Goal: Information Seeking & Learning: Learn about a topic

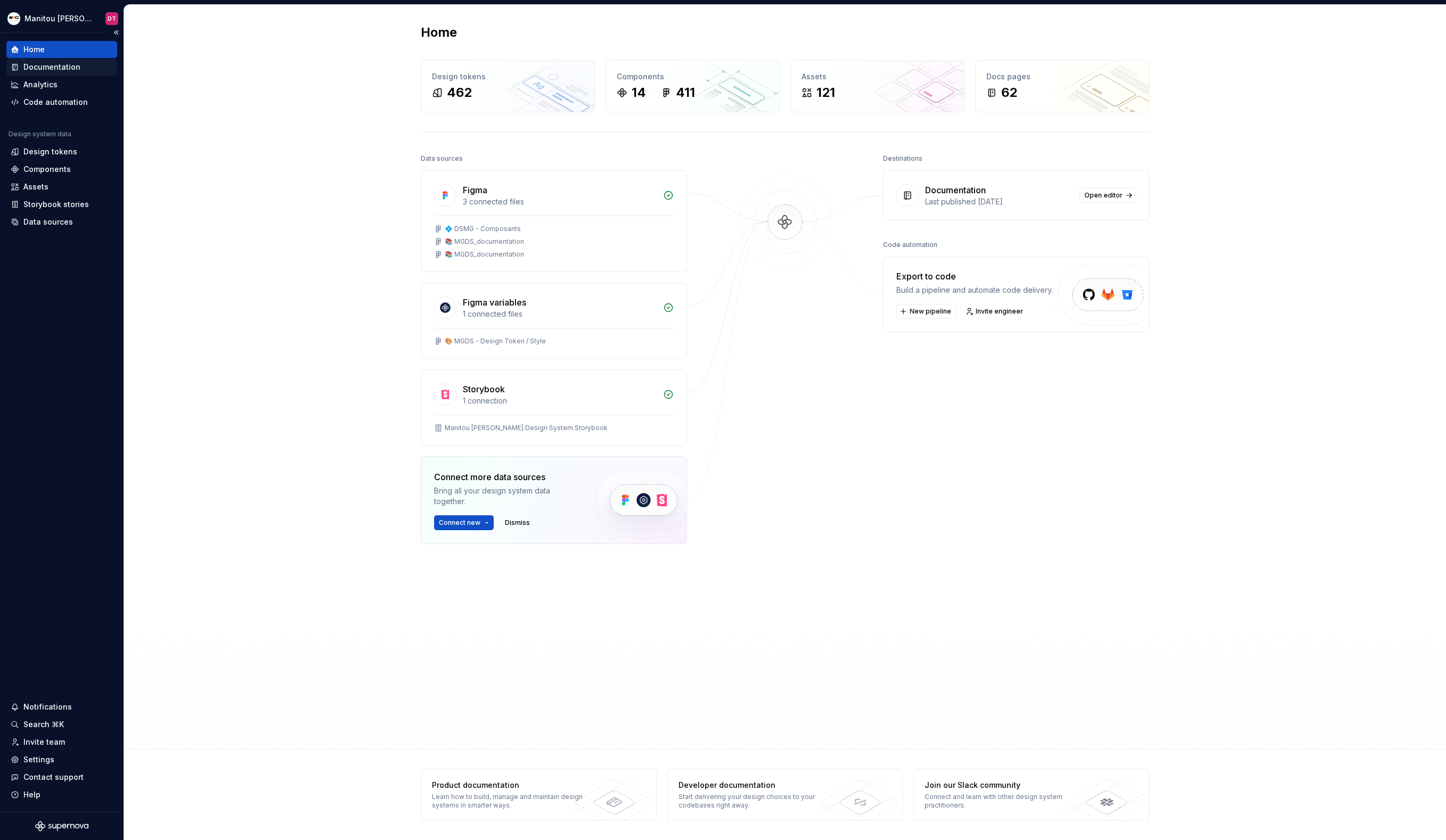
click at [37, 69] on div "Documentation" at bounding box center [52, 67] width 57 height 11
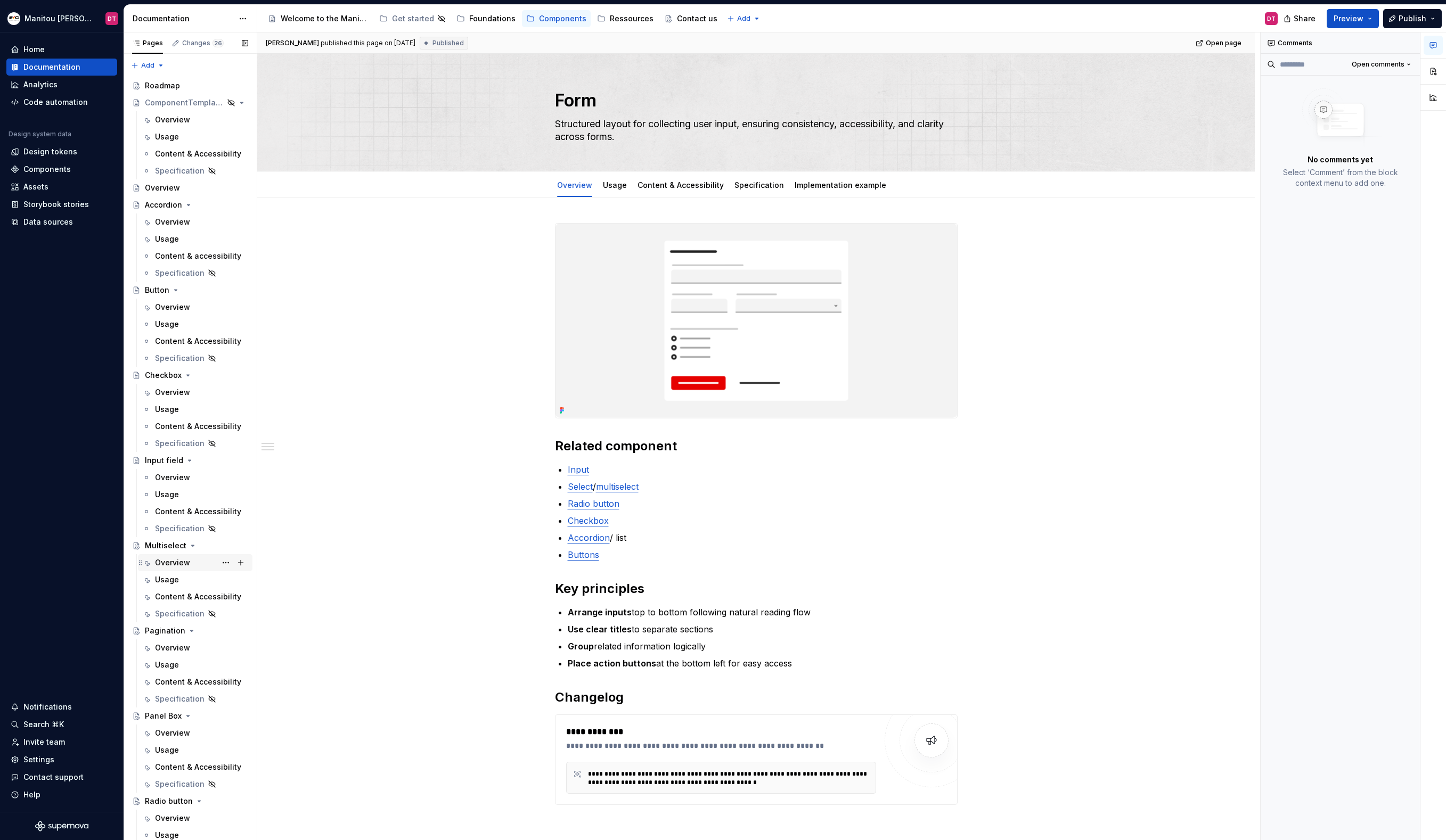
click at [172, 564] on div "Overview" at bounding box center [173, 562] width 35 height 11
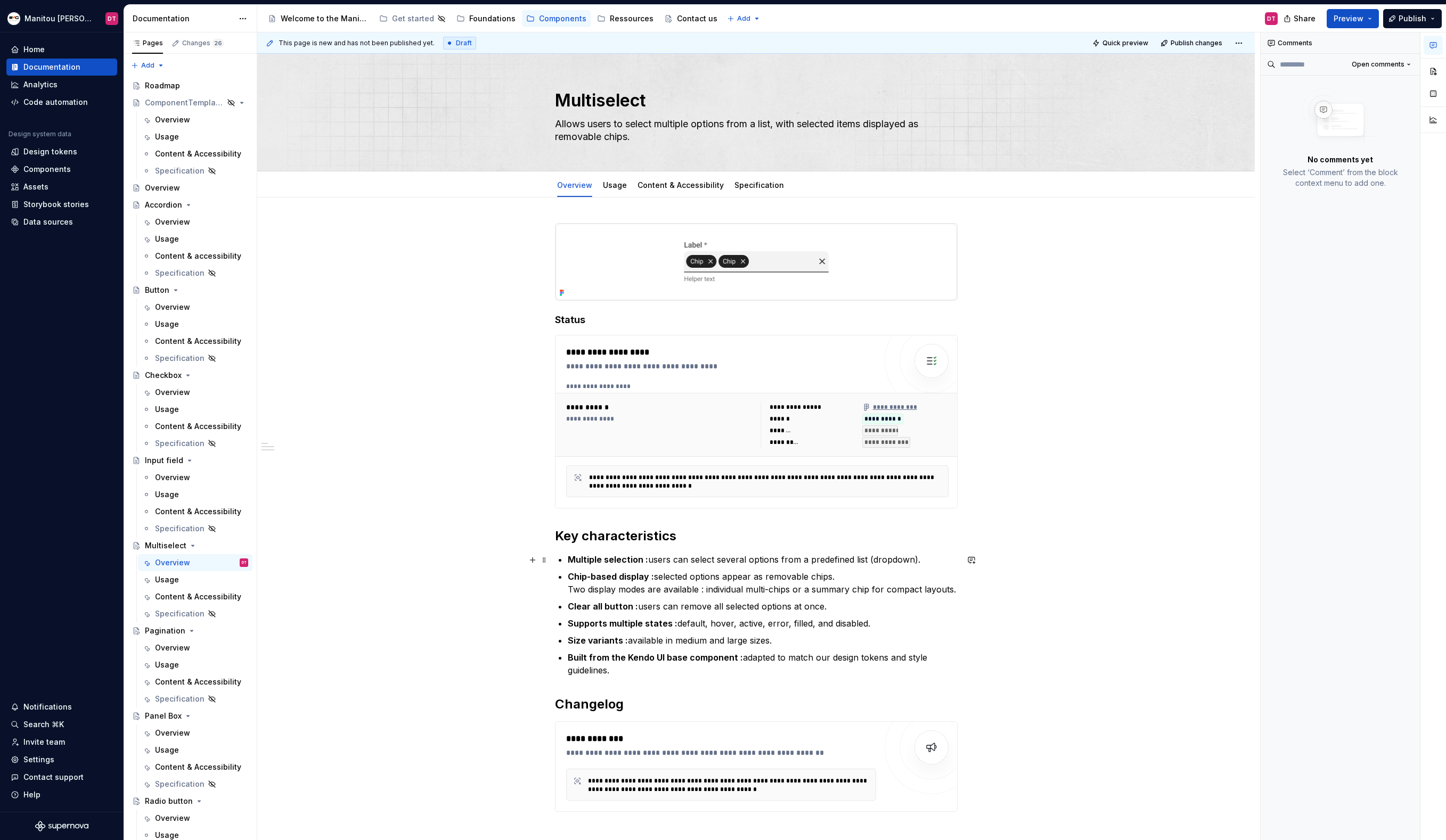
type textarea "*"
click at [646, 561] on strong "Multiple selection :" at bounding box center [608, 559] width 81 height 11
click at [652, 578] on strong "Chip-based display :" at bounding box center [611, 577] width 86 height 11
click at [702, 590] on p "Chip-based display: selected options appear as removable chips. Two display mod…" at bounding box center [762, 583] width 390 height 26
type textarea "*"
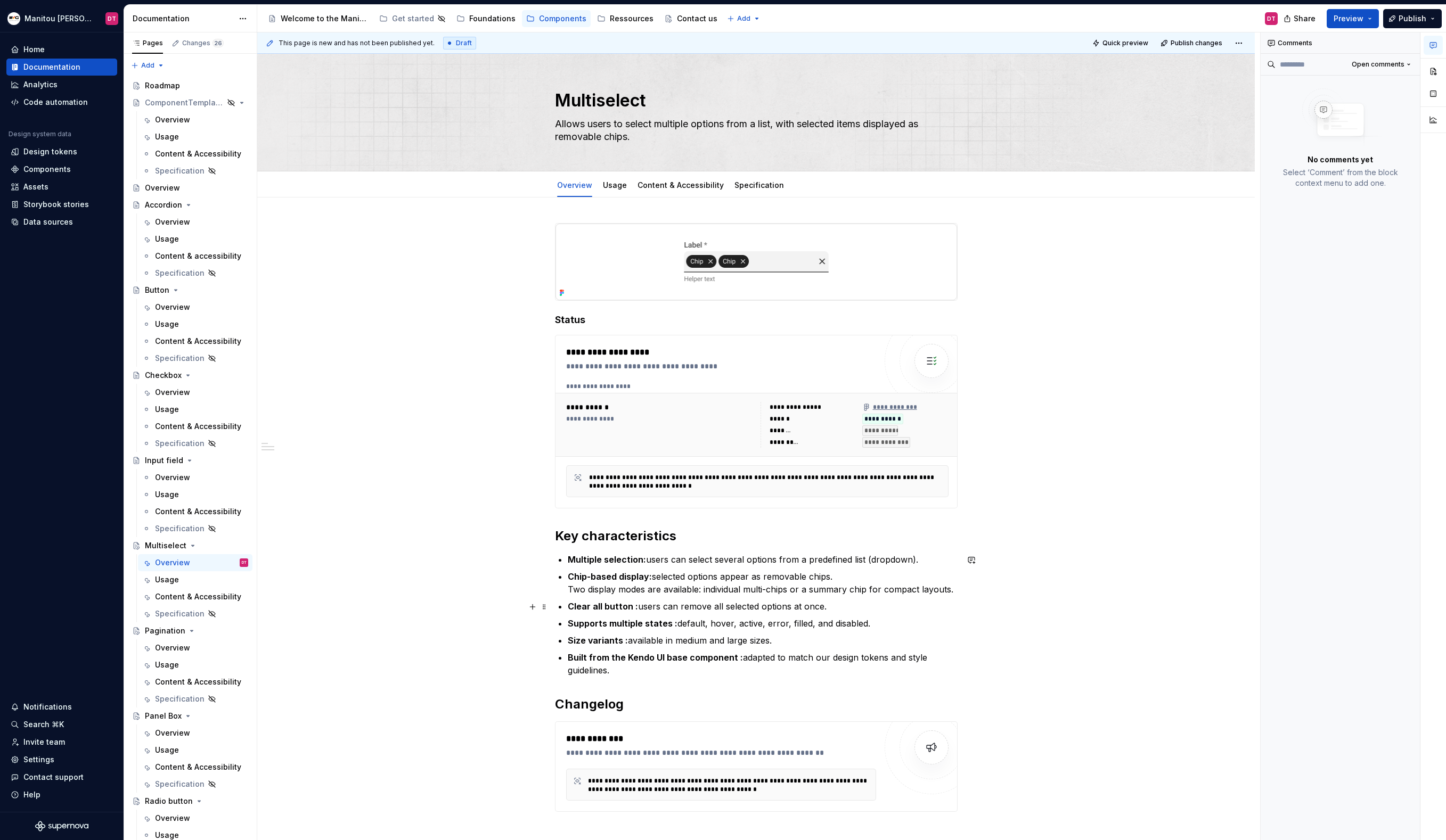
click at [635, 607] on strong "Clear all button :" at bounding box center [602, 606] width 70 height 11
click at [673, 626] on strong "Supports multiple states :" at bounding box center [622, 624] width 110 height 11
click at [624, 643] on strong "Size variants :" at bounding box center [597, 640] width 60 height 11
click at [738, 659] on strong "Built from the Kendo UI base component :" at bounding box center [655, 657] width 175 height 11
click at [783, 598] on ul "Multiple selection: users can select several options from a predefined list (dr…" at bounding box center [762, 615] width 390 height 124
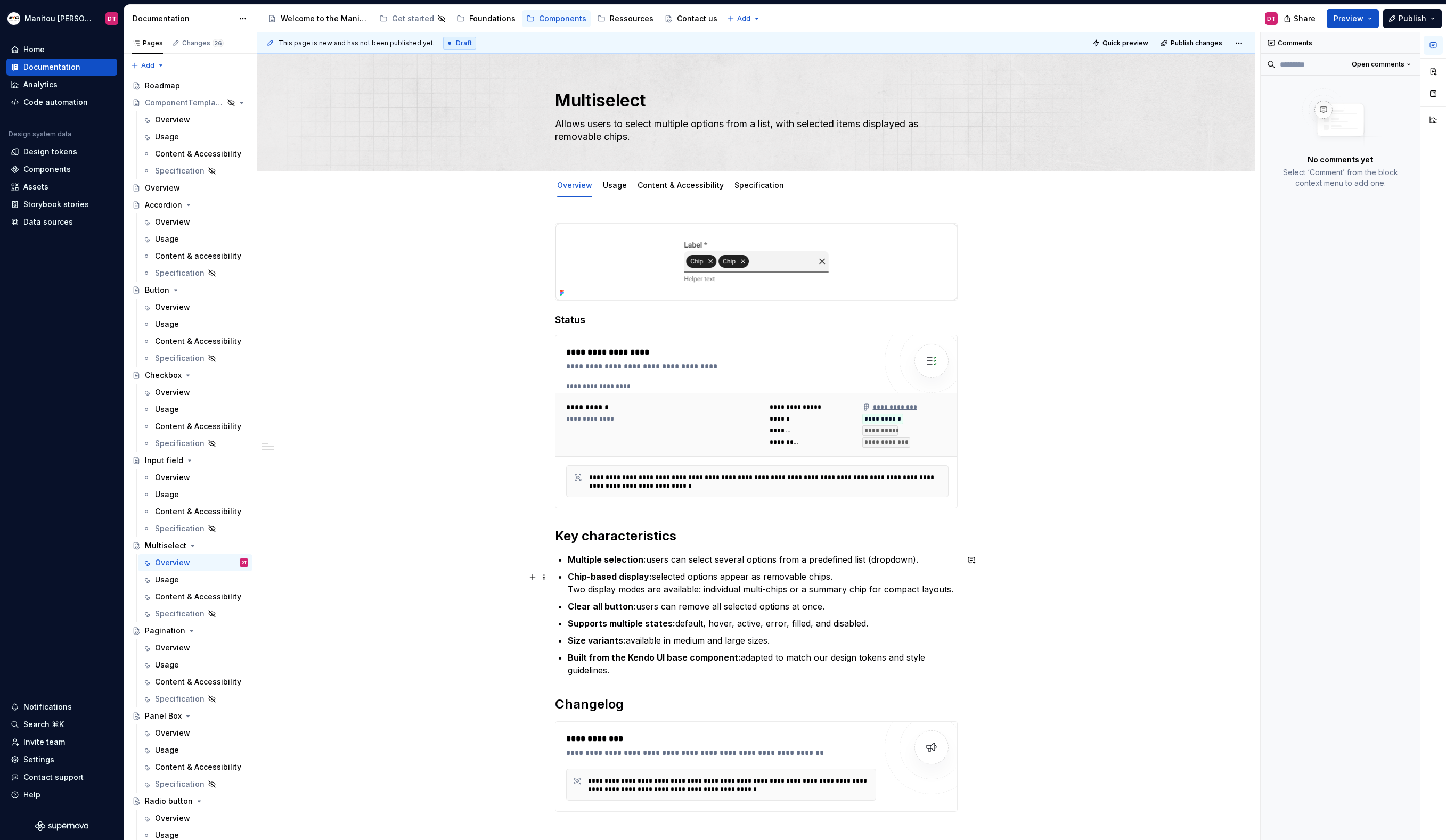
click at [784, 587] on p "Chip-based display: selected options appear as removable chips. Two display mod…" at bounding box center [762, 583] width 390 height 26
click at [835, 607] on p "Clear all button: users can remove all selected options at once." at bounding box center [762, 606] width 390 height 13
drag, startPoint x: 791, startPoint y: 592, endPoint x: 704, endPoint y: 591, distance: 87.0
click at [704, 591] on p "Chip-based display: selected options appear as removable chips. Two display mod…" at bounding box center [762, 583] width 390 height 26
click at [715, 571] on button "button" at bounding box center [715, 570] width 15 height 15
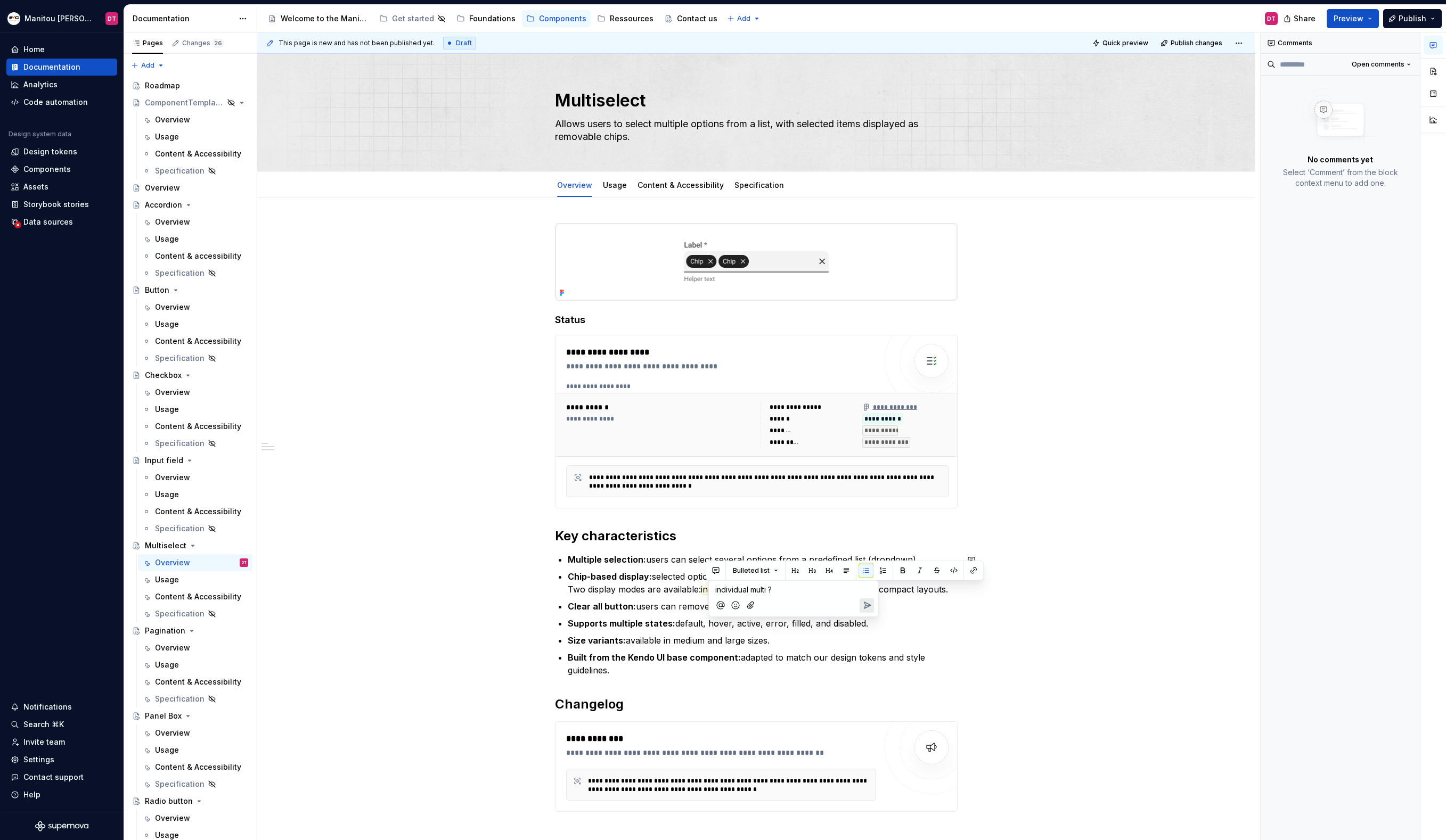
click at [867, 608] on icon "Send" at bounding box center [867, 605] width 11 height 11
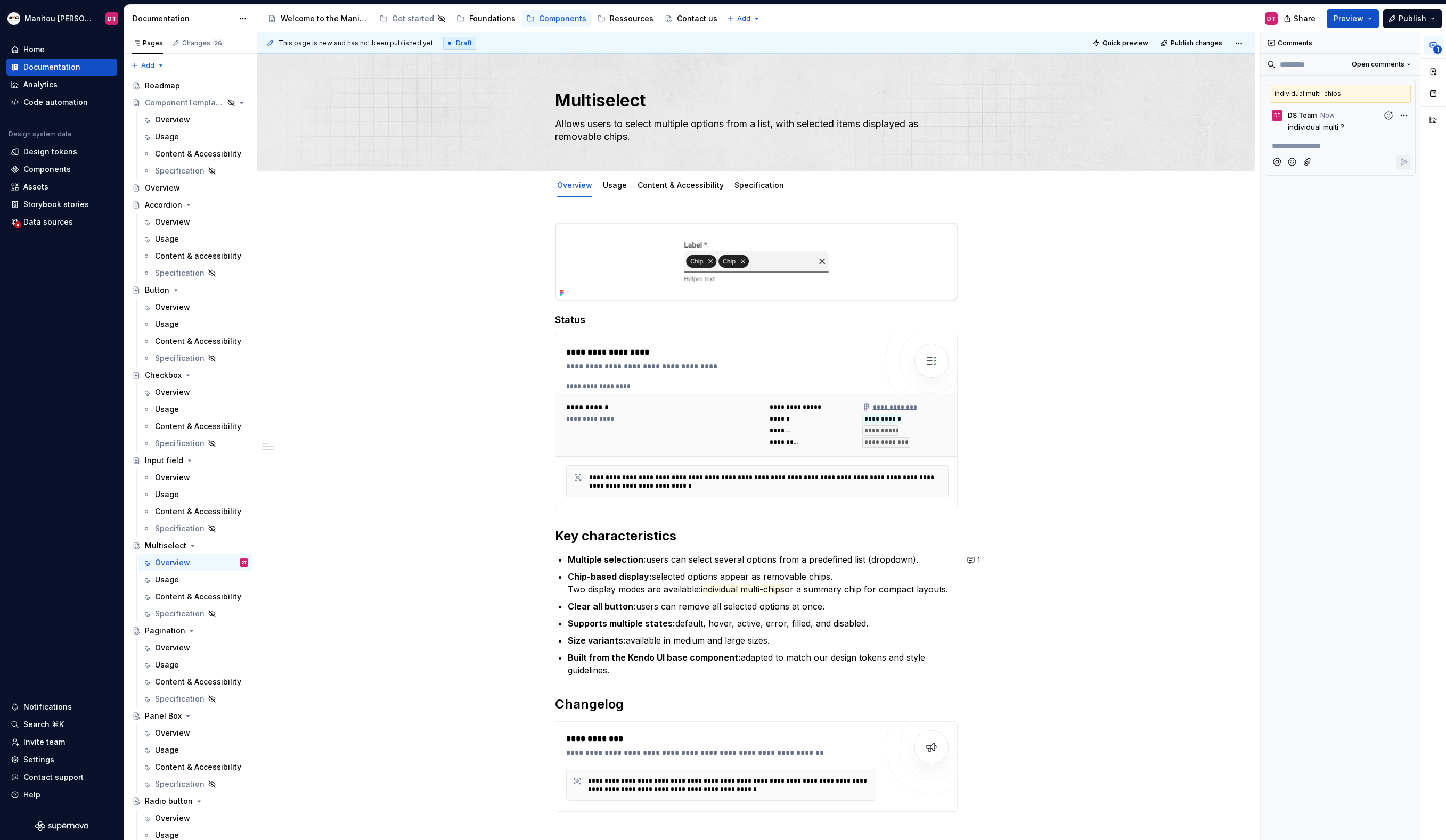
click at [664, 611] on p "Clear all button: users can remove all selected options at once." at bounding box center [762, 606] width 390 height 13
click at [637, 609] on p "Clear all button: users can remove all selected options at once." at bounding box center [762, 606] width 390 height 13
click at [682, 625] on p "Supports multiple states: default, hover, active, error, filled, and disabled." at bounding box center [762, 624] width 390 height 13
click at [677, 625] on p "Supports multiple states: default, hover, active, error, filled, and disabled." at bounding box center [762, 624] width 390 height 13
click at [813, 644] on p "Size variants: available in medium and large sizes." at bounding box center [762, 640] width 390 height 13
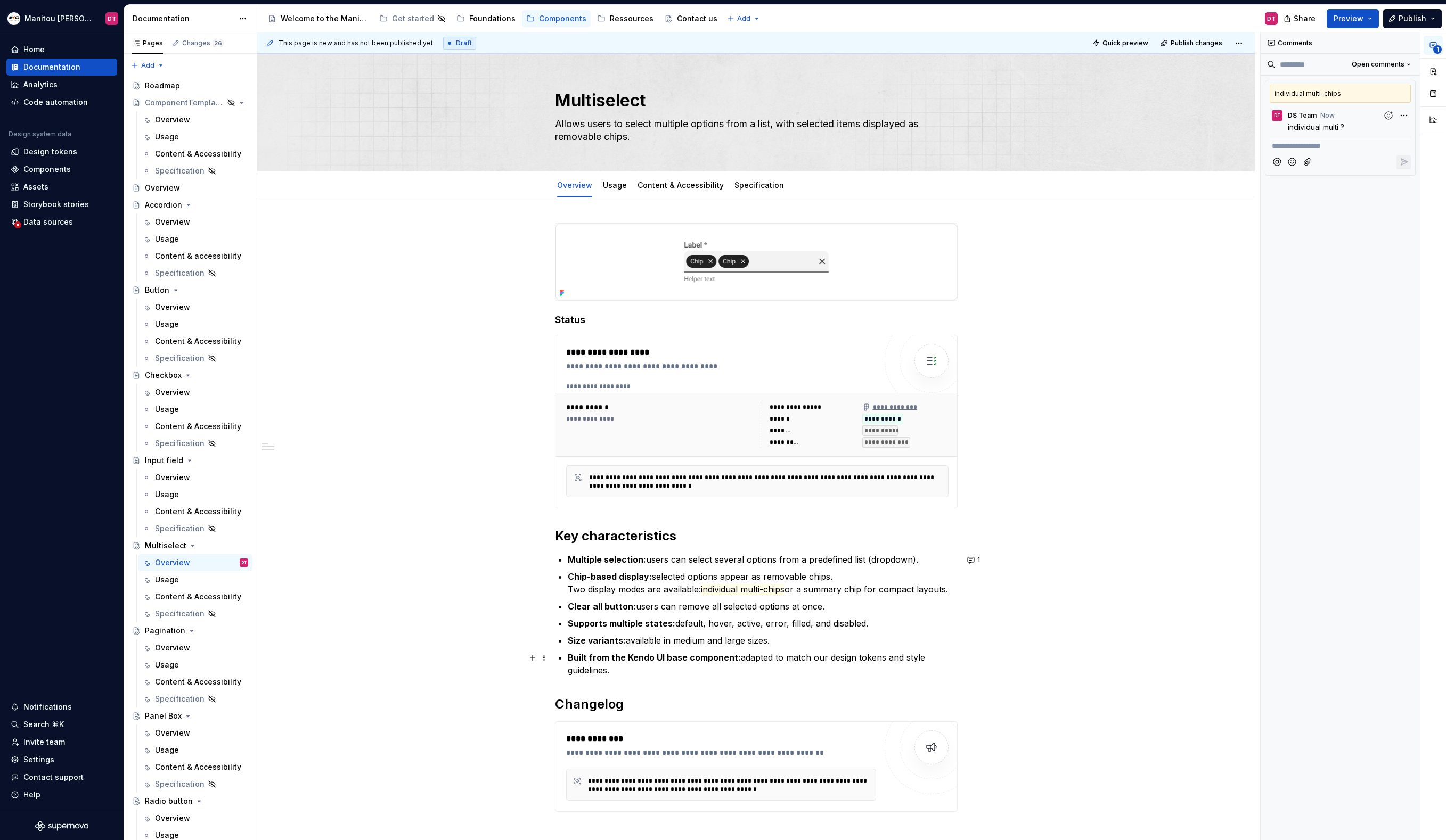
click at [789, 668] on p "Built from the Kendo UI base component: adapted to match our design tokens and …" at bounding box center [762, 664] width 390 height 26
click at [615, 182] on link "Usage" at bounding box center [615, 185] width 24 height 9
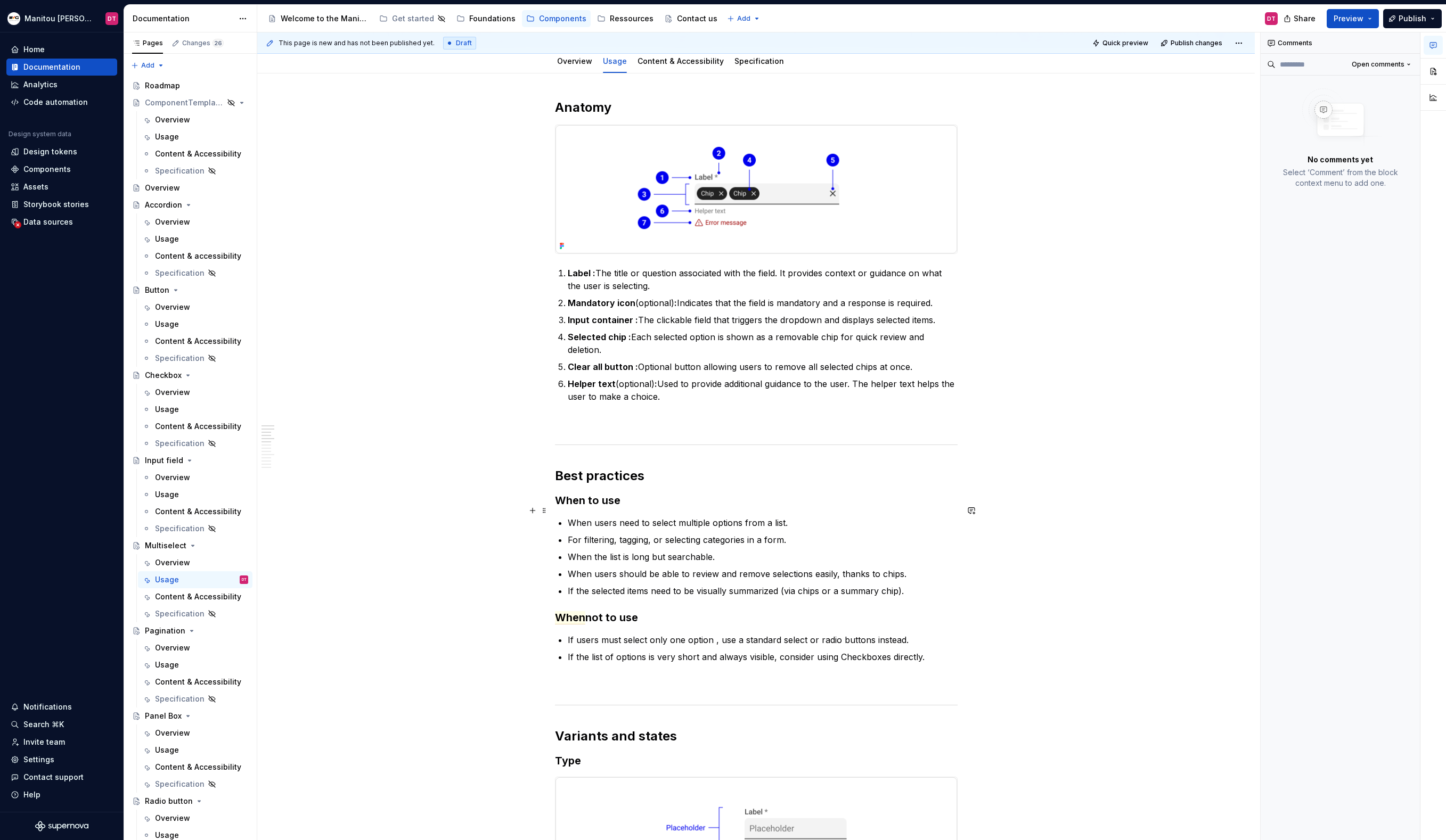
scroll to position [139, 0]
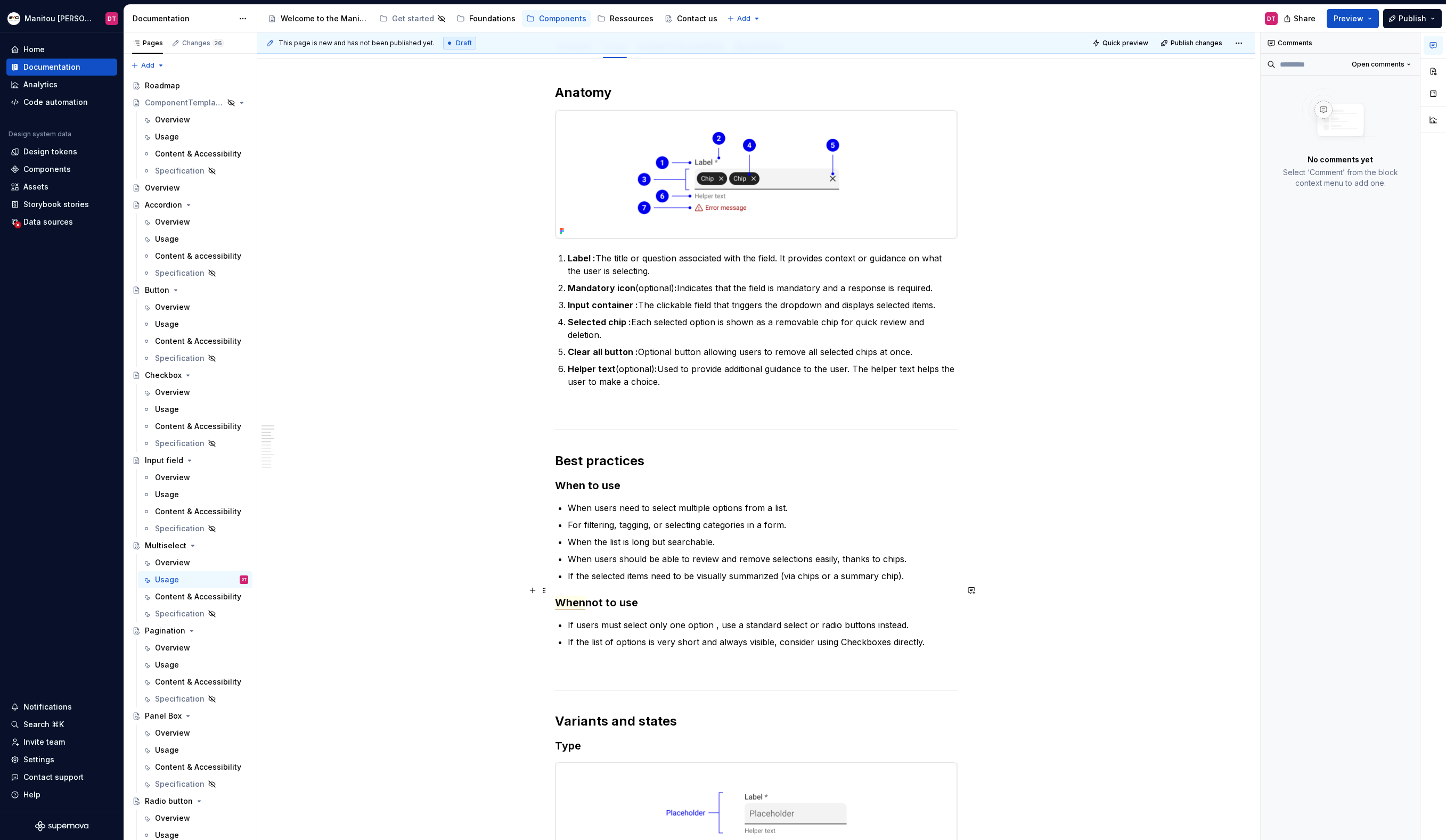
click at [575, 597] on span "When" at bounding box center [570, 603] width 30 height 14
click at [588, 595] on h3 "When not to use" at bounding box center [756, 602] width 403 height 15
click at [564, 597] on span "When" at bounding box center [570, 603] width 30 height 14
click at [606, 595] on h3 "When not to use" at bounding box center [756, 602] width 403 height 15
click at [649, 595] on h3 "When not to use" at bounding box center [756, 602] width 403 height 15
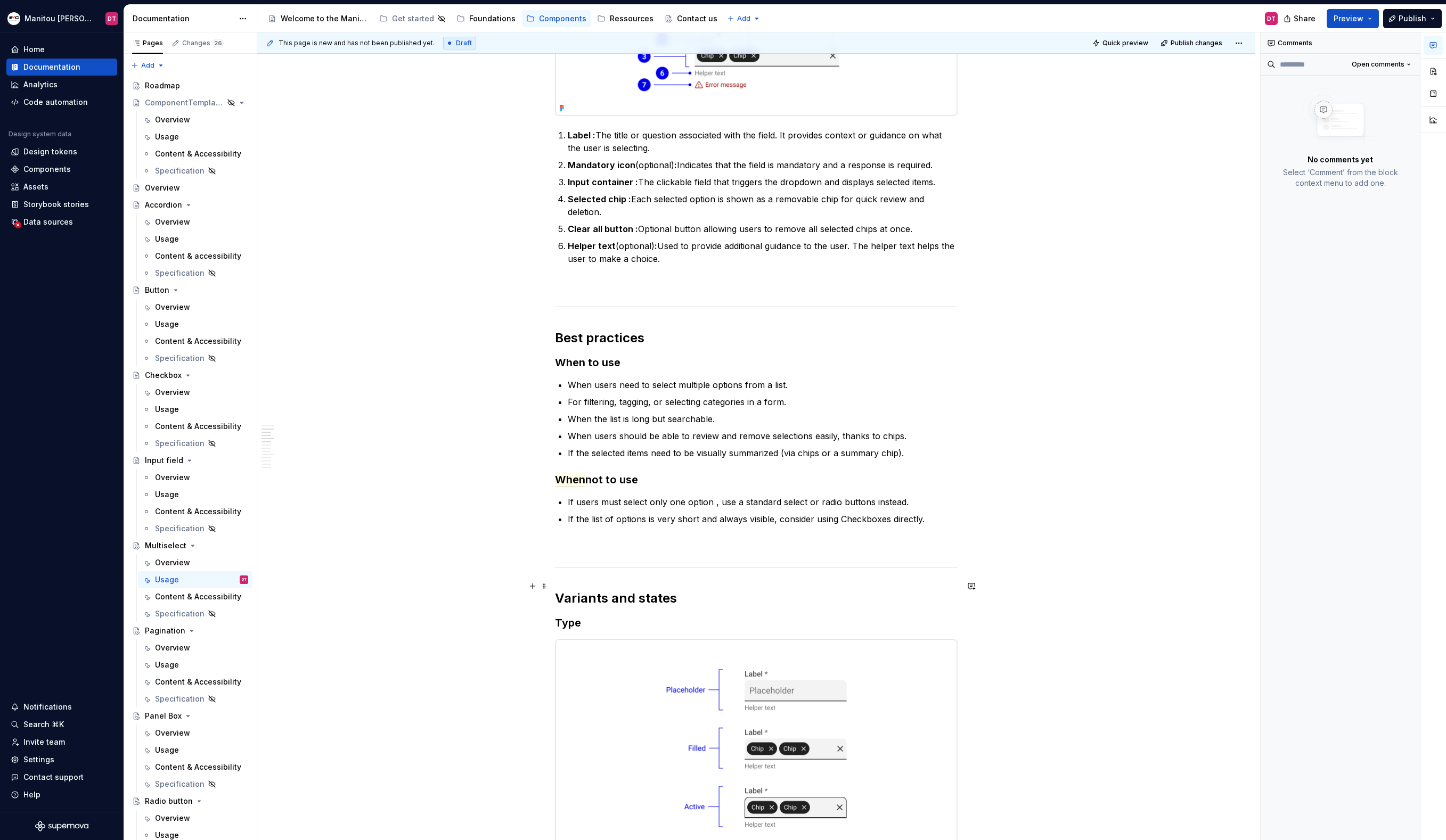
scroll to position [262, 0]
click at [729, 412] on p "When the list is long but searchable." at bounding box center [762, 419] width 390 height 13
type textarea "*"
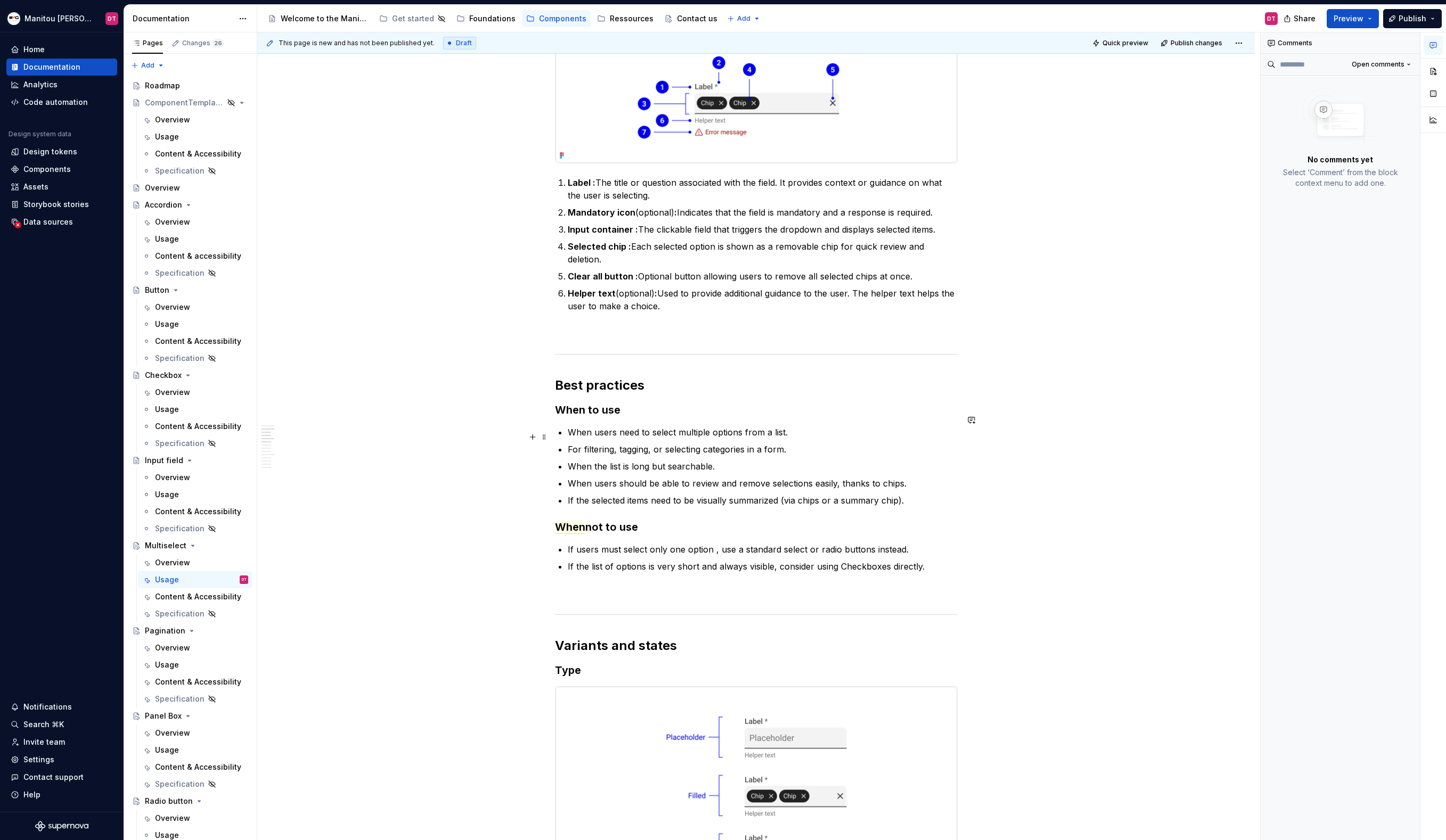
scroll to position [201, 0]
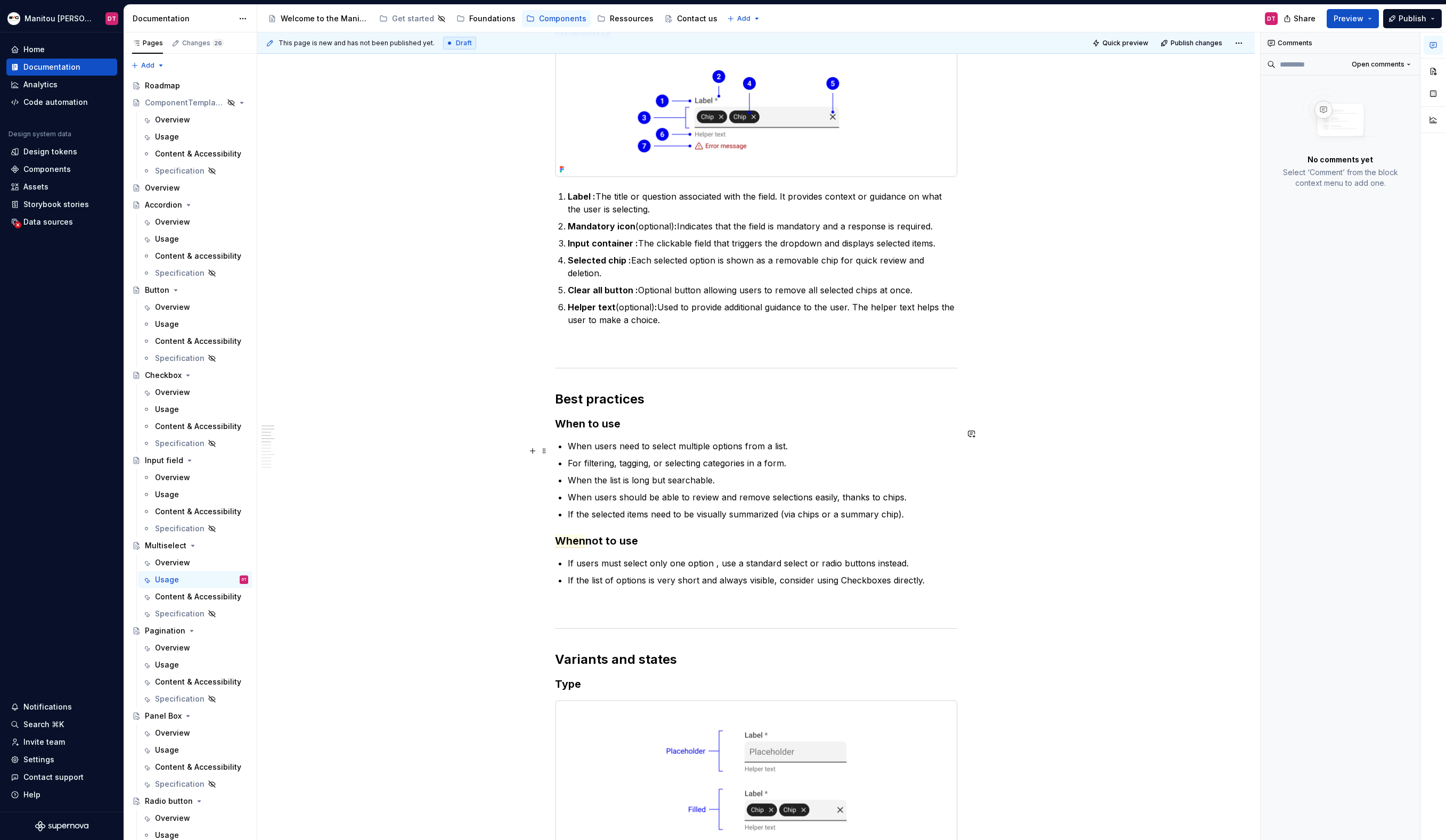
click at [805, 457] on p "For filtering, tagging, or selecting categories in a form." at bounding box center [762, 463] width 390 height 13
drag, startPoint x: 796, startPoint y: 454, endPoint x: 768, endPoint y: 453, distance: 28.0
click at [768, 457] on p "For filtering, tagging, or selecting categories in a form." at bounding box center [762, 463] width 390 height 13
click at [779, 433] on button "button" at bounding box center [777, 431] width 15 height 15
click at [929, 470] on icon "Send" at bounding box center [929, 466] width 11 height 11
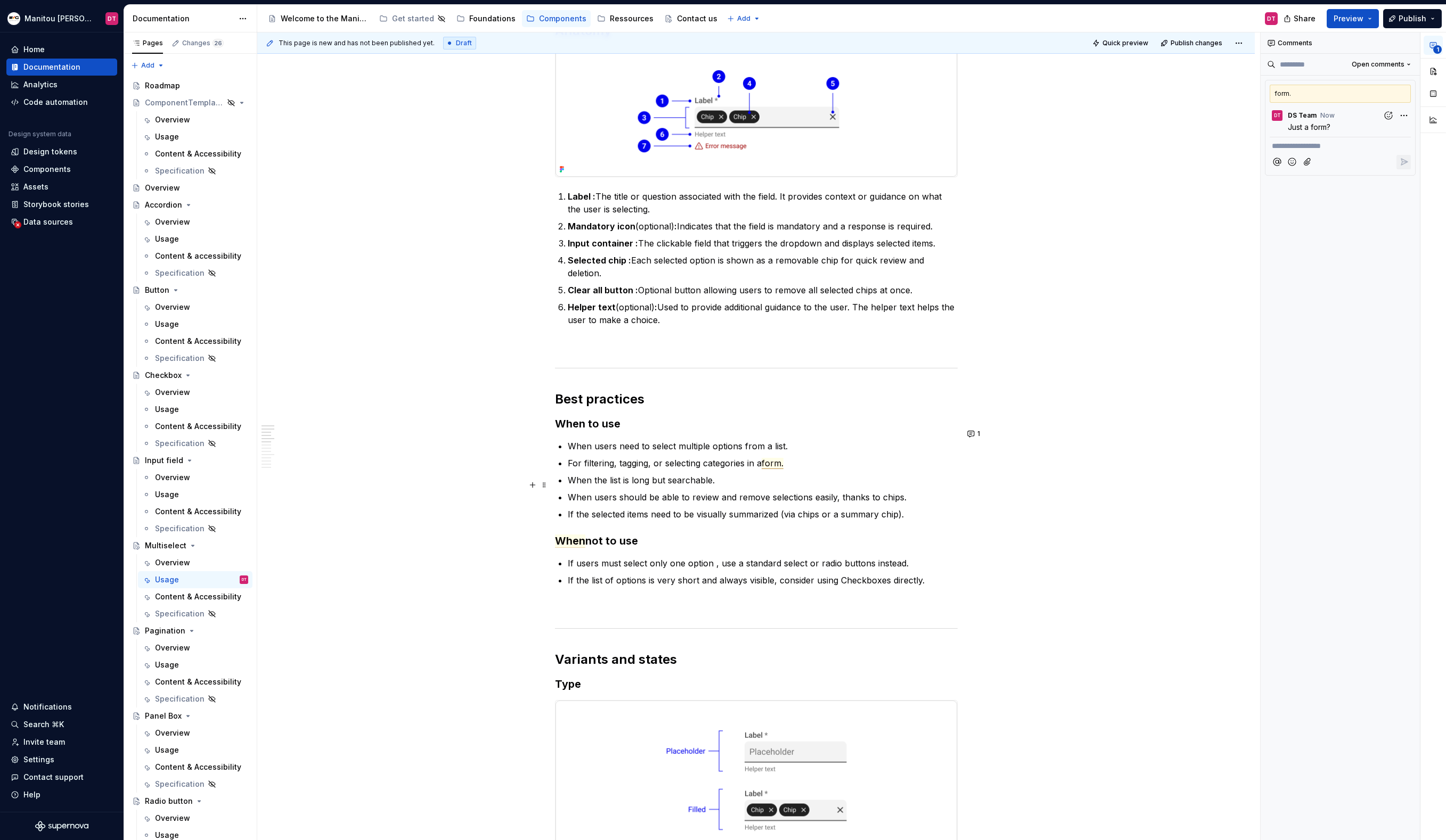
type textarea "*"
click at [744, 474] on p "When the list is long but searchable." at bounding box center [762, 481] width 390 height 13
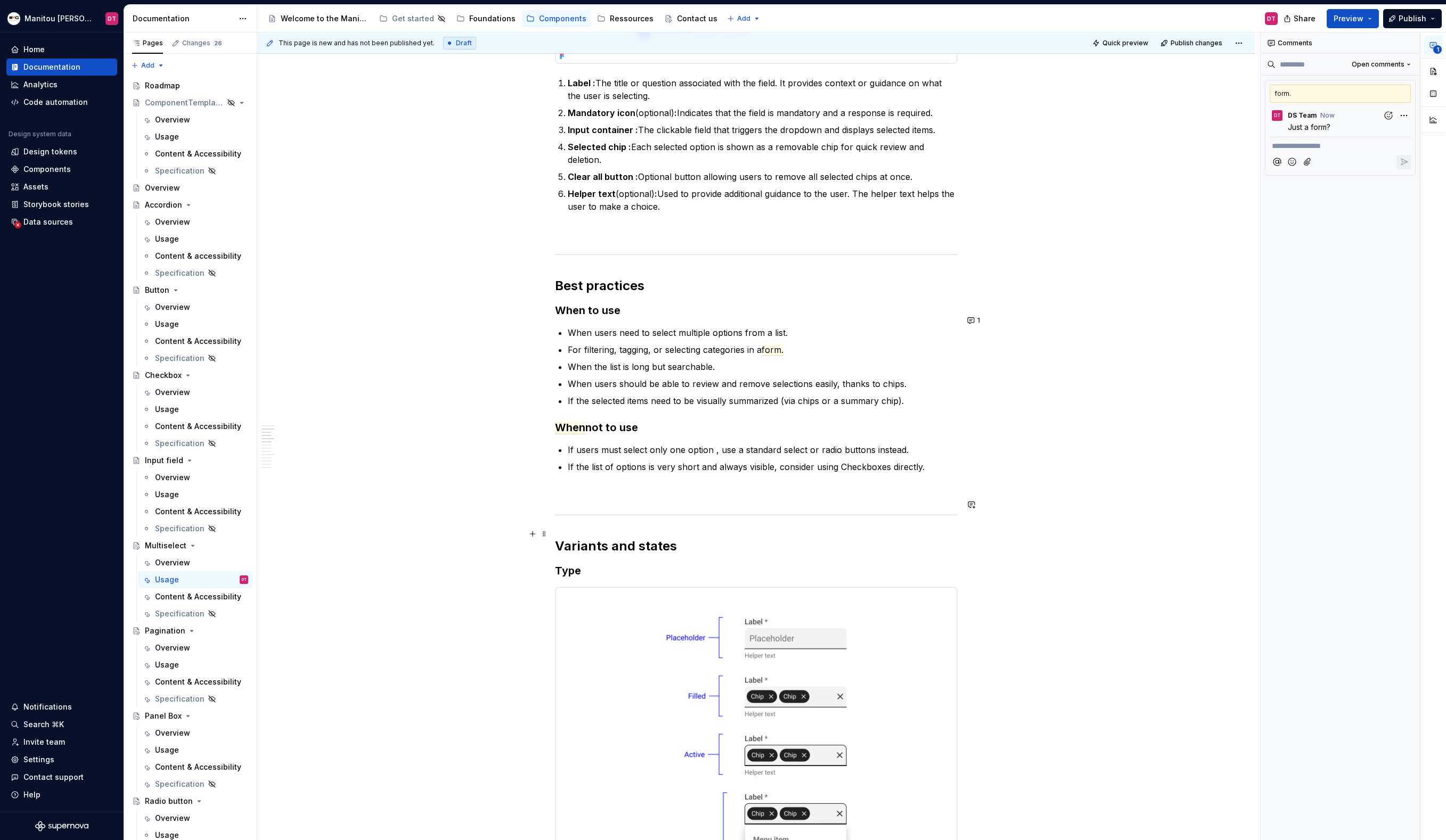
scroll to position [320, 0]
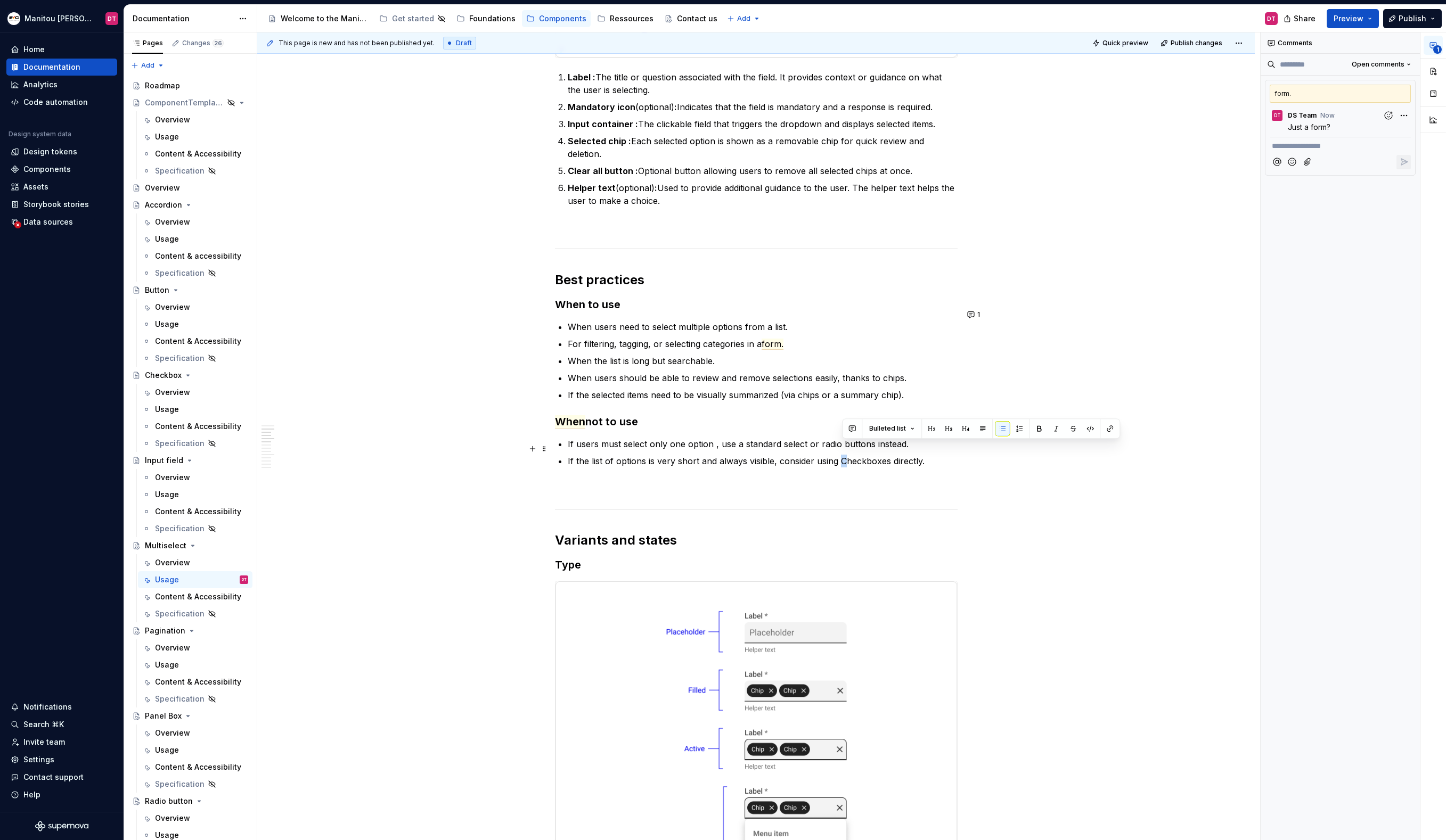
click at [843, 455] on p "If the list of options is very short and always visible, consider using Checkbo…" at bounding box center [762, 461] width 390 height 13
click at [925, 455] on p "If the list of options is very short and always visible, consider using checkbo…" at bounding box center [762, 461] width 390 height 13
drag, startPoint x: 929, startPoint y: 448, endPoint x: 893, endPoint y: 450, distance: 36.1
click at [893, 455] on p "If the list of options is very short and always visible, consider using checkbo…" at bounding box center [762, 461] width 390 height 13
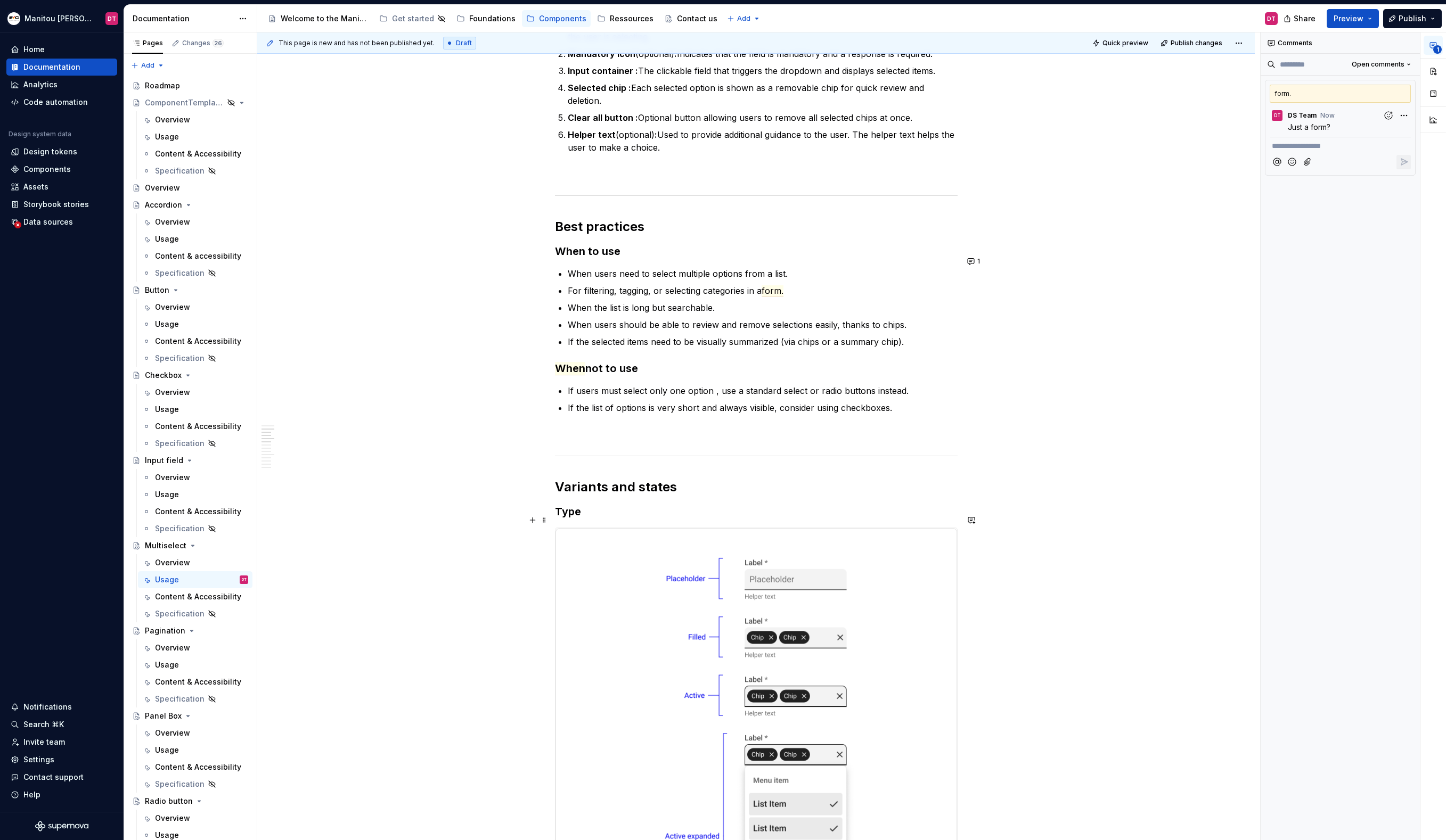
scroll to position [376, 0]
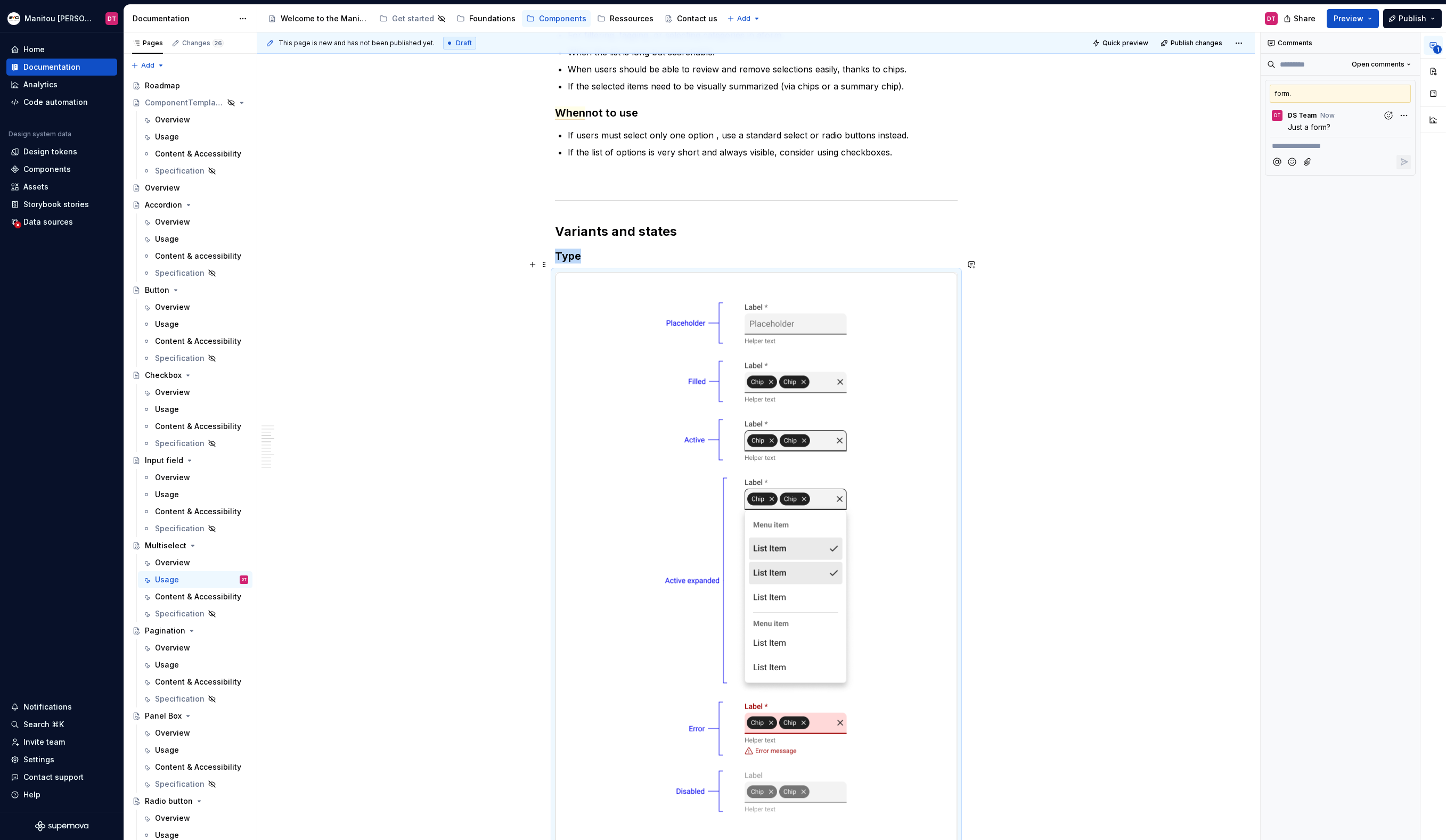
type textarea "*"
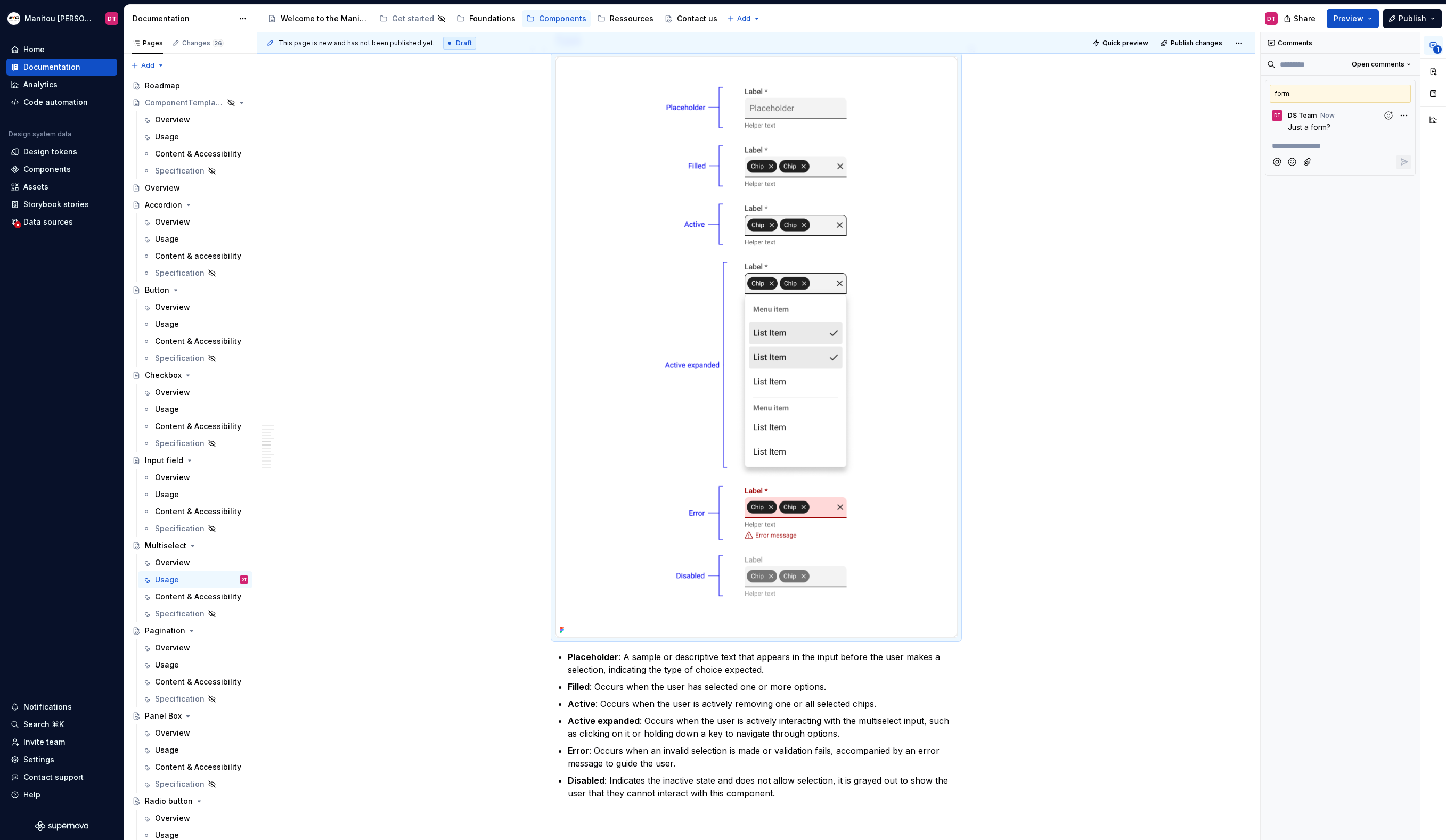
scroll to position [855, 0]
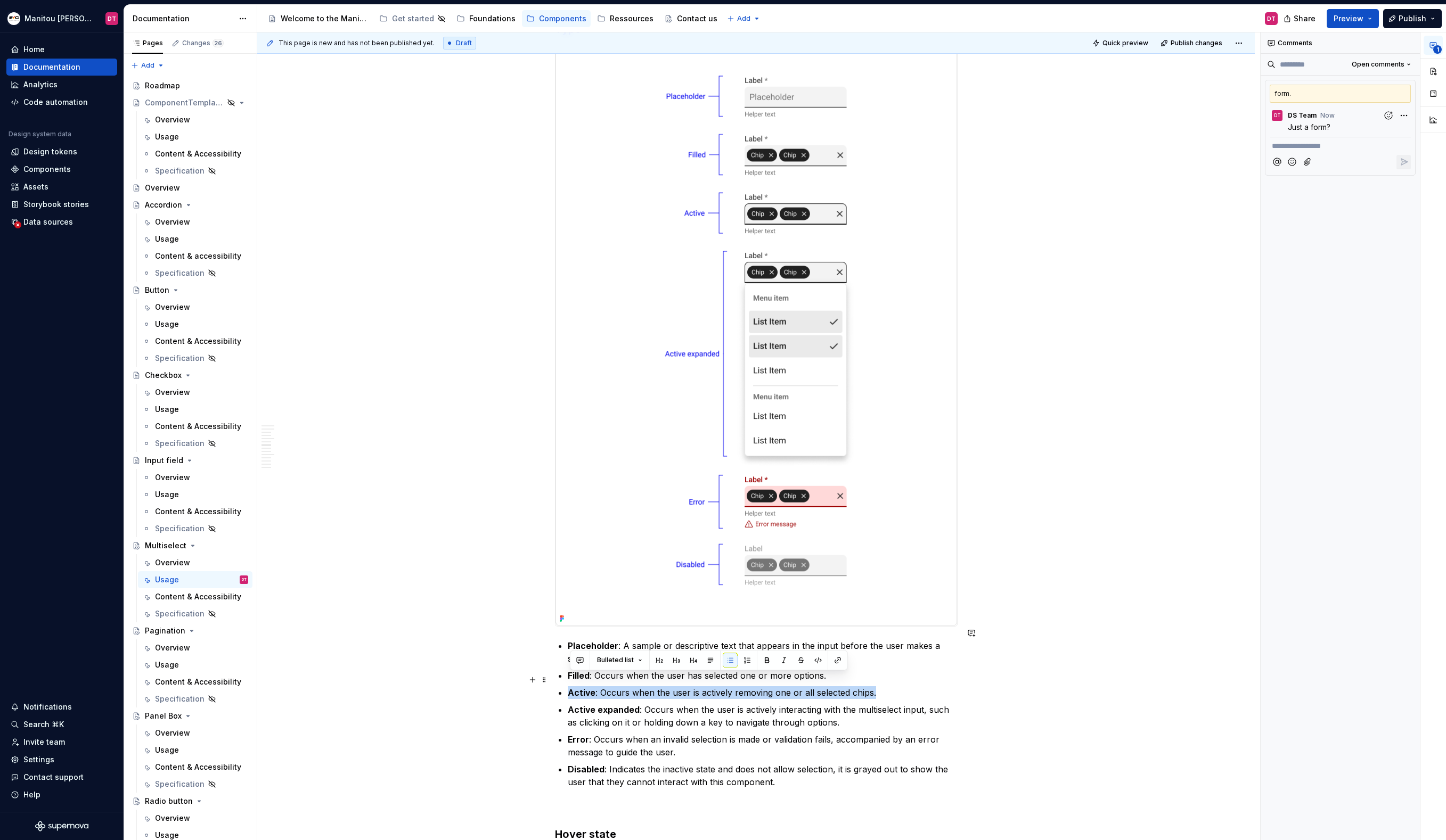
drag, startPoint x: 880, startPoint y: 680, endPoint x: 572, endPoint y: 676, distance: 308.0
click at [572, 686] on p "Active : Occurs when the user is actively removing one or all selected chips." at bounding box center [762, 692] width 390 height 13
click at [577, 655] on button "button" at bounding box center [579, 660] width 15 height 15
click at [733, 707] on icon "Send" at bounding box center [731, 706] width 11 height 11
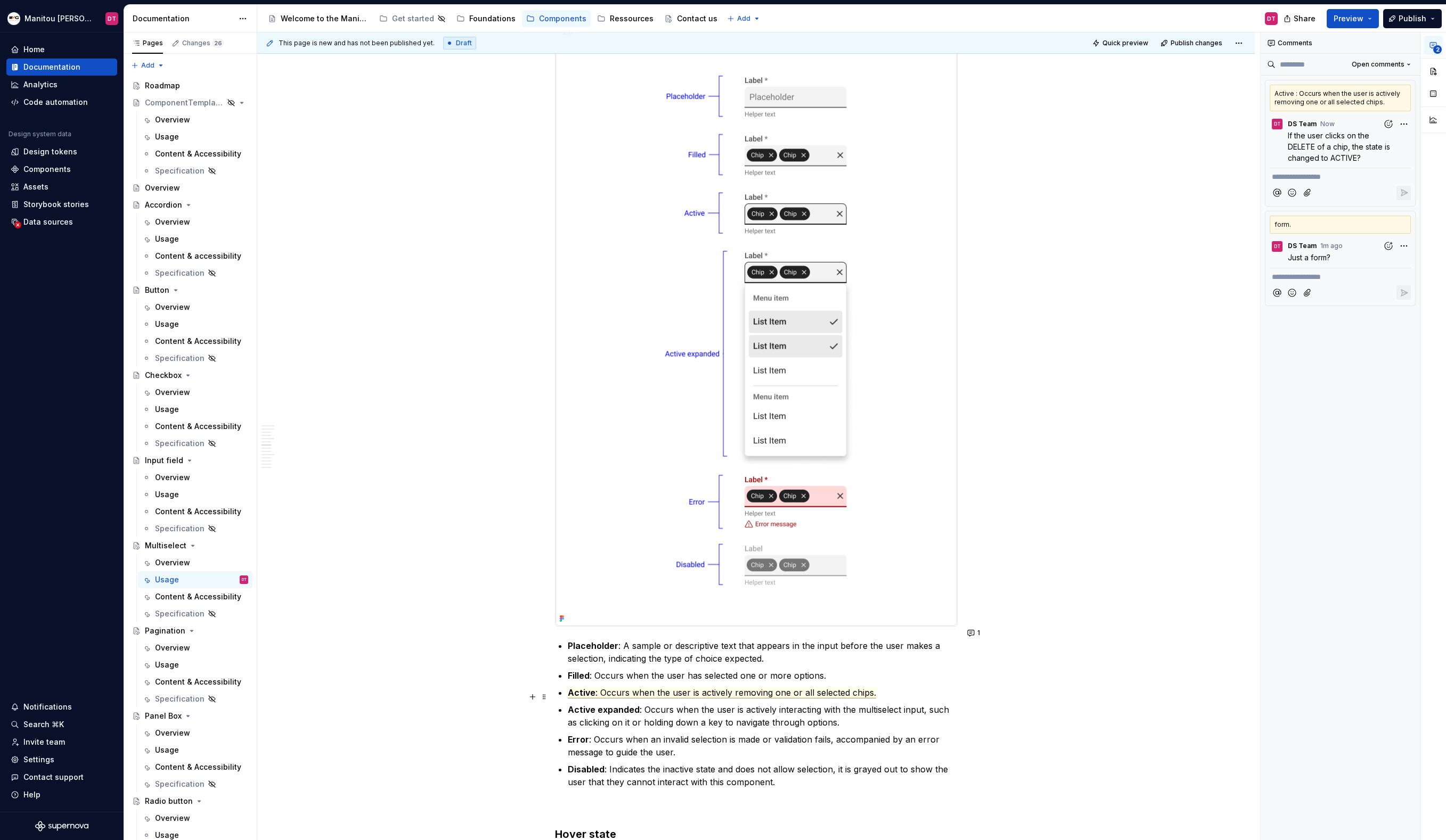
type textarea "*"
click at [932, 686] on p "Active : Occurs when the user is actively removing one or all selected chips." at bounding box center [762, 692] width 390 height 13
click at [920, 705] on p "Active expanded : Occurs when the user is actively interacting with the multise…" at bounding box center [762, 716] width 390 height 26
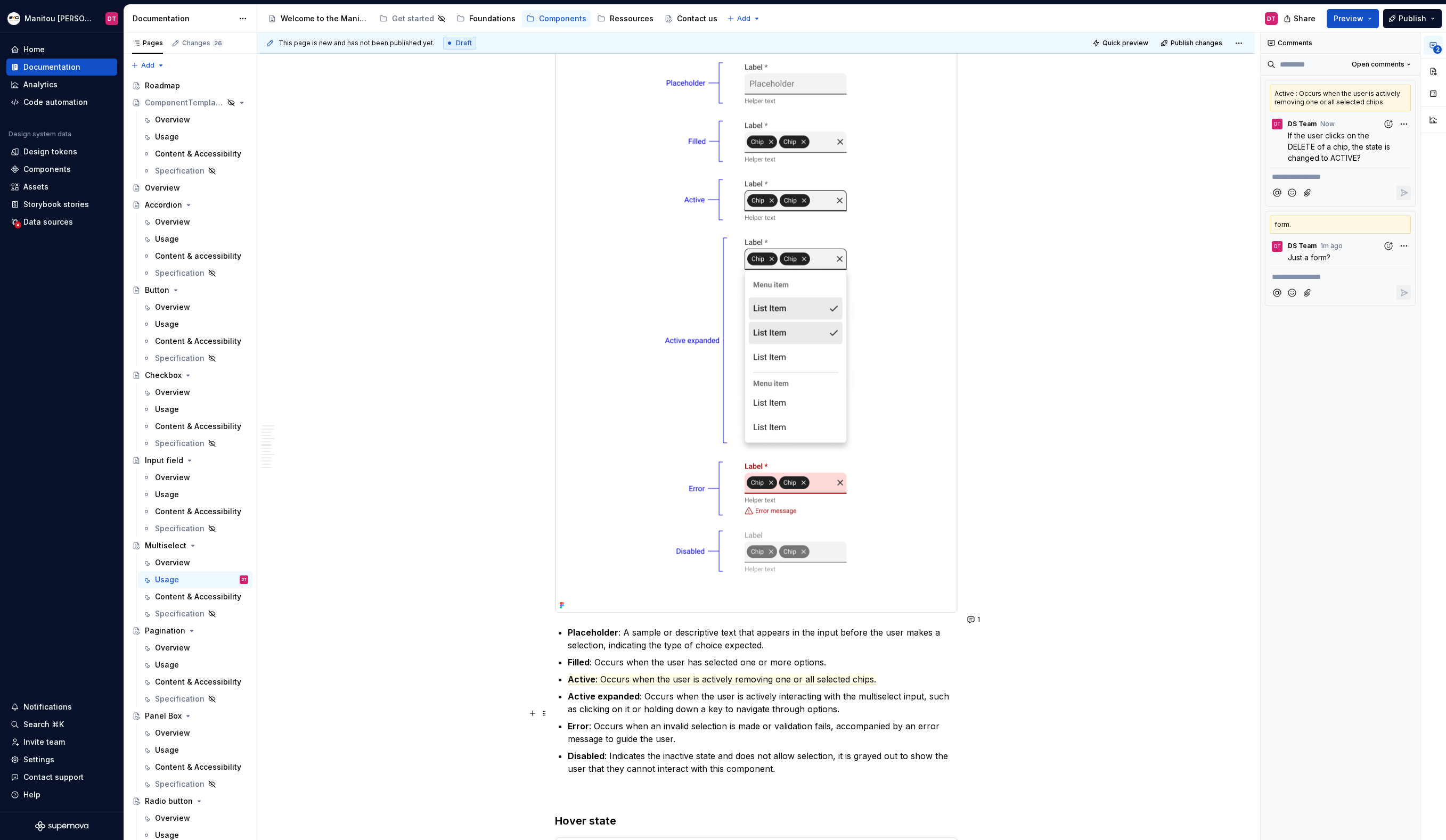
scroll to position [884, 0]
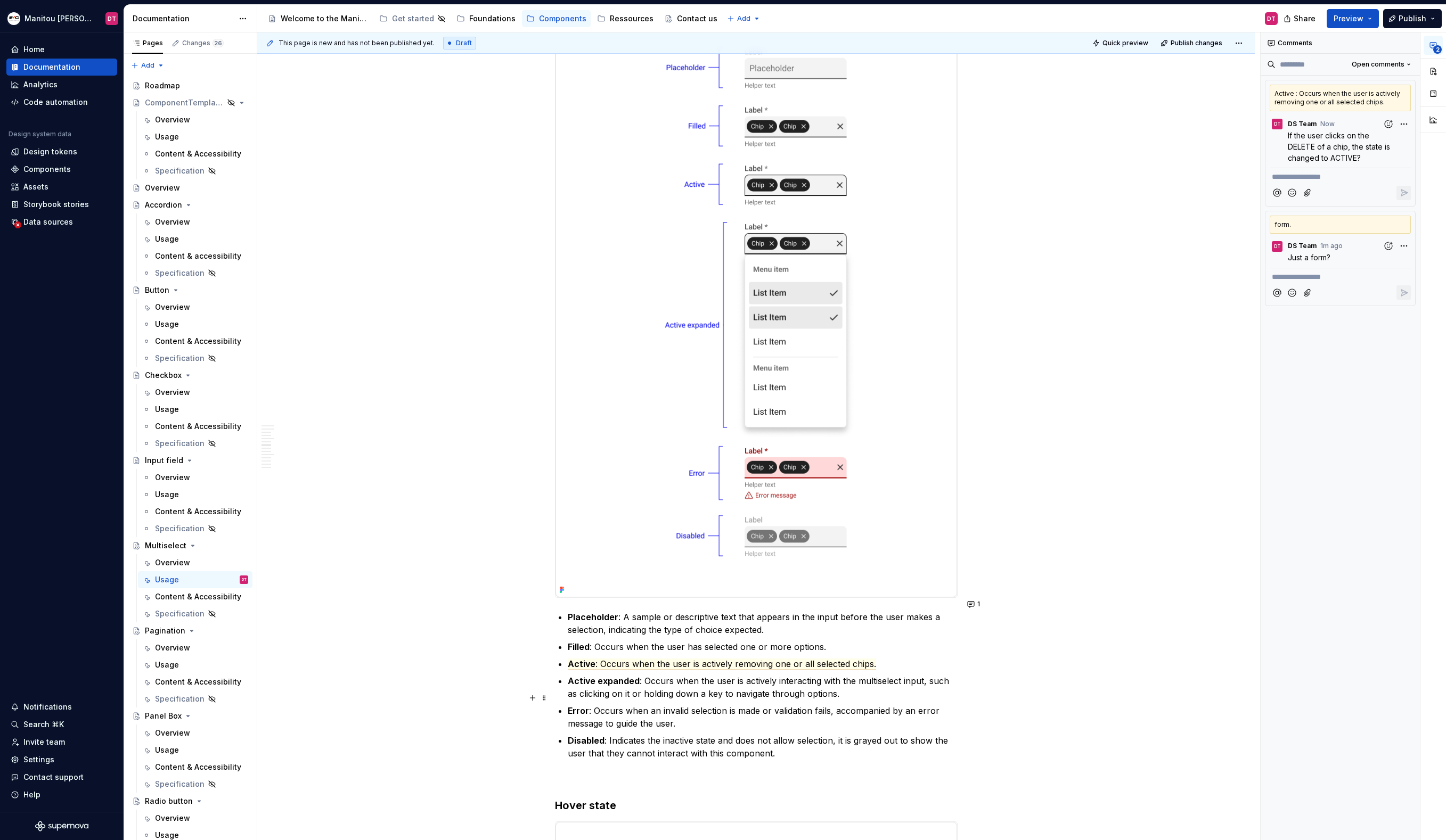
click at [844, 710] on p "Error : Occurs when an invalid selection is made or validation fails, accompani…" at bounding box center [762, 717] width 390 height 26
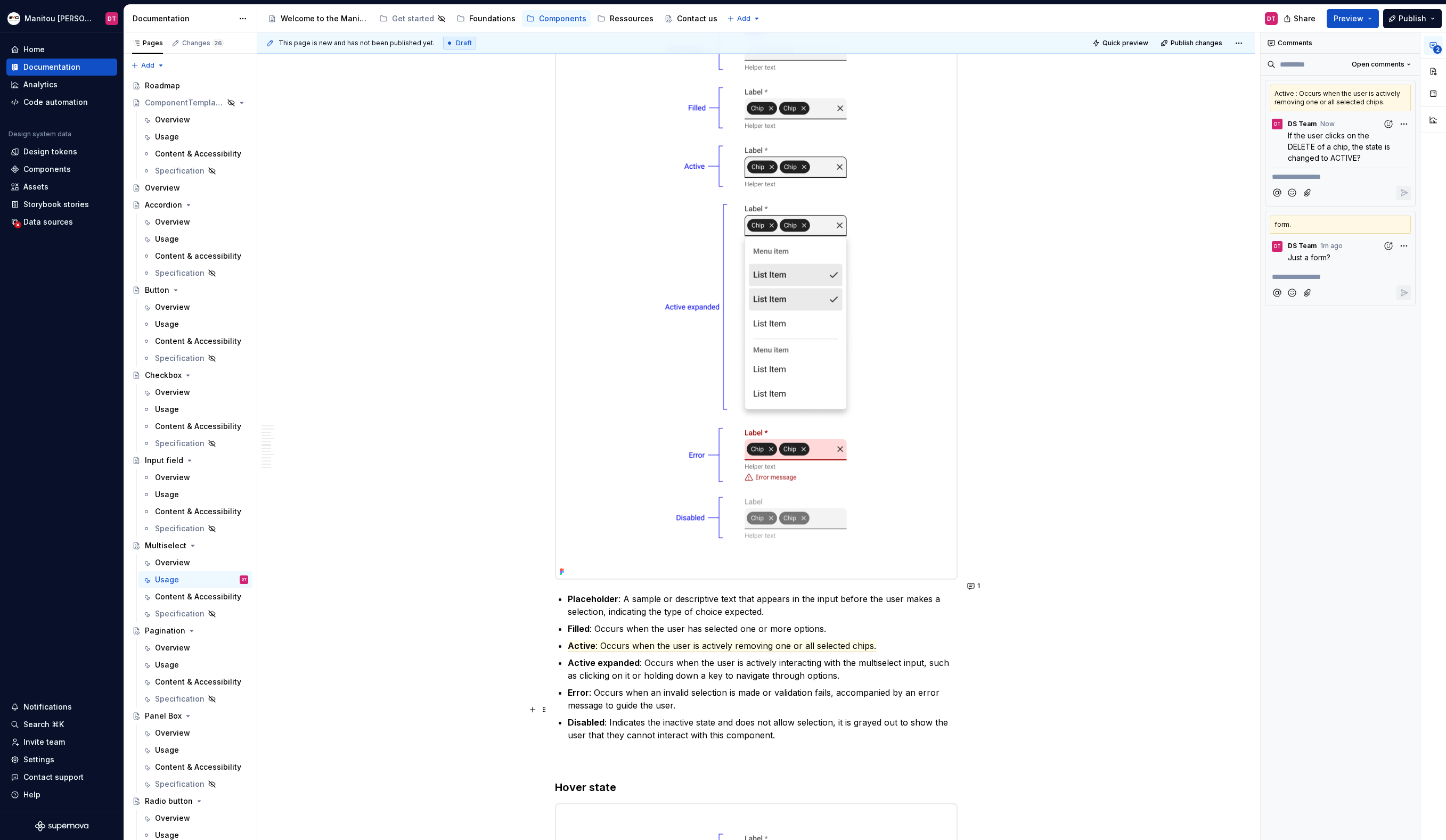
scroll to position [910, 0]
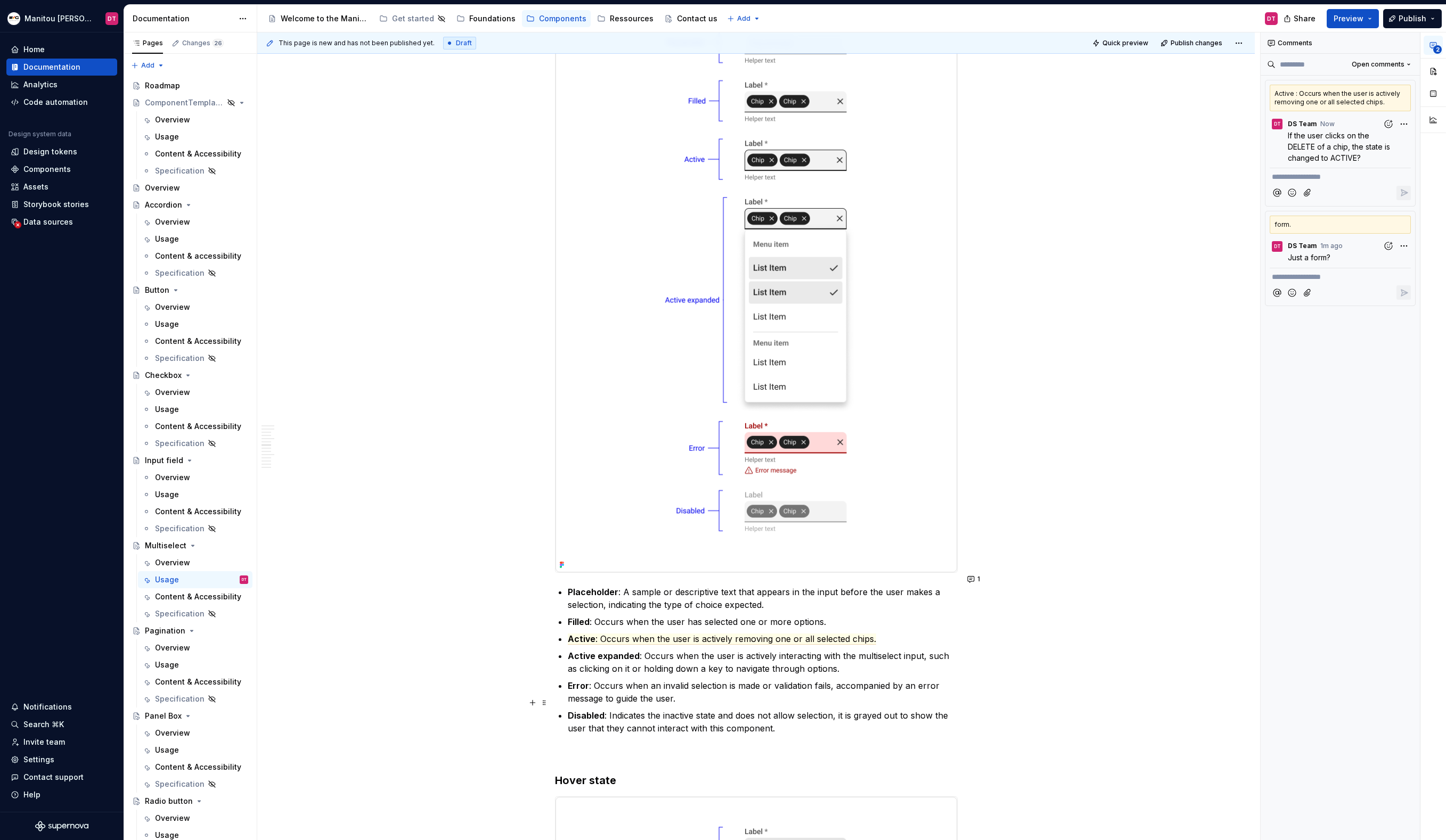
click at [845, 718] on p "Disabled : Indicates the inactive state and does not allow selection, it is gra…" at bounding box center [762, 722] width 390 height 26
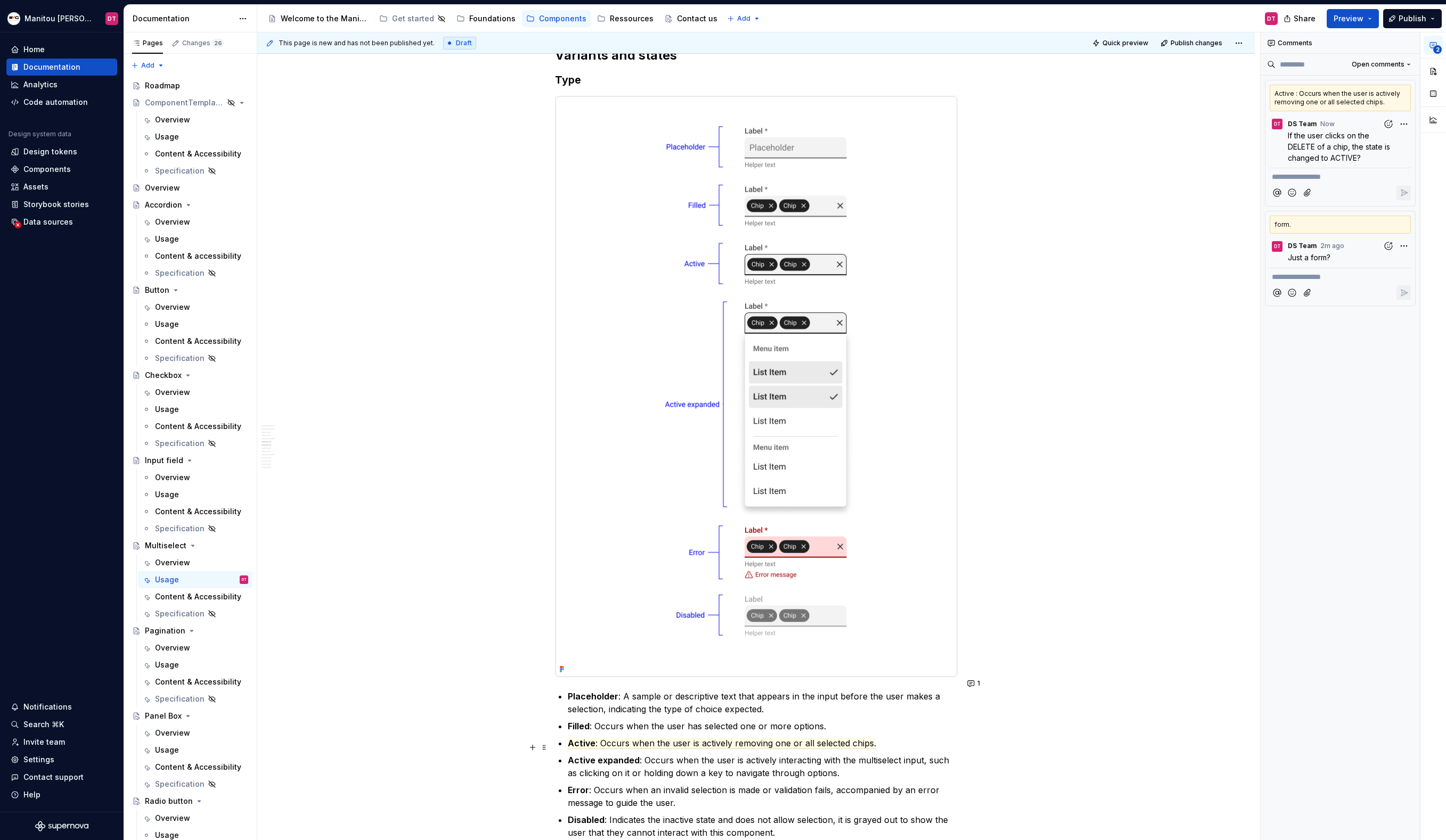
scroll to position [748, 0]
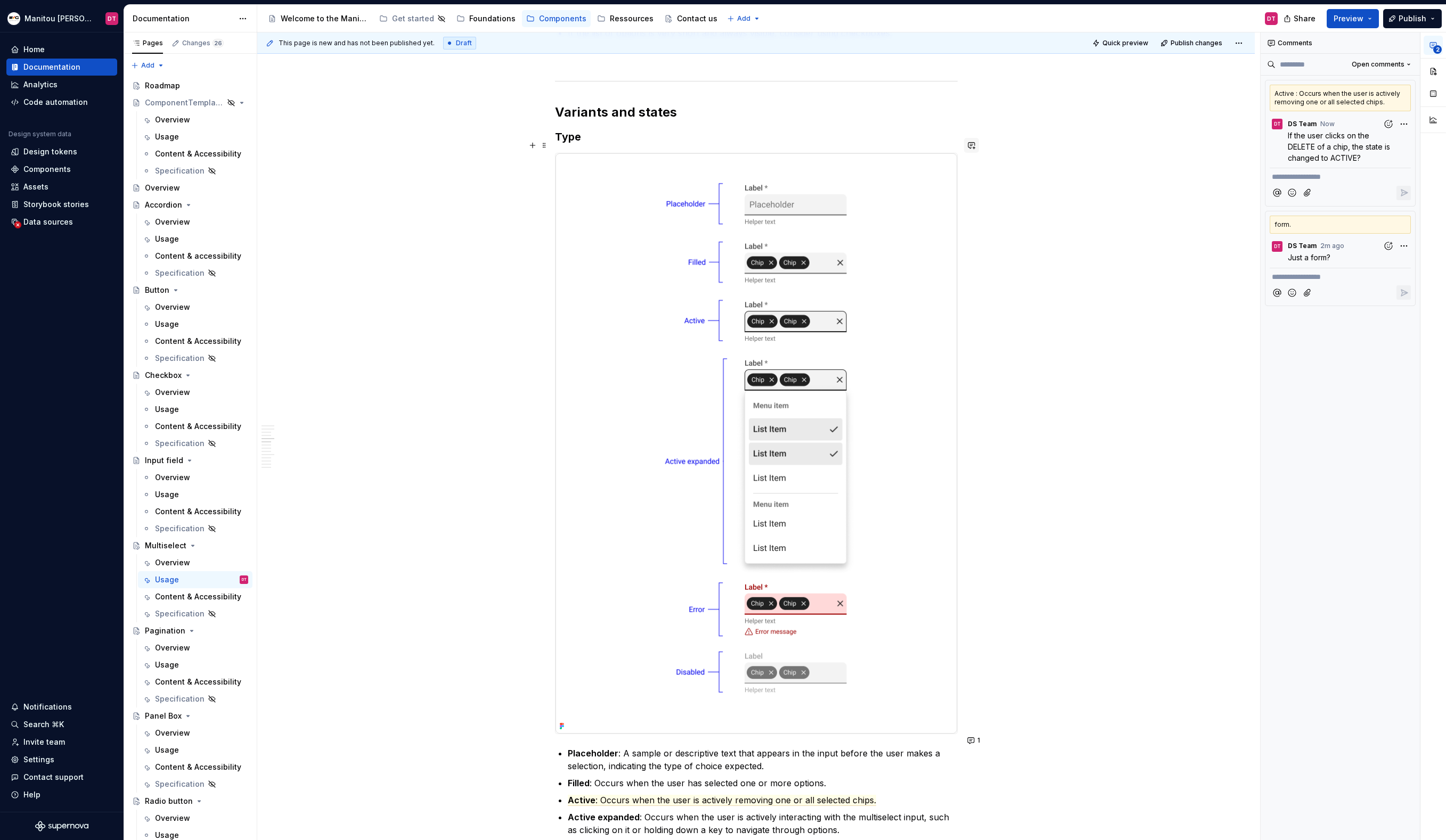
click at [978, 147] on button "button" at bounding box center [971, 145] width 15 height 15
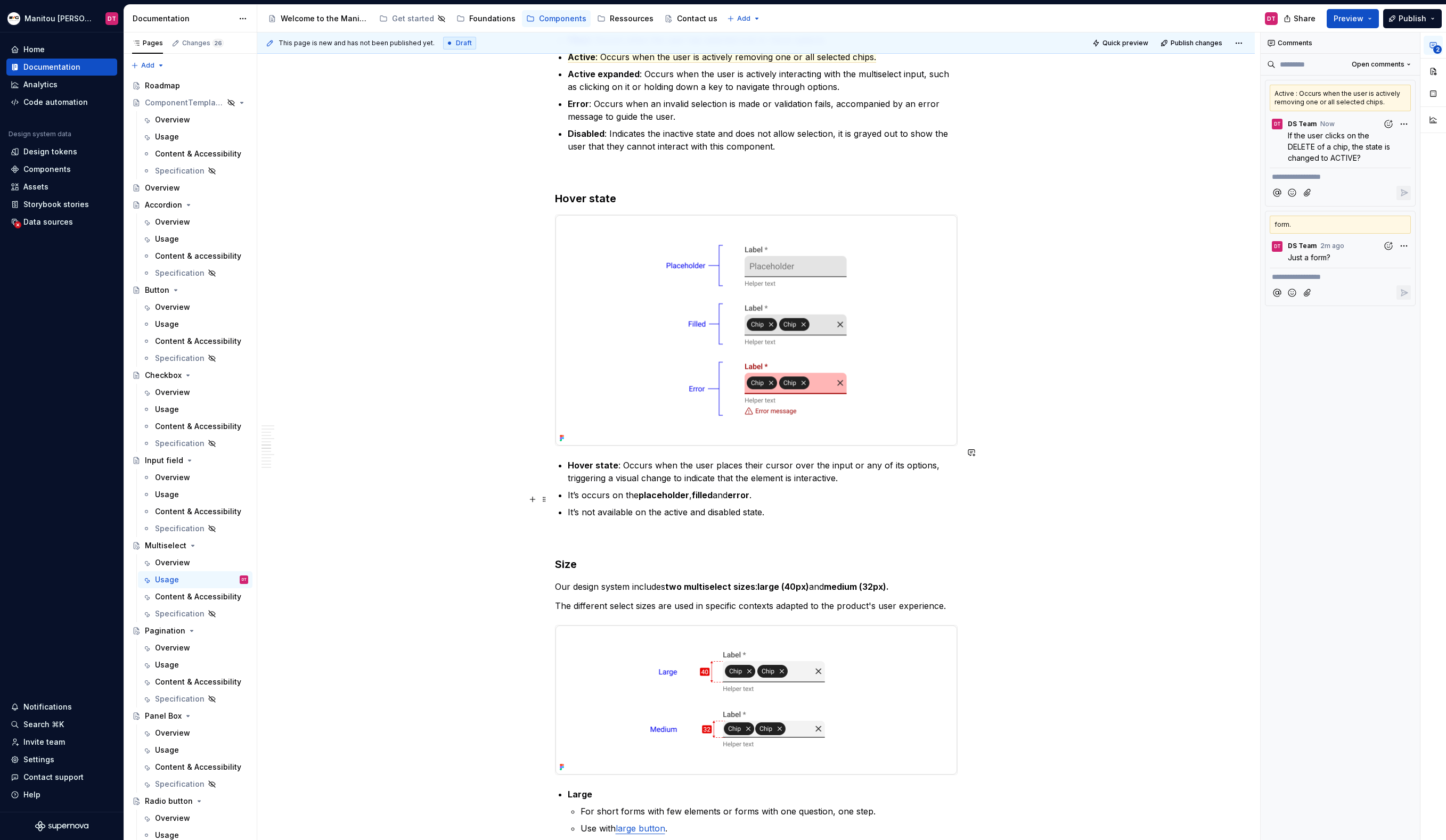
scroll to position [1453, 0]
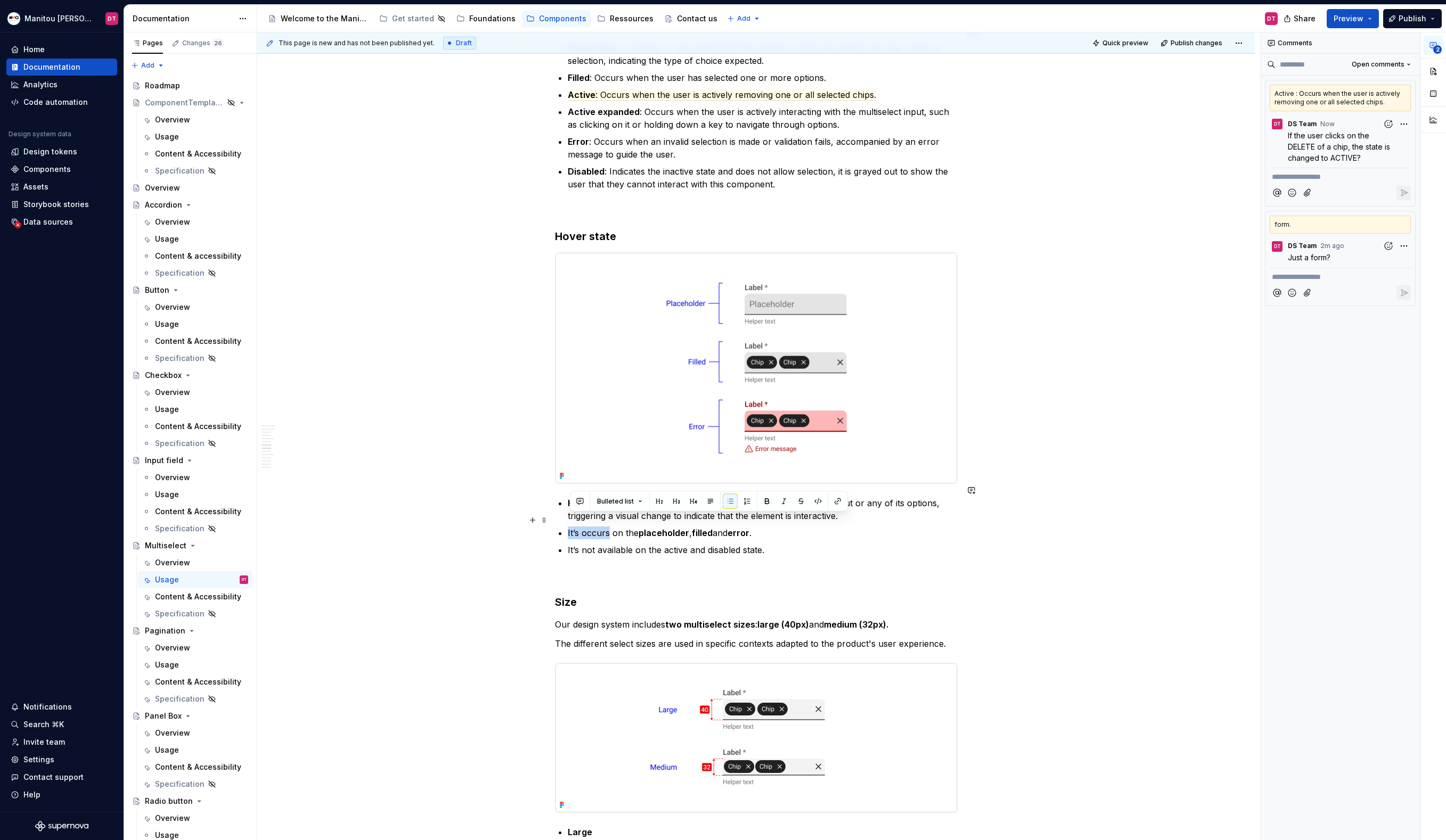
drag, startPoint x: 612, startPoint y: 521, endPoint x: 563, endPoint y: 520, distance: 49.0
click at [563, 520] on div "Anatomy Label : The title or question associated with the field. It provides co…" at bounding box center [756, 452] width 403 height 3364
drag, startPoint x: 590, startPoint y: 536, endPoint x: 563, endPoint y: 536, distance: 27.0
click at [568, 544] on li "It’s not available on the active and disabled state." at bounding box center [762, 550] width 390 height 13
click at [771, 544] on p "Not available on the active and disabled state." at bounding box center [762, 550] width 390 height 13
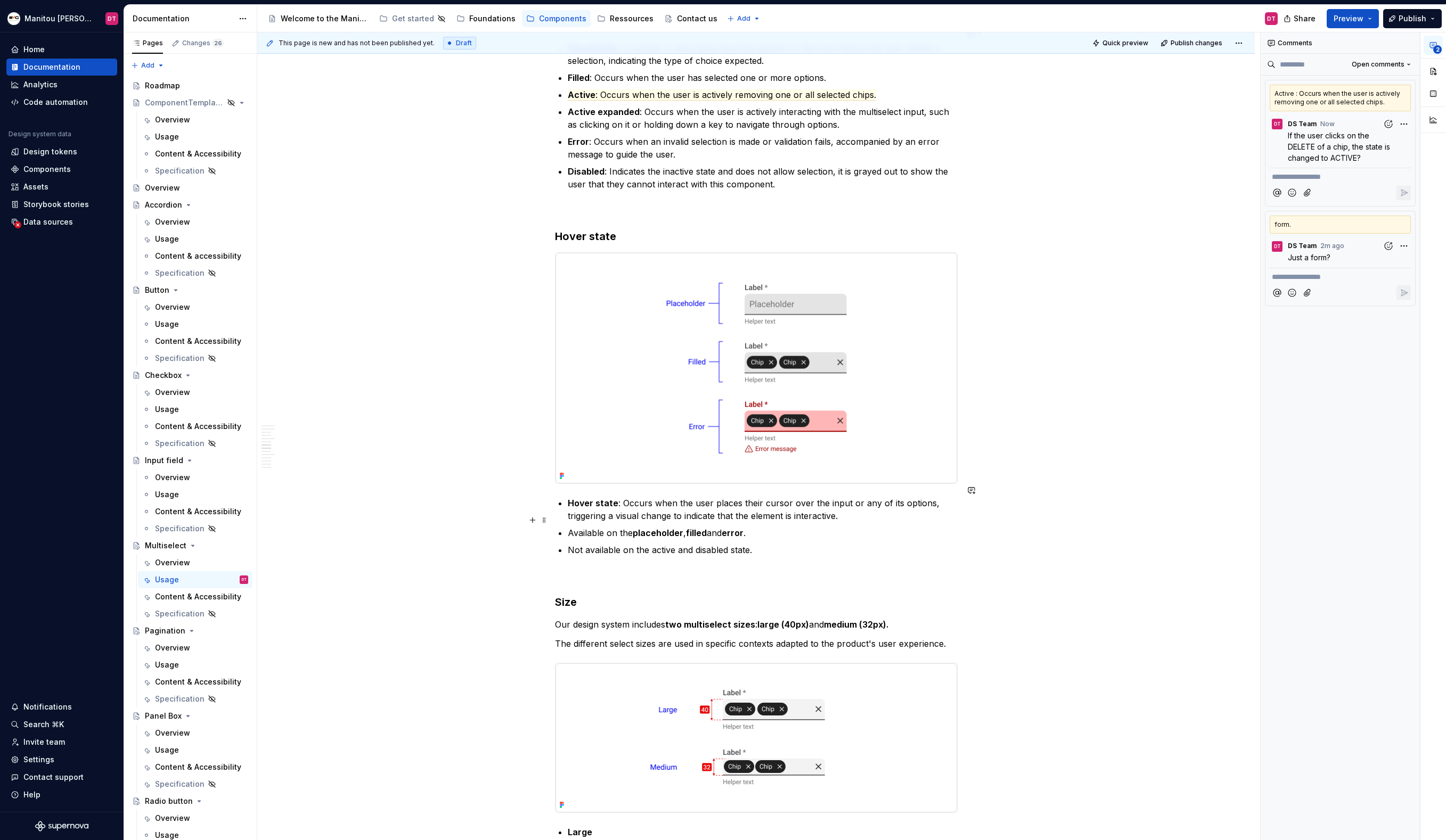
click at [781, 526] on p "Available on the placeholder , filled and error ." at bounding box center [762, 533] width 390 height 13
click at [847, 556] on div "Anatomy Label : The title or question associated with the field. It provides co…" at bounding box center [756, 452] width 403 height 3364
click at [932, 544] on p "Not available on the active and disabled state." at bounding box center [762, 550] width 390 height 13
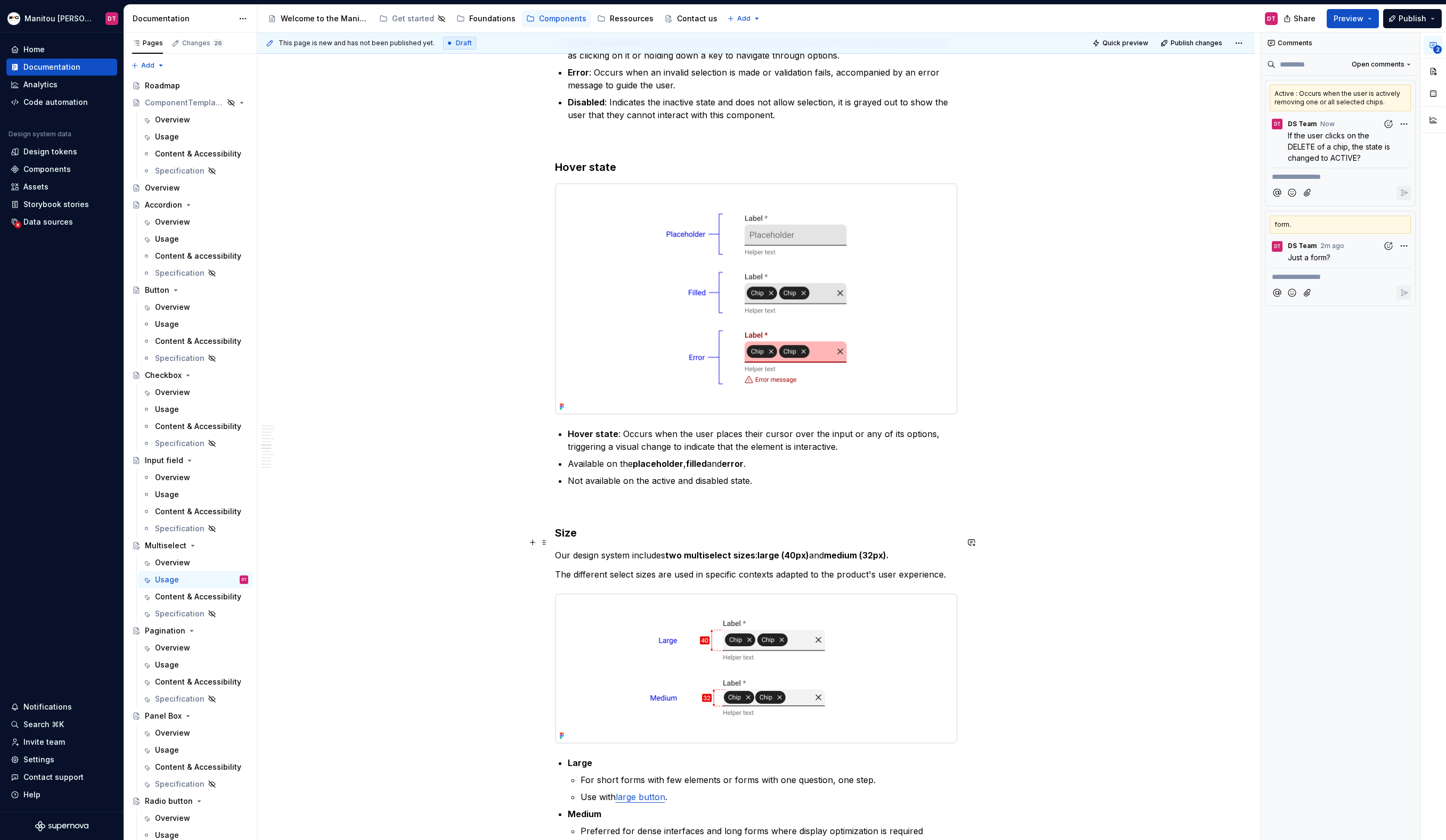
scroll to position [1545, 0]
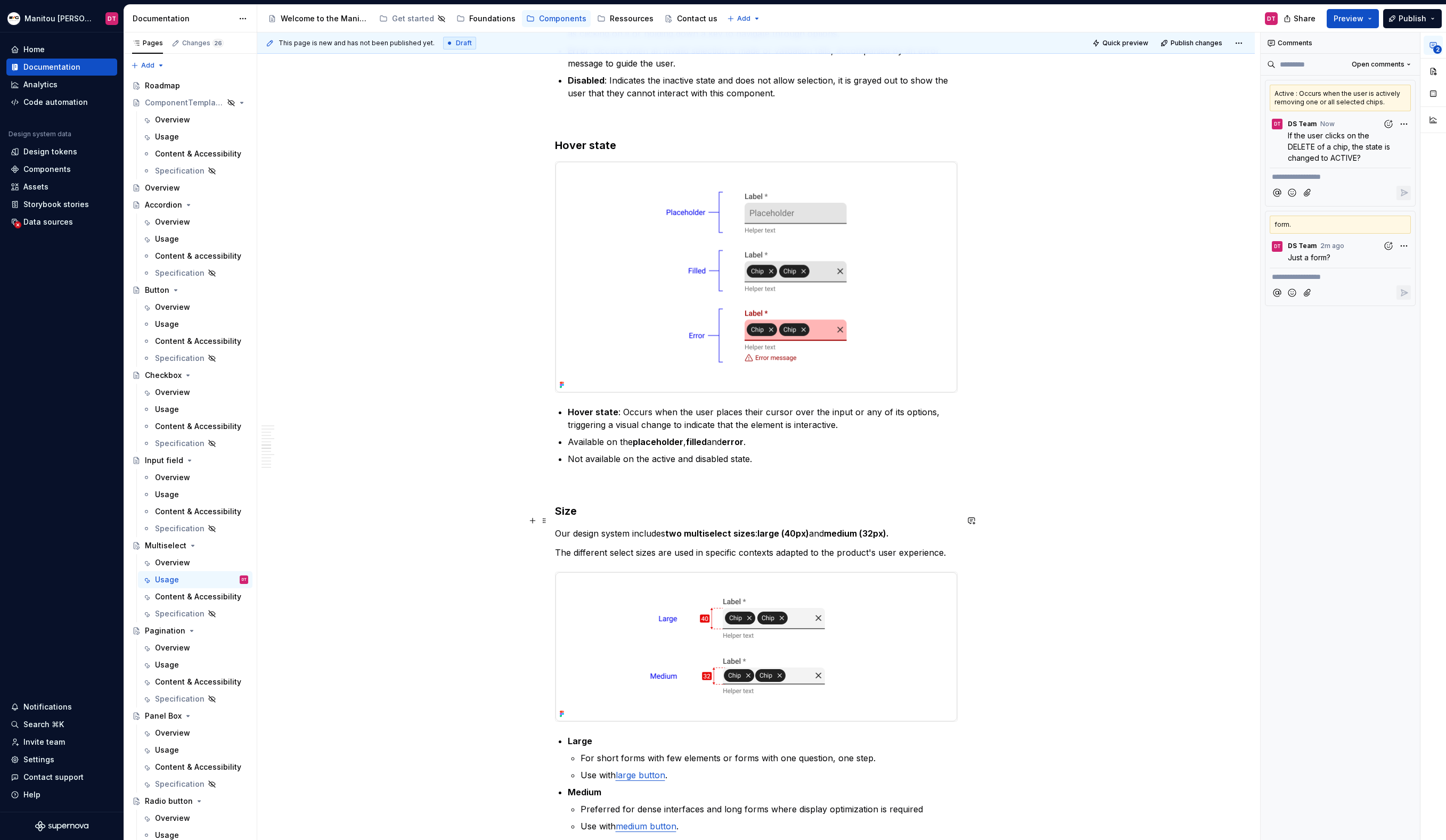
click at [930, 527] on p "Our design system includes two multiselect sizes : large (40px) and medium (32p…" at bounding box center [756, 533] width 403 height 13
click at [919, 527] on p "Our design system includes two multiselect sizes : large (40px) and medium (32p…" at bounding box center [756, 533] width 403 height 13
click at [923, 546] on p "The different select sizes are used in specific contexts adapted to the product…" at bounding box center [756, 553] width 403 height 13
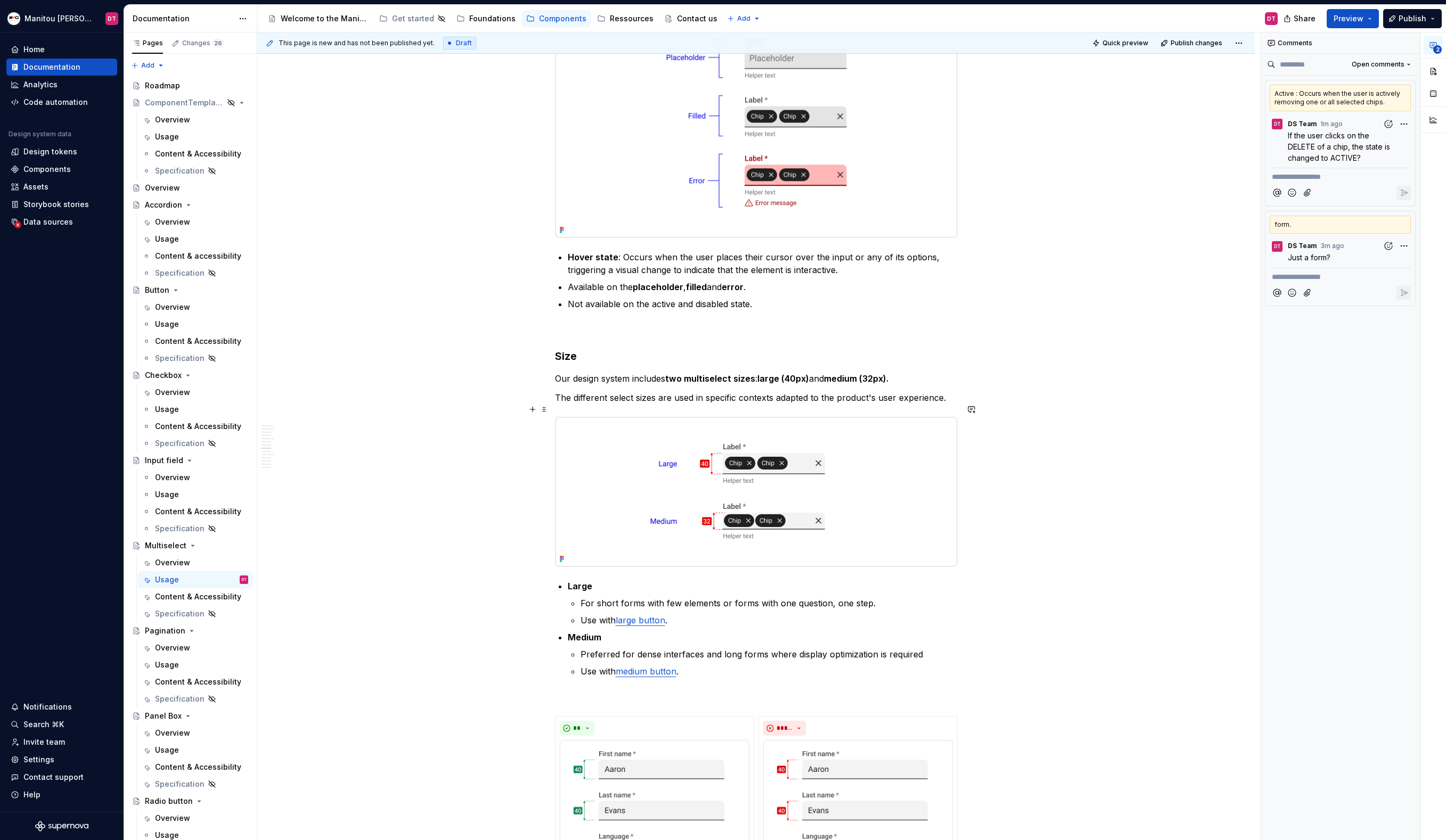
scroll to position [1700, 0]
click at [919, 597] on ul "For short forms with few elements or forms with one question, one step. Use wit…" at bounding box center [769, 611] width 377 height 30
click at [911, 597] on p "For short forms with few elements or forms with one question, one step." at bounding box center [769, 603] width 377 height 13
click at [912, 613] on p "Use with large button ." at bounding box center [769, 620] width 377 height 13
click at [831, 597] on p "For short forms with few elements or forms with one question, one step." at bounding box center [769, 603] width 377 height 13
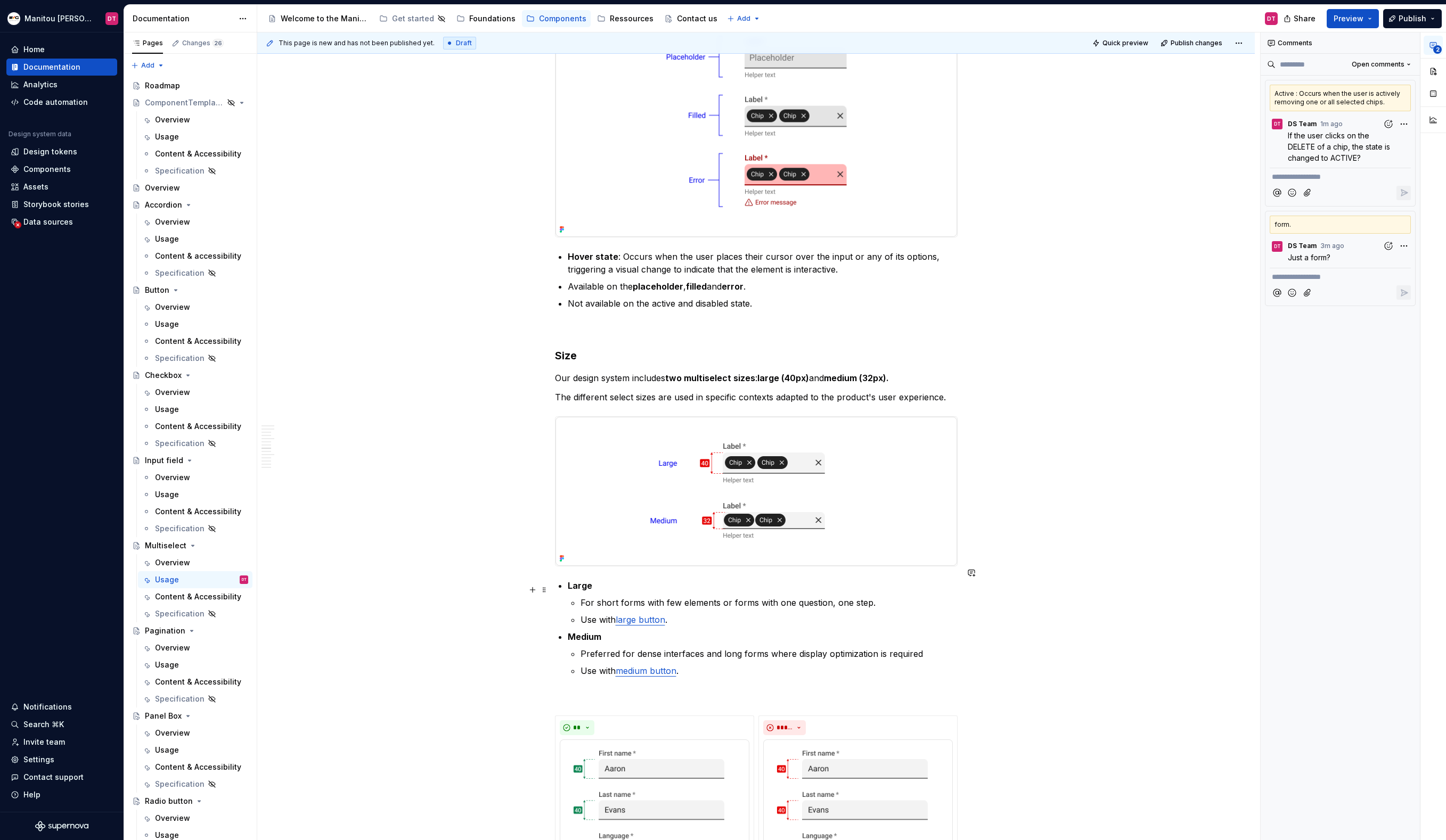
click at [882, 597] on p "For short forms with few elements or forms with one question, one step." at bounding box center [769, 603] width 377 height 13
drag, startPoint x: 876, startPoint y: 593, endPoint x: 831, endPoint y: 594, distance: 45.0
click at [831, 597] on p "For short forms with few elements or forms with one question, one step." at bounding box center [769, 603] width 377 height 13
click at [838, 575] on button "button" at bounding box center [840, 569] width 15 height 15
click at [993, 609] on icon "Send" at bounding box center [992, 605] width 11 height 11
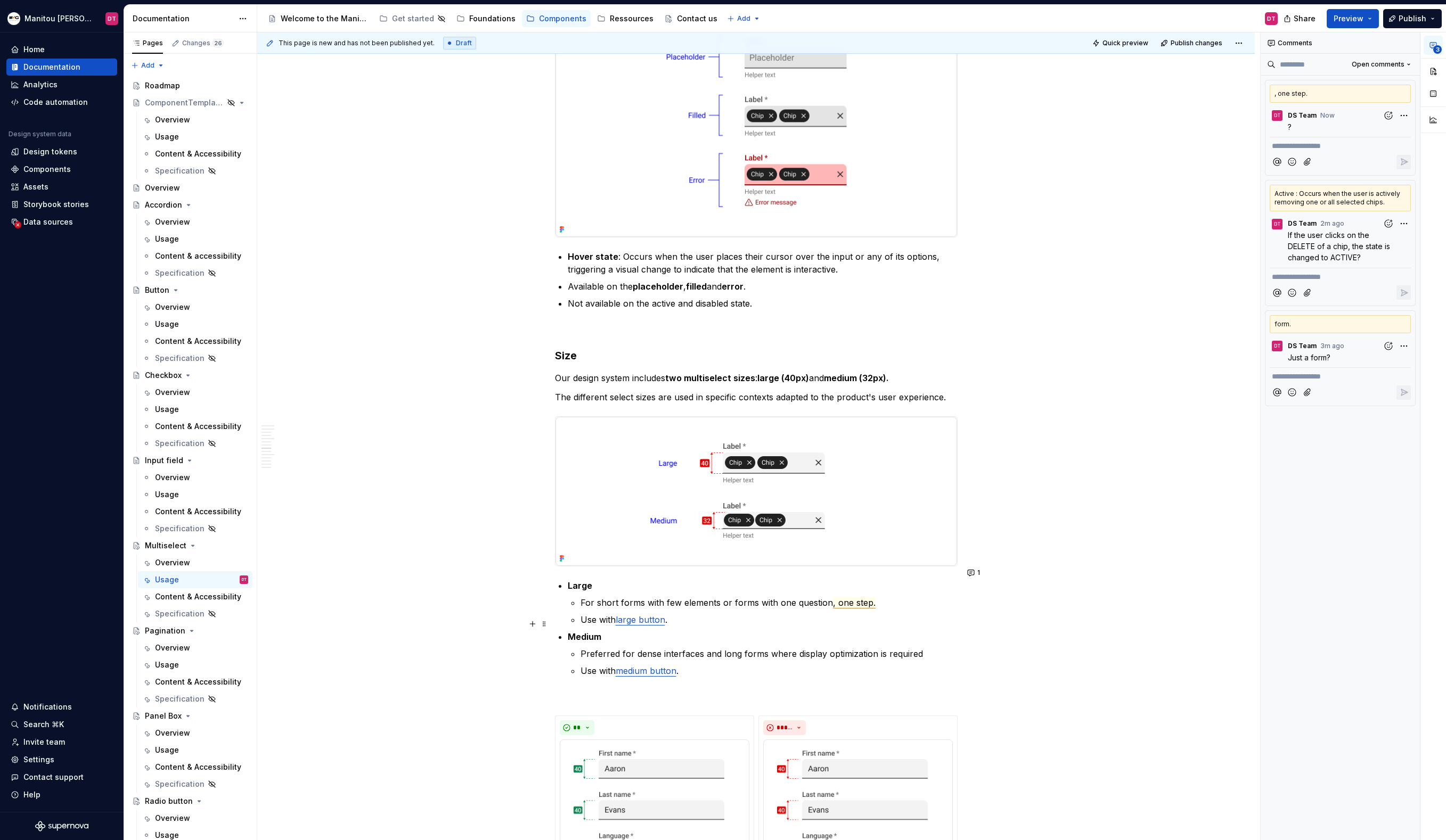
type textarea "*"
click at [889, 631] on p "Medium" at bounding box center [762, 637] width 390 height 13
click at [800, 613] on p "Use with large button ." at bounding box center [769, 620] width 377 height 13
click at [766, 664] on p "Use with medium button ." at bounding box center [769, 671] width 377 height 13
click at [803, 647] on p "Preferred for dense interfaces and long forms where display optimization is req…" at bounding box center [769, 654] width 377 height 13
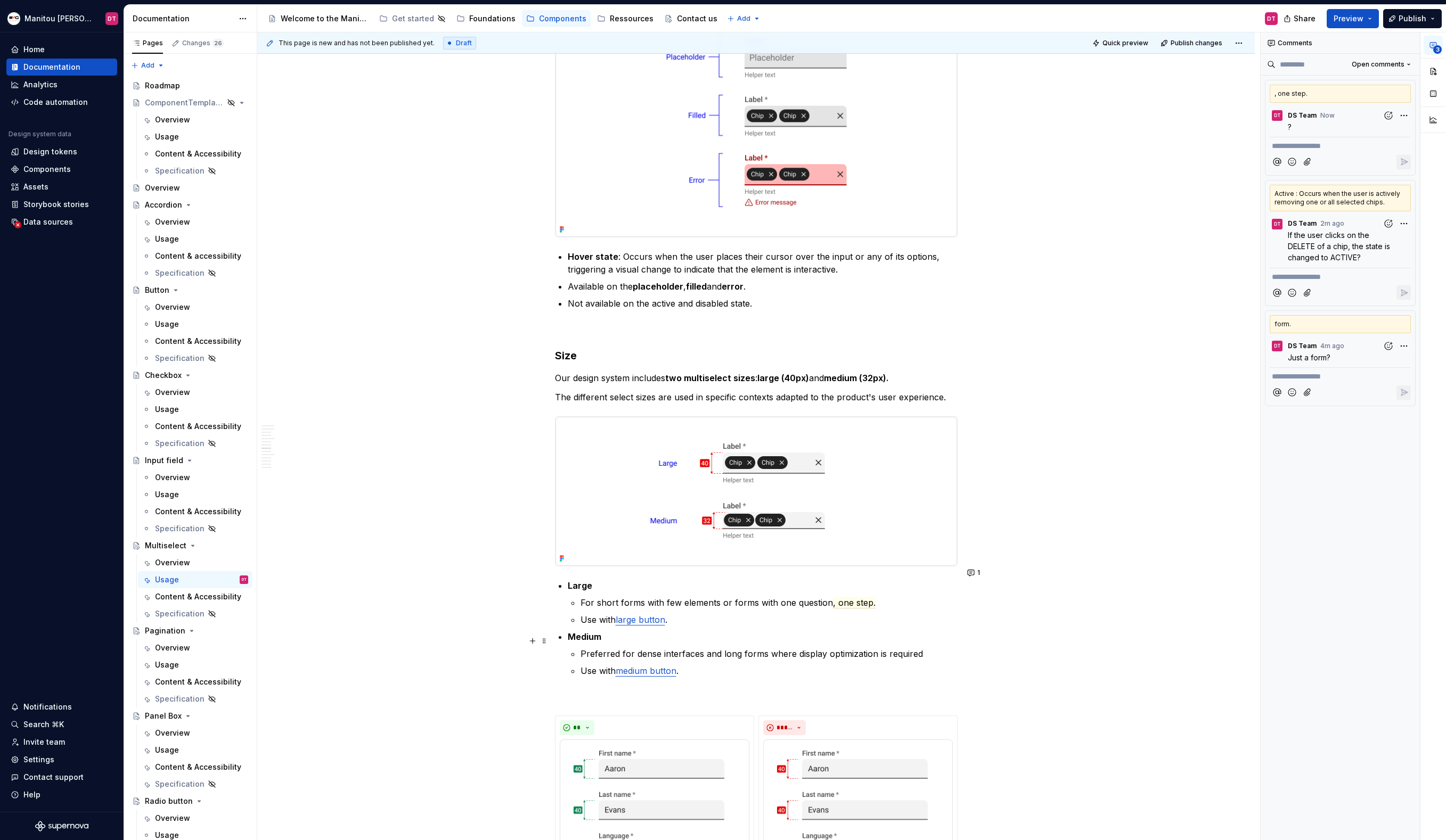
click at [811, 647] on p "Preferred for dense interfaces and long forms where display optimization is req…" at bounding box center [769, 654] width 377 height 13
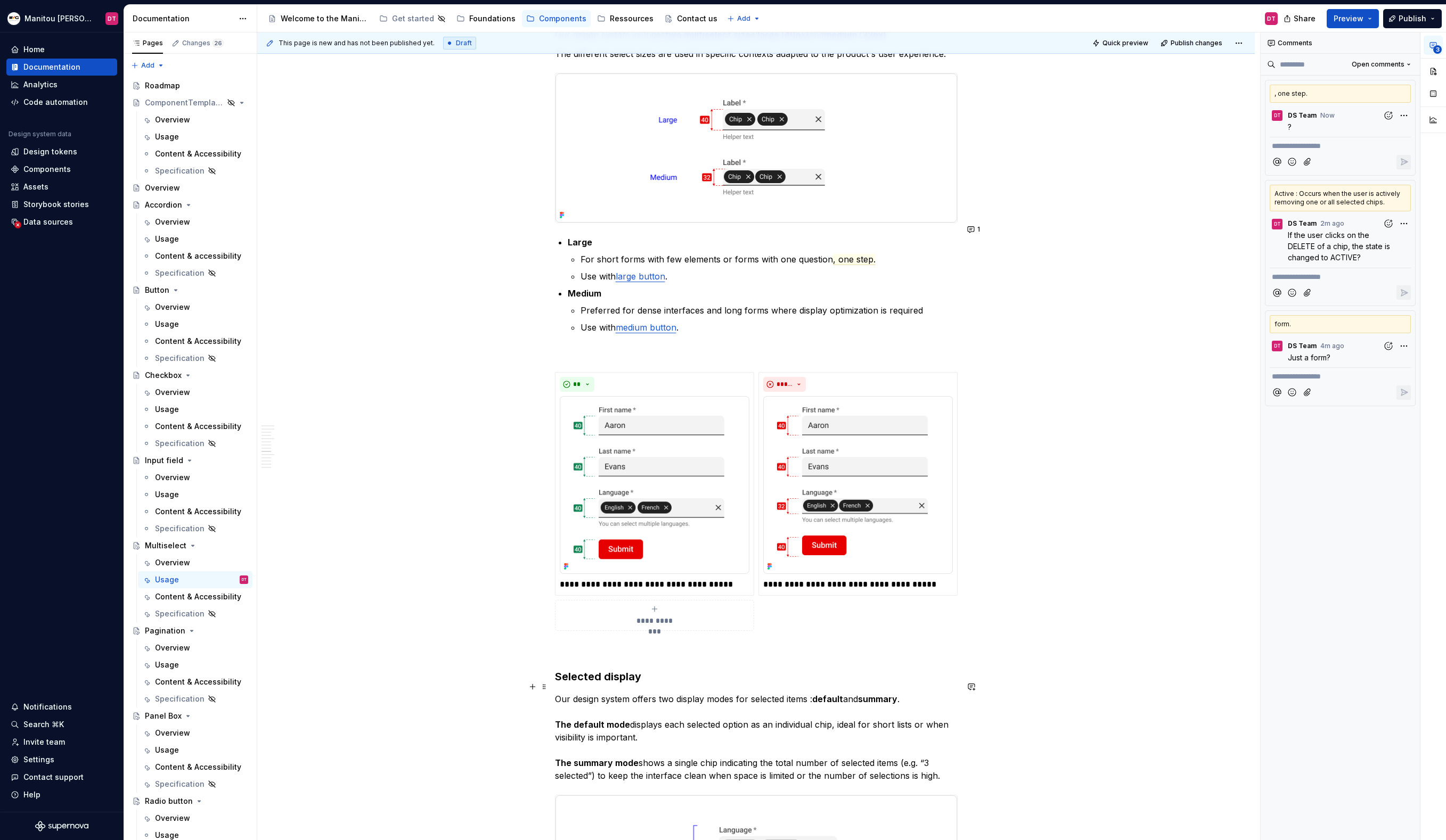
scroll to position [2026, 0]
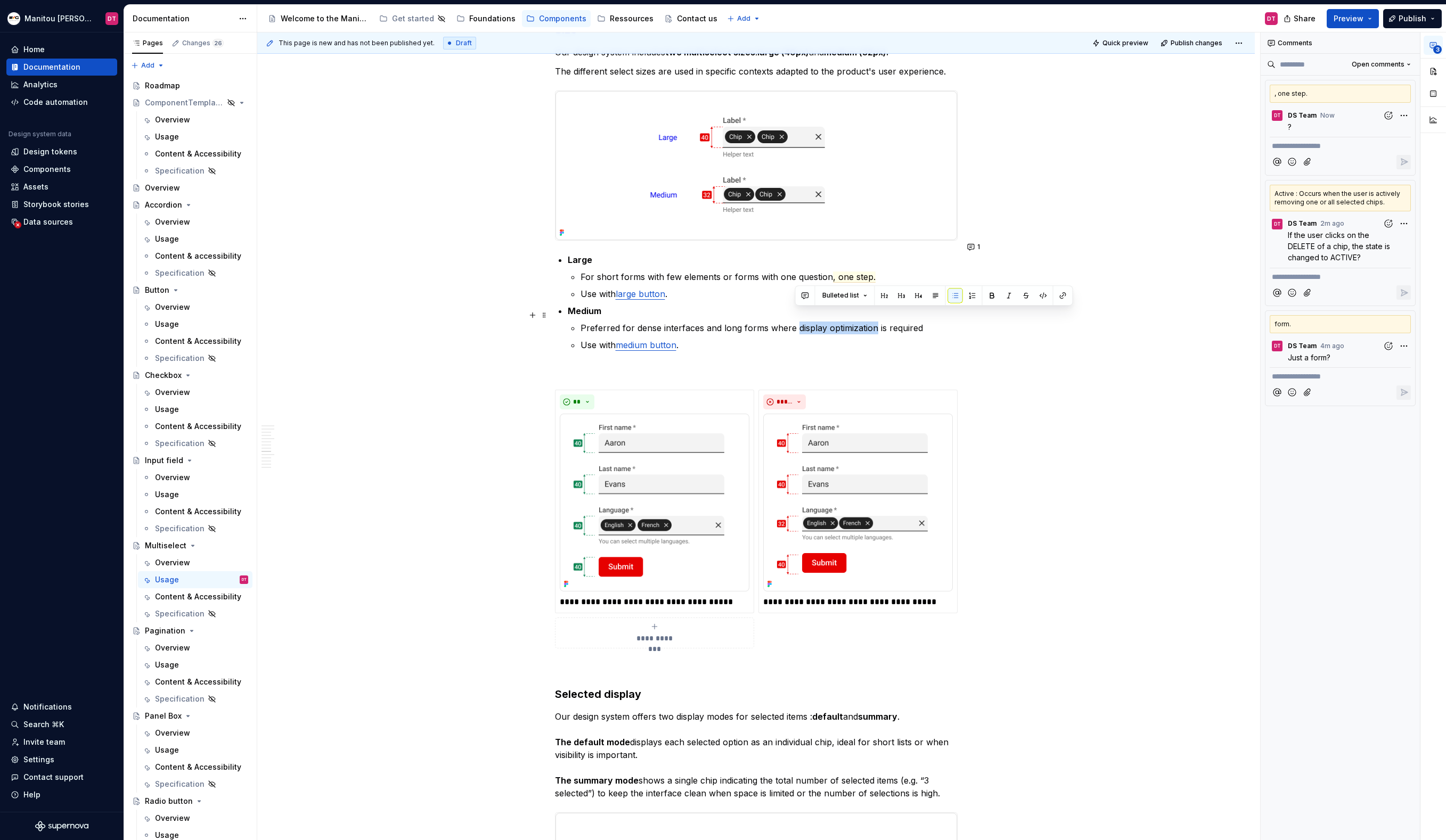
drag, startPoint x: 876, startPoint y: 316, endPoint x: 798, endPoint y: 314, distance: 78.0
click at [798, 321] on p "Preferred for dense interfaces and long forms where display optimization is req…" at bounding box center [769, 328] width 377 height 13
click at [807, 296] on button "button" at bounding box center [807, 295] width 15 height 15
drag, startPoint x: 893, startPoint y: 316, endPoint x: 883, endPoint y: 316, distance: 10.0
click at [883, 316] on p "Very abstract, maybe..." at bounding box center [884, 314] width 157 height 11
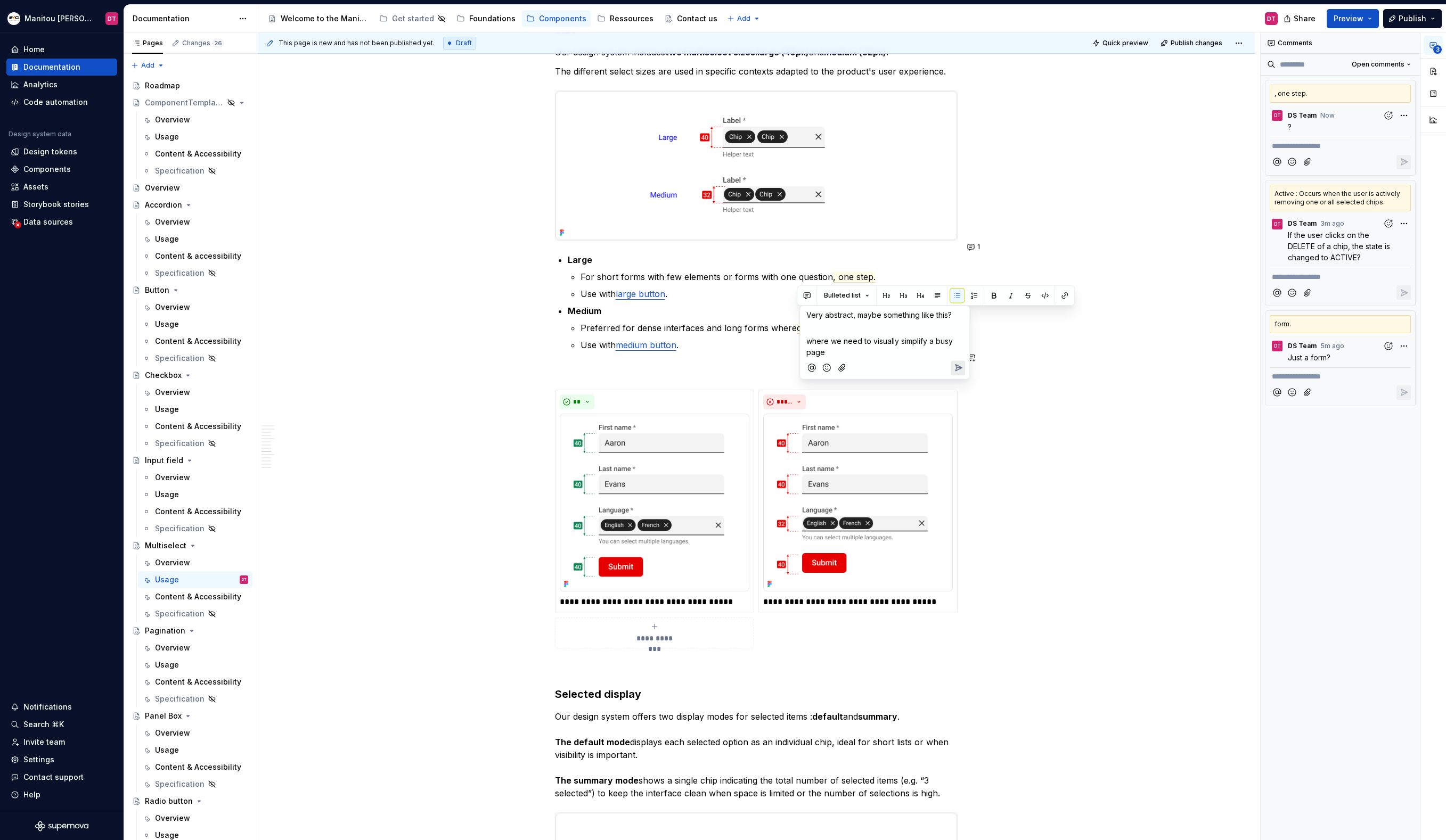
click at [958, 367] on icon "Send" at bounding box center [958, 368] width 11 height 11
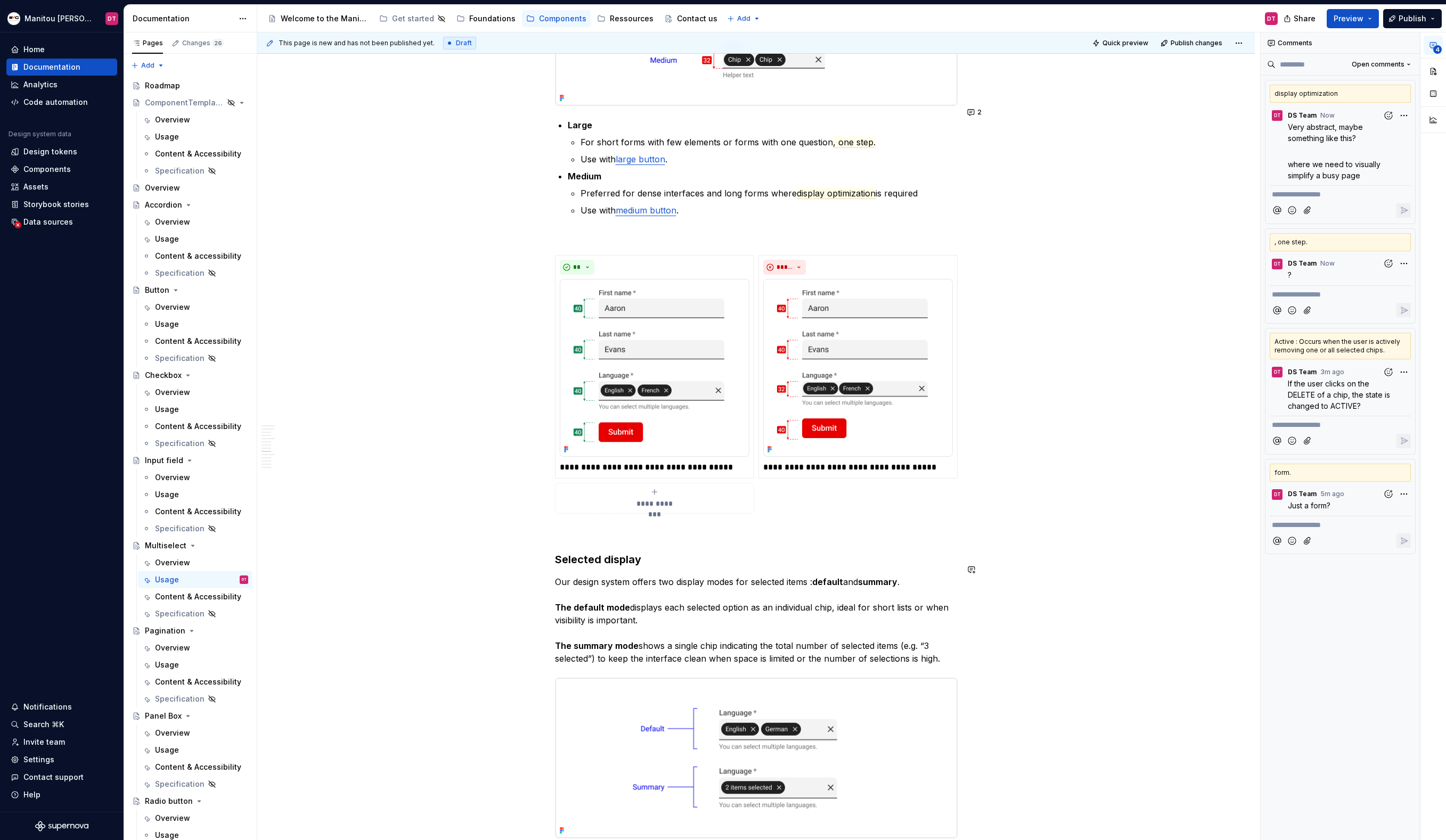
scroll to position [2162, 0]
click at [868, 459] on p "**********" at bounding box center [858, 466] width 189 height 13
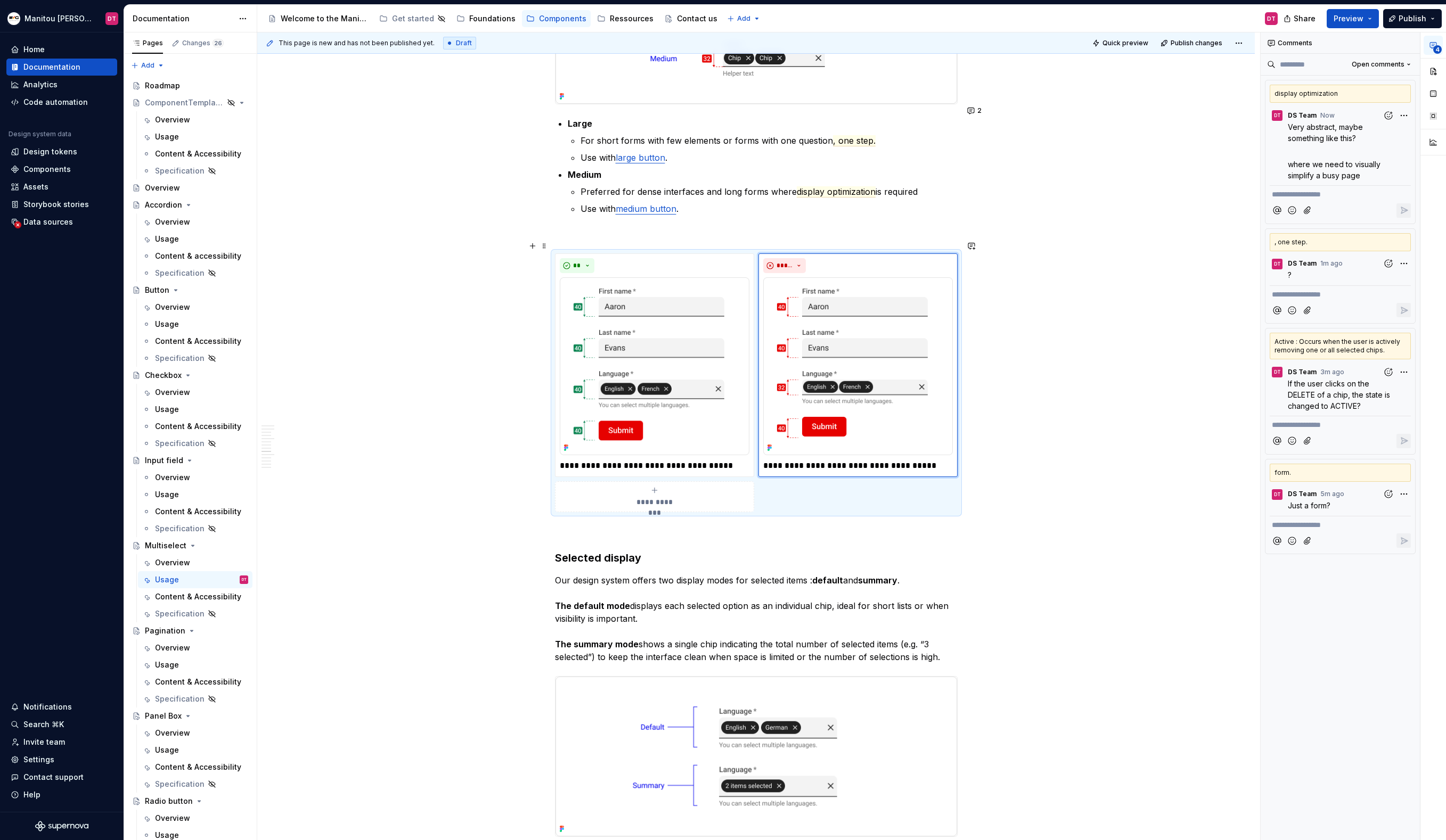
type textarea "*"
click at [950, 609] on p "Our design system offers two display modes for selected items : default and sum…" at bounding box center [756, 618] width 403 height 90
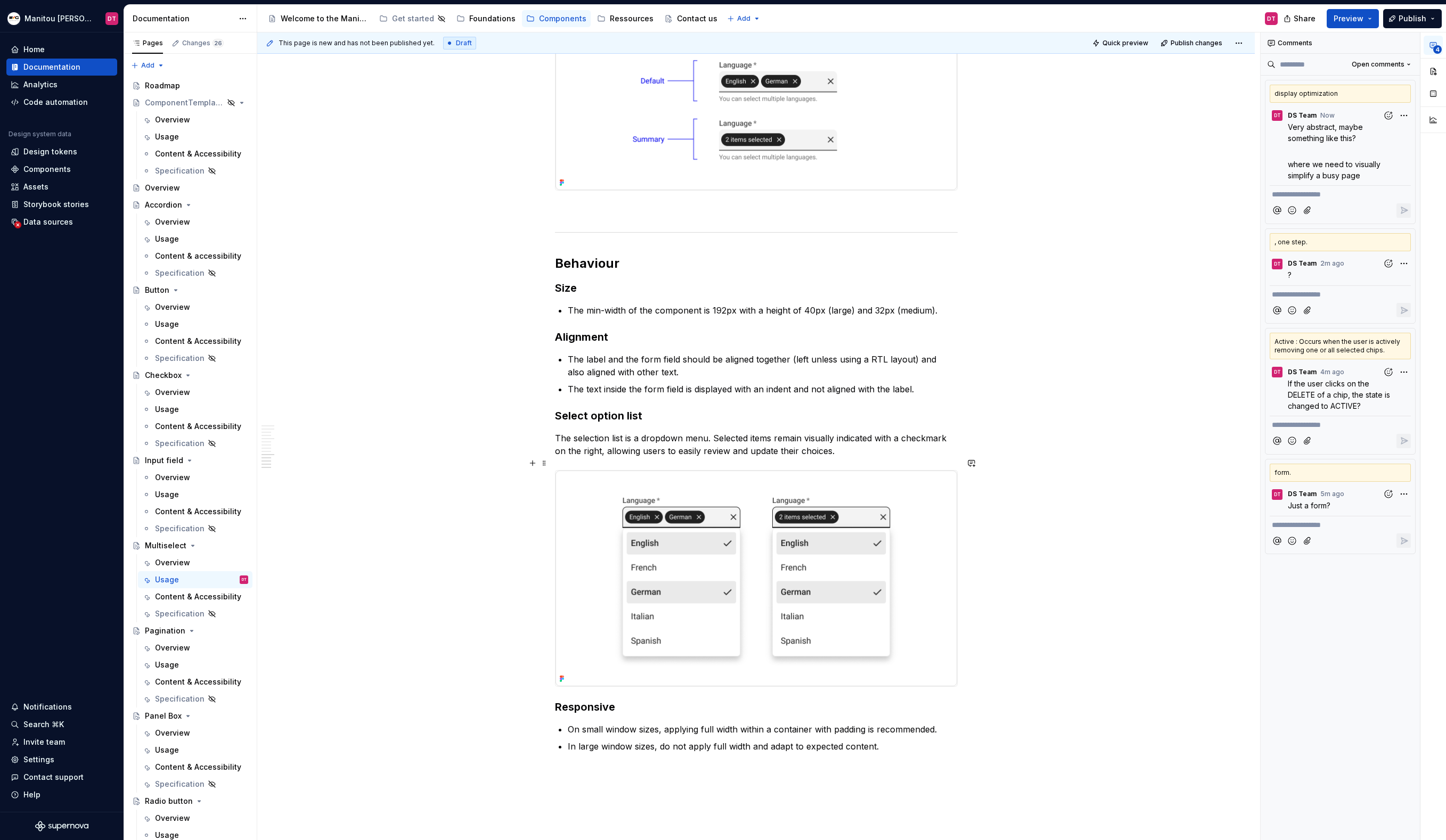
scroll to position [2833, 0]
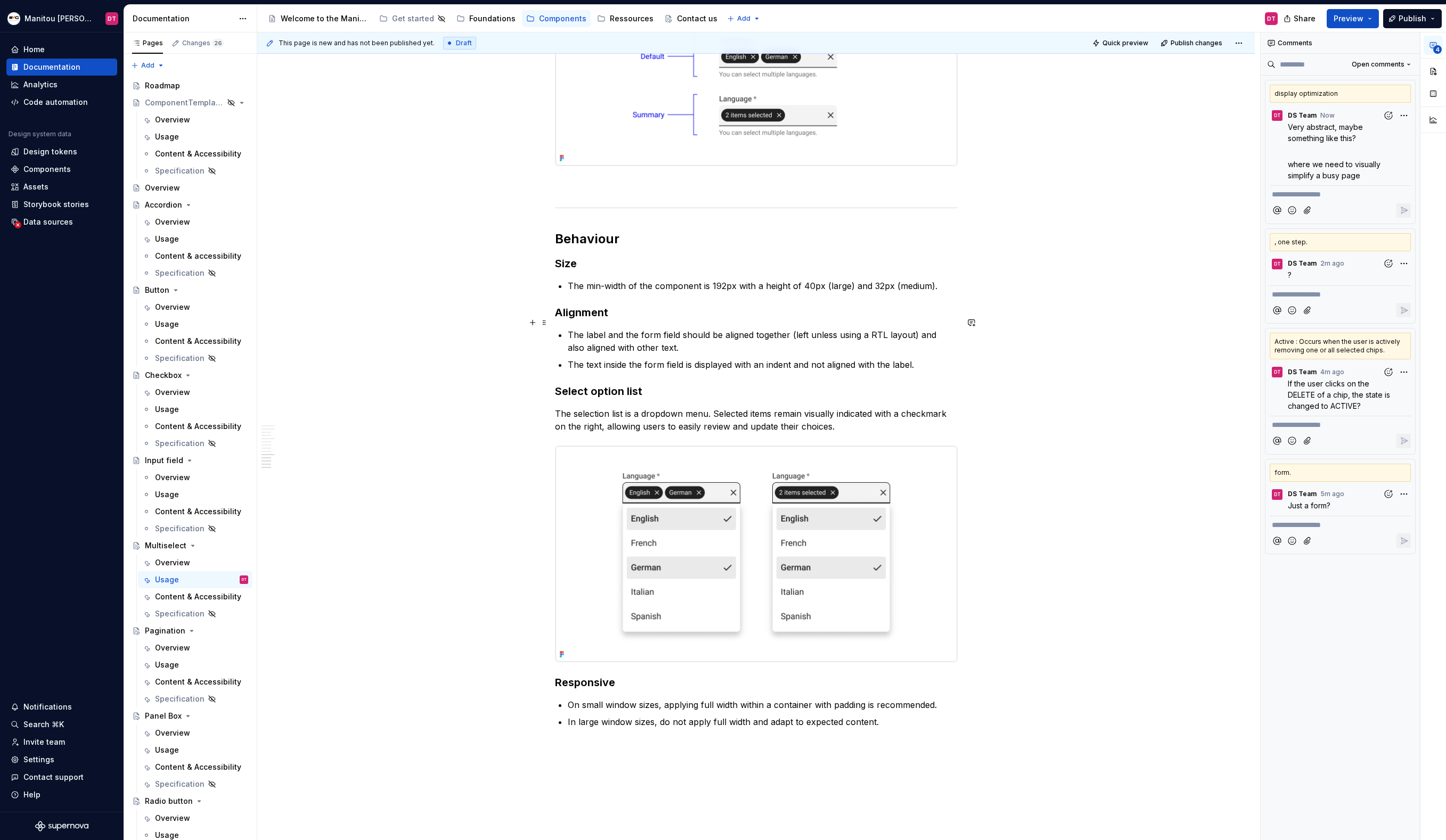
click at [873, 329] on p "The label and the form field should be aligned together (left unless using a RT…" at bounding box center [762, 341] width 390 height 26
click at [913, 358] on p "The text inside the form field is displayed with an indent and not aligned with…" at bounding box center [762, 365] width 390 height 13
click at [934, 358] on p "The text inside the form field is displayed with an indent and not aligned with…" at bounding box center [762, 365] width 390 height 13
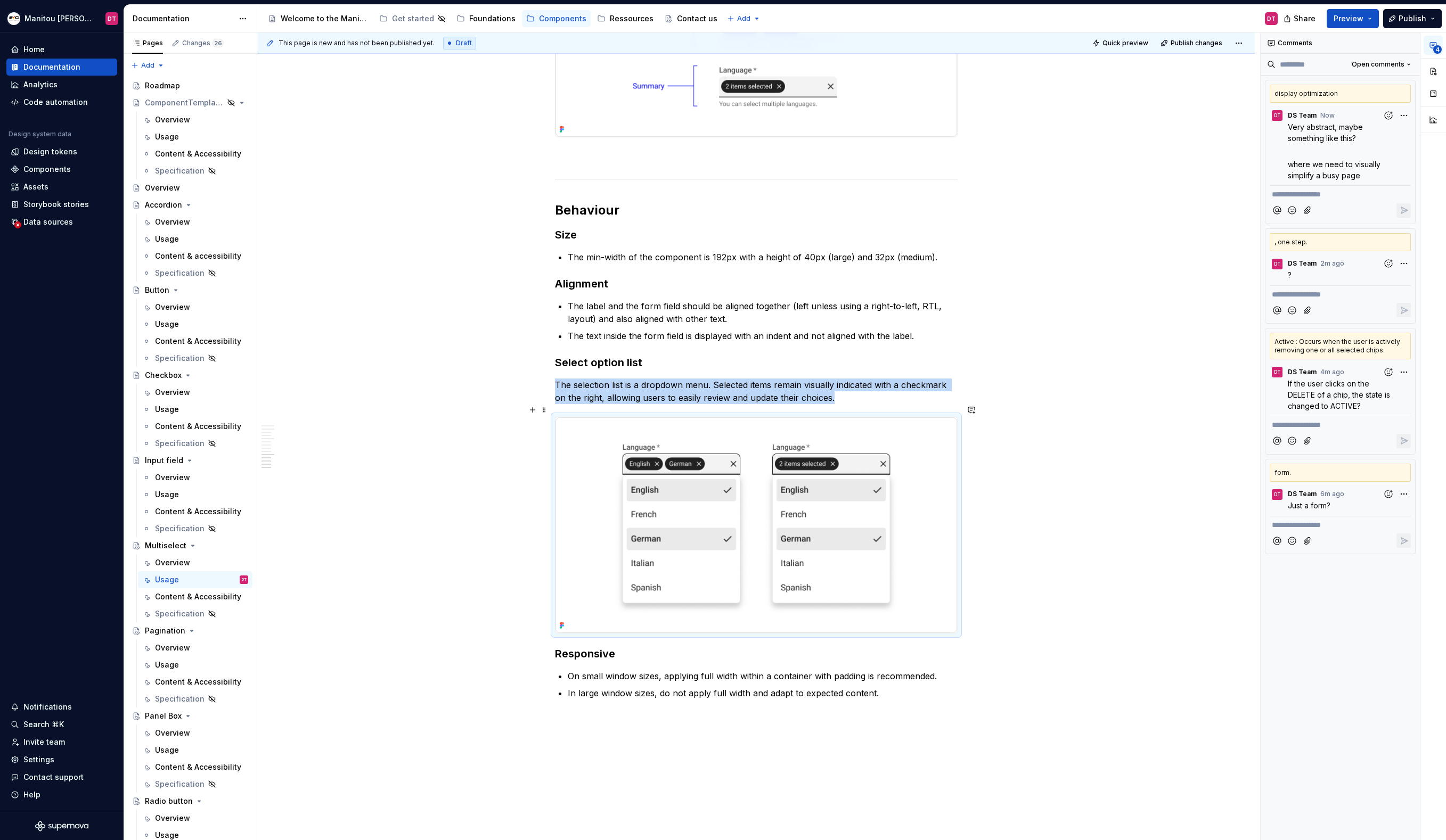
scroll to position [2863, 0]
click at [974, 665] on button "button" at bounding box center [971, 662] width 15 height 15
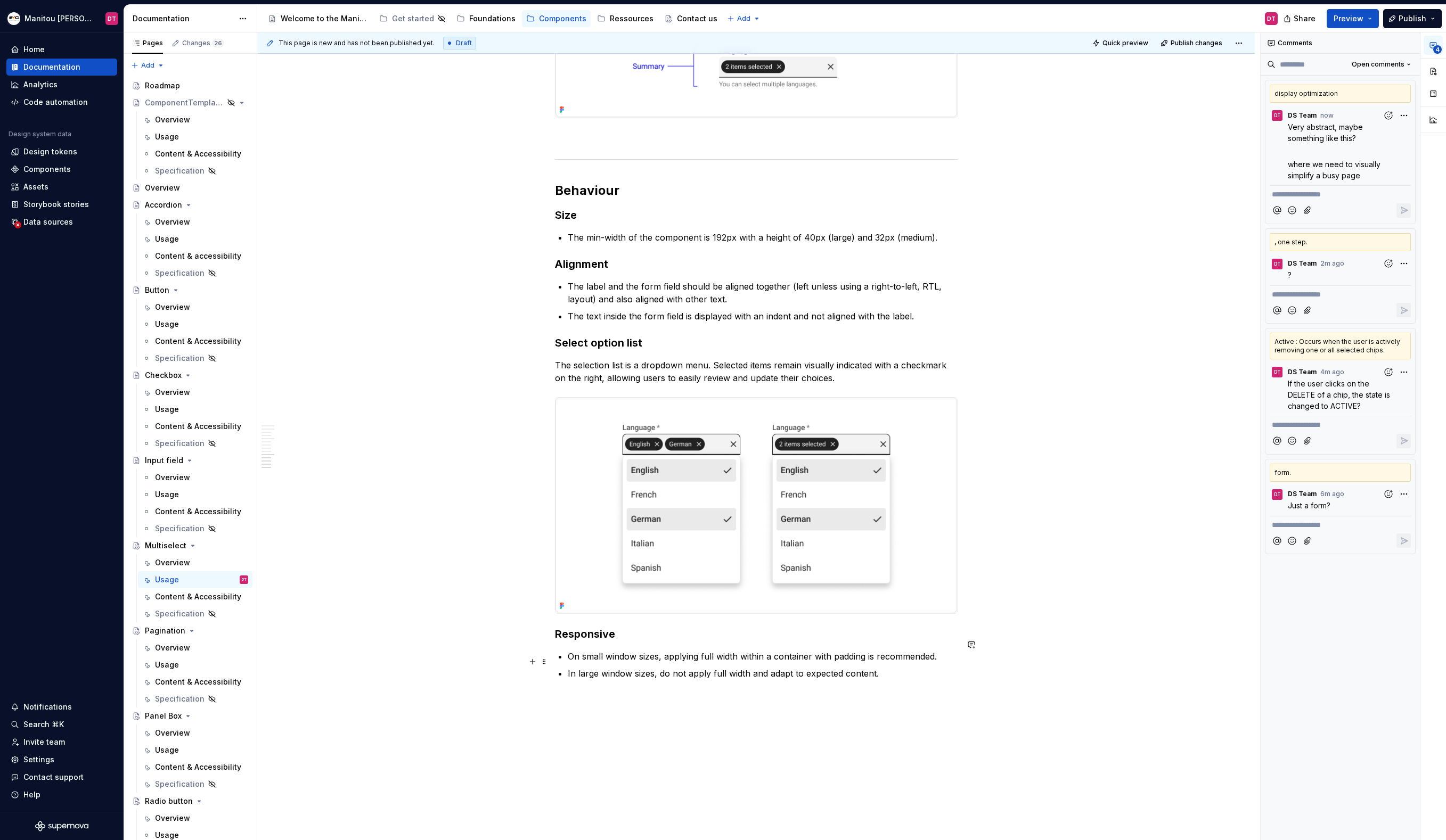
click at [892, 667] on p "In large window sizes, do not apply full width and adapt to expected content." at bounding box center [762, 674] width 390 height 13
click at [902, 650] on p "On small window sizes, applying full width within a container with padding is r…" at bounding box center [762, 656] width 390 height 13
click at [922, 667] on p "In large window sizes, do not apply full width and adapt to expected content." at bounding box center [762, 674] width 390 height 13
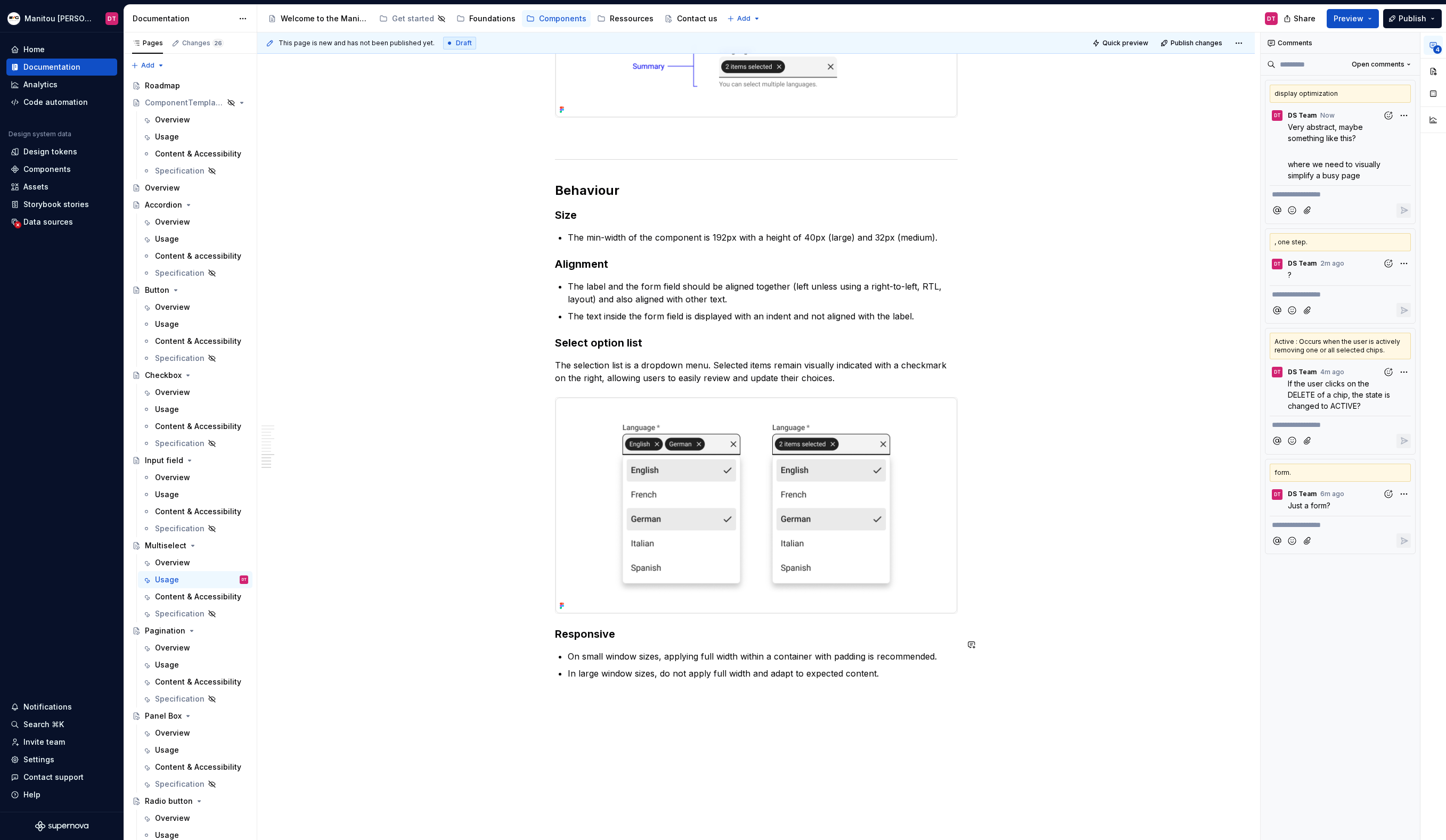
click at [922, 667] on p "In large window sizes, do not apply full width and adapt to expected content." at bounding box center [762, 674] width 390 height 13
click at [918, 667] on p "In large window sizes, do not apply full width and adapt to expected content." at bounding box center [762, 674] width 390 height 13
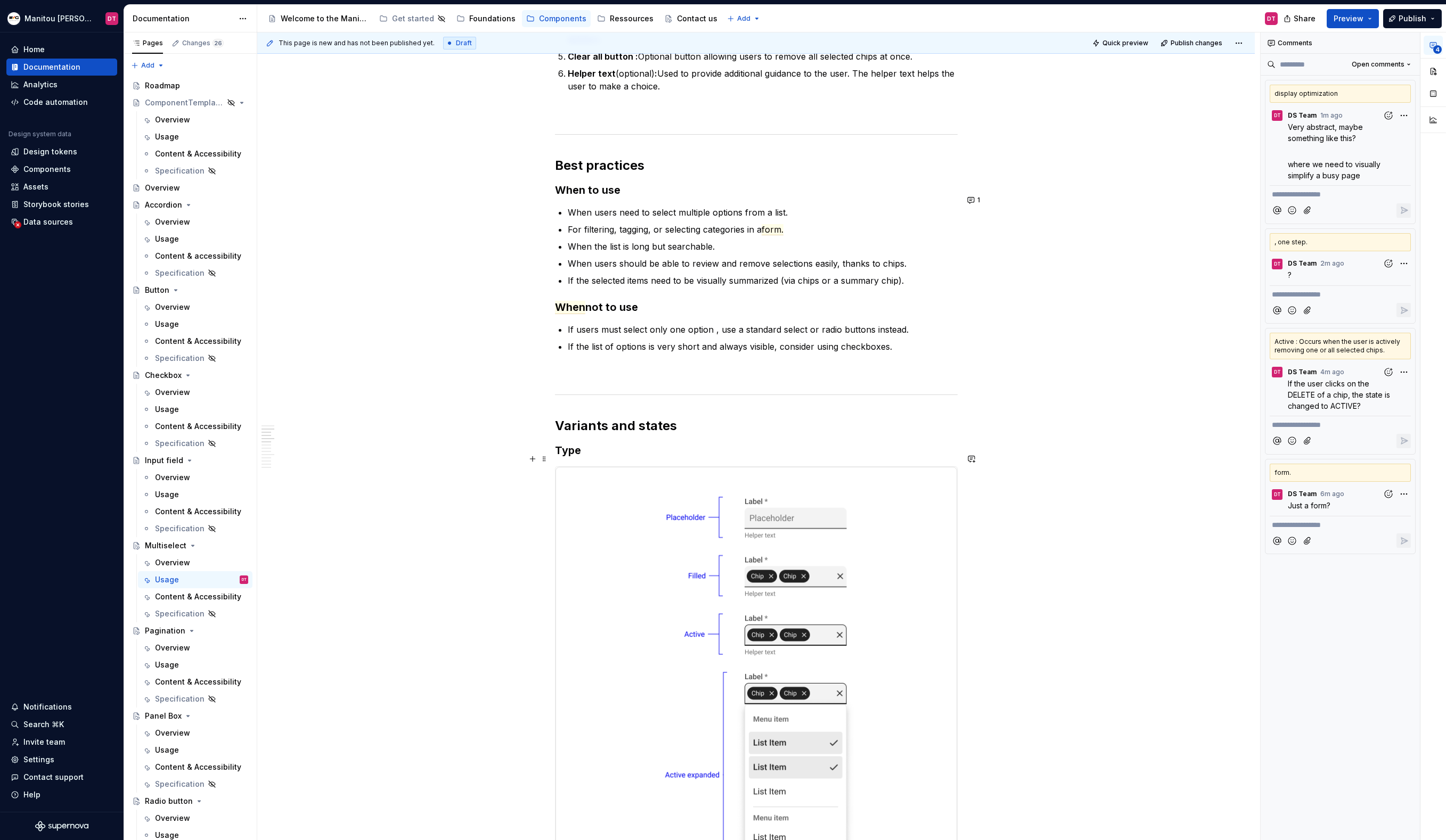
scroll to position [0, 0]
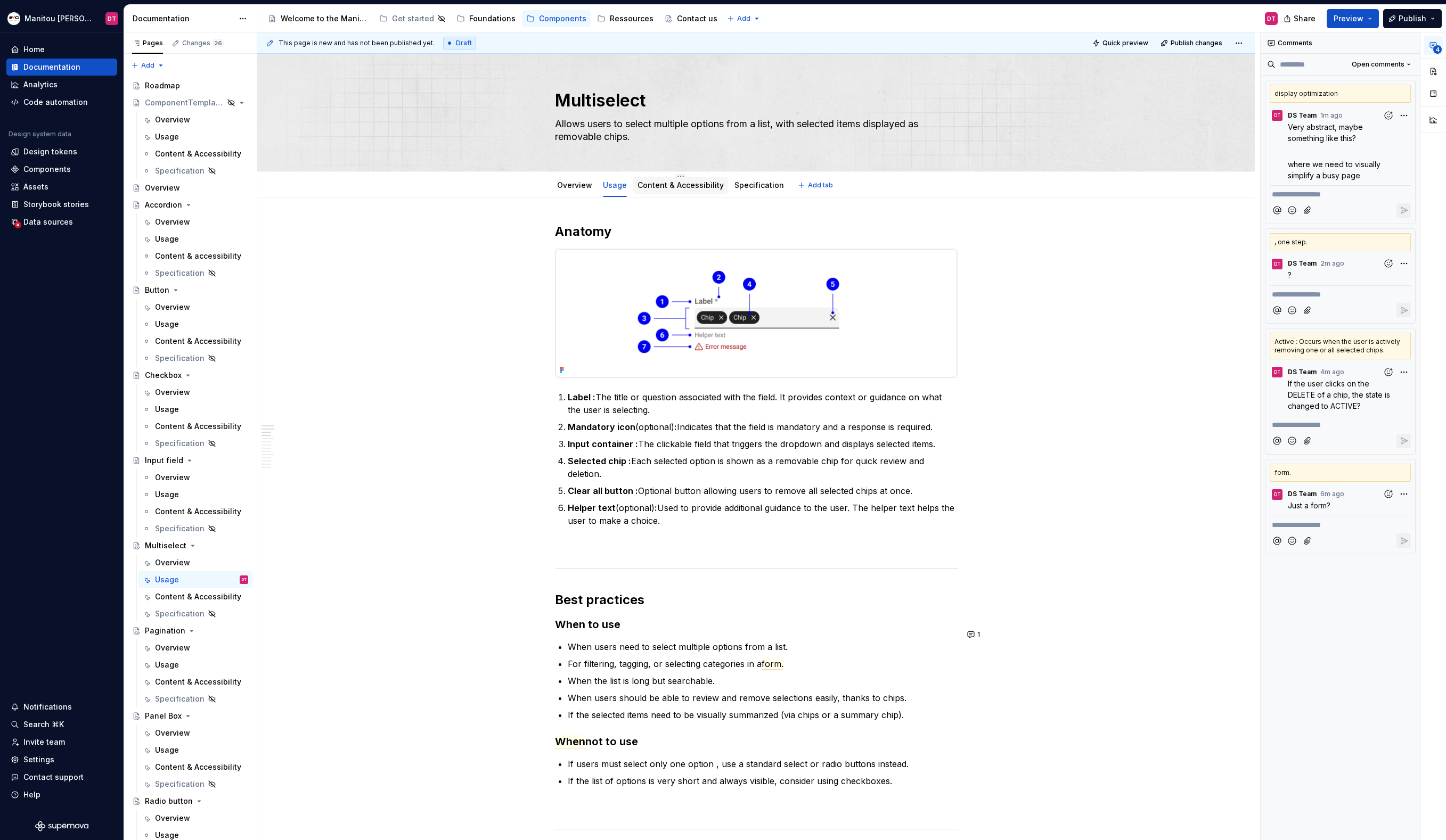
click at [680, 187] on link "Content & Accessibility" at bounding box center [680, 185] width 86 height 9
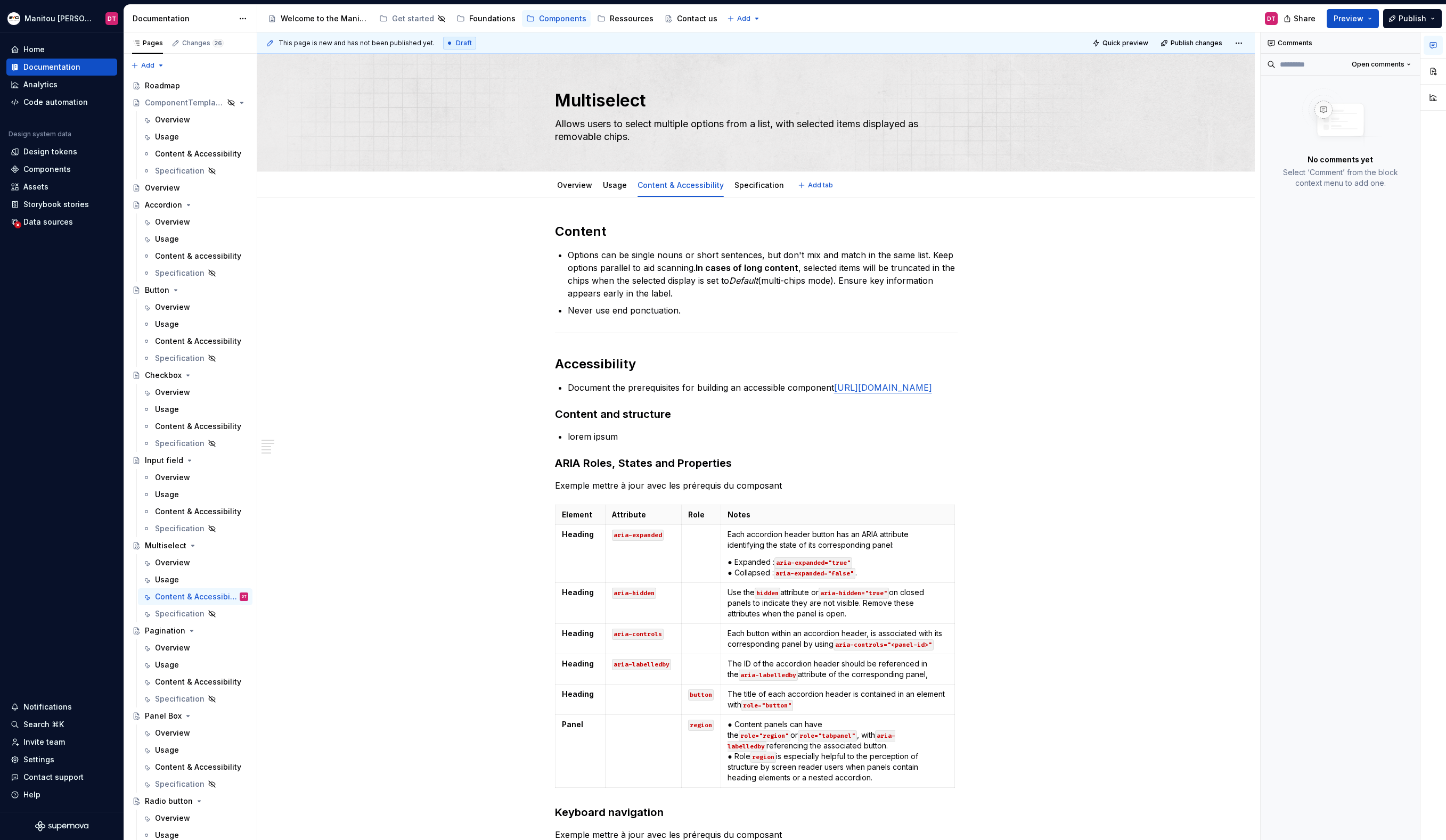
type textarea "*"
click at [765, 295] on p "Options can be single nouns or short sentences, but don't mix and match in the …" at bounding box center [762, 274] width 390 height 51
click at [765, 312] on p "Never use end ponctuation." at bounding box center [762, 310] width 390 height 13
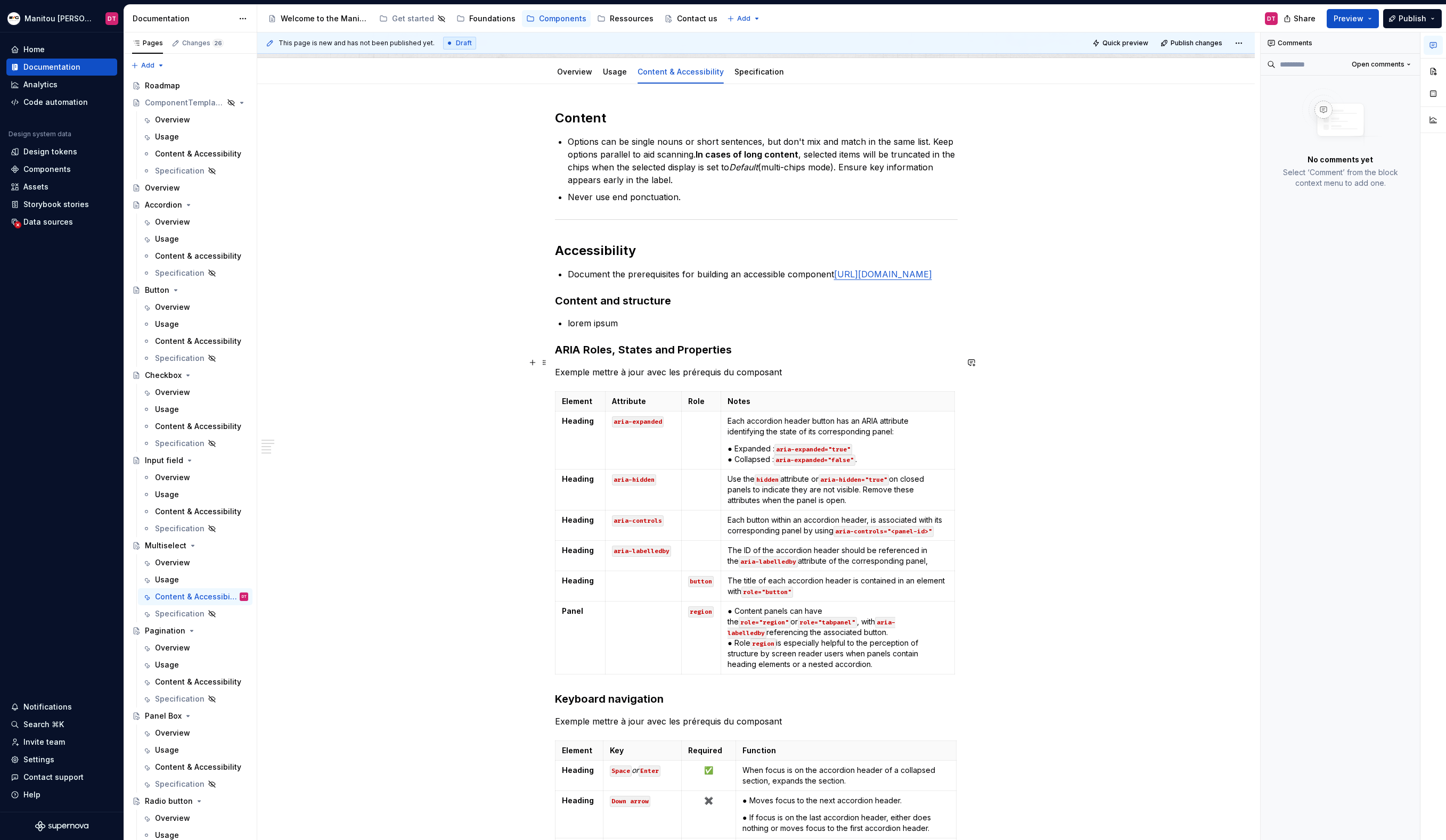
scroll to position [117, 0]
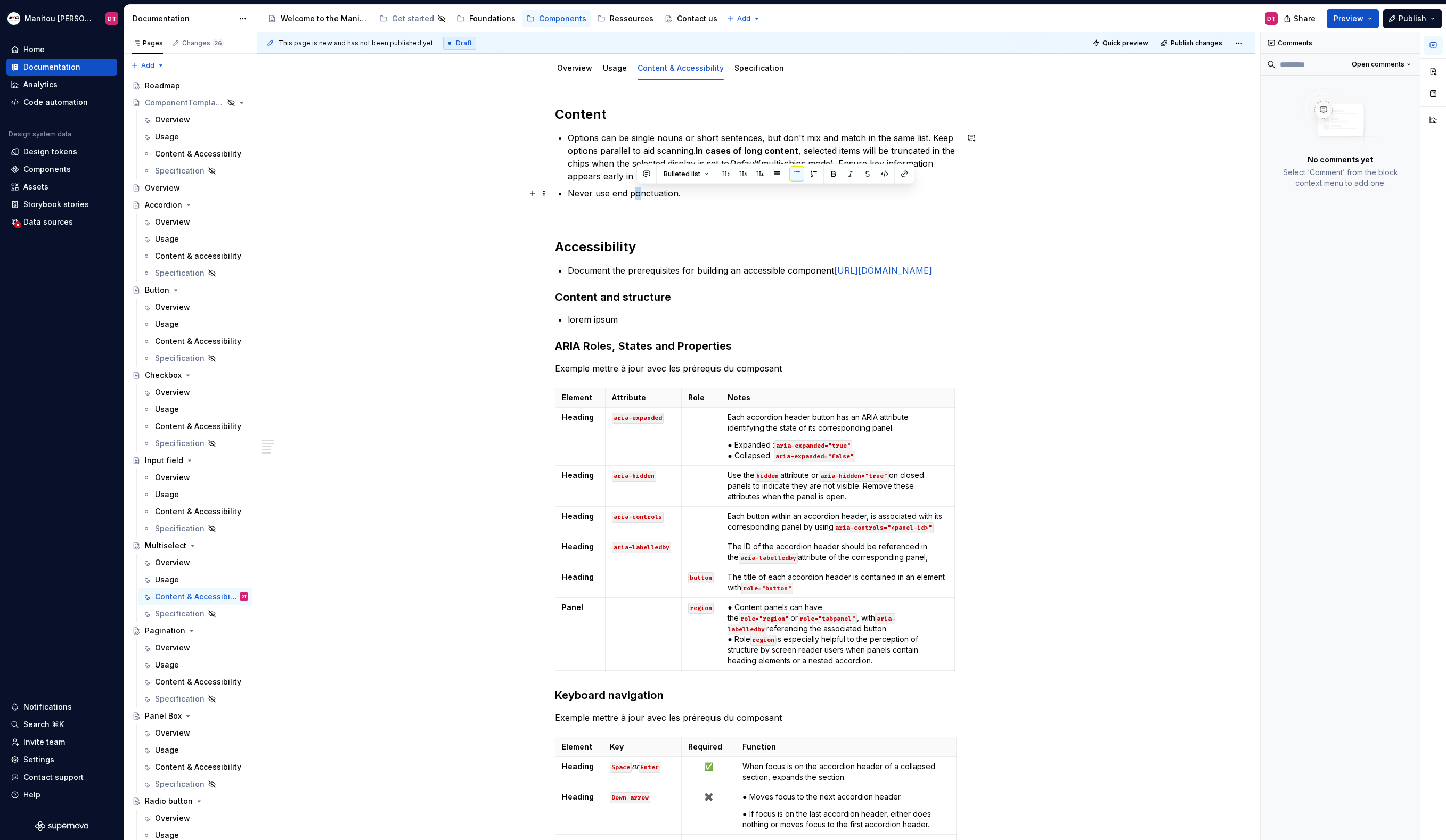
click at [637, 194] on p "Never use end ponctuation." at bounding box center [762, 193] width 390 height 13
click at [771, 209] on div "Content Options can be single nouns or short sentences, but don't mix and match…" at bounding box center [756, 482] width 403 height 753
click at [805, 271] on p "Document the prerequisites for building an accessible component [URL][DOMAIN_NA…" at bounding box center [762, 271] width 390 height 13
drag, startPoint x: 647, startPoint y: 335, endPoint x: 563, endPoint y: 337, distance: 84.0
click at [564, 338] on div "Content Options can be single nouns or short sentences, but don't mix and match…" at bounding box center [756, 482] width 403 height 753
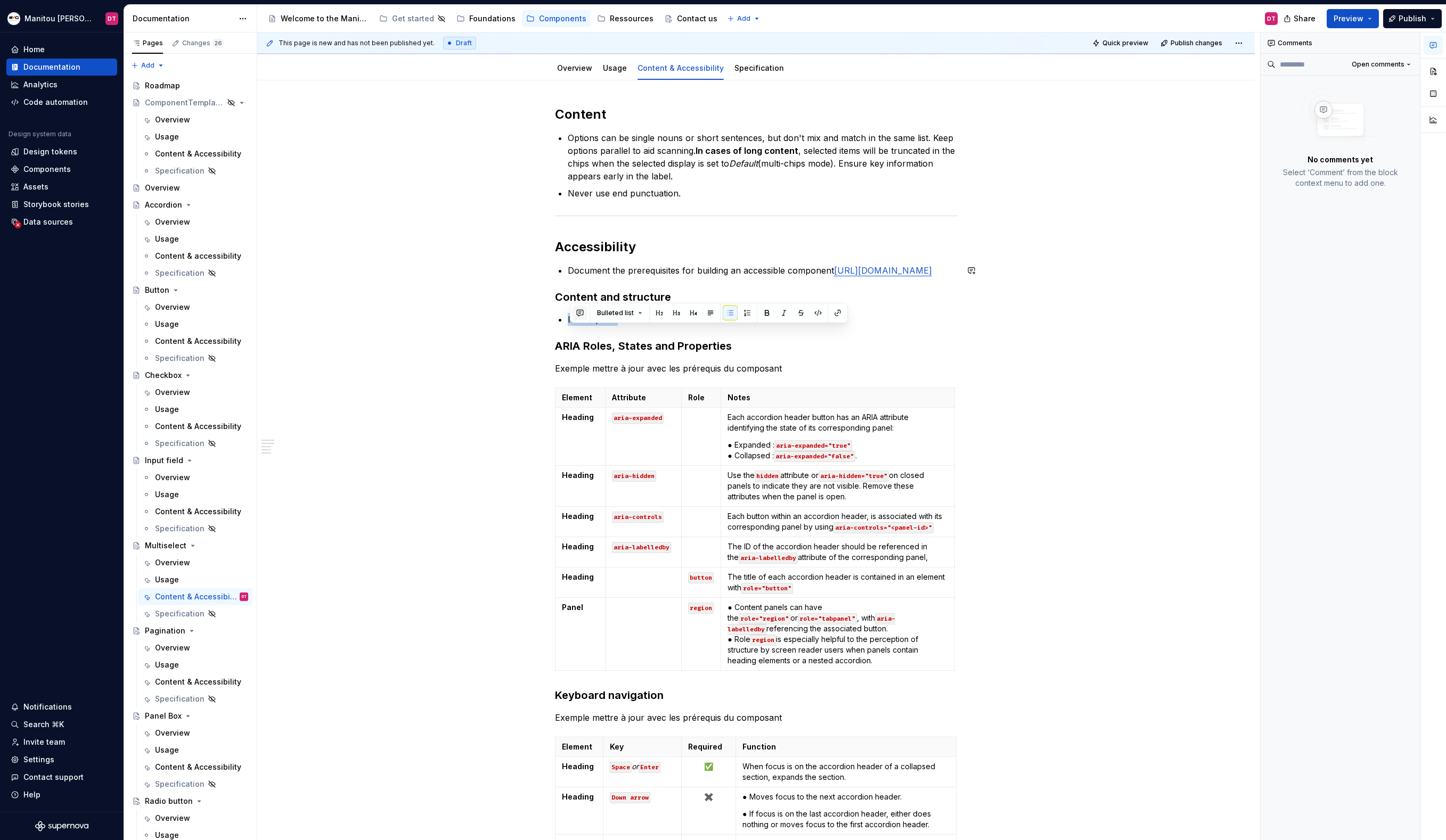
click at [579, 315] on button "button" at bounding box center [579, 312] width 15 height 15
click at [731, 344] on icon "Send" at bounding box center [731, 347] width 11 height 11
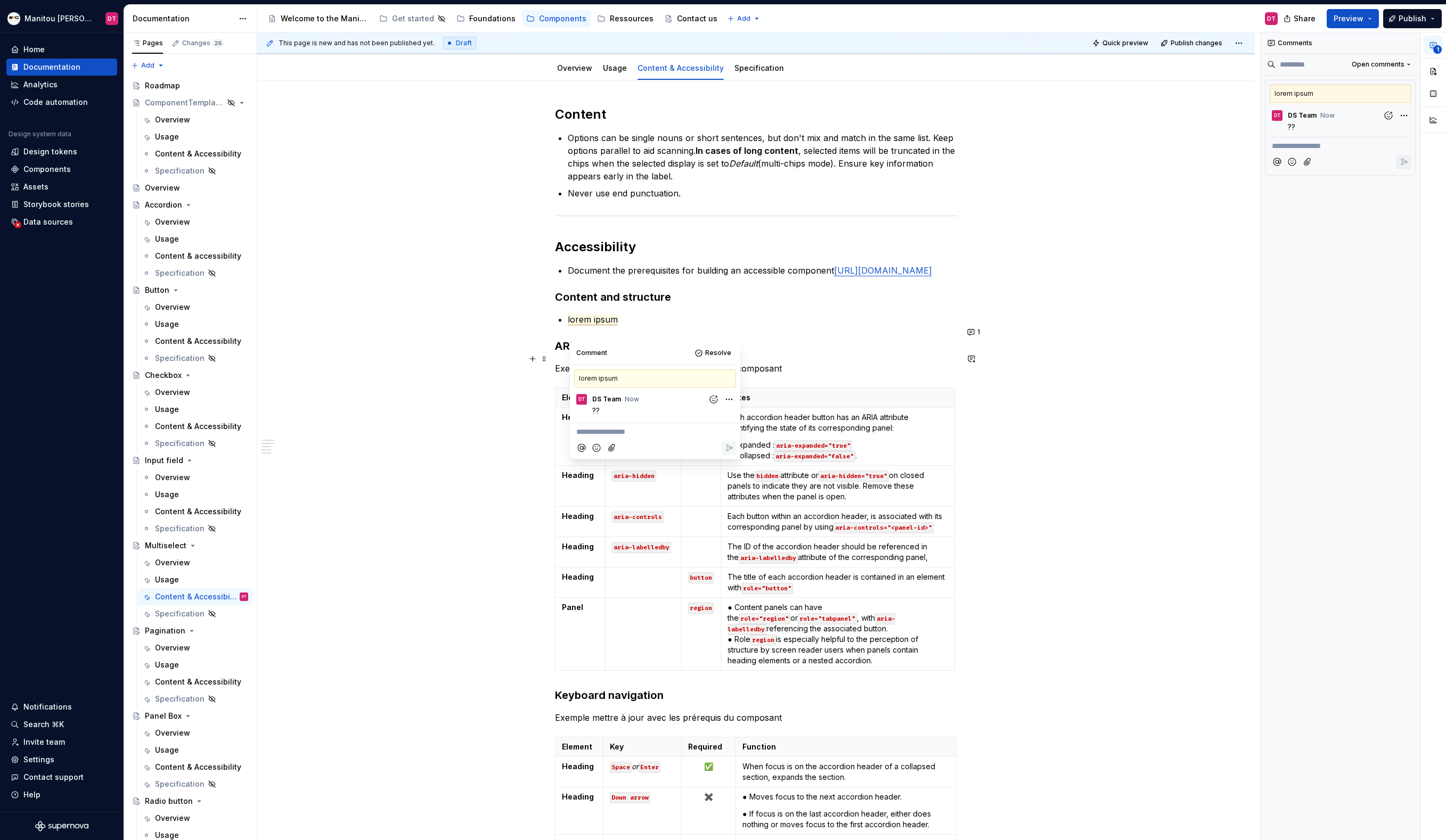
click at [840, 351] on h3 "ARIA Roles, States and Properties" at bounding box center [756, 346] width 403 height 15
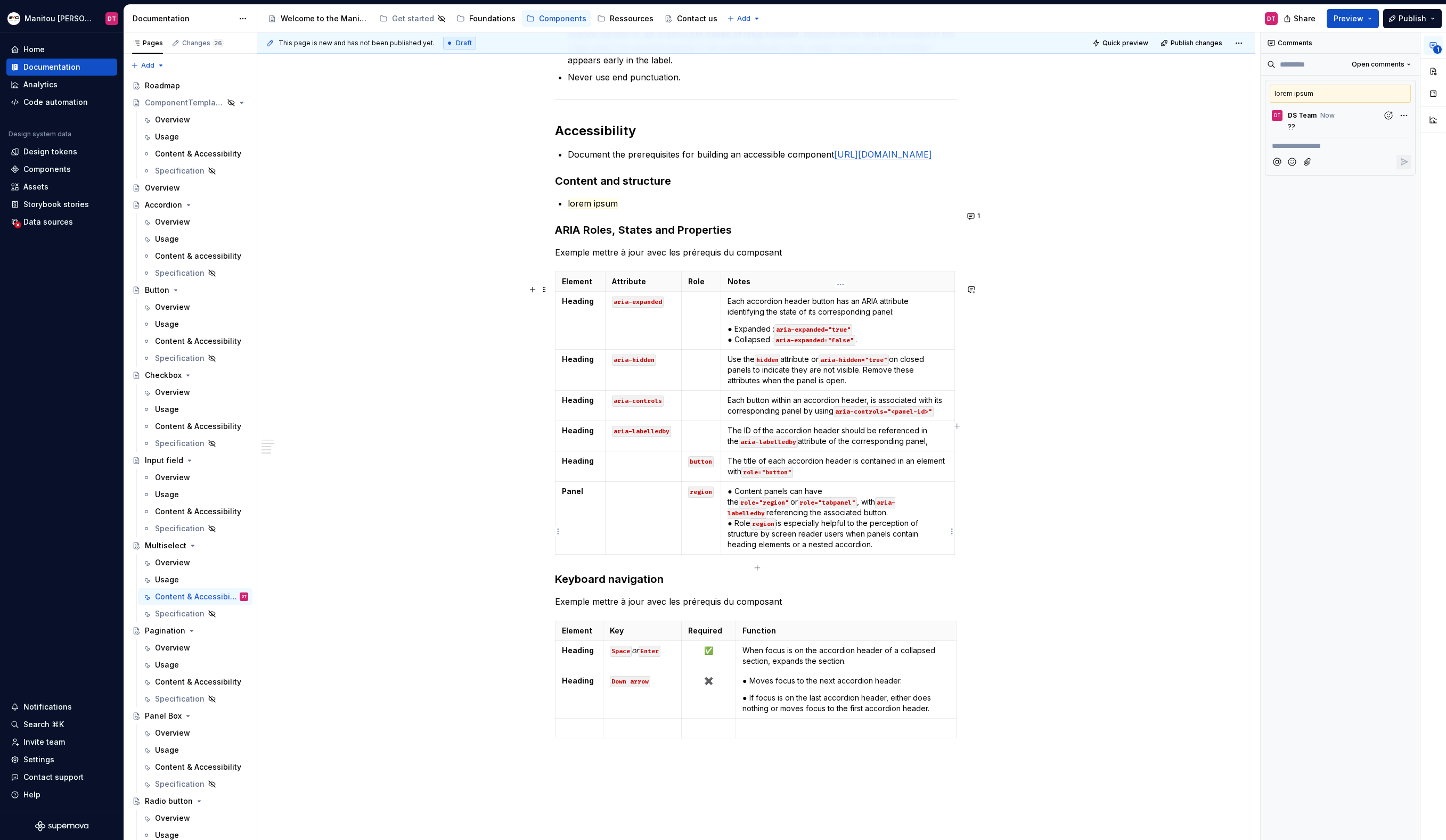
scroll to position [211, 0]
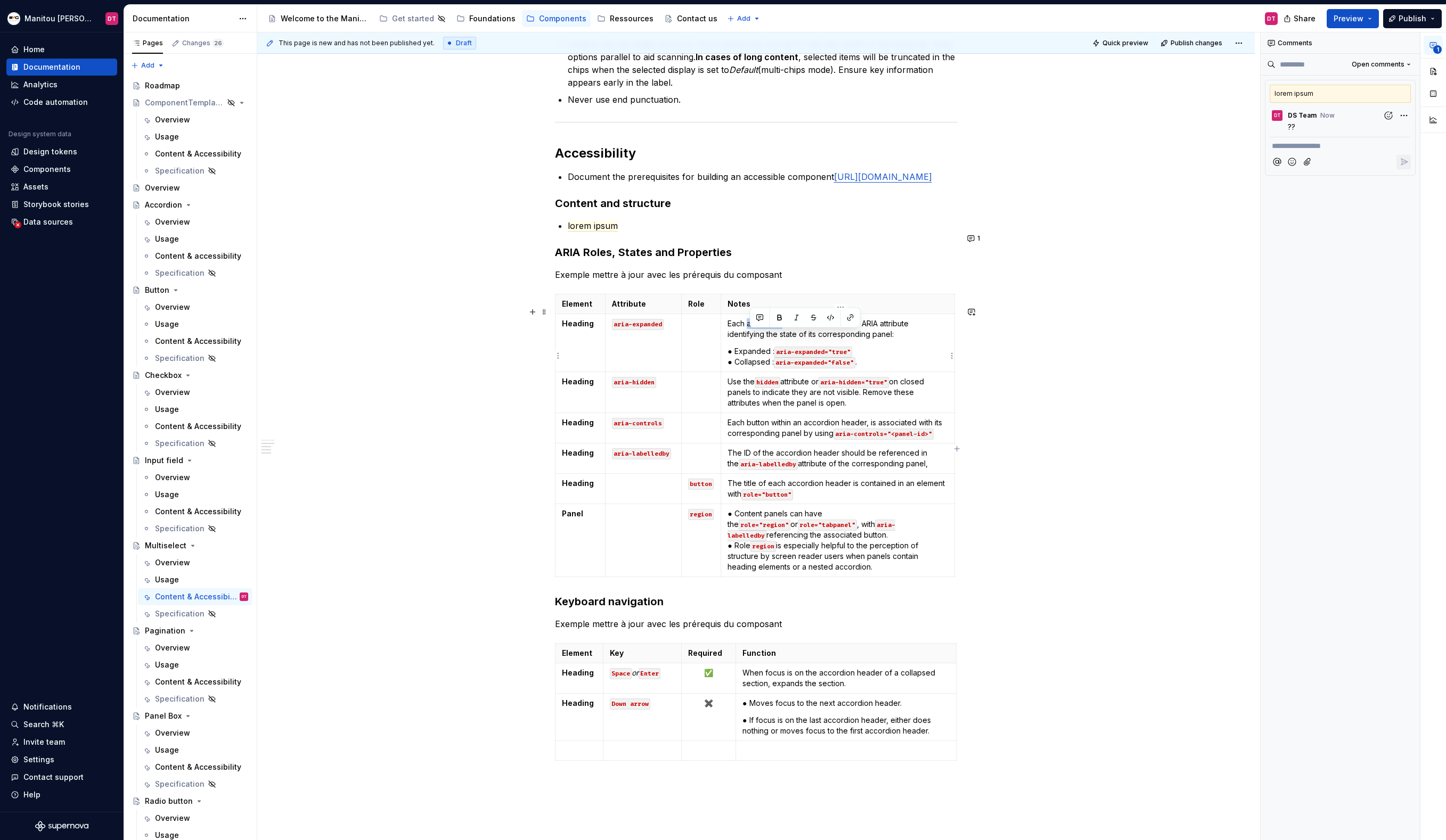
drag, startPoint x: 749, startPoint y: 338, endPoint x: 784, endPoint y: 337, distance: 35.0
click at [784, 337] on p "Each accordion header button has an ARIA attribute identifying the state of its…" at bounding box center [837, 329] width 220 height 21
click at [759, 318] on button "button" at bounding box center [760, 318] width 15 height 15
click at [910, 354] on icon "Send" at bounding box center [911, 352] width 11 height 11
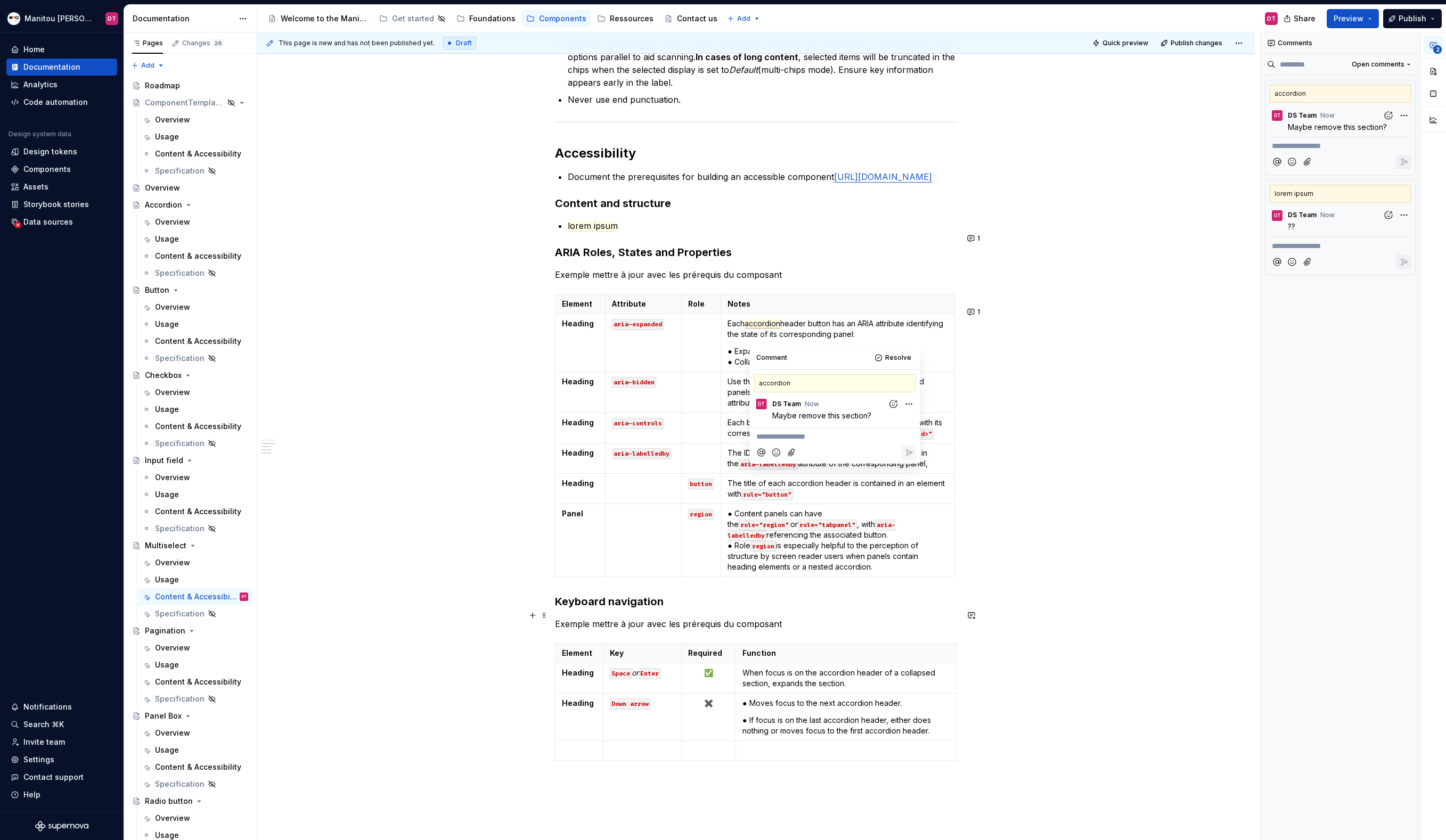
click at [998, 620] on div "Content Options can be single nouns or short sentences, but don't mix and match…" at bounding box center [756, 508] width 998 height 1043
click at [1012, 658] on div "Content Options can be single nouns or short sentences, but don't mix and match…" at bounding box center [756, 508] width 998 height 1043
click at [1019, 587] on div "Content Options can be single nouns or short sentences, but don't mix and match…" at bounding box center [756, 508] width 998 height 1043
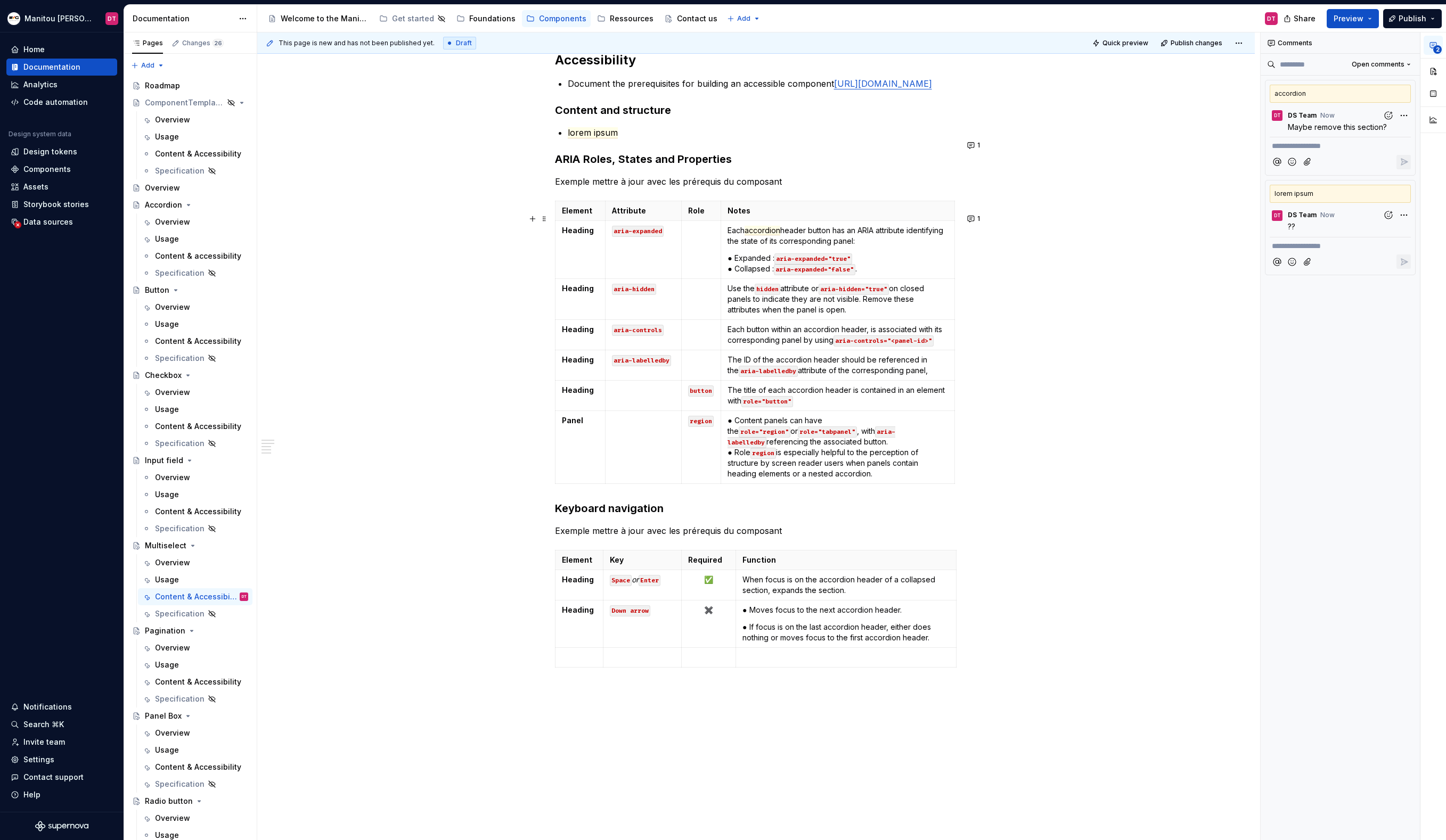
scroll to position [0, 0]
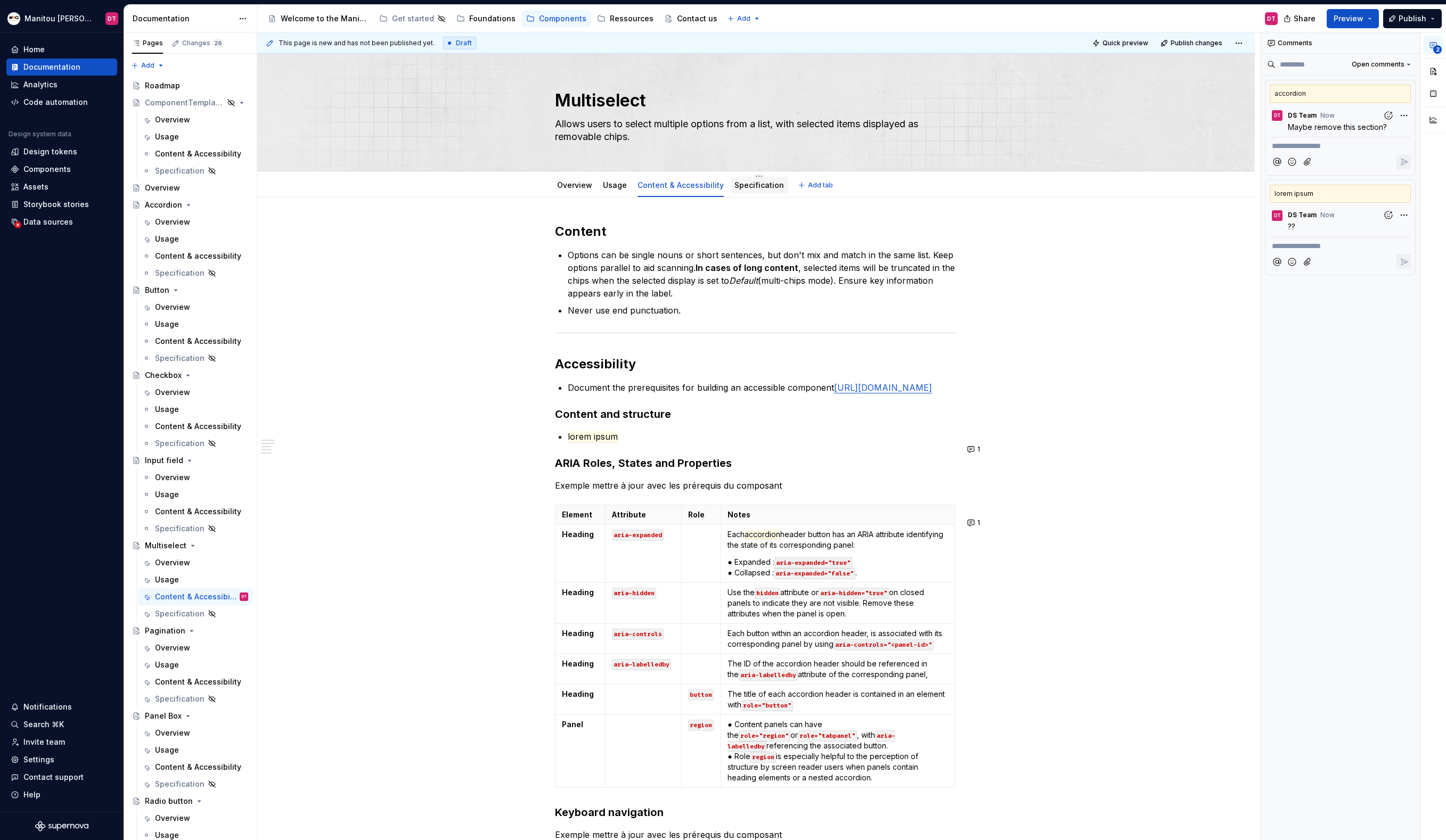
click at [737, 192] on div "Specification" at bounding box center [759, 186] width 50 height 13
click at [752, 186] on link "Specification" at bounding box center [759, 185] width 50 height 9
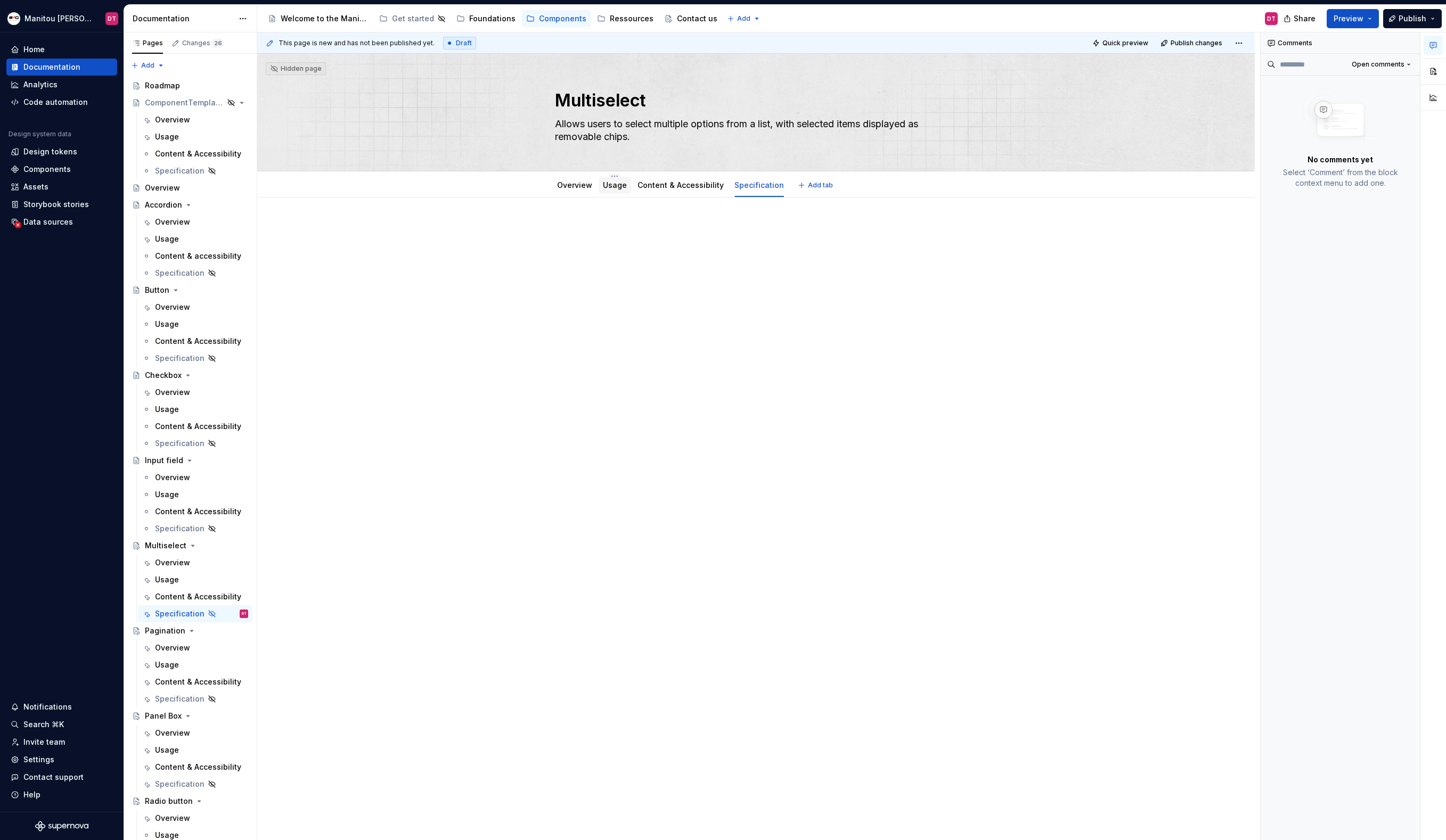
click at [615, 187] on link "Usage" at bounding box center [615, 185] width 24 height 9
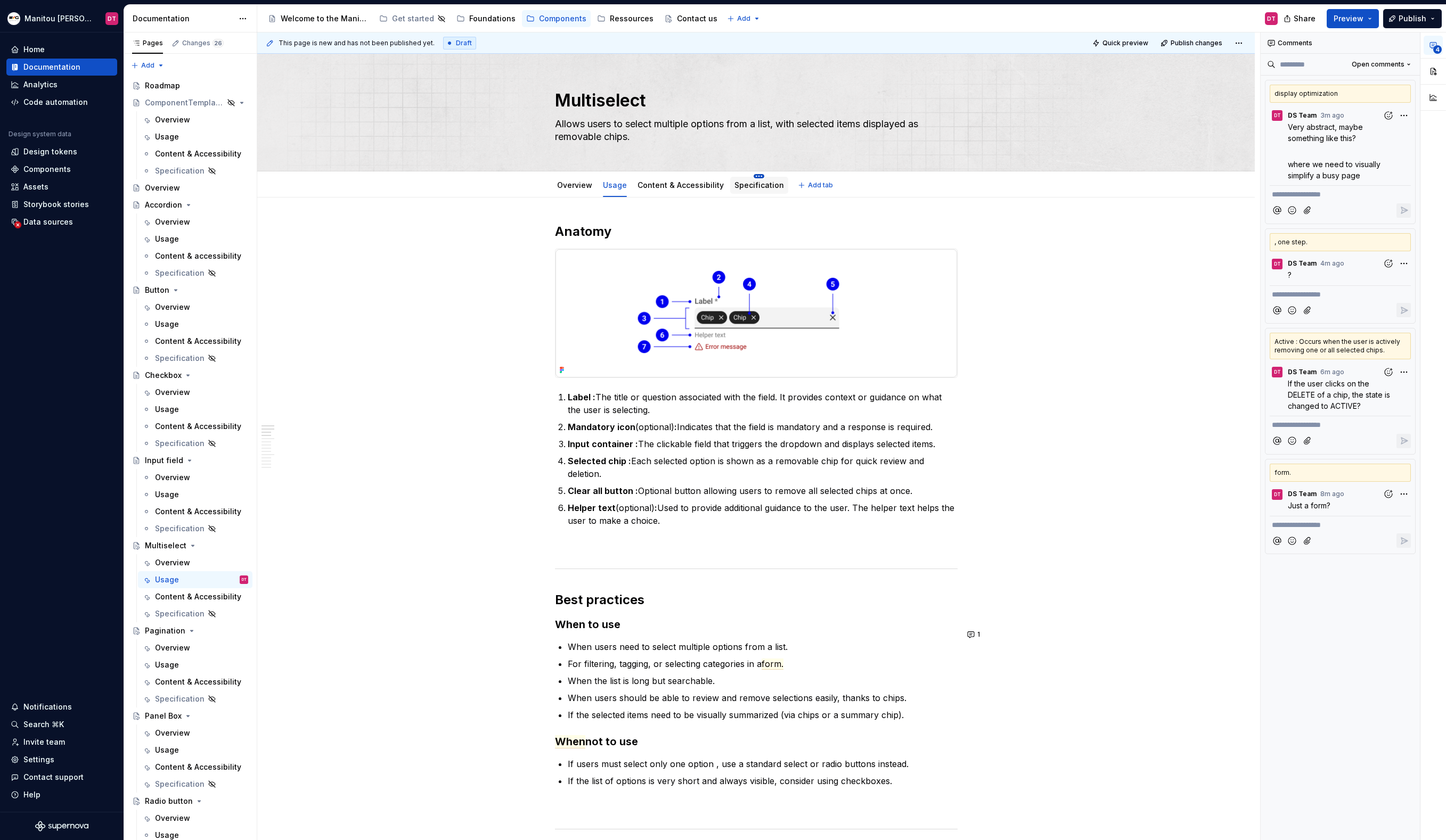
click at [755, 175] on html "Manitou [PERSON_NAME] Design System DT Home Documentation Analytics Code automa…" at bounding box center [723, 420] width 1446 height 840
type textarea "*"
click at [993, 497] on html "Manitou [PERSON_NAME] Design System DT Home Documentation Analytics Code automa…" at bounding box center [723, 420] width 1446 height 840
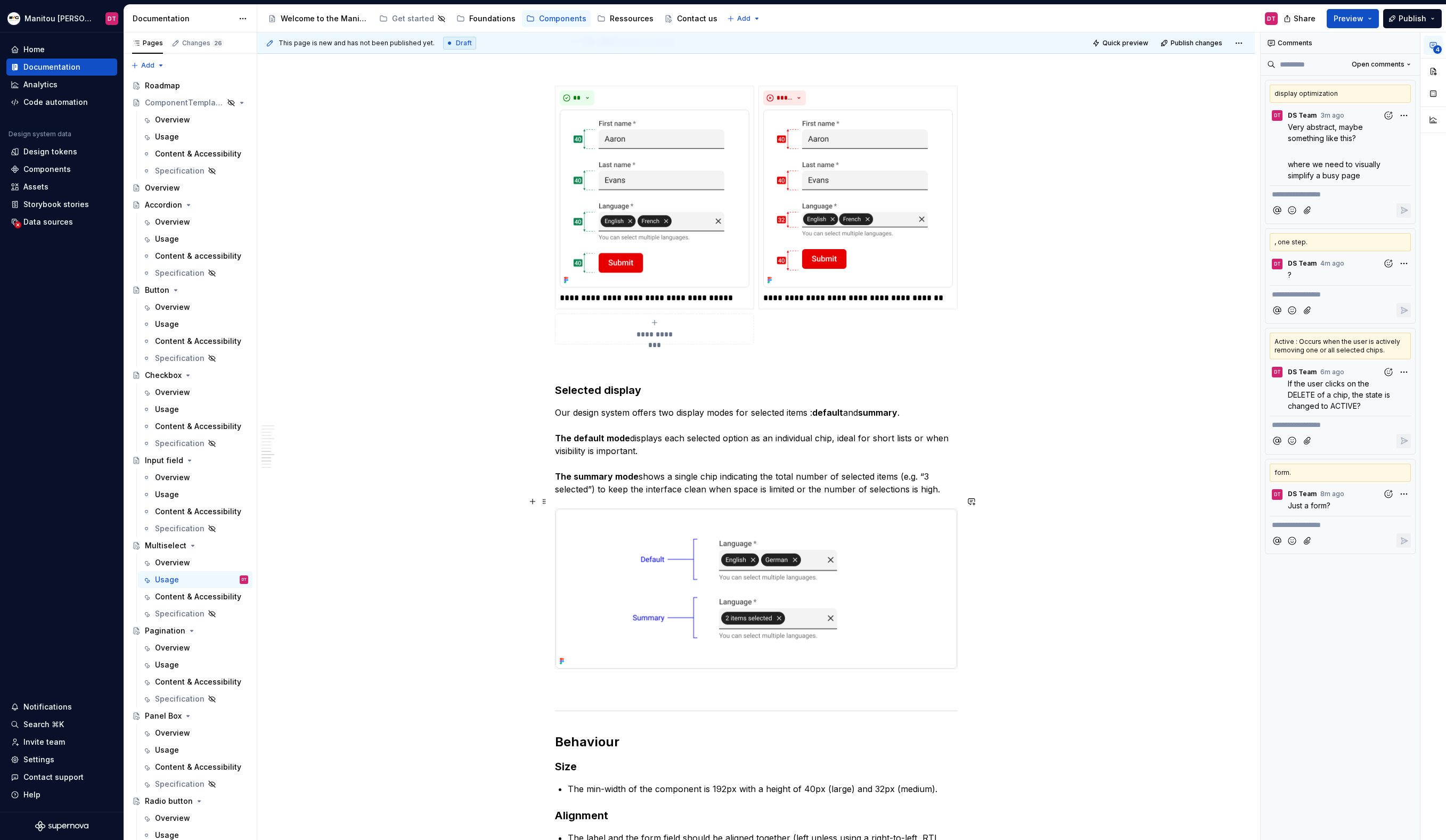
scroll to position [2316, 0]
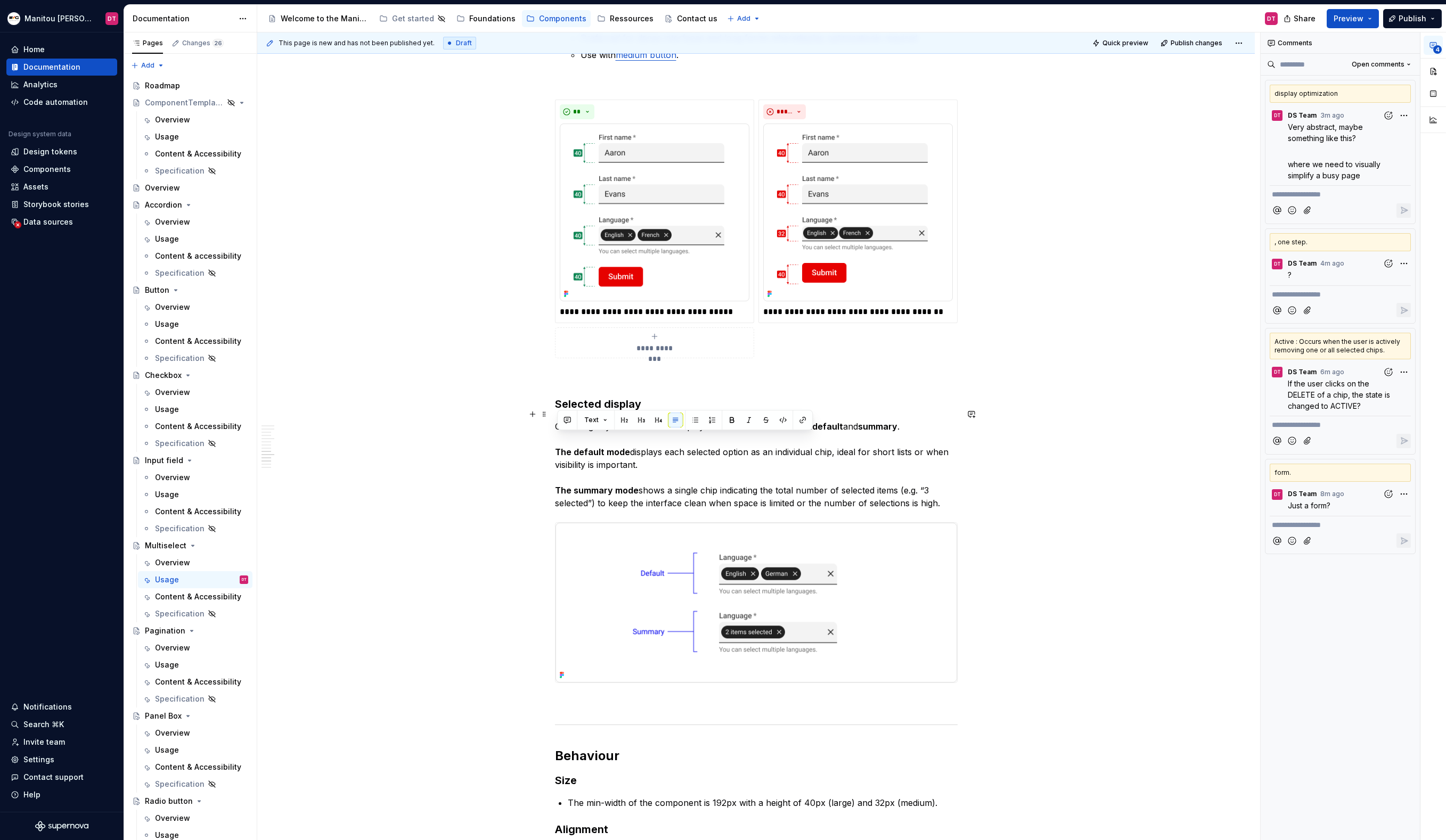
drag, startPoint x: 664, startPoint y: 459, endPoint x: 550, endPoint y: 446, distance: 114.7
click at [568, 419] on button "button" at bounding box center [567, 420] width 15 height 15
click at [717, 466] on icon "Send" at bounding box center [719, 466] width 6 height 6
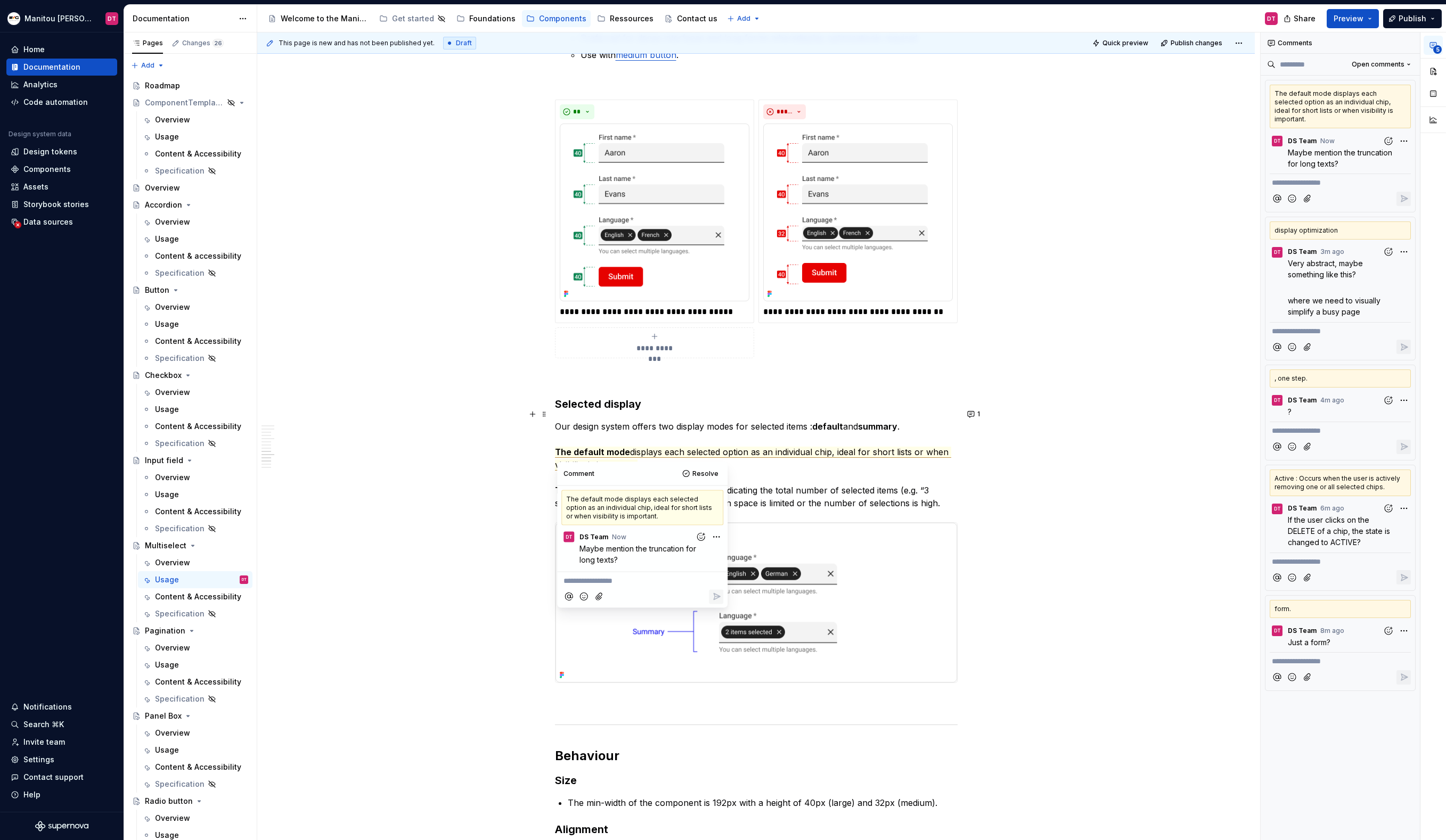
click at [749, 453] on p "Our design system offers two display modes for selected items : default and sum…" at bounding box center [756, 464] width 403 height 90
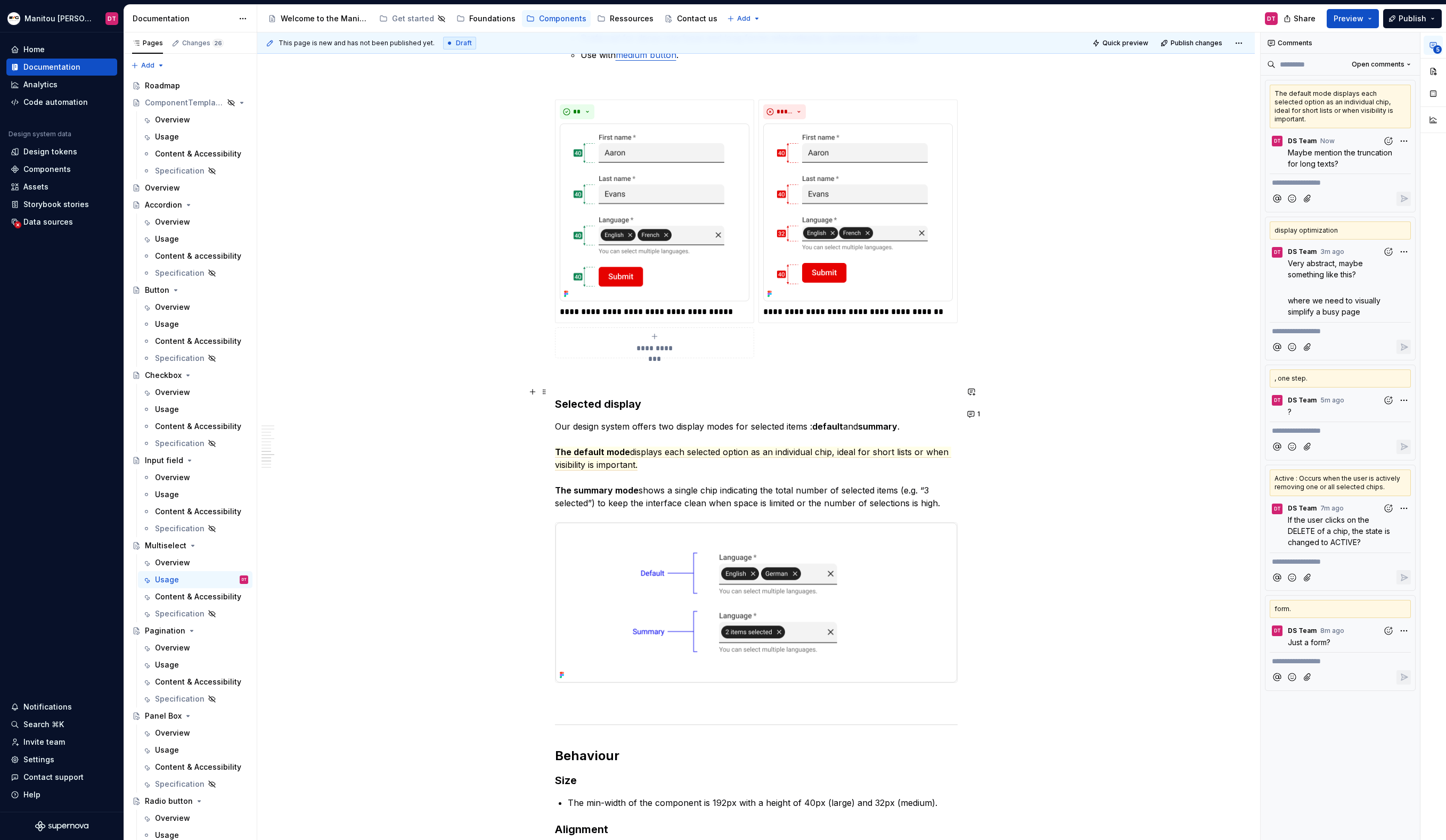
click at [659, 397] on h3 "Selected display" at bounding box center [756, 404] width 403 height 15
drag, startPoint x: 683, startPoint y: 391, endPoint x: 557, endPoint y: 388, distance: 126.0
click at [557, 397] on h3 "Selected display" at bounding box center [756, 404] width 403 height 15
click at [569, 372] on button "button" at bounding box center [567, 370] width 15 height 15
click at [621, 391] on span "Chip styles... or... How many chips to show?" at bounding box center [641, 390] width 150 height 9
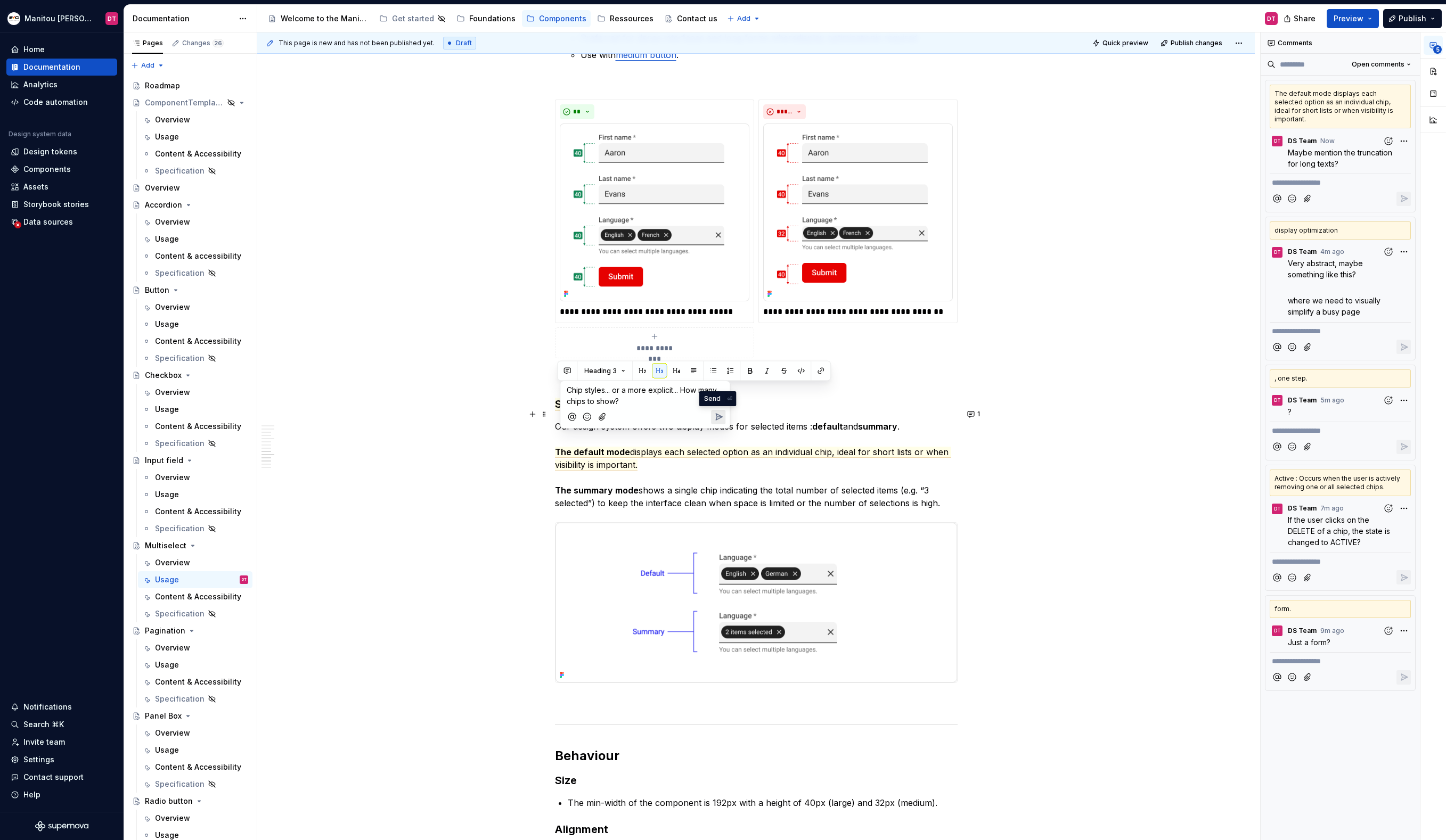
click at [717, 417] on icon "Send" at bounding box center [719, 417] width 6 height 6
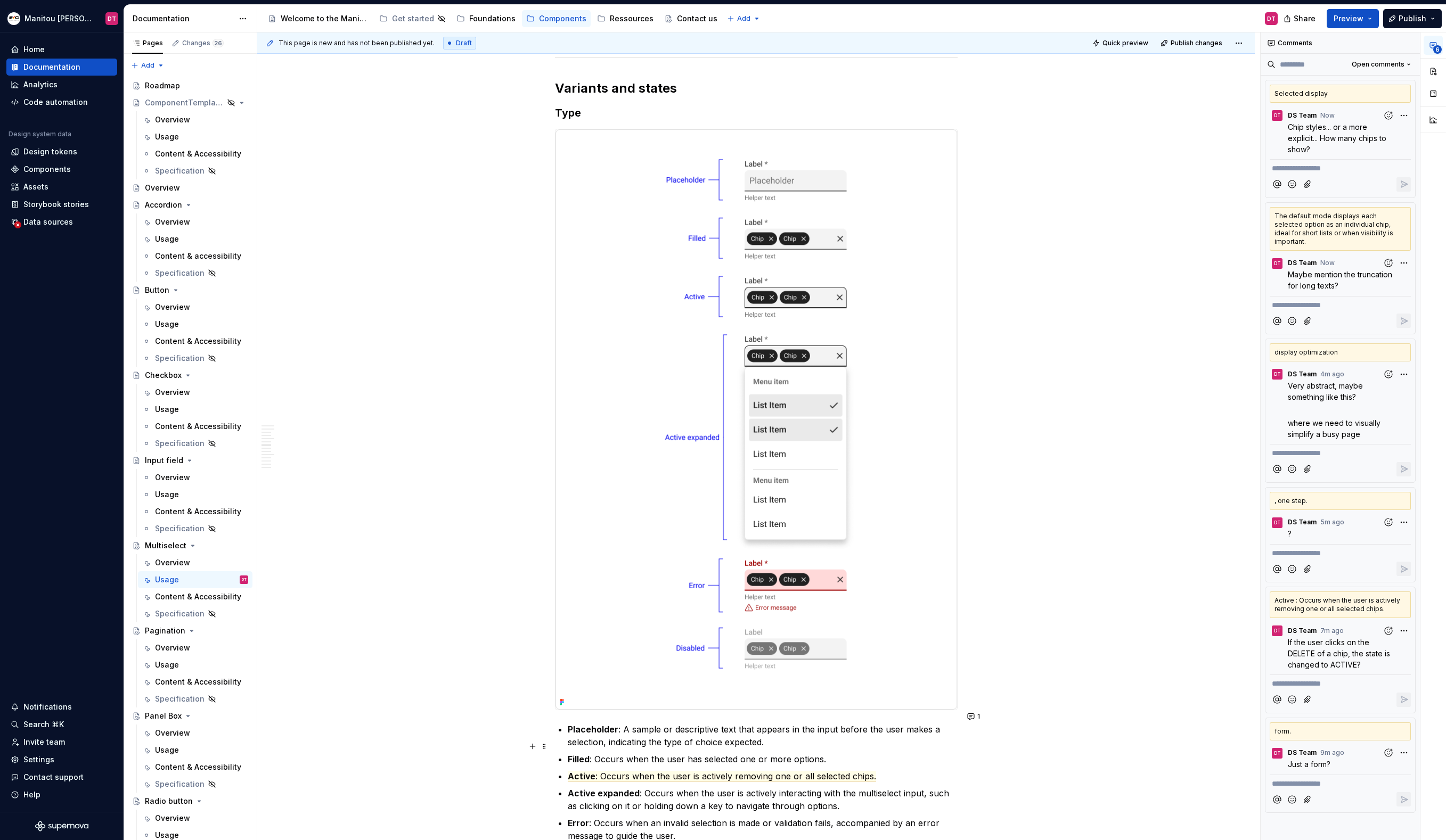
scroll to position [0, 0]
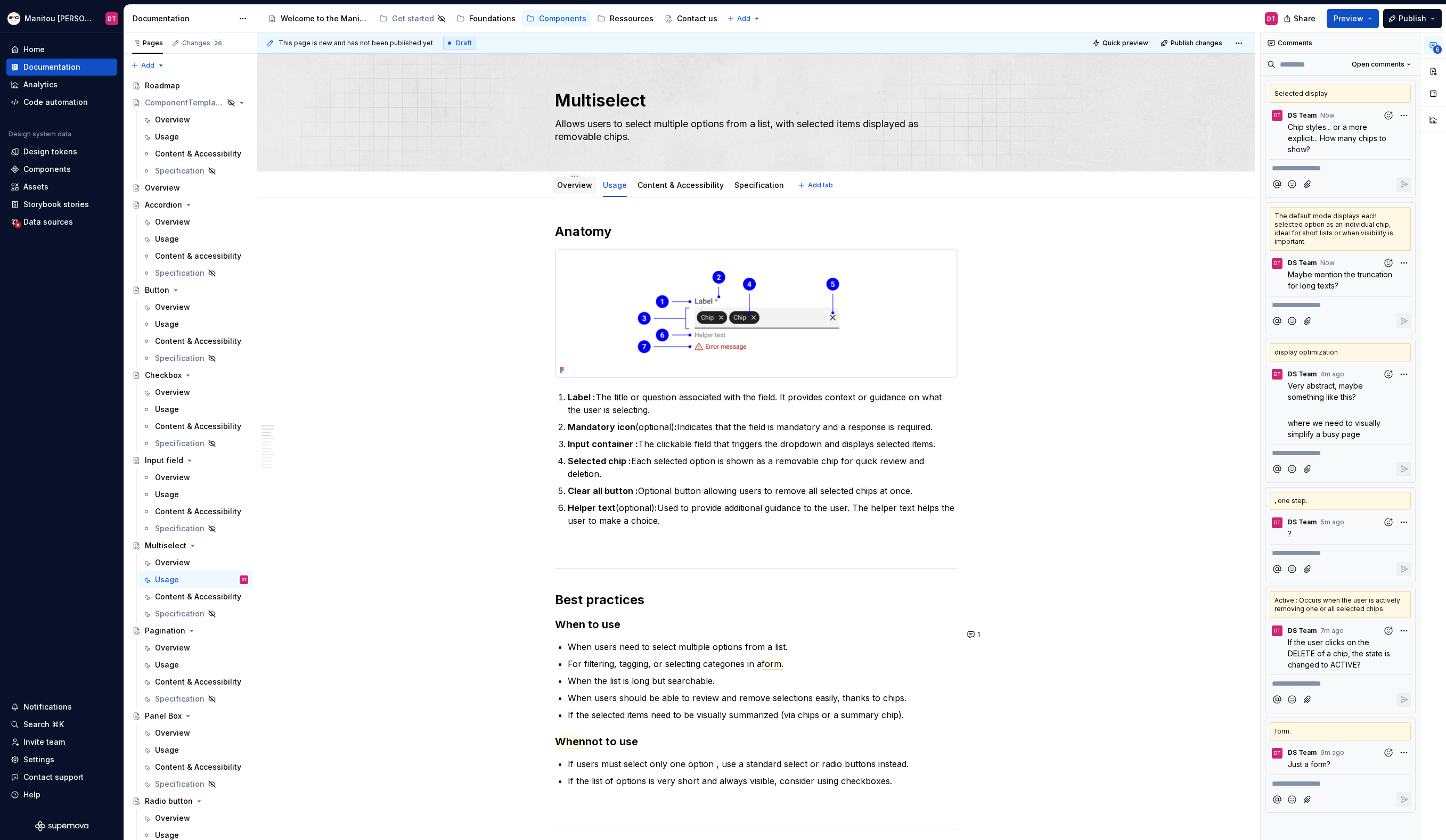
click at [579, 191] on div "Overview" at bounding box center [575, 186] width 35 height 13
click at [167, 649] on div "Overview" at bounding box center [173, 648] width 35 height 11
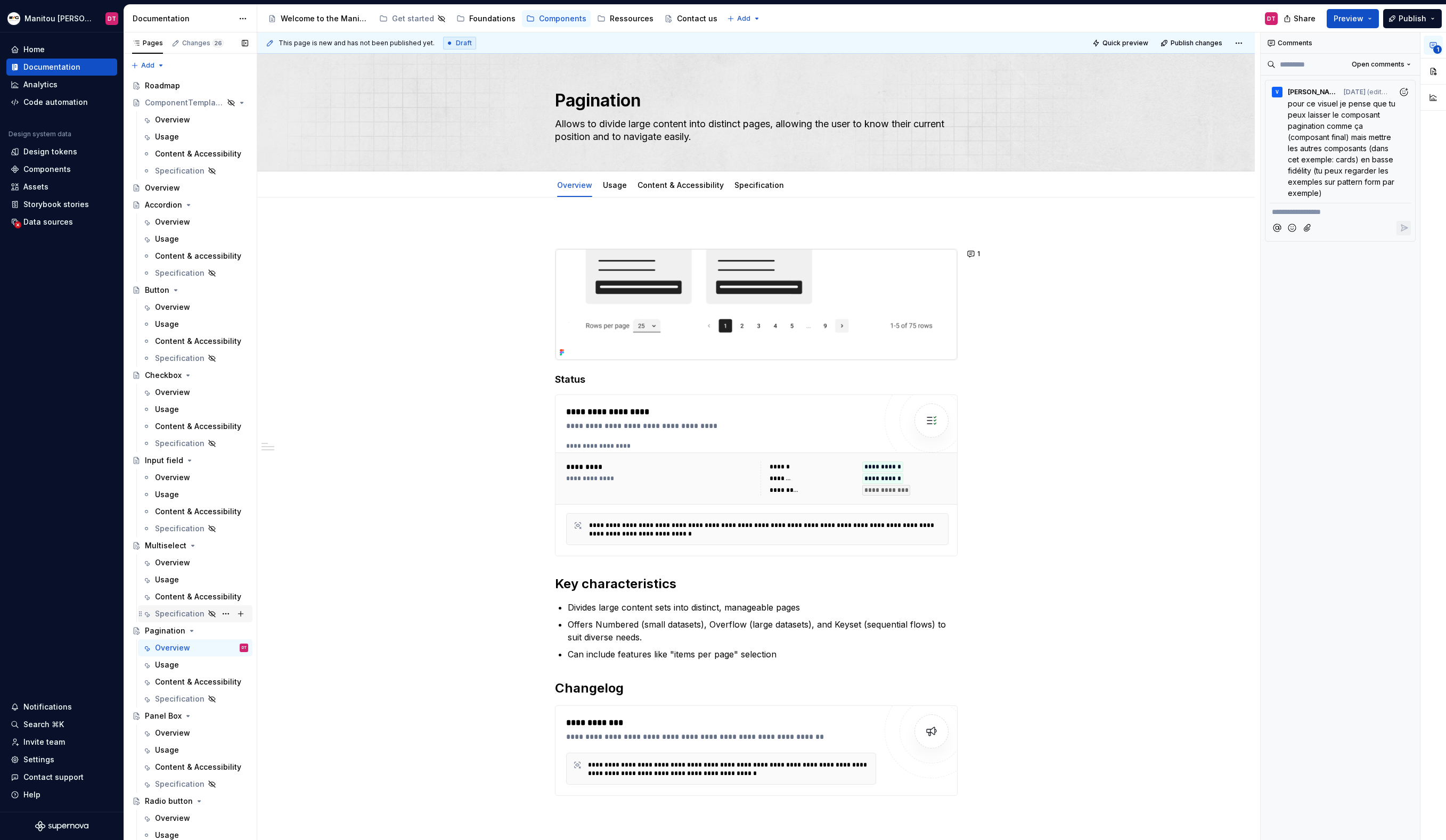
click at [162, 564] on div "Overview" at bounding box center [173, 562] width 35 height 11
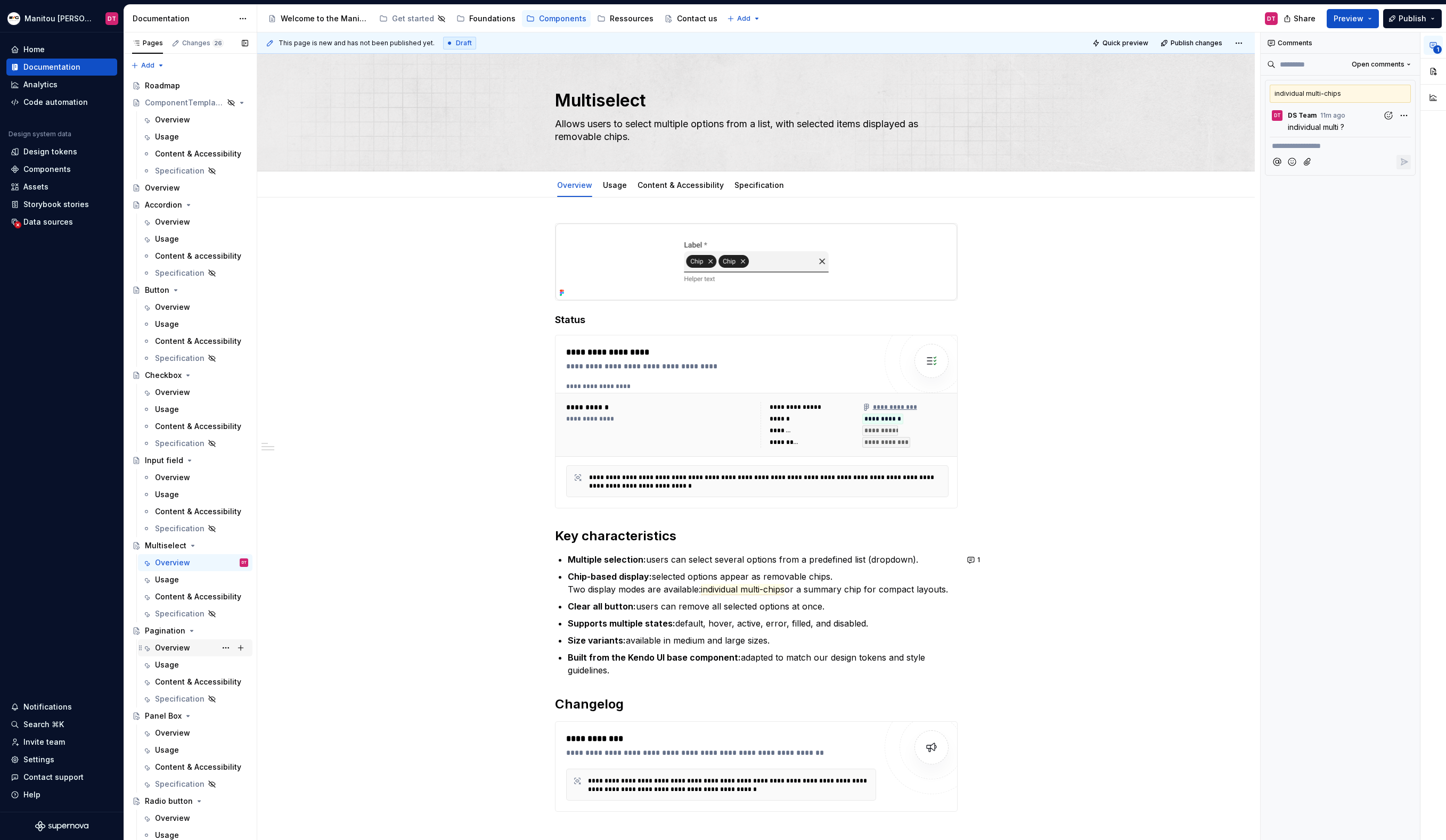
click at [168, 649] on div "Overview" at bounding box center [173, 648] width 35 height 11
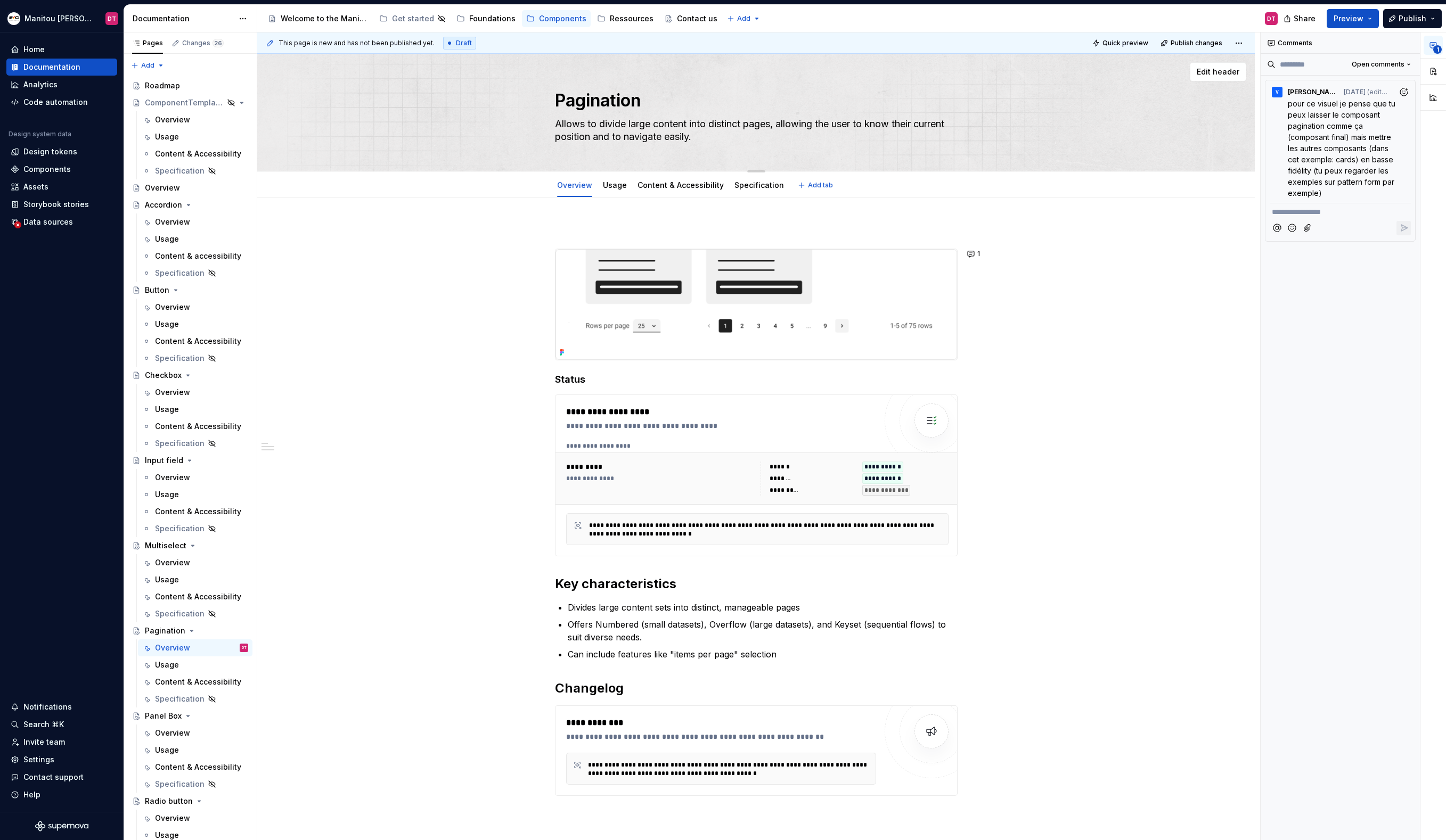
click at [598, 128] on textarea "Allows to divide large content into distinct pages, allowing the user to know t…" at bounding box center [754, 130] width 403 height 30
type textarea "*"
type textarea "Allows t divide large content into distinct pages, allowing the user to know th…"
type textarea "*"
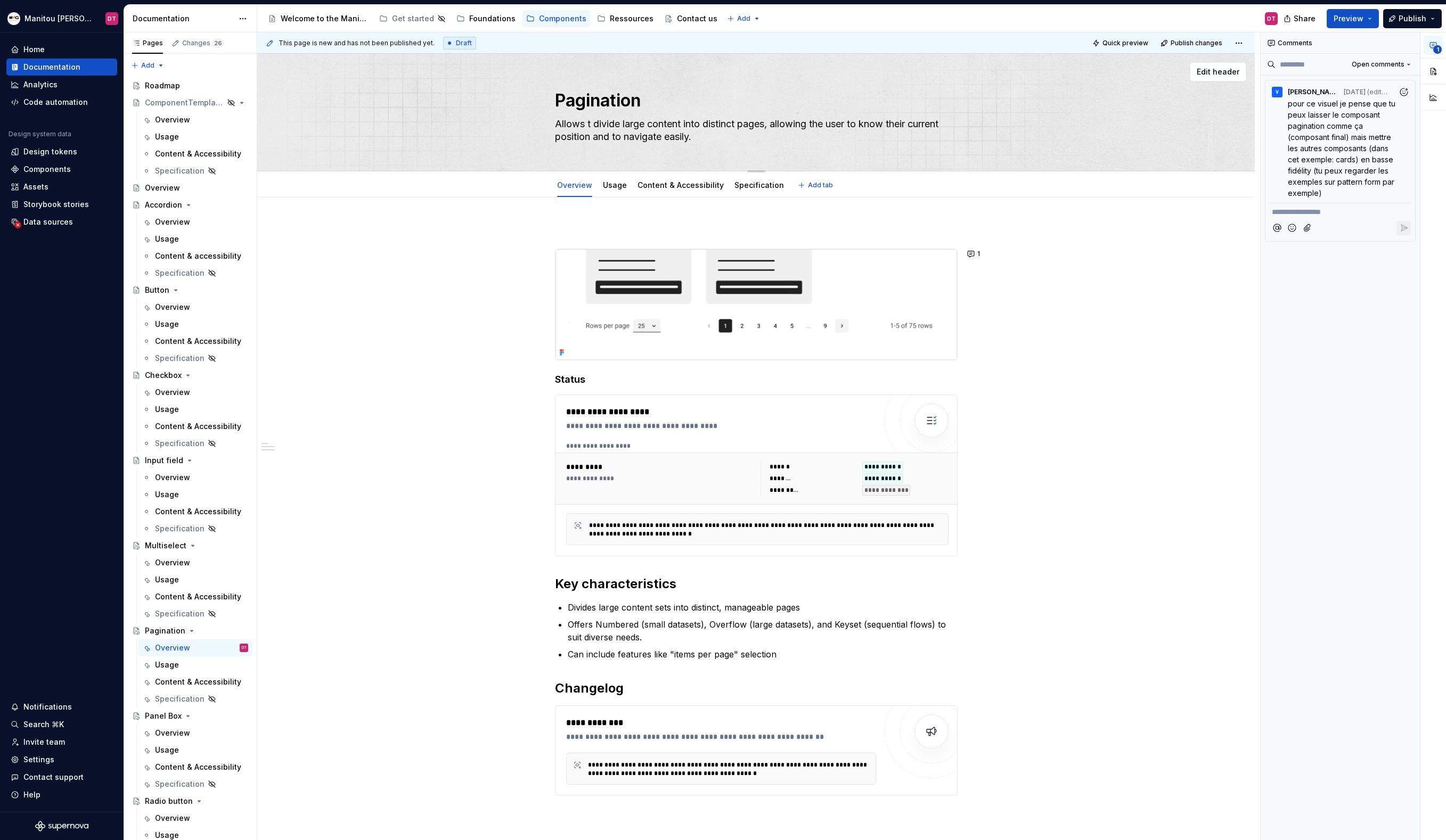
type textarea "Allows divide large content into distinct pages, allowing the user to know thei…"
type textarea "*"
type textarea "Allows f divide large content into distinct pages, allowing the user to know th…"
type textarea "*"
type textarea "Allows fo divide large content into distinct pages, allowing the user to know t…"
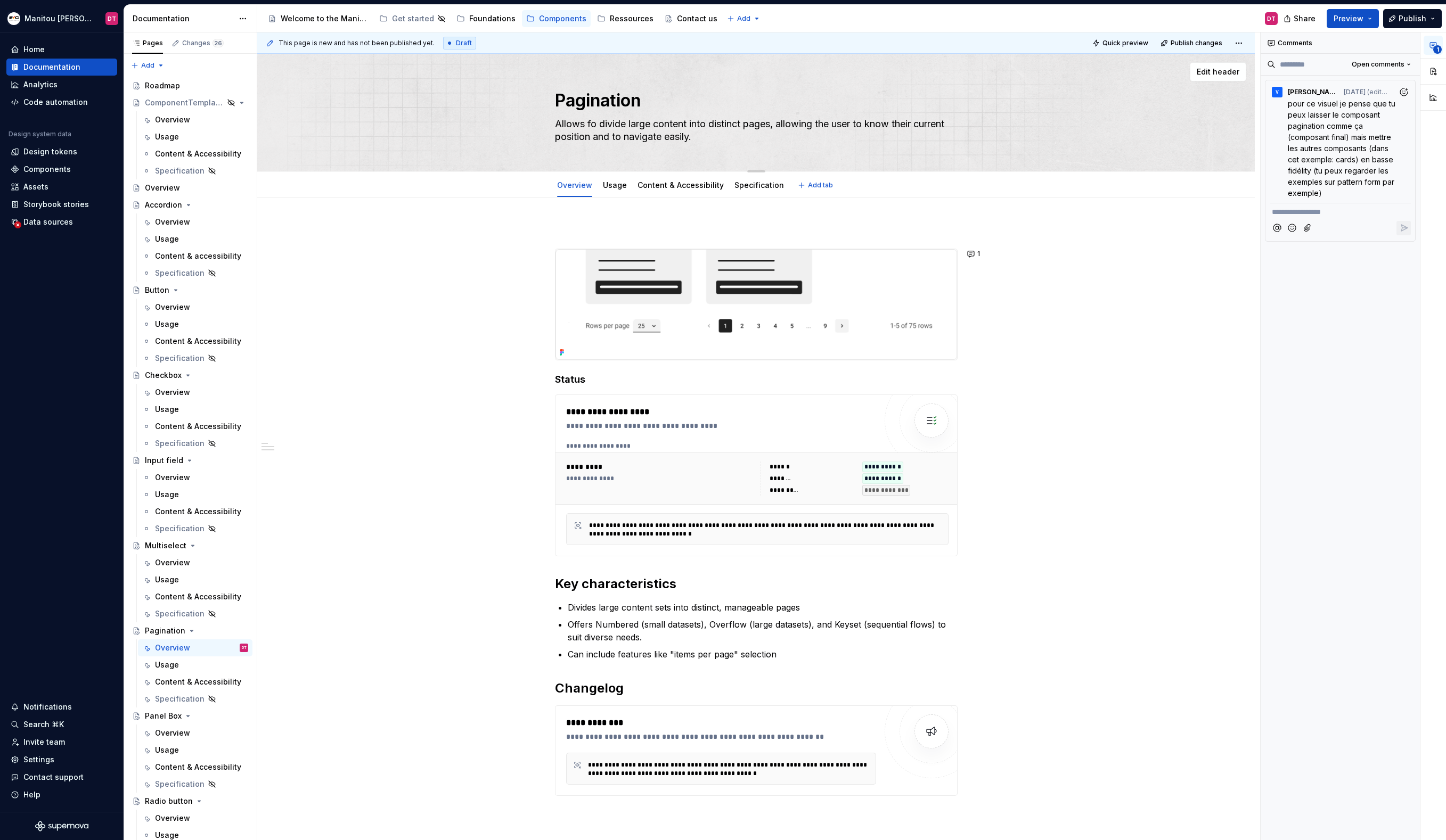
type textarea "*"
type textarea "Allows for divide large content into distinct pages, allowing the user to know …"
click at [631, 127] on textarea "Allows for divide large content into distinct pages, allowing the user to know …" at bounding box center [754, 130] width 403 height 30
type textarea "*"
type textarea "Allows for divid large content into distinct pages, allowing the user to know t…"
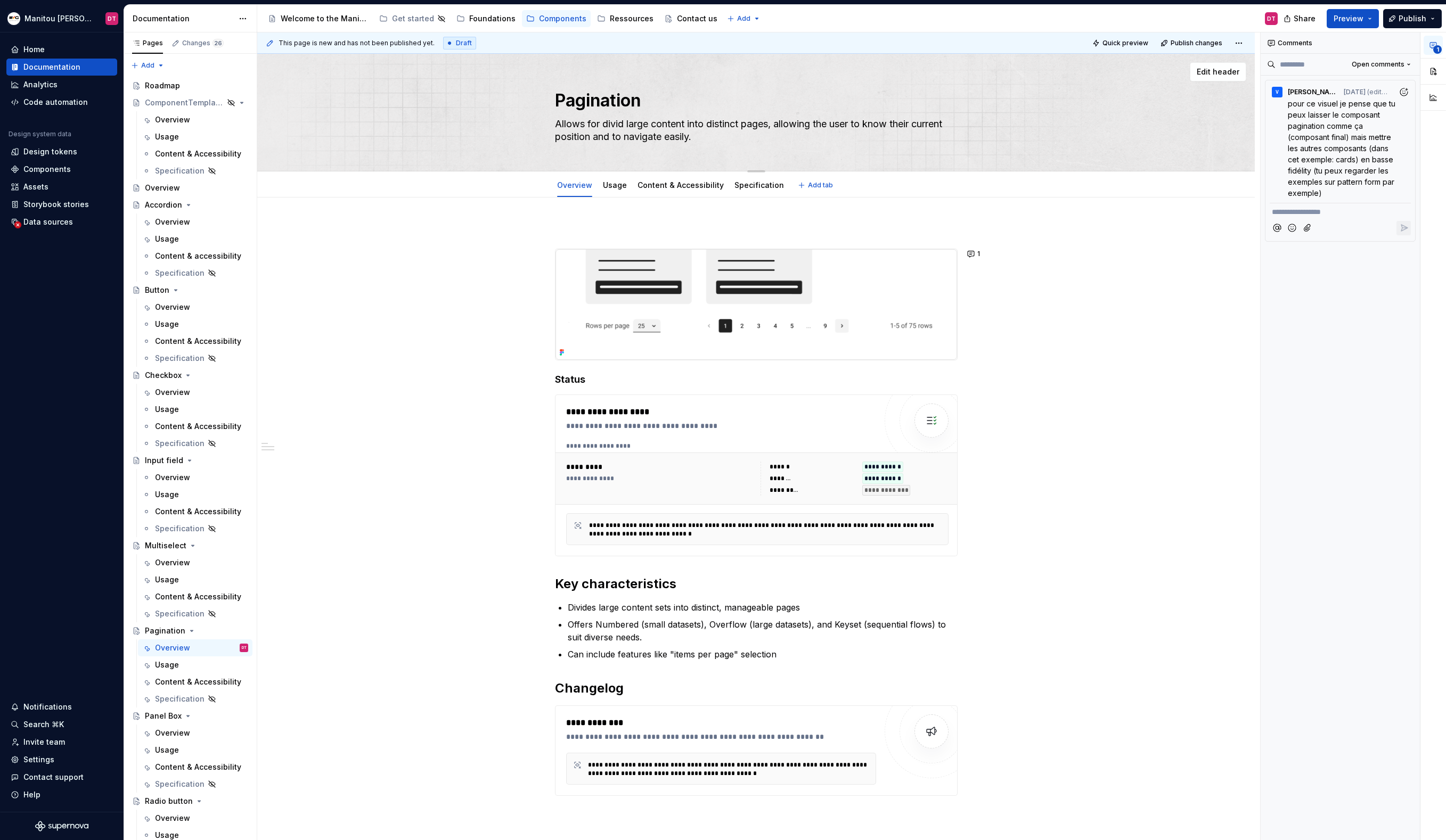
type textarea "*"
type textarea "Allows for dividi large content into distinct pages, allowing the user to know …"
type textarea "*"
type textarea "Allows for dividin large content into distinct pages, allowing the user to know…"
type textarea "*"
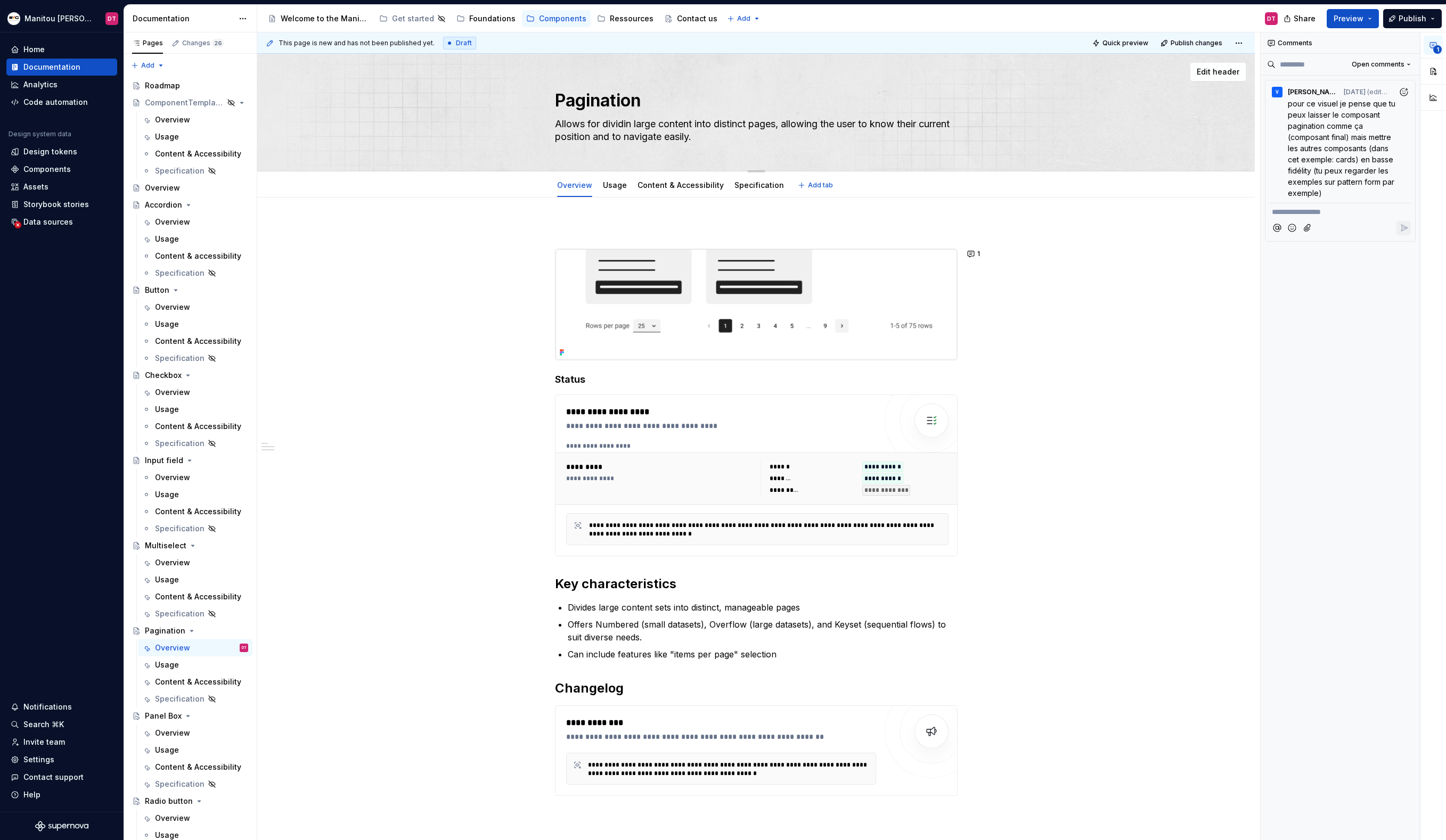
type textarea "Allows for dividing large content into distinct pages, allowing the user to kno…"
click at [624, 126] on textarea "Allows for dividing large content into distinct pages, allowing the user to kno…" at bounding box center [754, 130] width 403 height 30
type textarea "*"
type textarea "Allows for s large content into distinct pages, allowing the user to know their…"
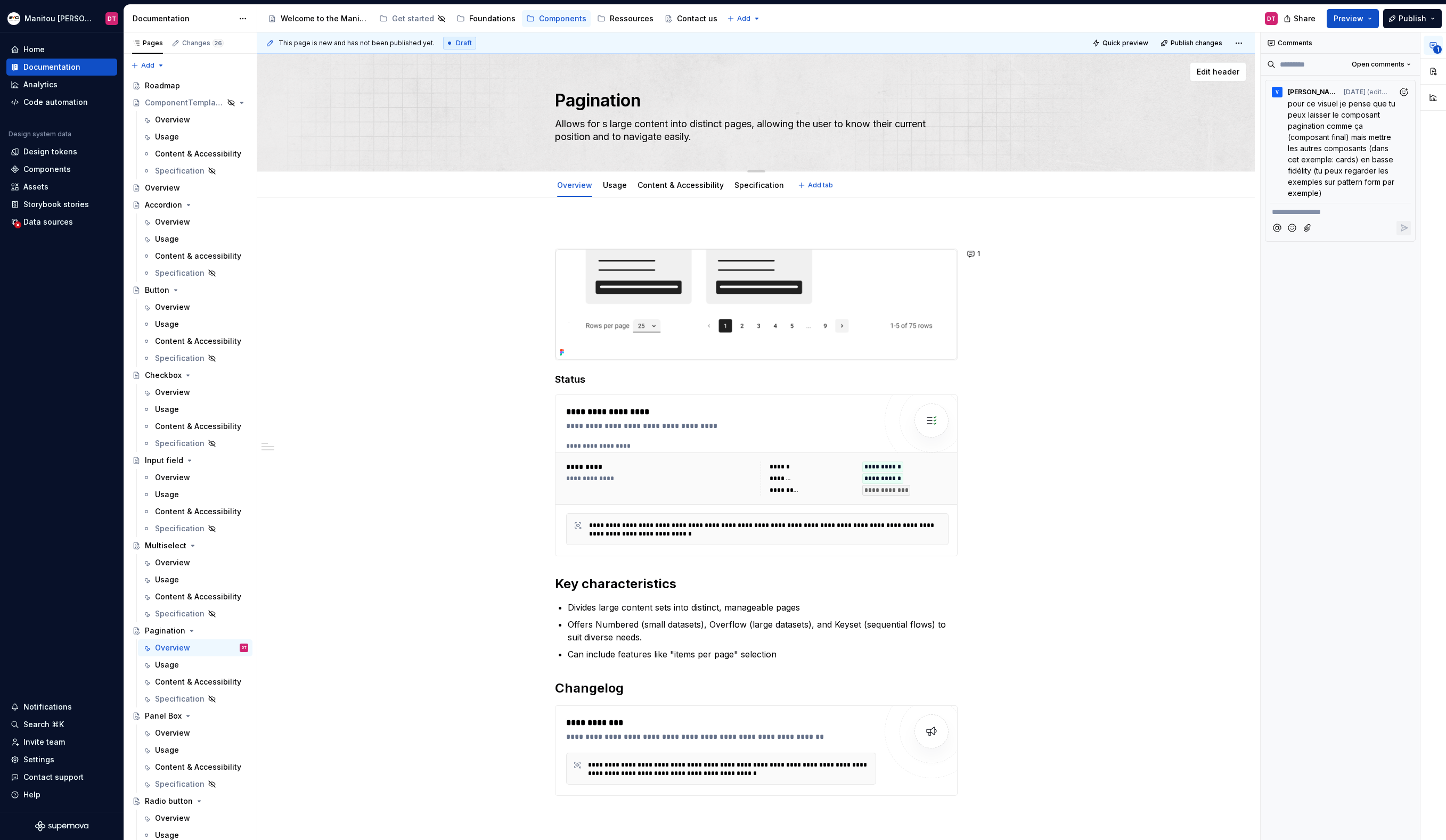
type textarea "*"
type textarea "Allows for sp large content into distinct pages, allowing the user to know thei…"
type textarea "*"
type textarea "Allows for spl large content into distinct pages, allowing the user to know the…"
type textarea "*"
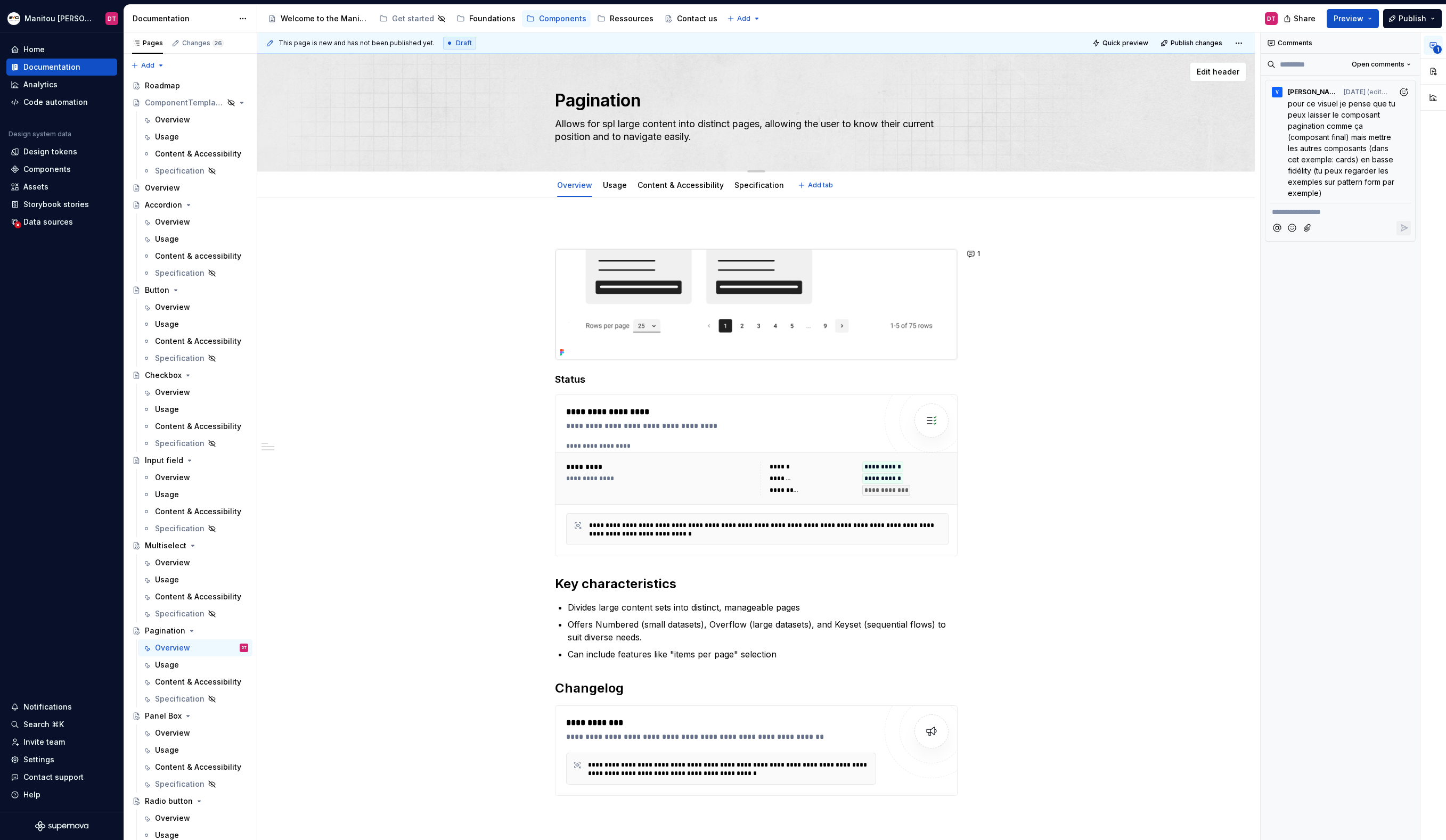
type textarea "Allows for spli large content into distinct pages, allowing the user to know th…"
type textarea "*"
type textarea "Allows for split large content into distinct pages, allowing the user to know t…"
type textarea "*"
type textarea "Allows for [PERSON_NAME] large content into distinct pages, allowing the user t…"
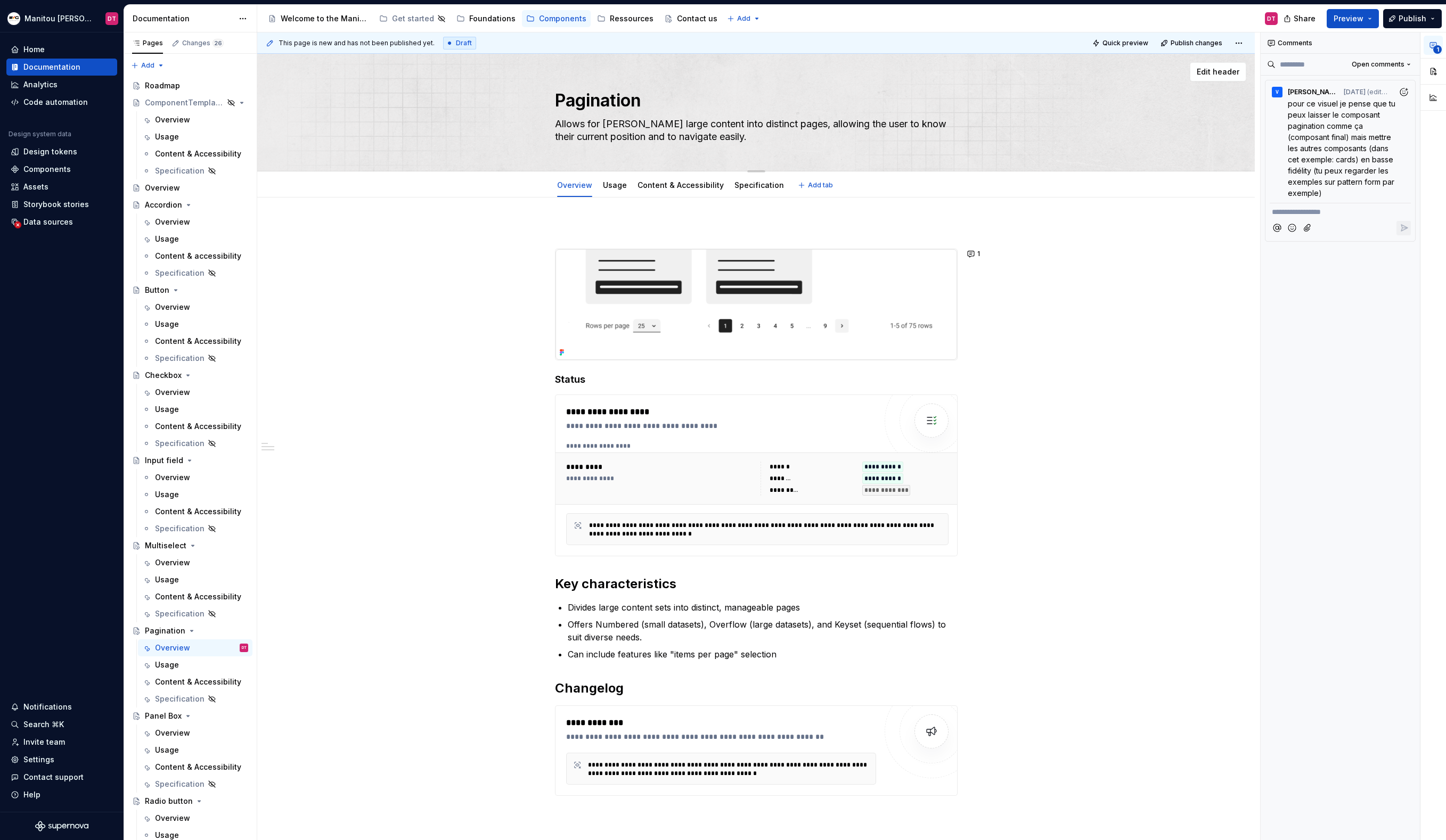
type textarea "*"
type textarea "Allows for splitti large content into distinct pages, allowing the user to know…"
type textarea "*"
type textarea "Allows for splittin large content into distinct pages, allowing the user to kno…"
type textarea "*"
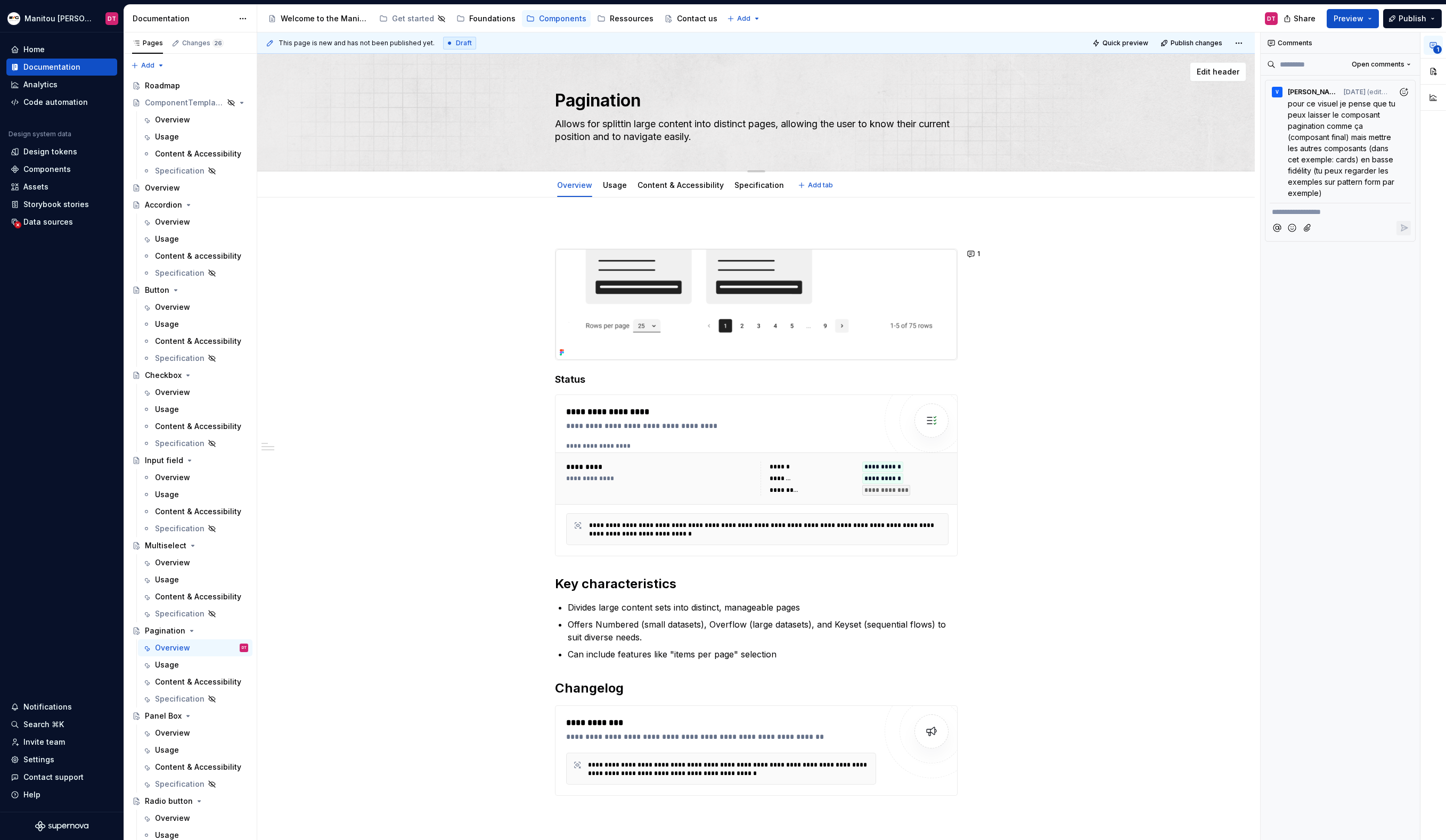
type textarea "Allows for splitting large content into distinct pages, allowing the user to kn…"
type textarea "*"
type textarea "Allows for splitting u large content into distinct pages, allowing the user to …"
type textarea "*"
type textarea "Allows for splitting up large content into distinct pages, allowing the user to…"
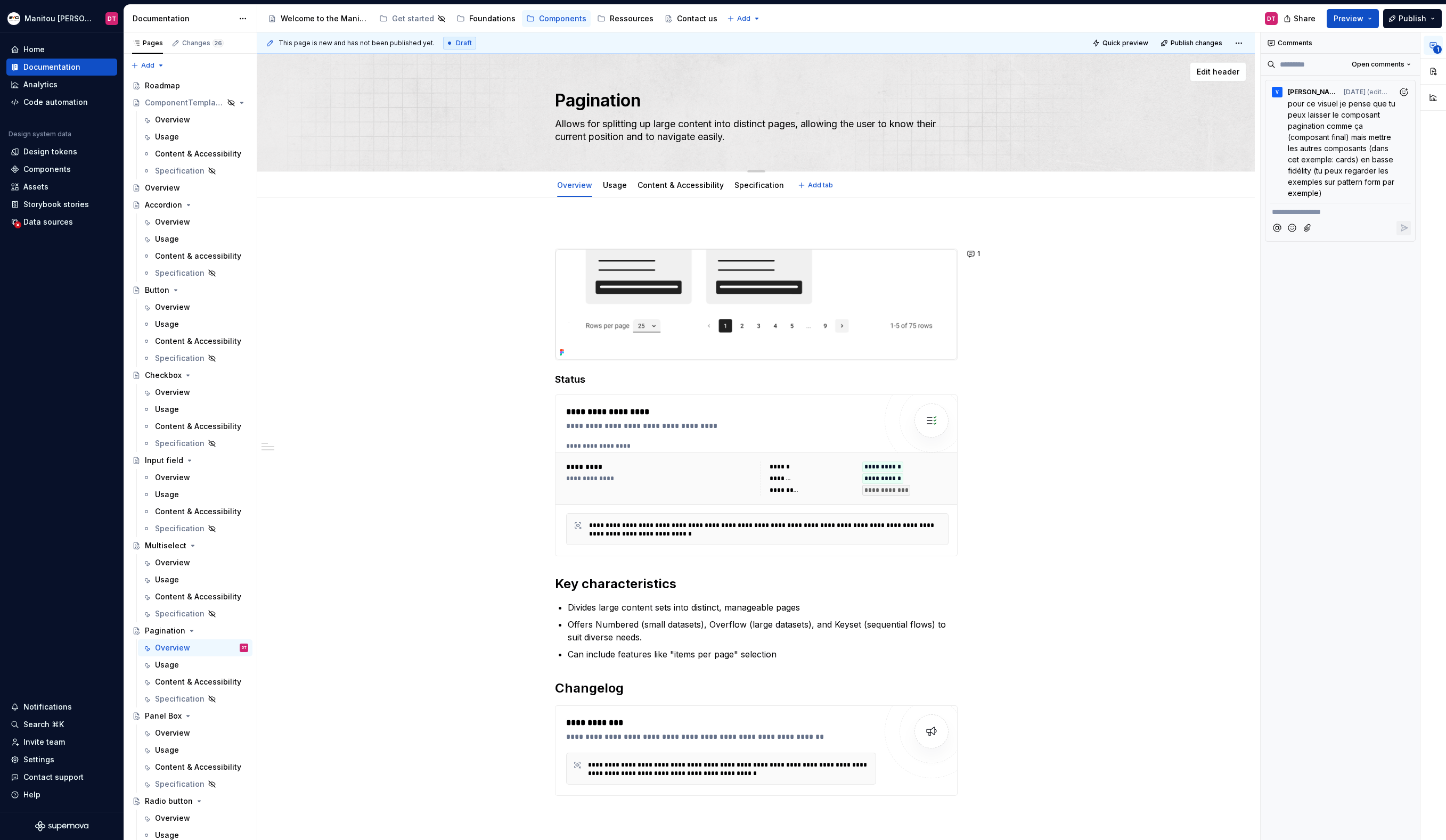
click at [679, 126] on textarea "Allows for splitting up large content into distinct pages, allowing the user to…" at bounding box center [754, 130] width 403 height 30
type textarea "*"
type textarea "Allows for splitting up large content into distinct pages, allowing the user to…"
type textarea "*"
type textarea "Allows for splitting up large a content into distinct pages, allowing the user …"
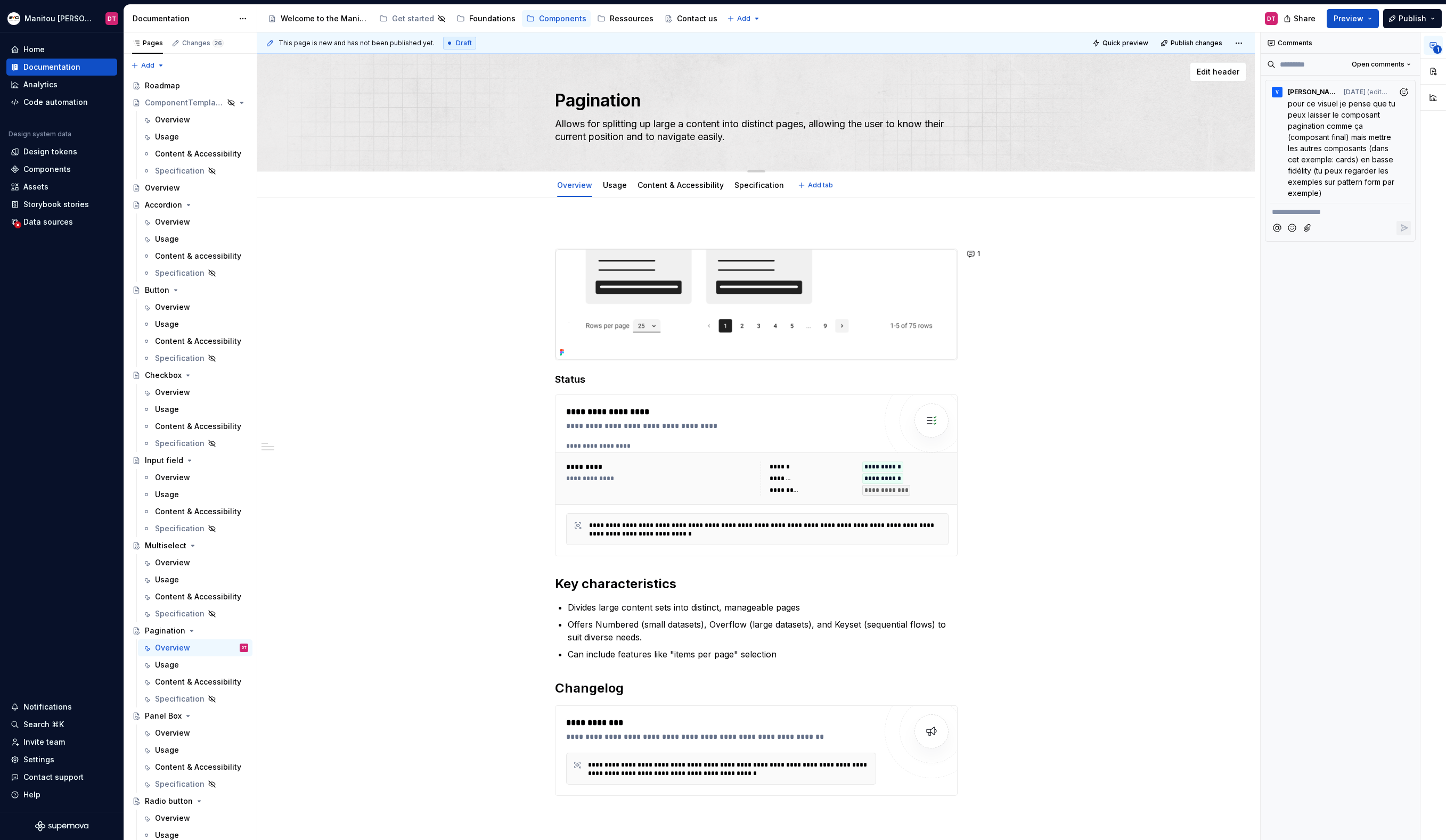
type textarea "*"
type textarea "Allows for splitting up large am content into distinct pages, allowing the user…"
type textarea "*"
type textarea "Allows for splitting up large amo content into distinct pages, allowing the use…"
type textarea "*"
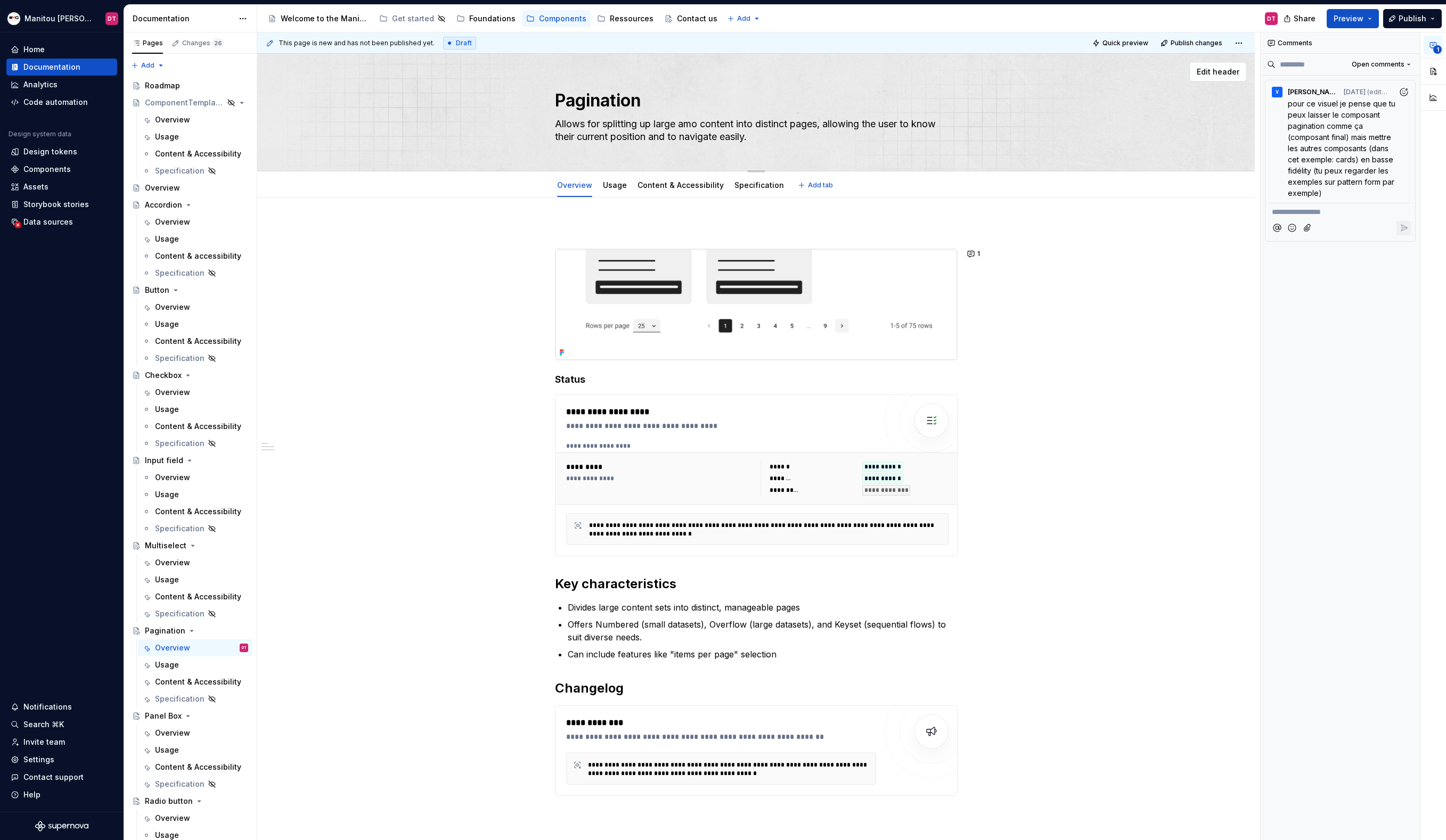
type textarea "Allows for splitting up large amou content into distinct pages, allowing the us…"
type textarea "*"
type textarea "Allows for splitting up large amoun content into distinct pages, allowing the u…"
type textarea "*"
type textarea "Allows for splitting up large amount content into distinct pages, allowing the …"
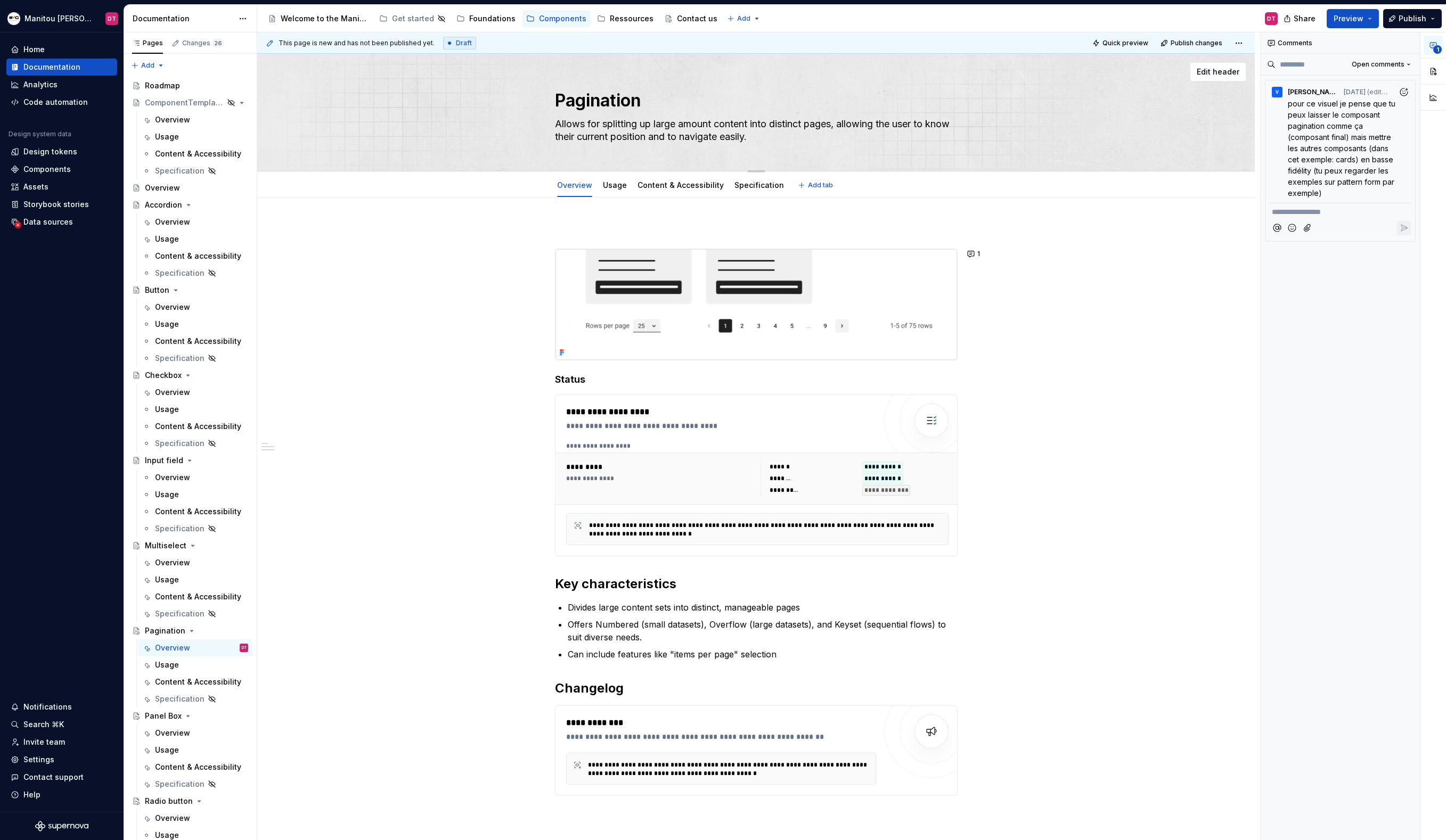
type textarea "*"
type textarea "Allows for splitting up large amounts content into distinct pages, allowing the…"
type textarea "*"
type textarea "Allows for splitting up large amounts o content into distinct pages, allowing t…"
type textarea "*"
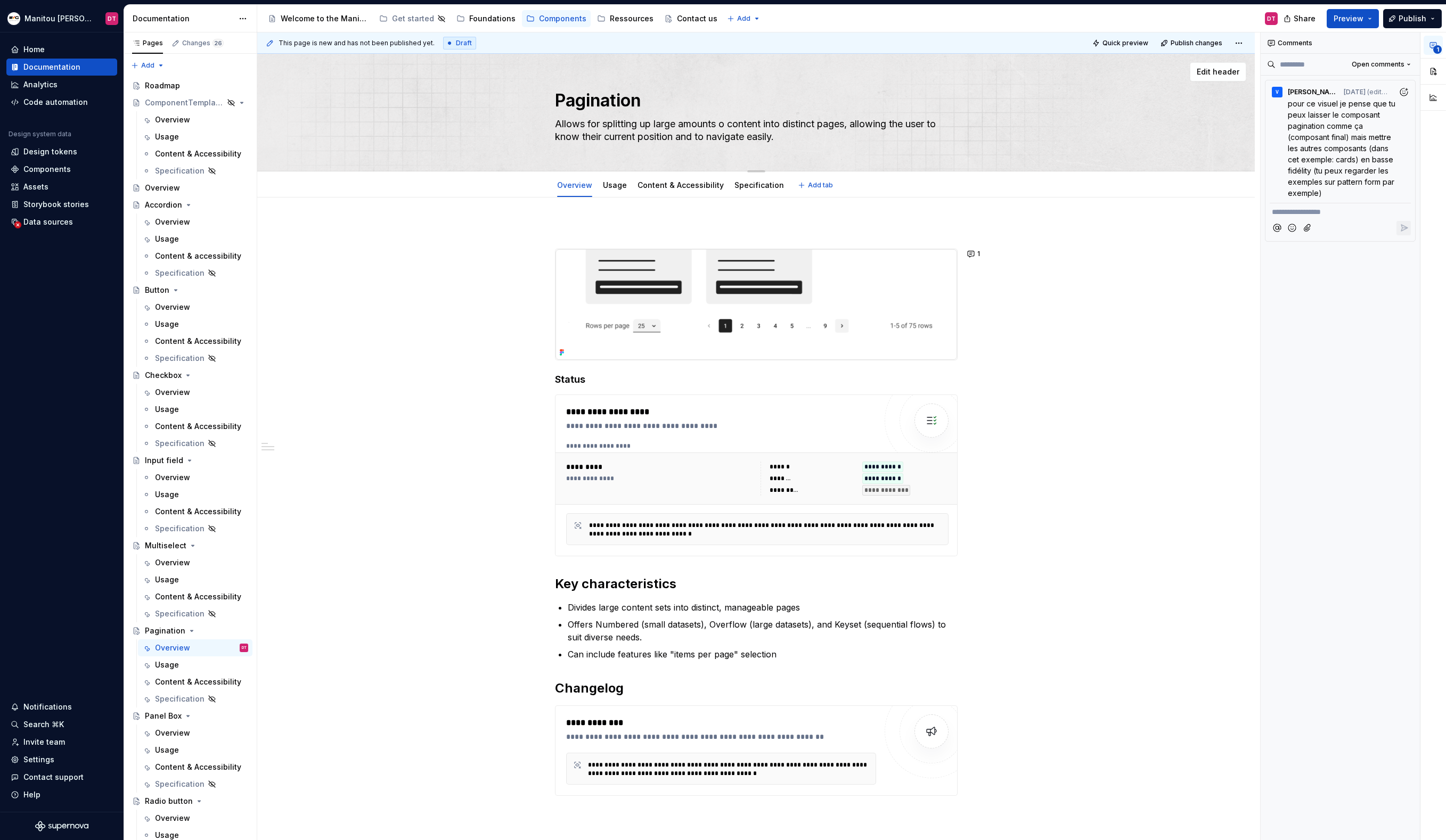
type textarea "Allows for splitting up large amounts of content into distinct pages, allowing …"
type textarea "*"
type textarea "Allows for splitting up v content into distinct pages, allowing the user to kno…"
type textarea "*"
type textarea "Allows for splitting up vo content into distinct pages, allowing the user to kn…"
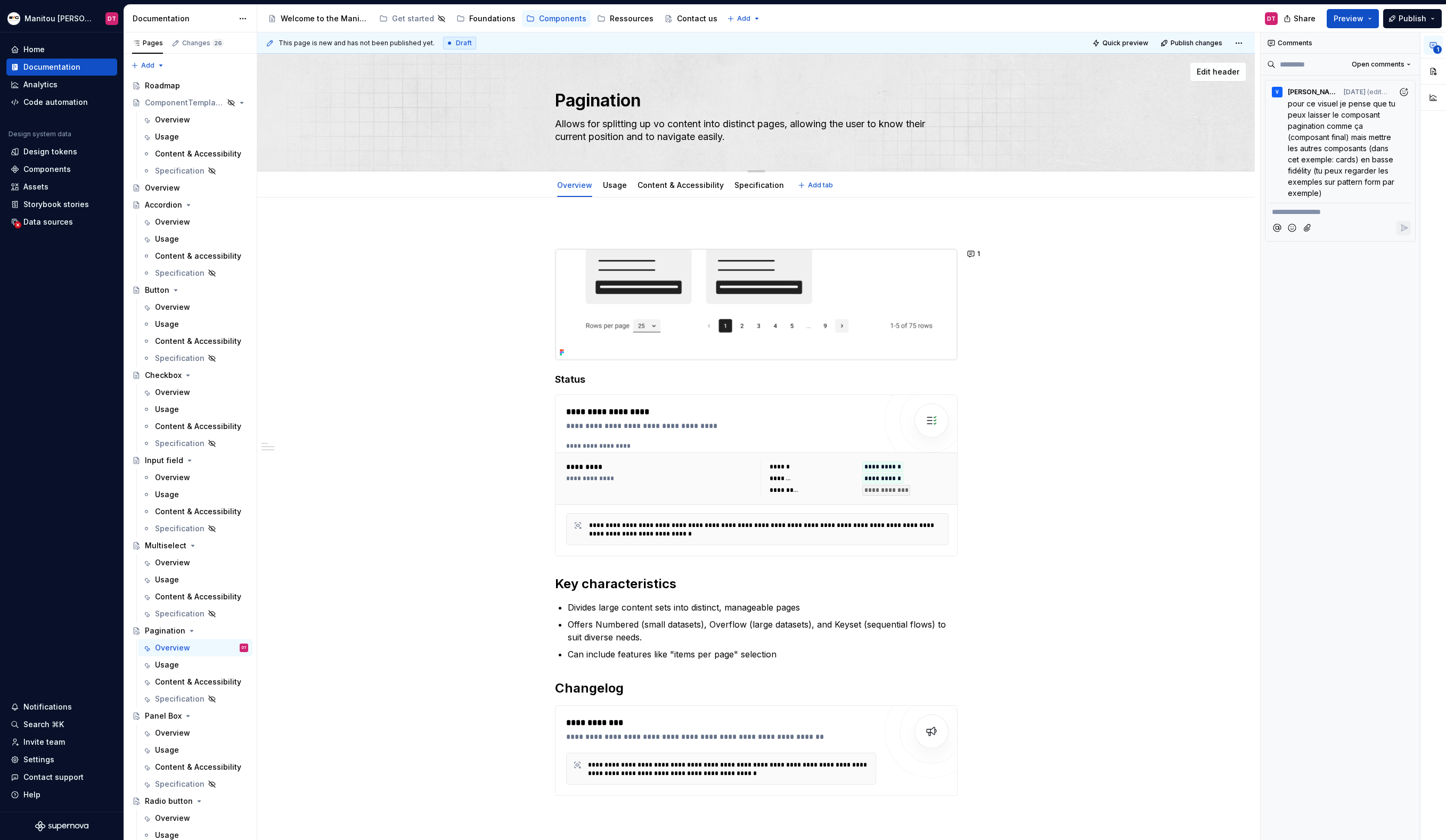
type textarea "*"
type textarea "Allows for splitting up vom content into distinct pages, allowing the user to k…"
type textarea "*"
type textarea "Allows for splitting up vomu content into distinct pages, allowing the user to …"
type textarea "*"
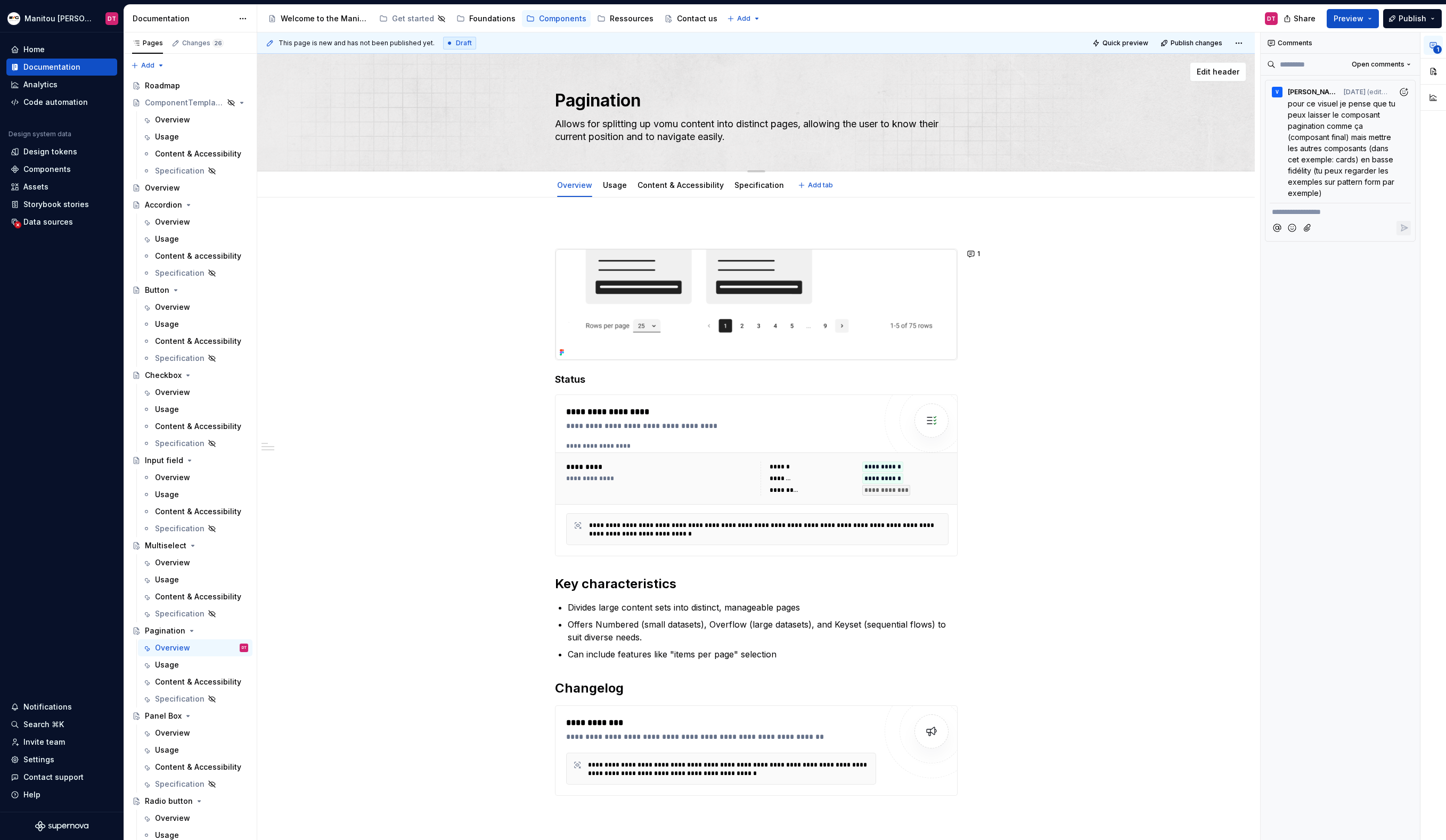
type textarea "Allows for splitting up vomum content into distinct pages, allowing the user to…"
type textarea "*"
type textarea "Allows for splitting up vomu content into distinct pages, allowing the user to …"
type textarea "*"
type textarea "Allows for splitting up vom content into distinct pages, allowing the user to k…"
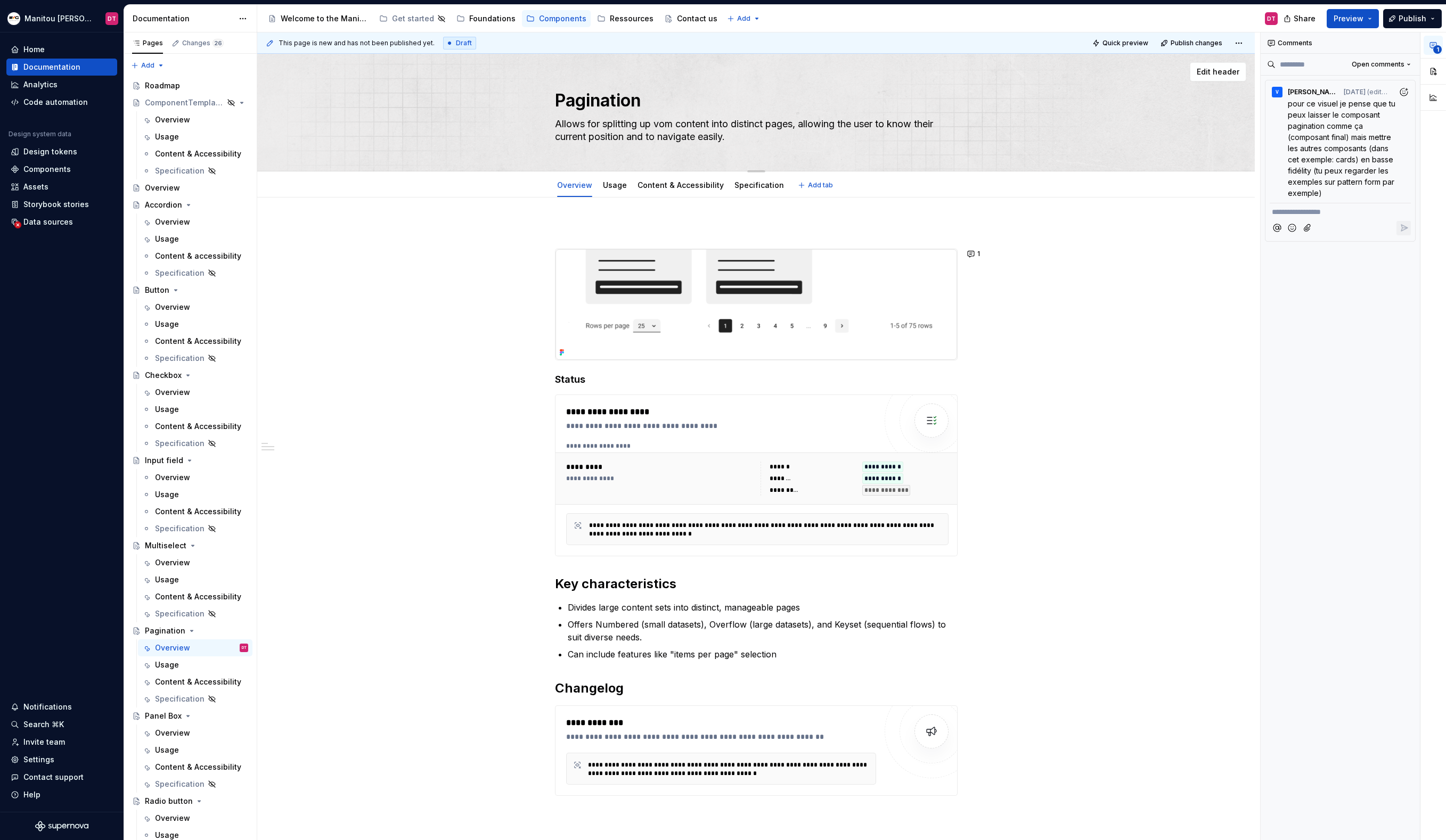
type textarea "*"
type textarea "Allows for splitting up vo content into distinct pages, allowing the user to kn…"
type textarea "*"
type textarea "Allows for splitting up vol content into distinct pages, allowing the user to k…"
type textarea "*"
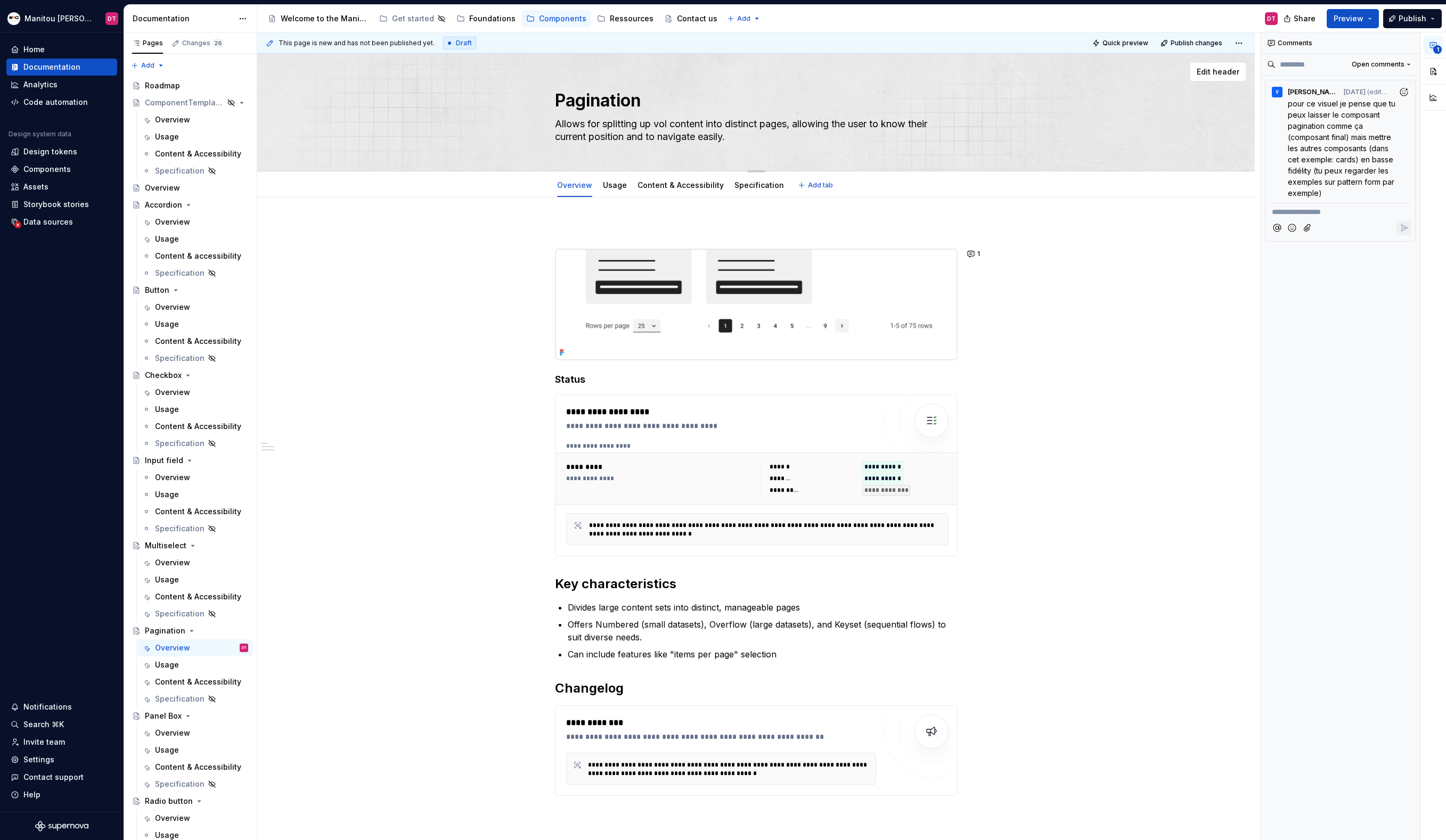
type textarea "Allows for splitting up volu content into distinct pages, allowing the user to …"
type textarea "*"
type textarea "Allows for splitting up volum content into distinct pages, allowing the user to…"
type textarea "*"
type textarea "Allows for splitting up volumi content into distinct pages, allowing the user t…"
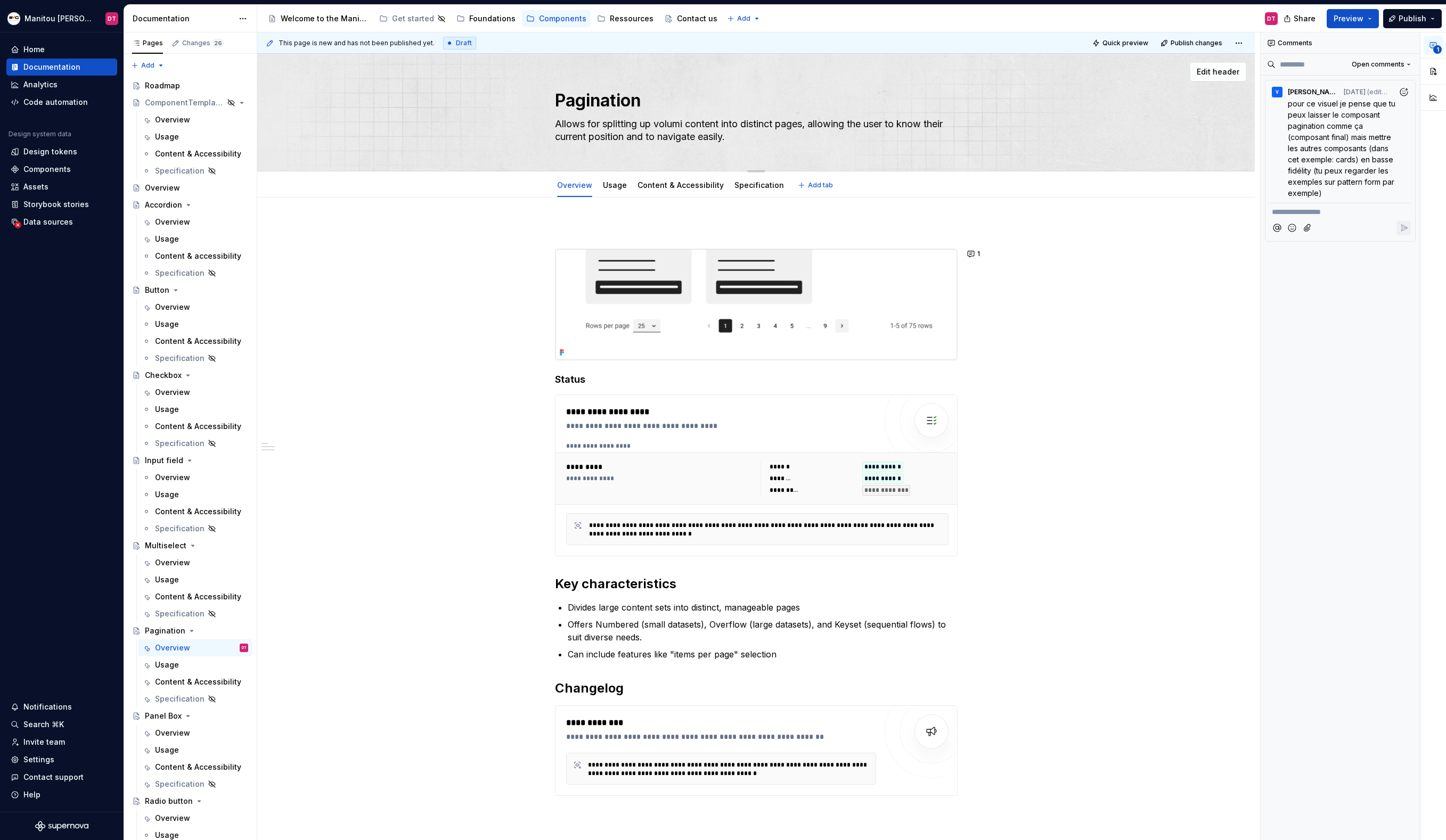
type textarea "*"
type textarea "Allows for splitting up volumin content into distinct pages, allowing the user …"
type textarea "*"
type textarea "Allows for splitting up volumino content into distinct pages, allowing the user…"
type textarea "*"
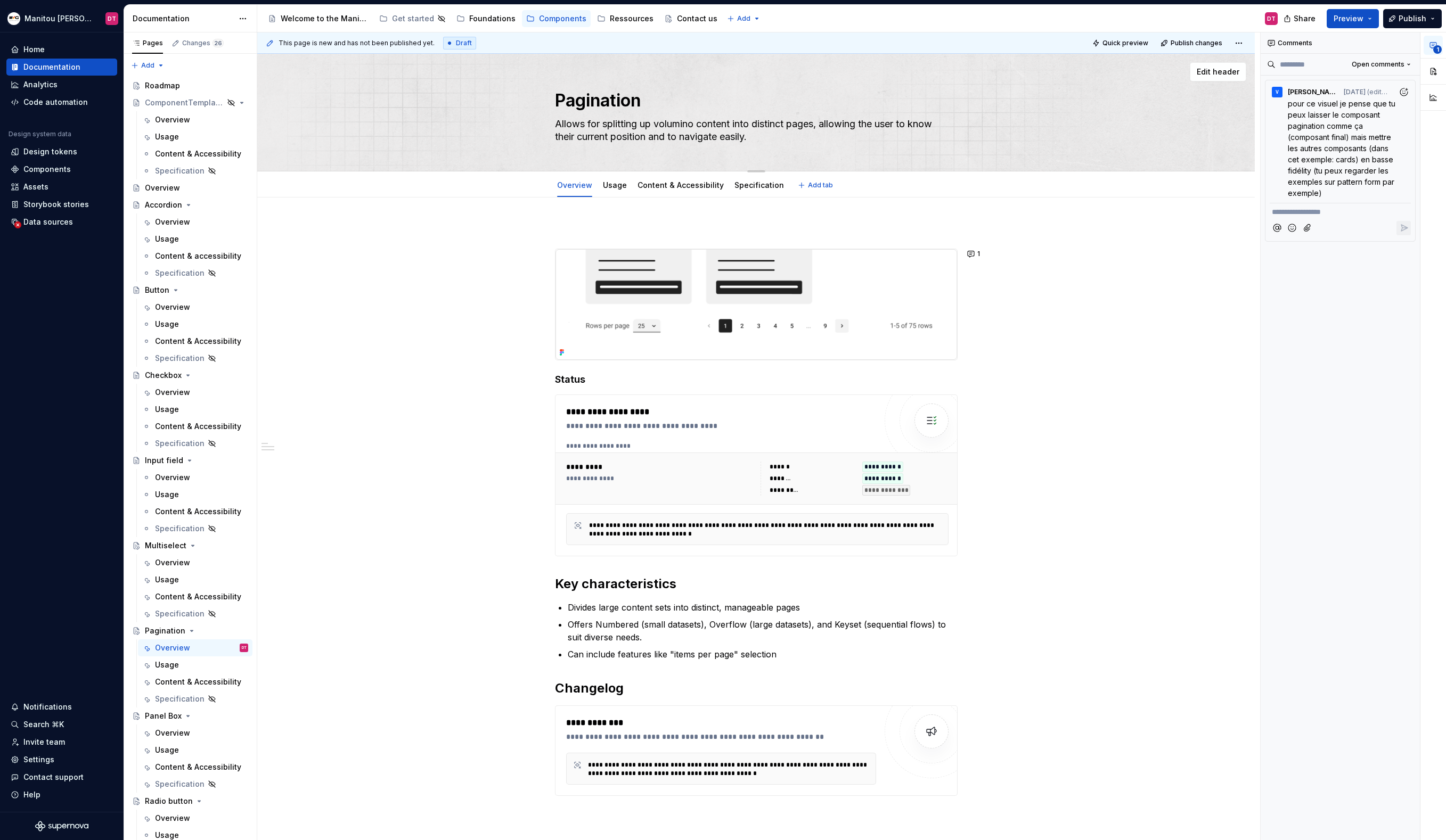
type textarea "Allows for splitting up voluminou content into distinct pages, allowing the use…"
type textarea "*"
type textarea "Allows for splitting up voluminous content into distinct pages, allowing the us…"
click at [750, 123] on textarea "Allows for splitting up voluminous content into distinct pages, allowing the us…" at bounding box center [754, 130] width 403 height 30
click at [764, 133] on textarea "Allows for splitting up voluminous content into distinct pages, allowing the us…" at bounding box center [754, 130] width 403 height 30
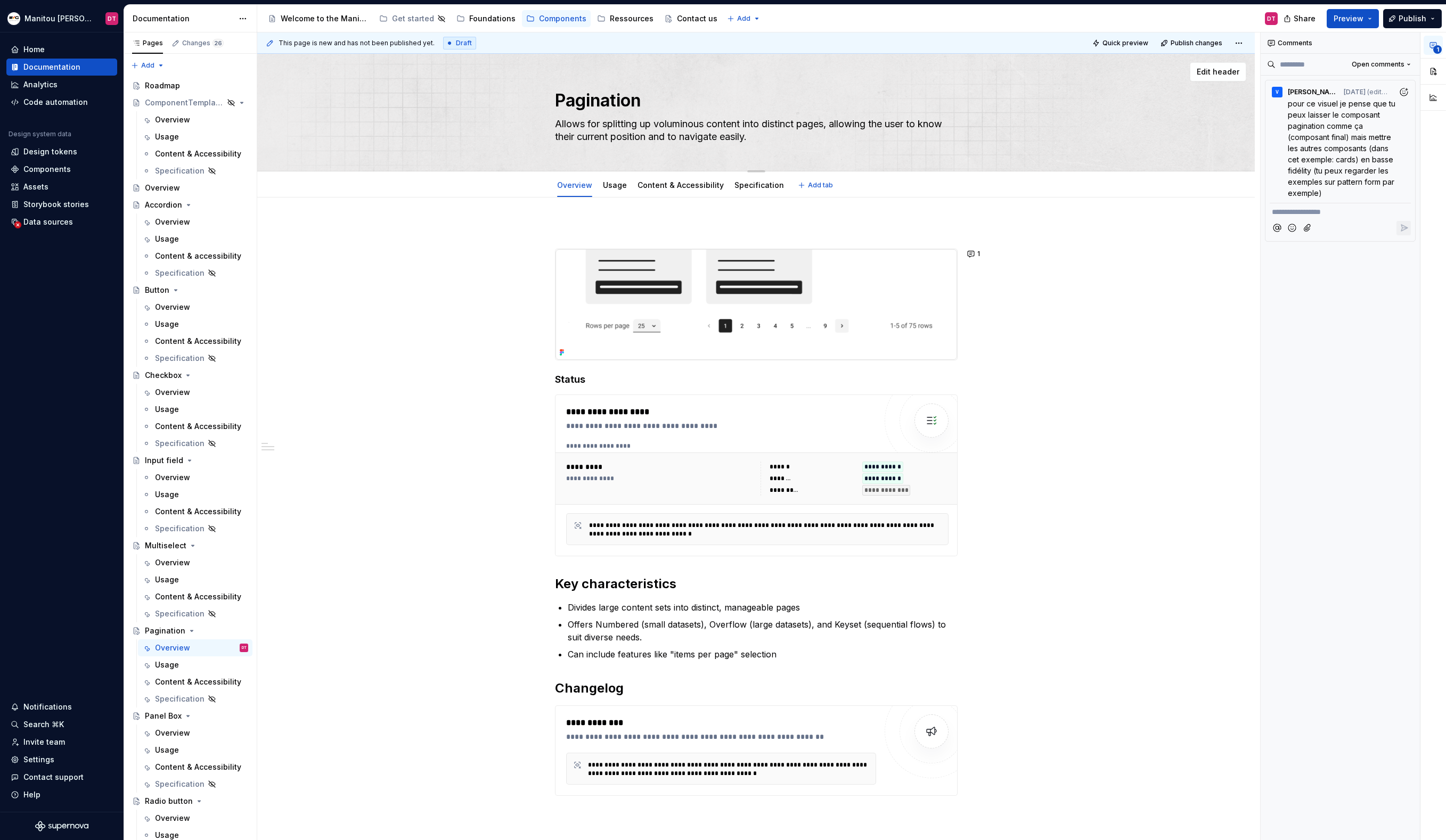
click at [834, 128] on textarea "Allows for splitting up voluminous content into distinct pages, allowing the us…" at bounding box center [754, 130] width 403 height 30
type textarea "*"
type textarea "Allows for splitting up voluminous content into distinct pages allowing the use…"
type textarea "*"
type textarea "Allows for splitting up voluminous content into distinct pages allowing the use…"
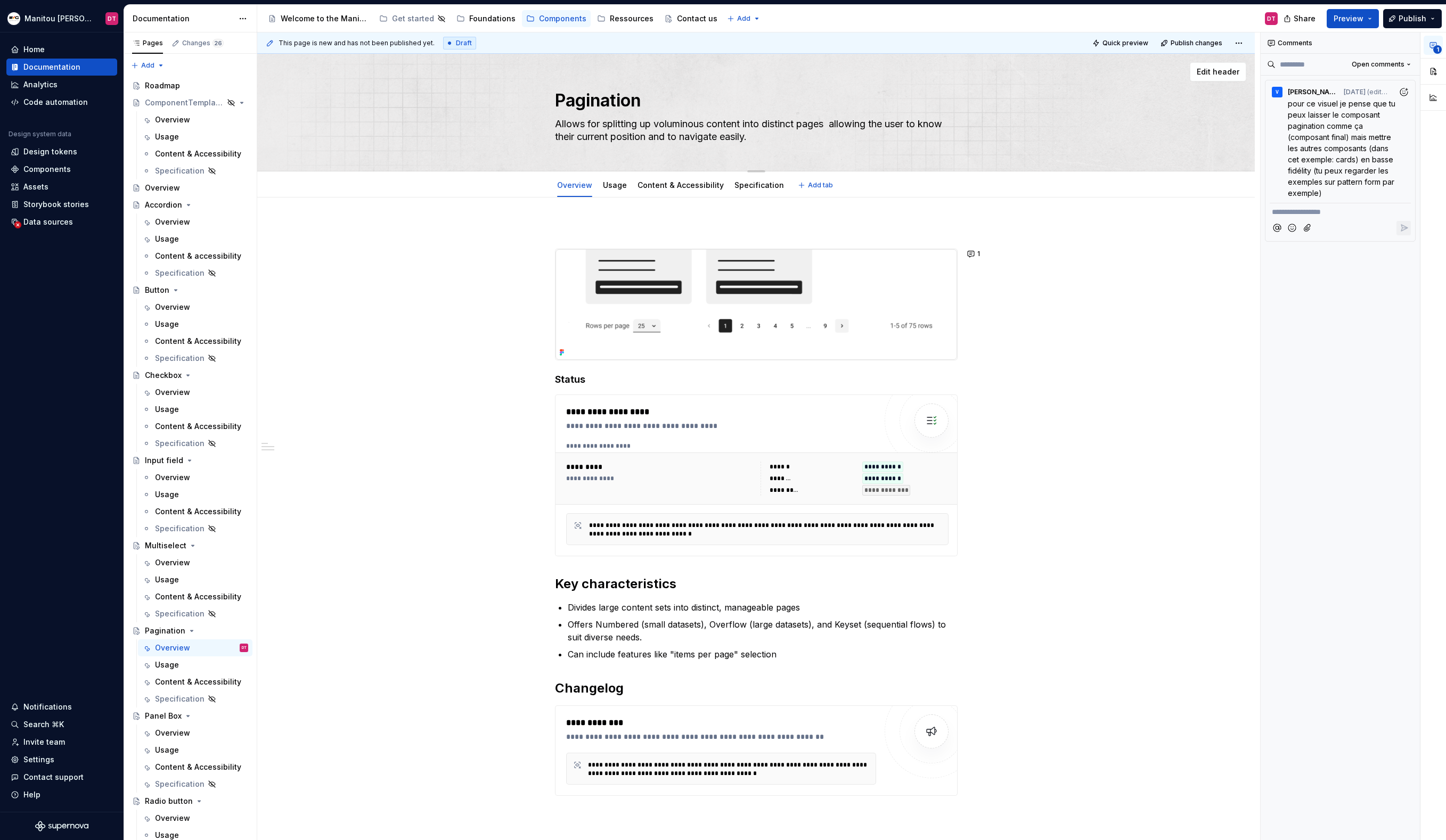
type textarea "*"
type textarea "Allows for splitting up voluminous content into distinct pages a allowing the u…"
type textarea "*"
type textarea "Allows for splitting up voluminous content into distinct pages as allowing the …"
type textarea "*"
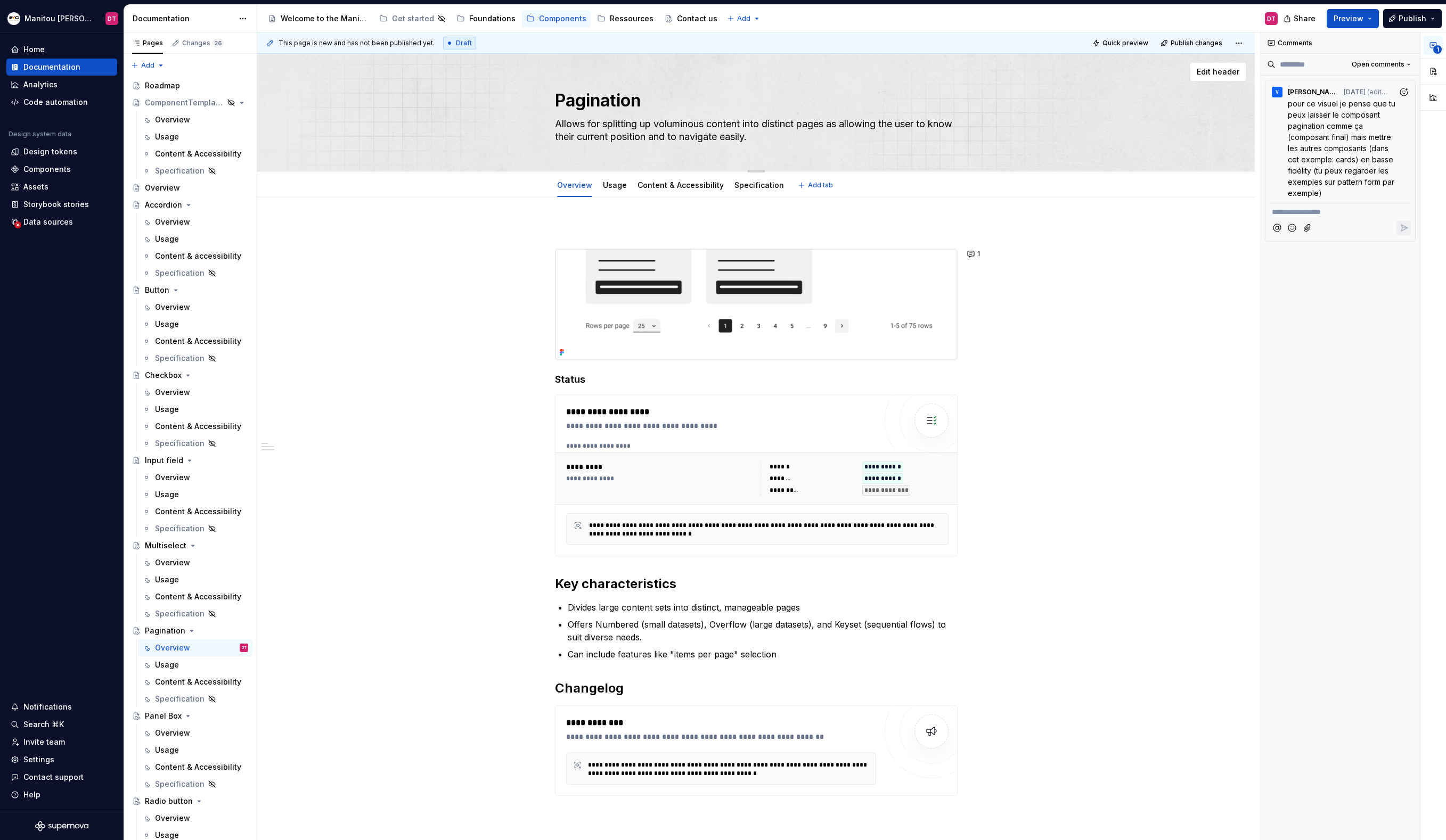
type textarea "Allows for splitting up voluminous content into distinct pages as allowing the …"
type textarea "*"
type textarea "Allows for splitting up voluminous content into distinct pages as w allowing th…"
type textarea "*"
type textarea "Allows for splitting up voluminous content into distinct pages as we allowing t…"
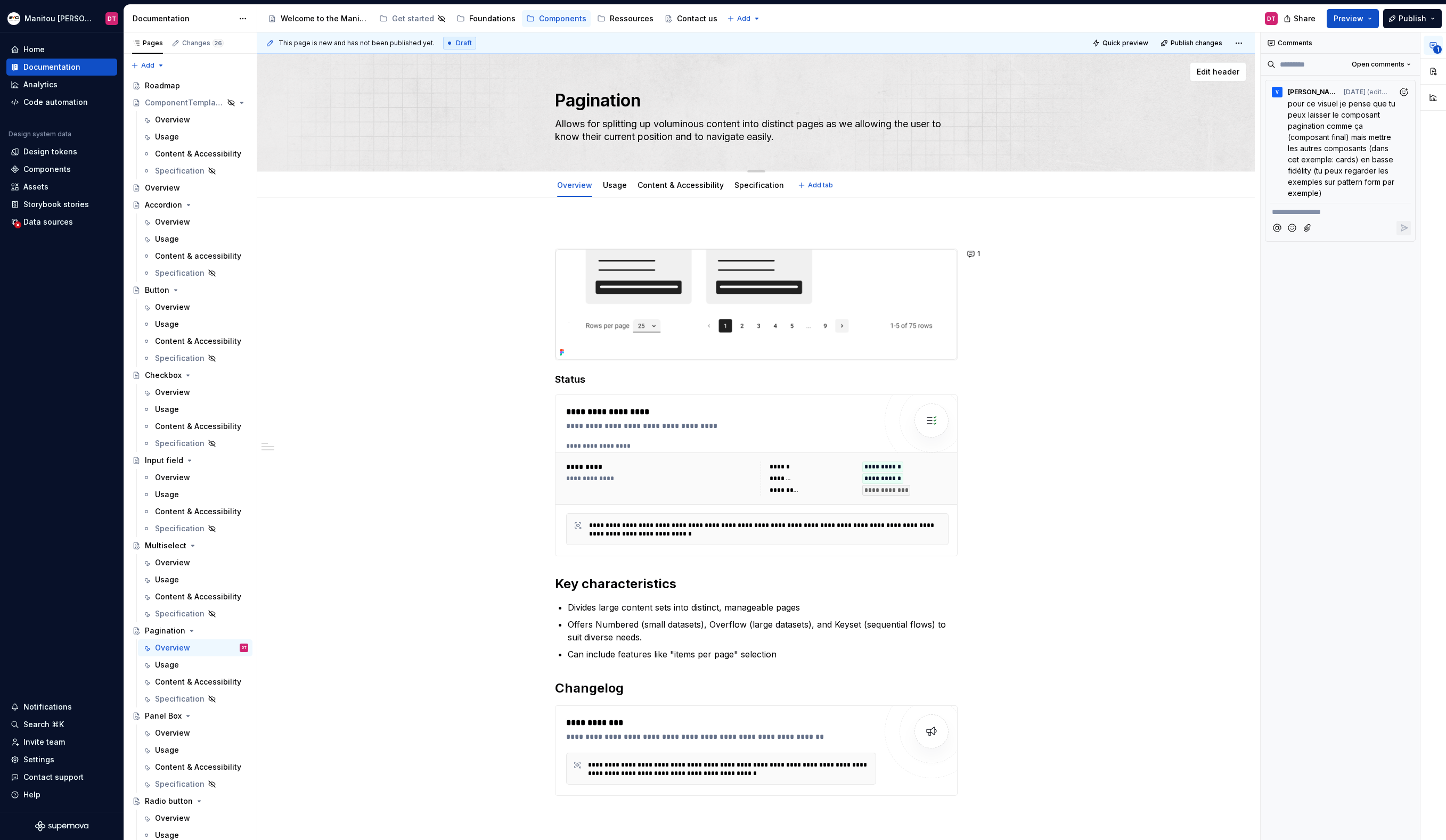
type textarea "*"
type textarea "Allows for splitting up voluminous content into distinct pages as wel allowing …"
type textarea "*"
type textarea "Allows for splitting up voluminous content into distinct pages as well allowing…"
type textarea "*"
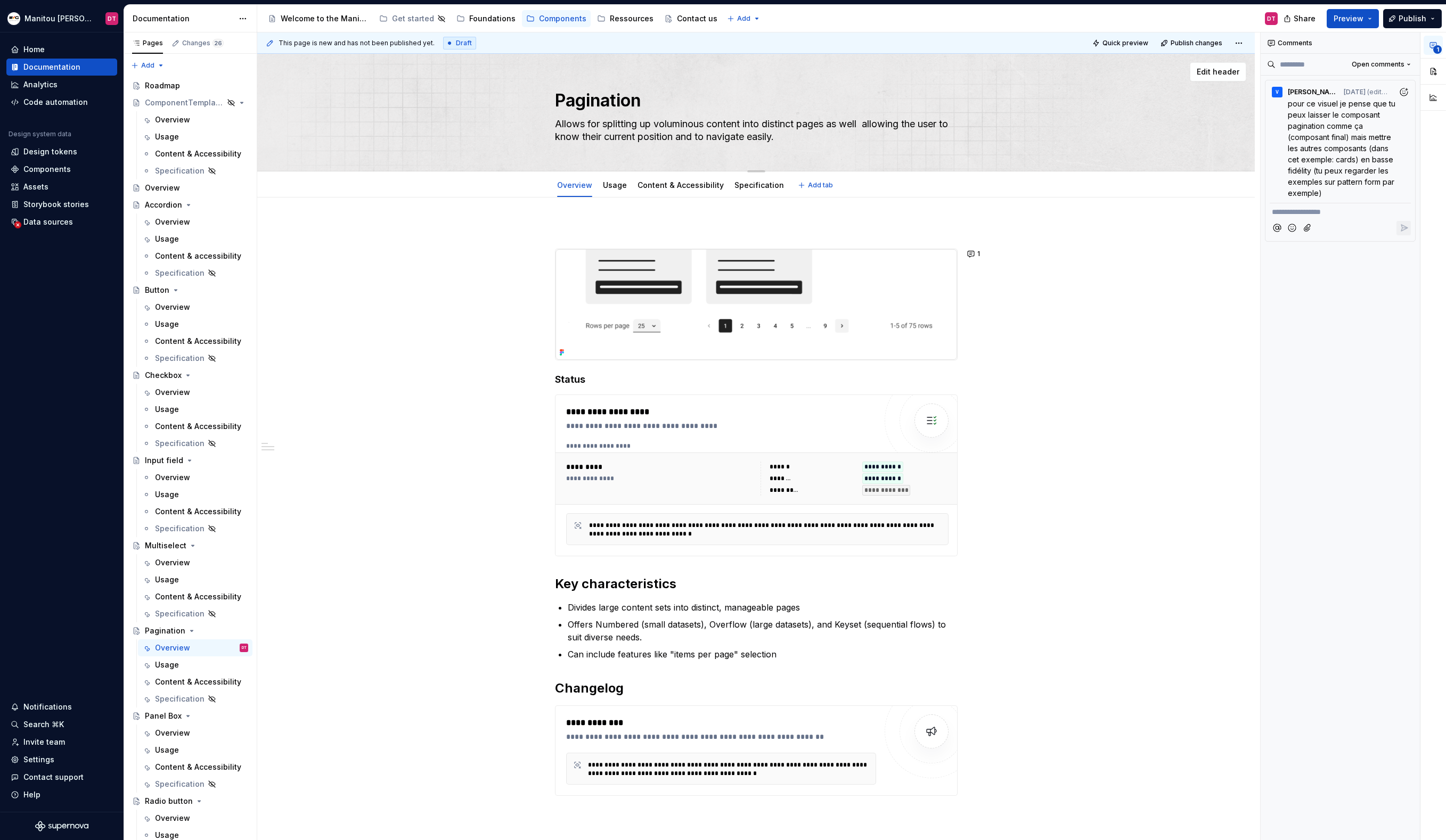
type textarea "Allows for splitting up voluminous content into distinct pages as well a allowi…"
type textarea "*"
type textarea "Allows for splitting up voluminous content into distinct pages as well as allow…"
type textarea "*"
type textarea "Allows for splitting up voluminous content into distinct pages as well as l the…"
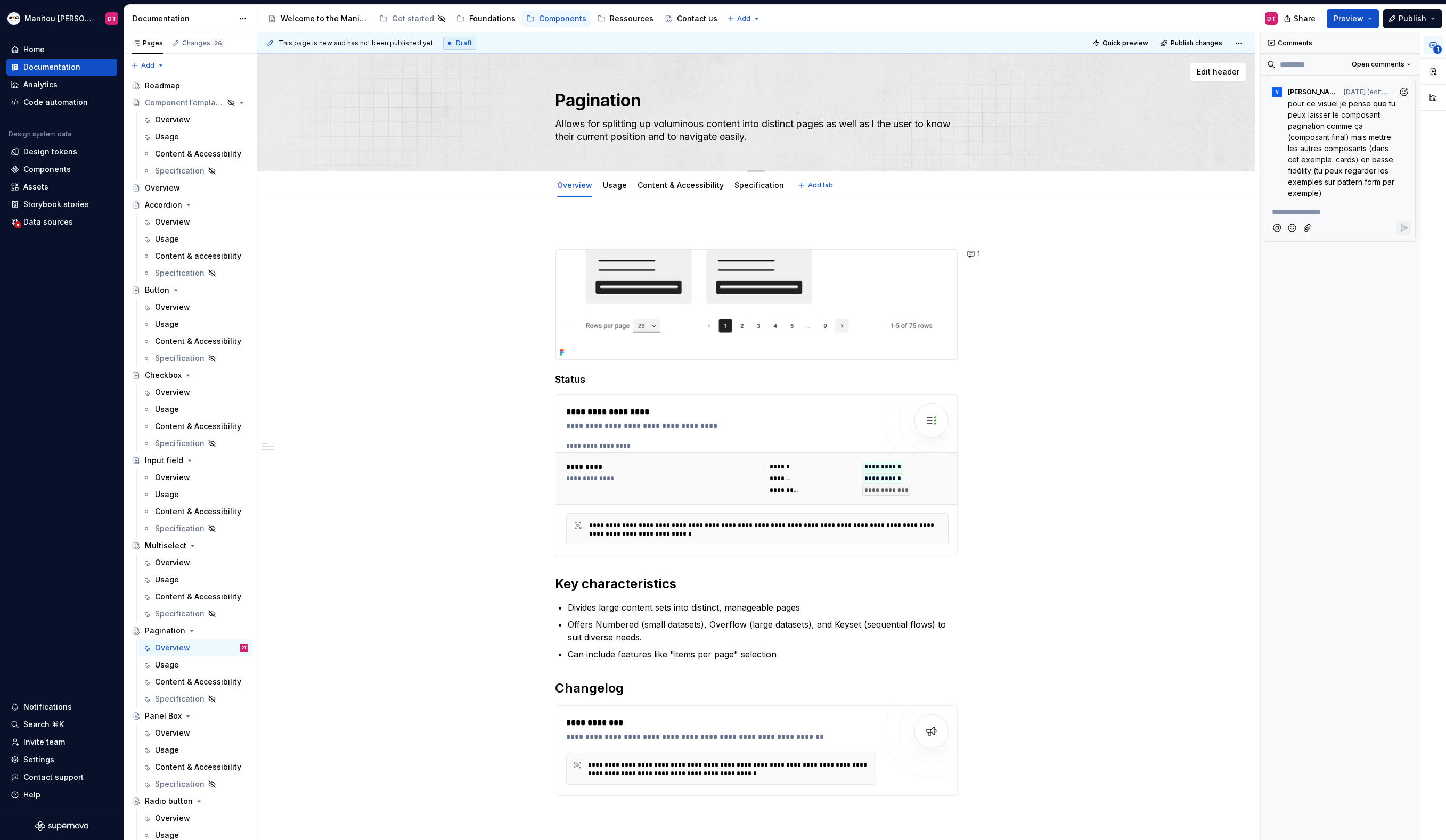
type textarea "*"
type textarea "Allows for splitting up voluminous content into distinct pages as well as le th…"
type textarea "*"
type textarea "Allows for splitting up voluminous content into distinct pages as well as let t…"
type textarea "*"
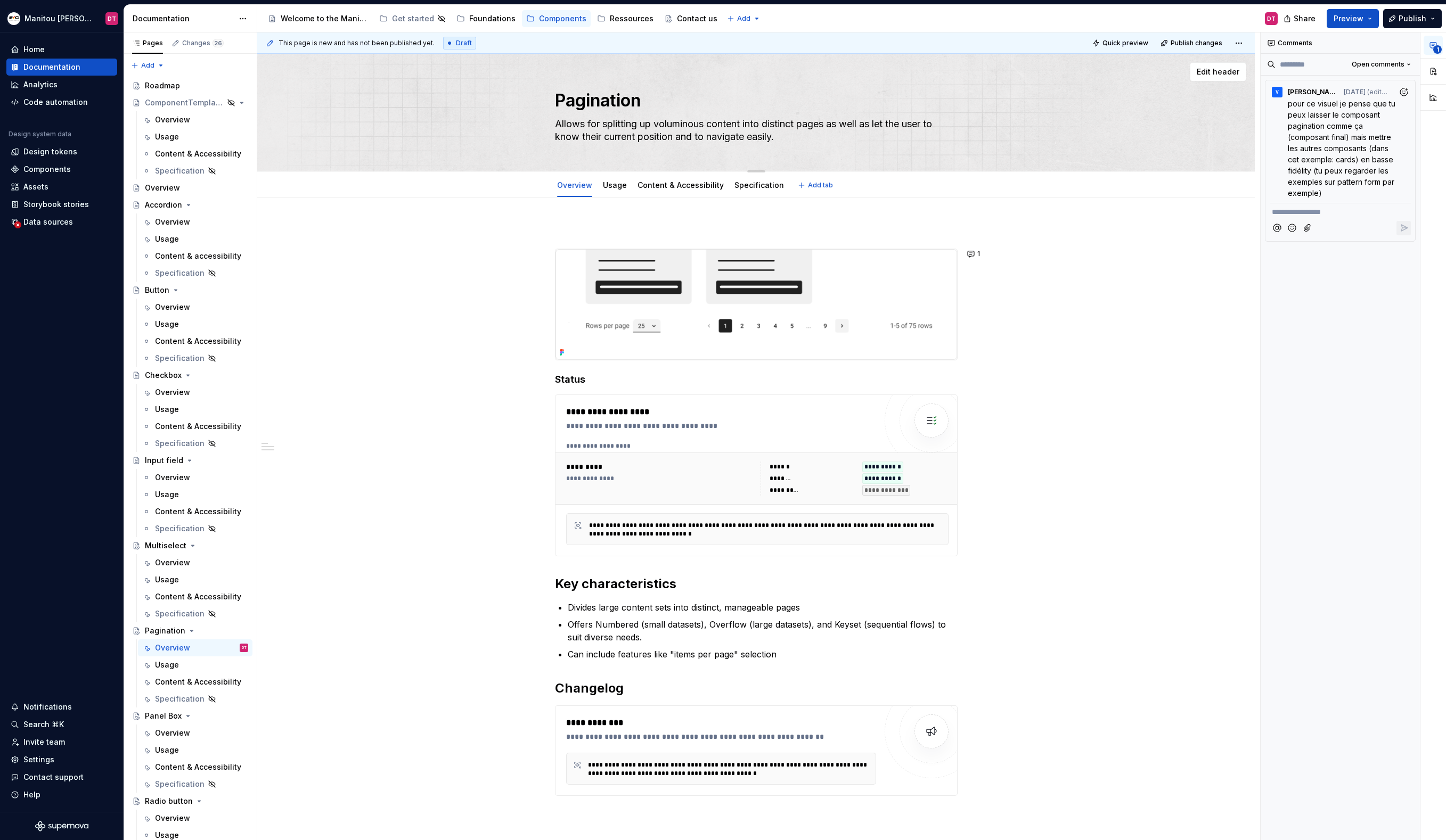
type textarea "Allows for splitting up voluminous content into distinct pages as well as lett …"
type textarea "*"
type textarea "Allows for splitting up voluminous content into distinct pages as well as letti…"
type textarea "*"
type textarea "Allows for splitting up voluminous content into distinct pages as well as letti…"
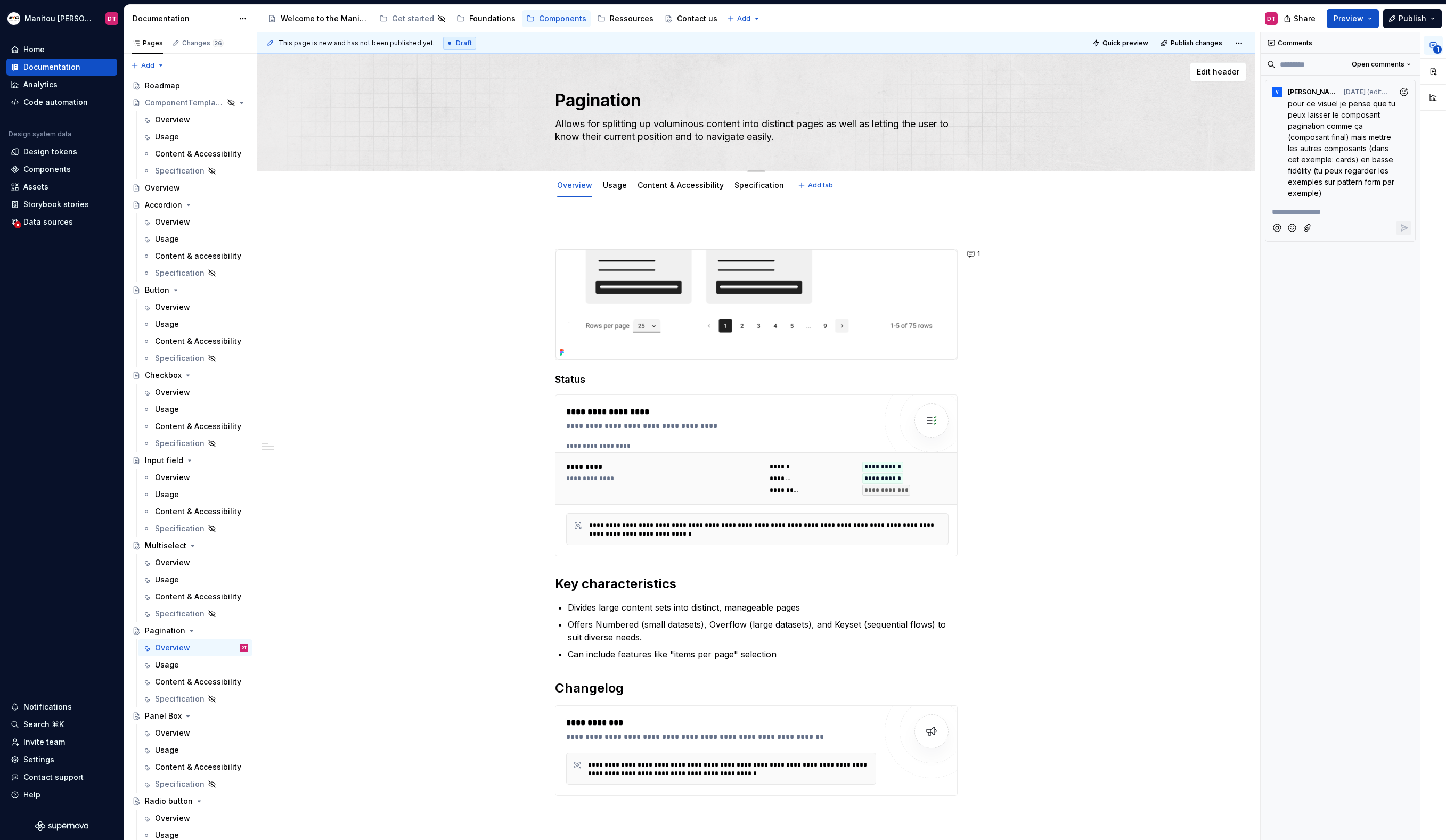
type textarea "*"
type textarea "Allows for splitting up voluminous content into distinct pages as well as letti…"
type textarea "*"
type textarea "Allows for splitting up voluminous content into distinct pages as well as letti…"
type textarea "*"
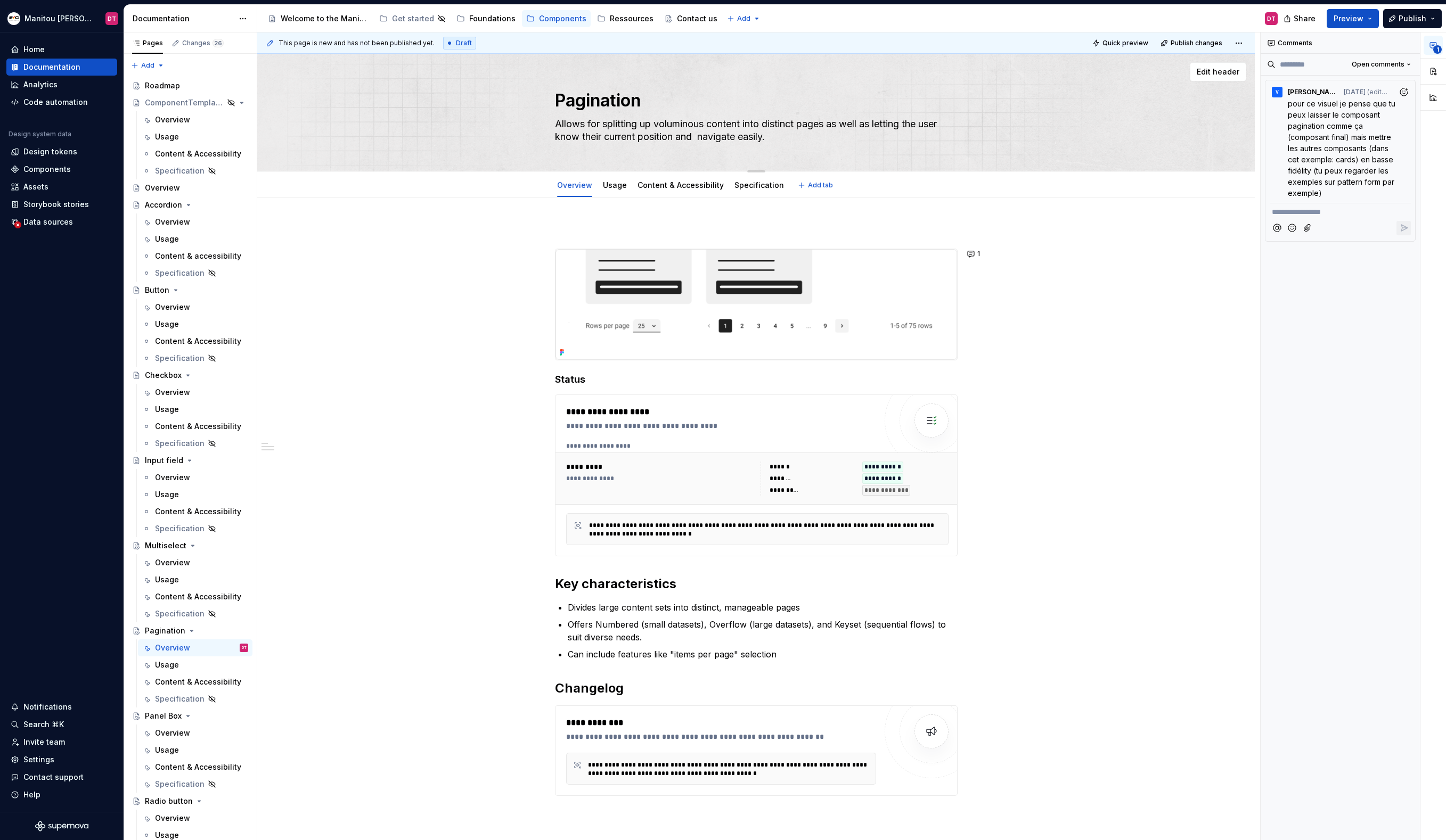
type textarea "Allows for splitting up voluminous content into distinct pages as well as letti…"
type textarea "*"
type textarea "Allows for splitting up voluminous content into distinct pages as well as letti…"
click at [1039, 280] on div "**********" at bounding box center [756, 642] width 998 height 888
type textarea "*"
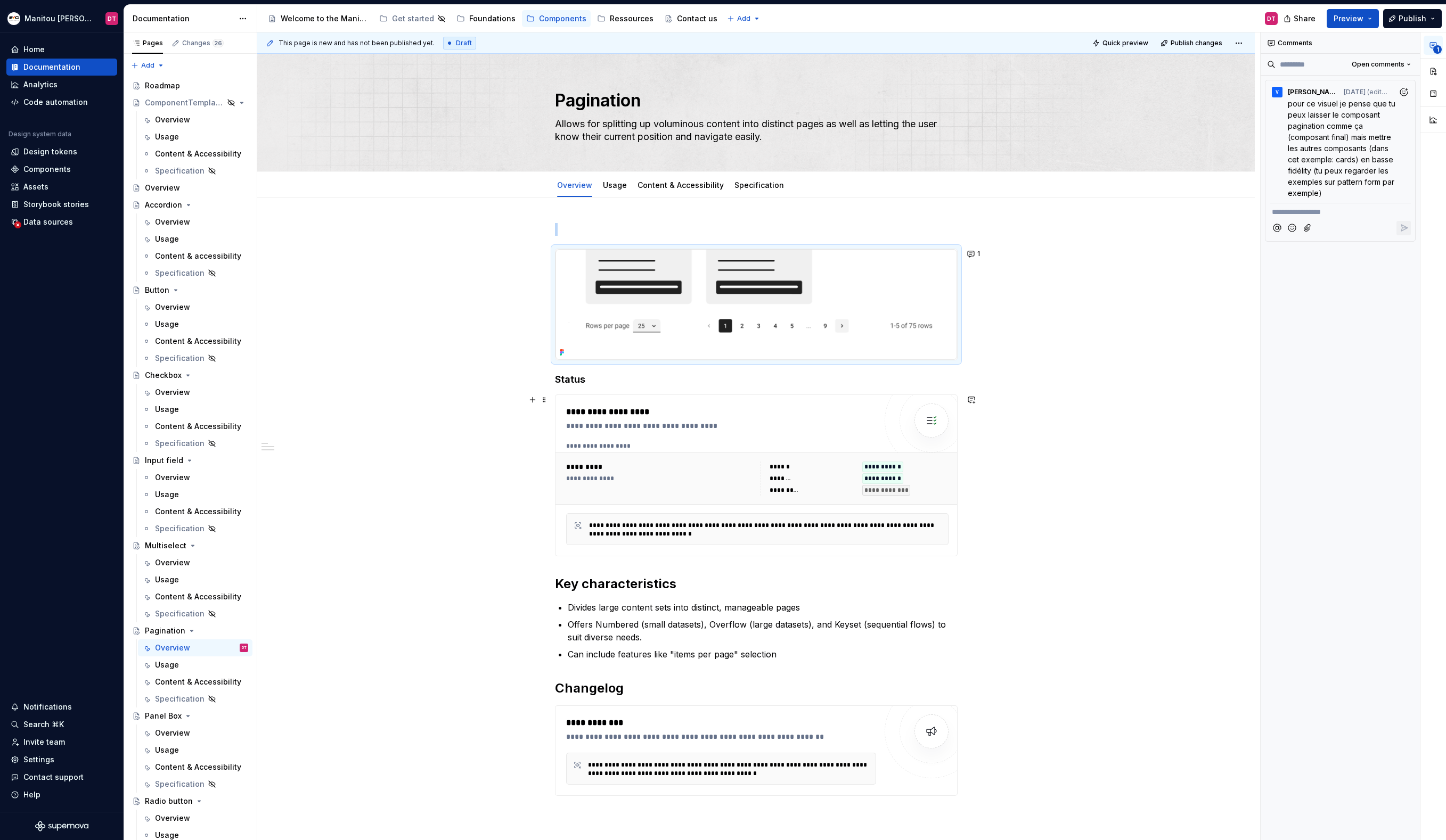
click at [1082, 462] on div "**********" at bounding box center [756, 642] width 998 height 888
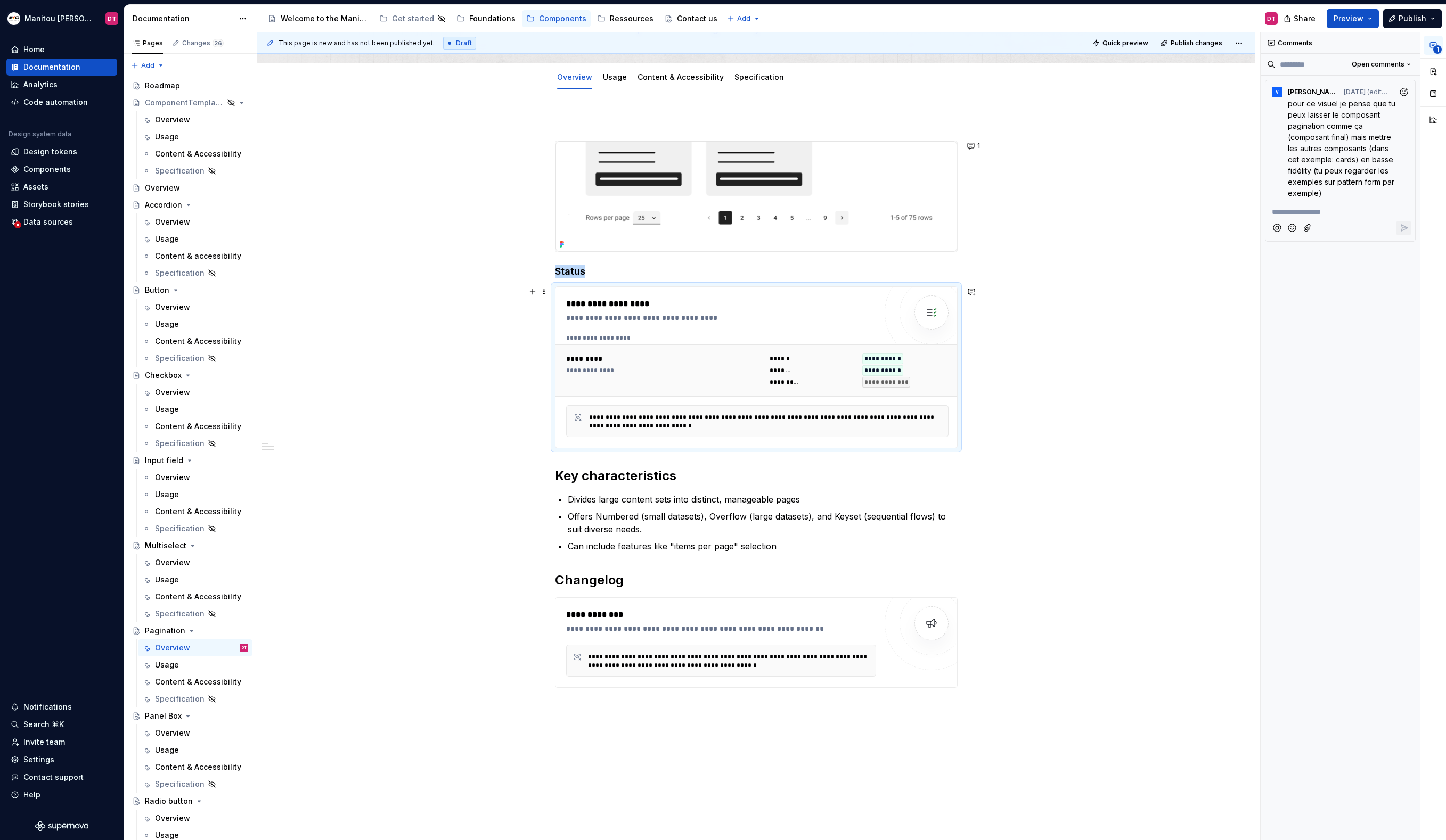
scroll to position [158, 0]
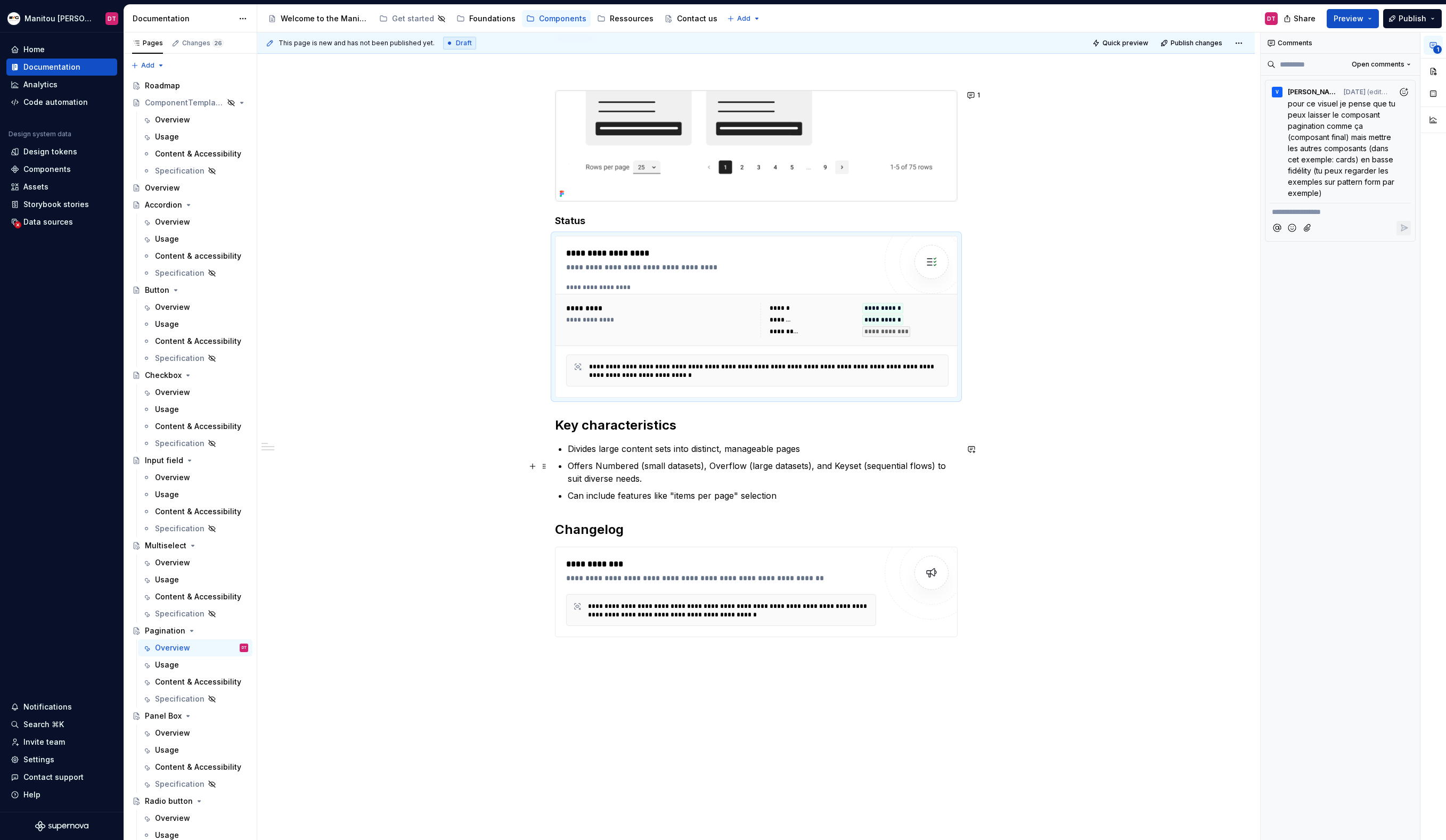
click at [630, 464] on p "Offers Numbered (small datasets), Overflow (large datasets), and Keyset (sequen…" at bounding box center [762, 472] width 390 height 26
click at [727, 464] on p "Offers Numbered (small datasets), Overflow (large datasets), and Keyset (sequen…" at bounding box center [762, 472] width 390 height 26
click at [852, 462] on p "Offers Numbered (small datasets), Overflow (large datasets), and Keyset (sequen…" at bounding box center [762, 472] width 390 height 26
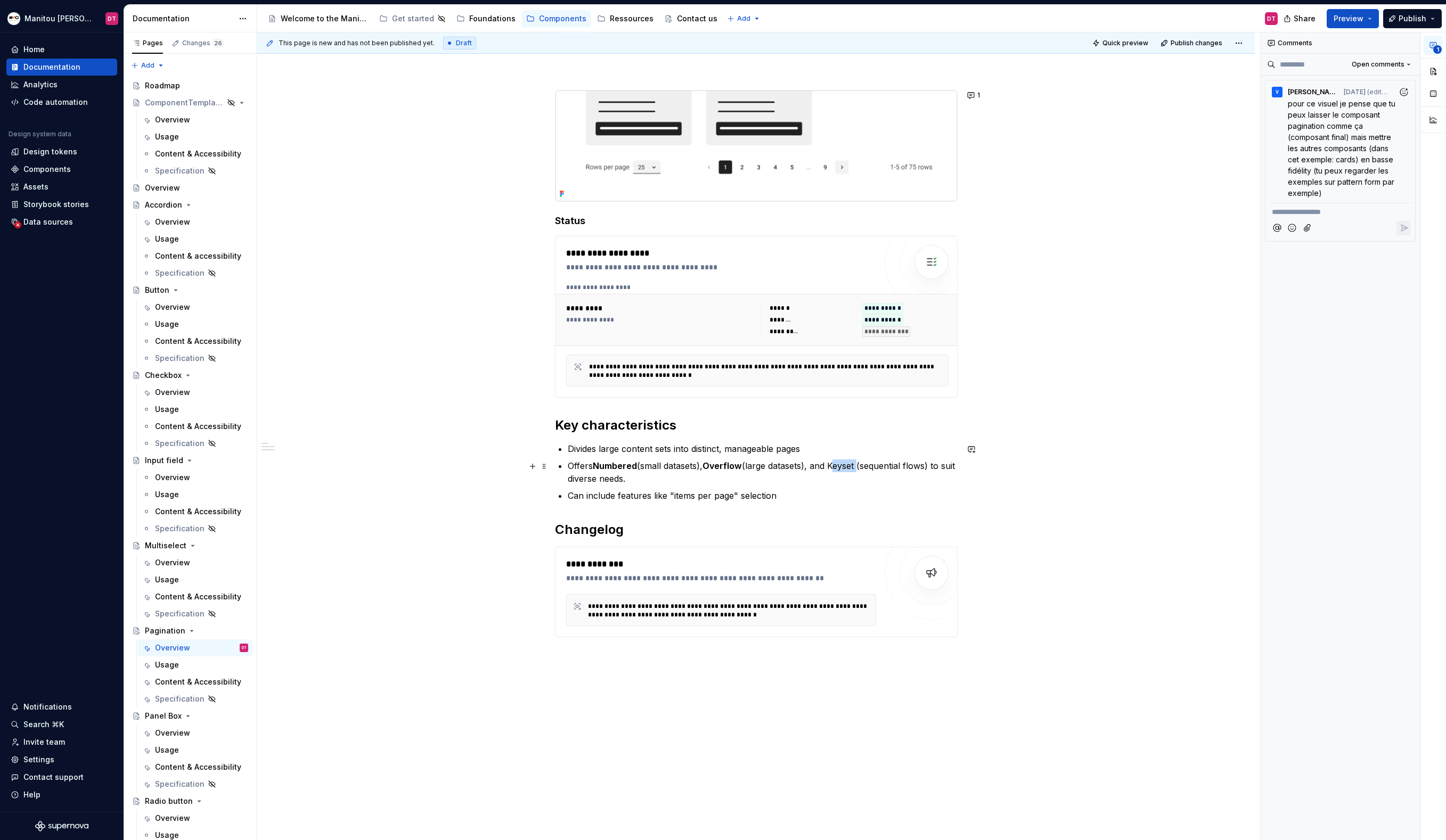
click at [852, 462] on p "Offers Numbered (small datasets), Overflow (large datasets), and Keyset (sequen…" at bounding box center [762, 472] width 390 height 26
click at [861, 481] on p "Offers Numbered (small datasets), Overflow (large datasets), and Keyset (sequen…" at bounding box center [762, 472] width 390 height 26
click at [820, 499] on p "Can include features like "items per page" selection" at bounding box center [762, 496] width 390 height 13
drag, startPoint x: 595, startPoint y: 467, endPoint x: 575, endPoint y: 467, distance: 20.0
click at [575, 467] on p "Offers Numbered (small datasets), Overflow (large datasets), and Keyset (sequen…" at bounding box center [762, 472] width 390 height 26
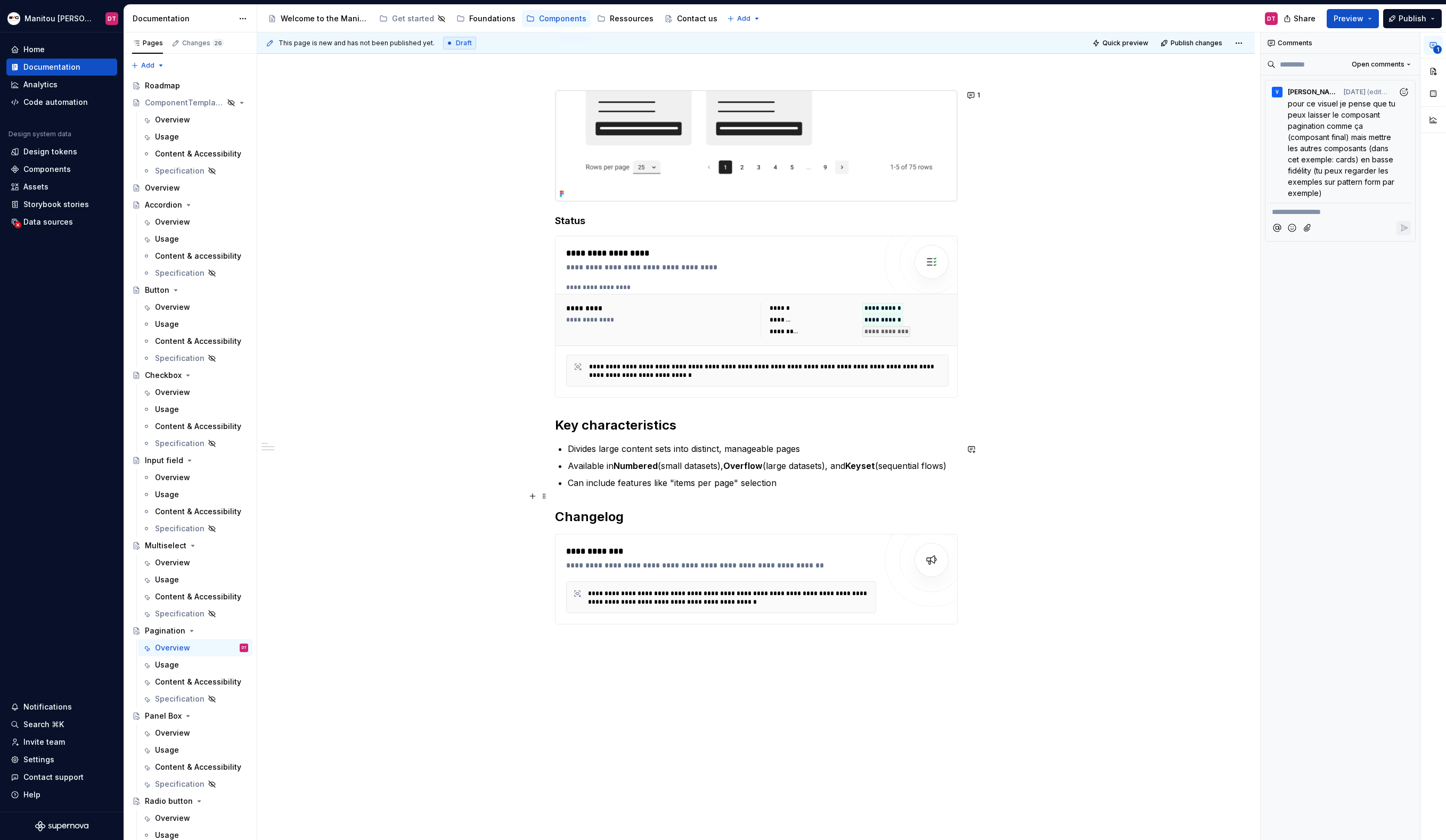
click at [802, 490] on p "Can include features like "items per page" selection" at bounding box center [762, 483] width 390 height 13
click at [578, 490] on p "Can include features like "items per page" selection" at bounding box center [762, 483] width 390 height 13
click at [725, 490] on p "Optional feature: "items per page" selection" at bounding box center [762, 483] width 390 height 13
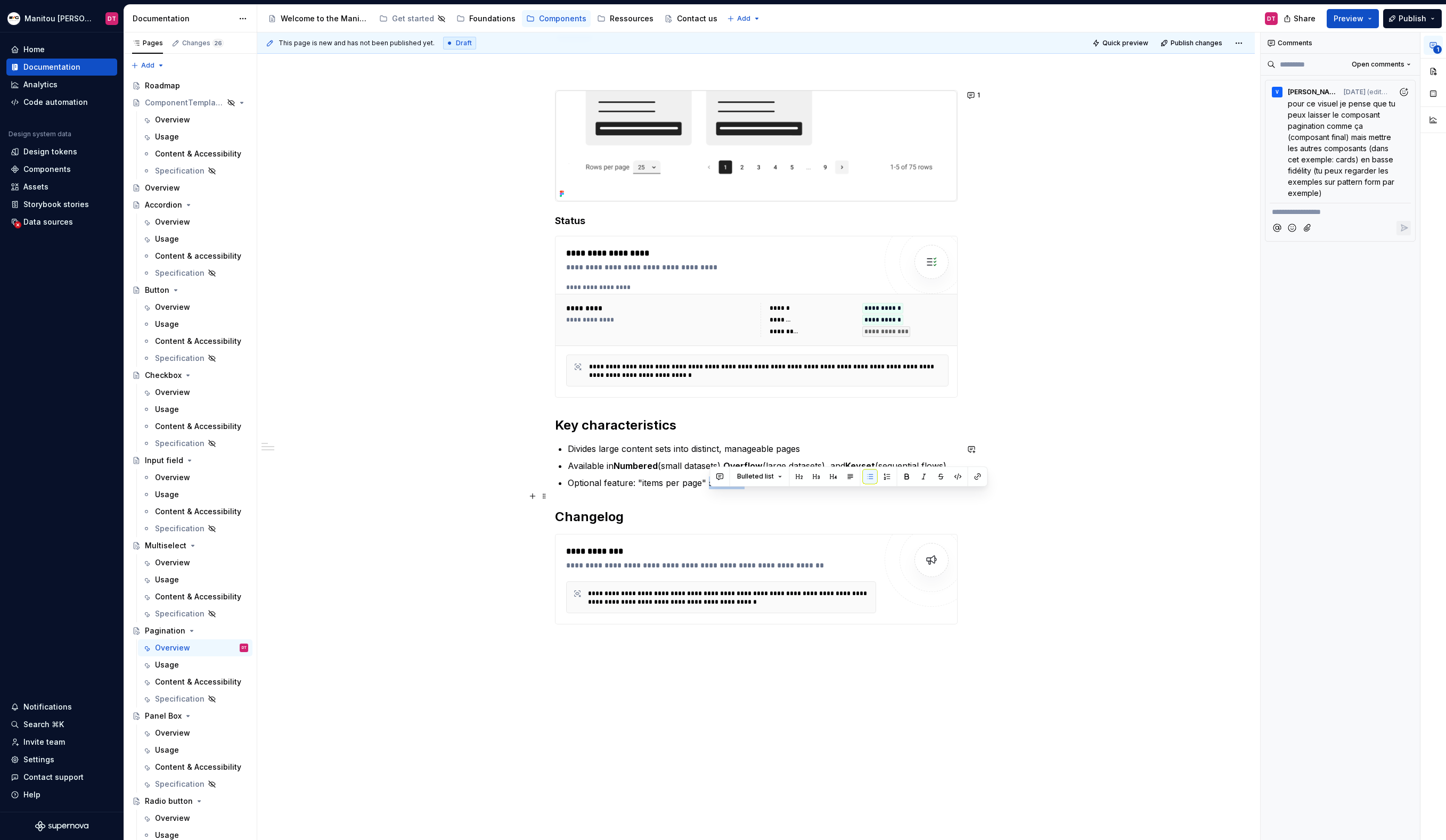
click at [758, 490] on p "Optional feature: "items per page" selection" at bounding box center [762, 483] width 390 height 13
click at [640, 490] on p "Optional feature: "items per page" selection" at bounding box center [762, 483] width 390 height 13
click at [1042, 510] on div "**********" at bounding box center [756, 477] width 998 height 876
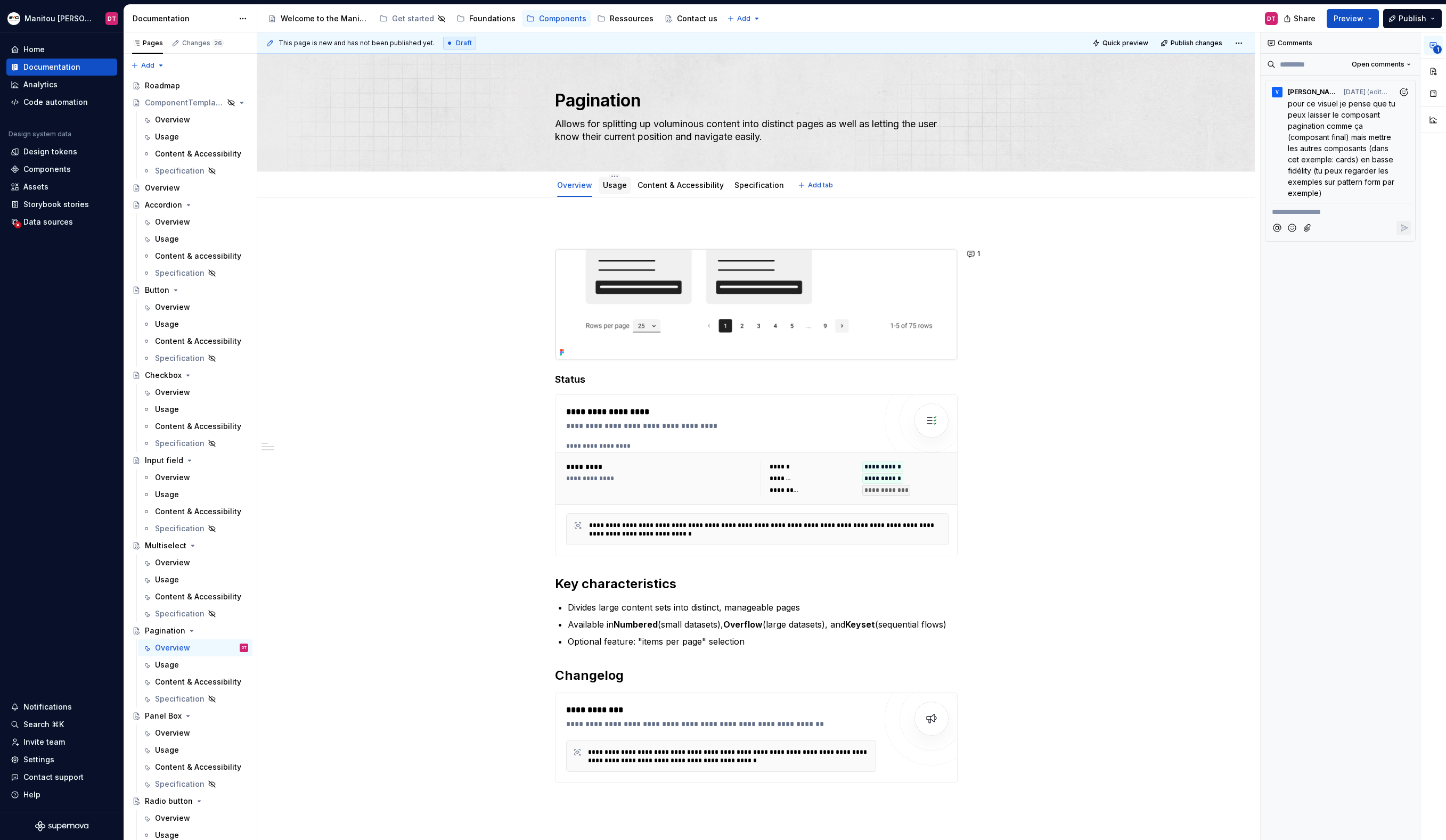
click at [615, 187] on link "Usage" at bounding box center [615, 185] width 24 height 9
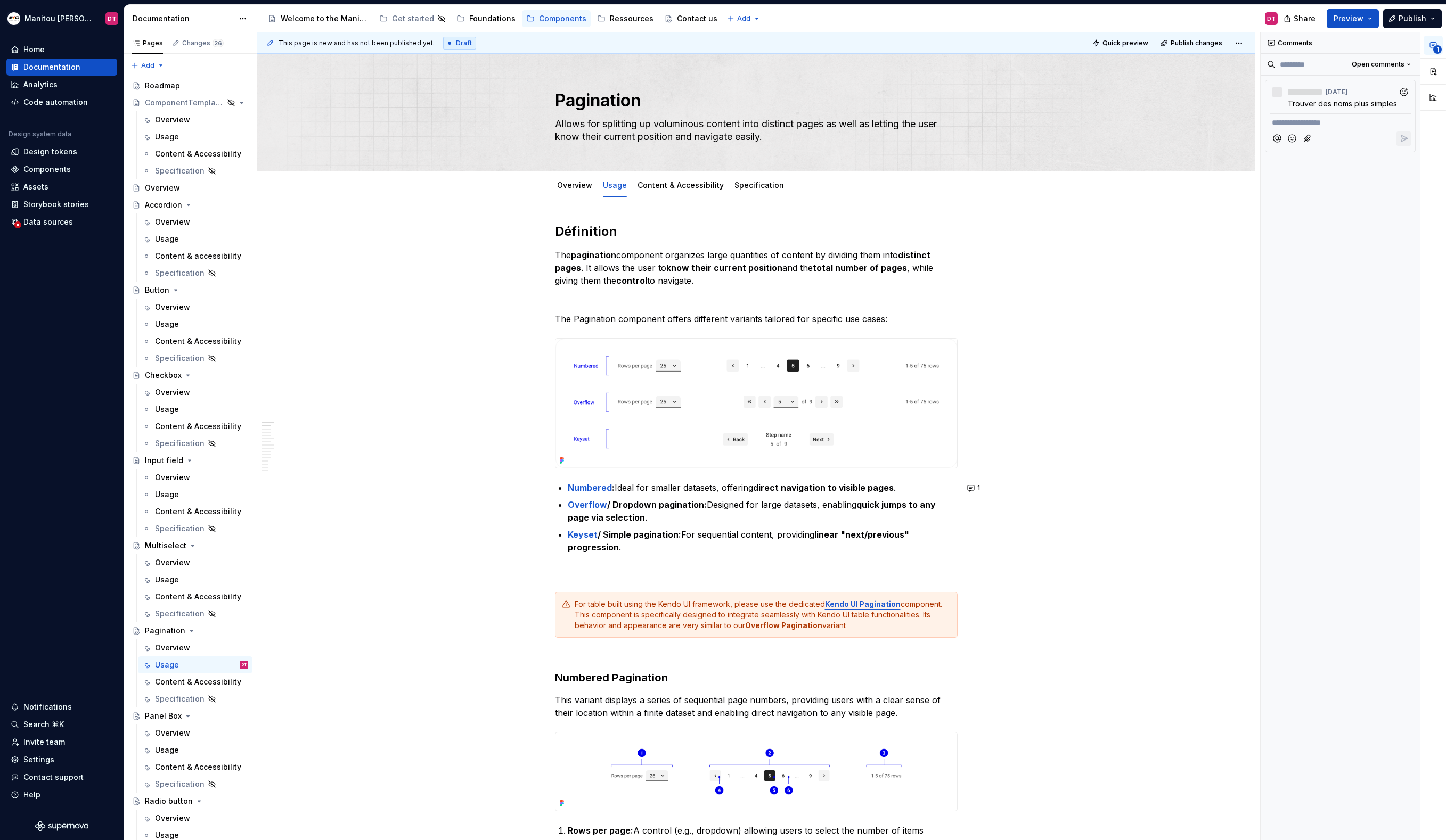
type textarea "*"
click at [630, 282] on strong "control" at bounding box center [631, 280] width 31 height 11
click at [706, 280] on p "The pagination component organizes large quantities of content by dividing them…" at bounding box center [756, 268] width 403 height 39
type textarea "*"
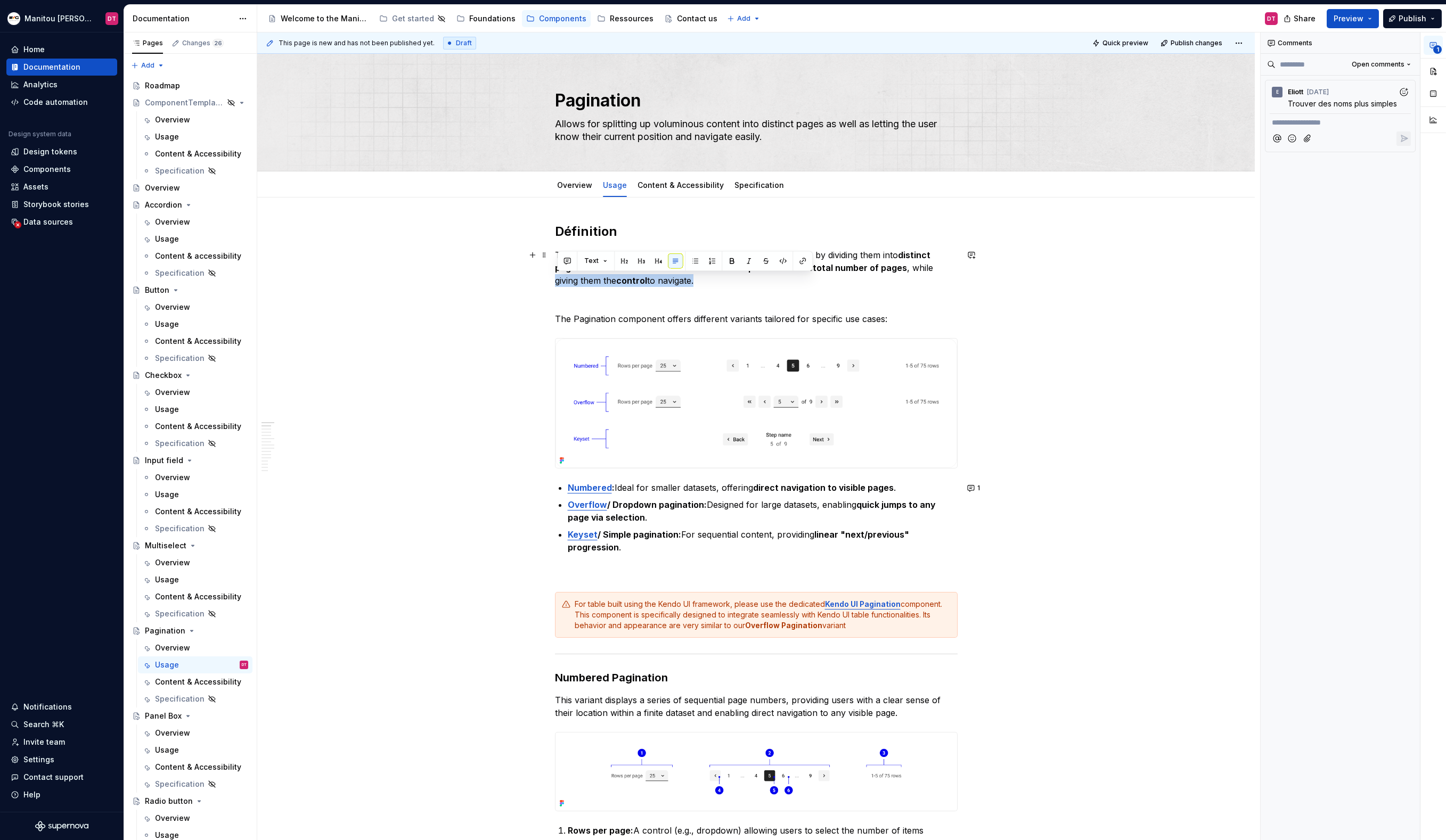
drag, startPoint x: 697, startPoint y: 280, endPoint x: 532, endPoint y: 283, distance: 165.0
click at [566, 267] on button "button" at bounding box center [567, 260] width 15 height 15
click at [718, 296] on icon "Send" at bounding box center [718, 296] width 11 height 11
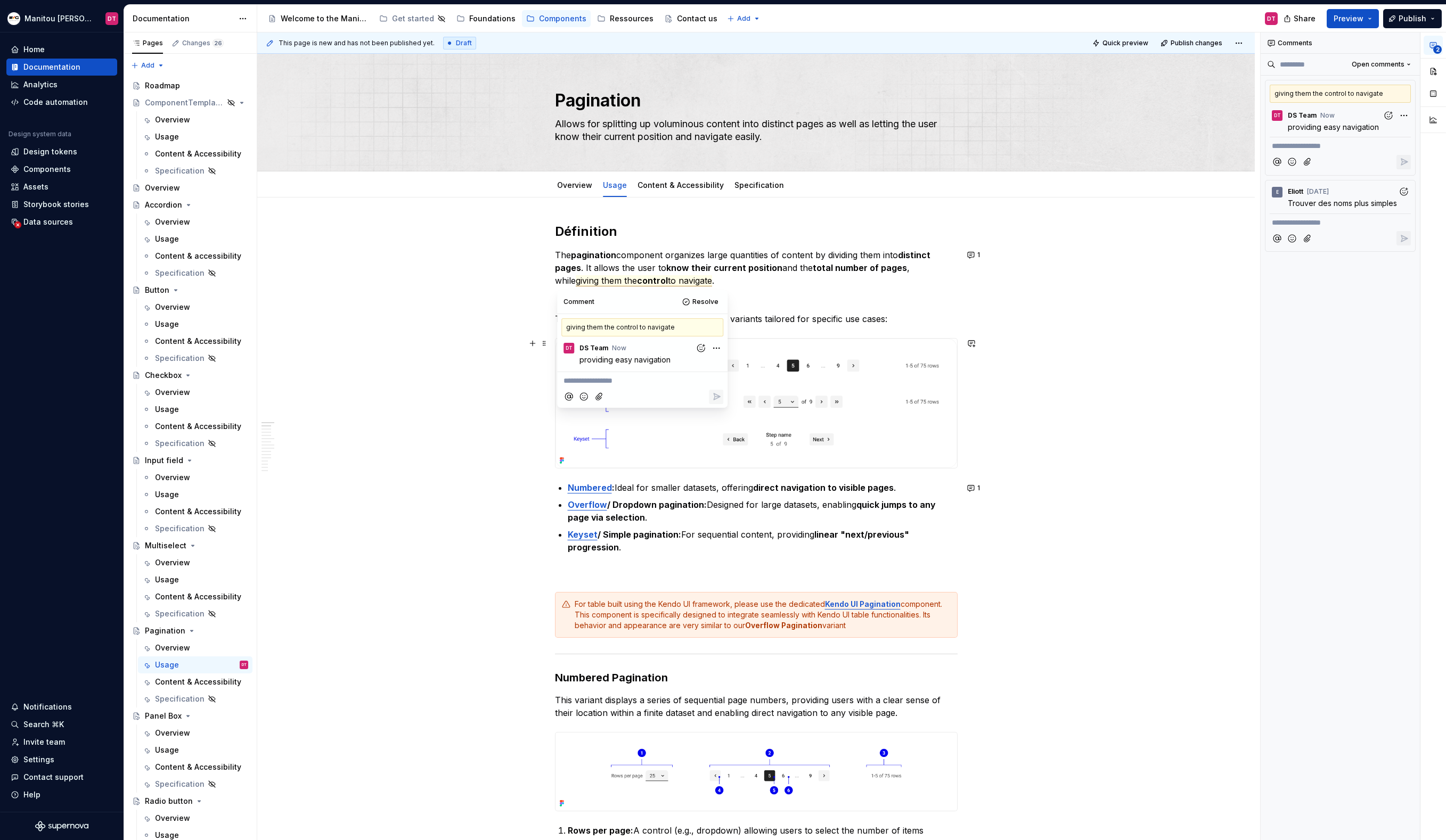
type textarea "*"
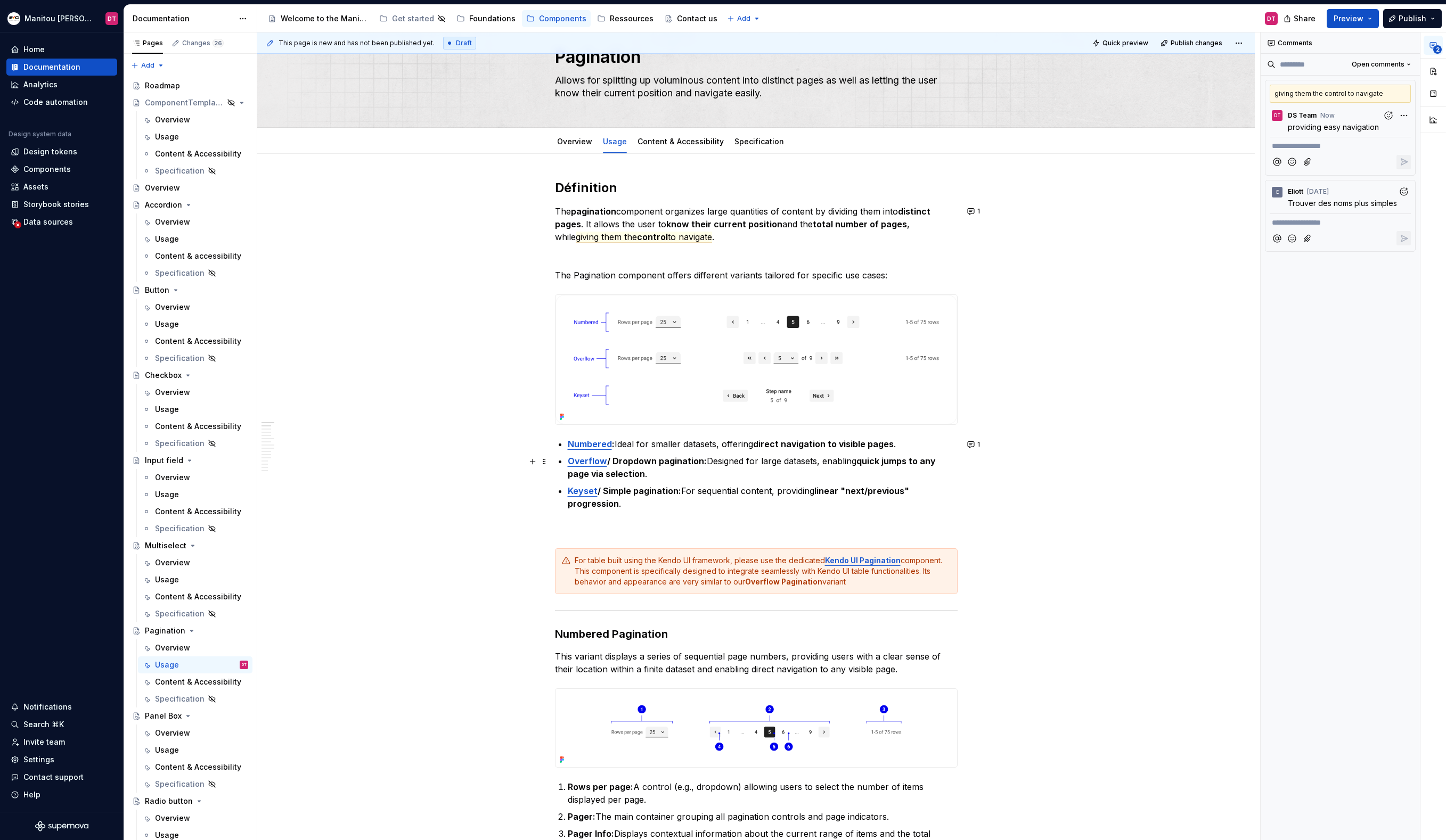
scroll to position [78, 0]
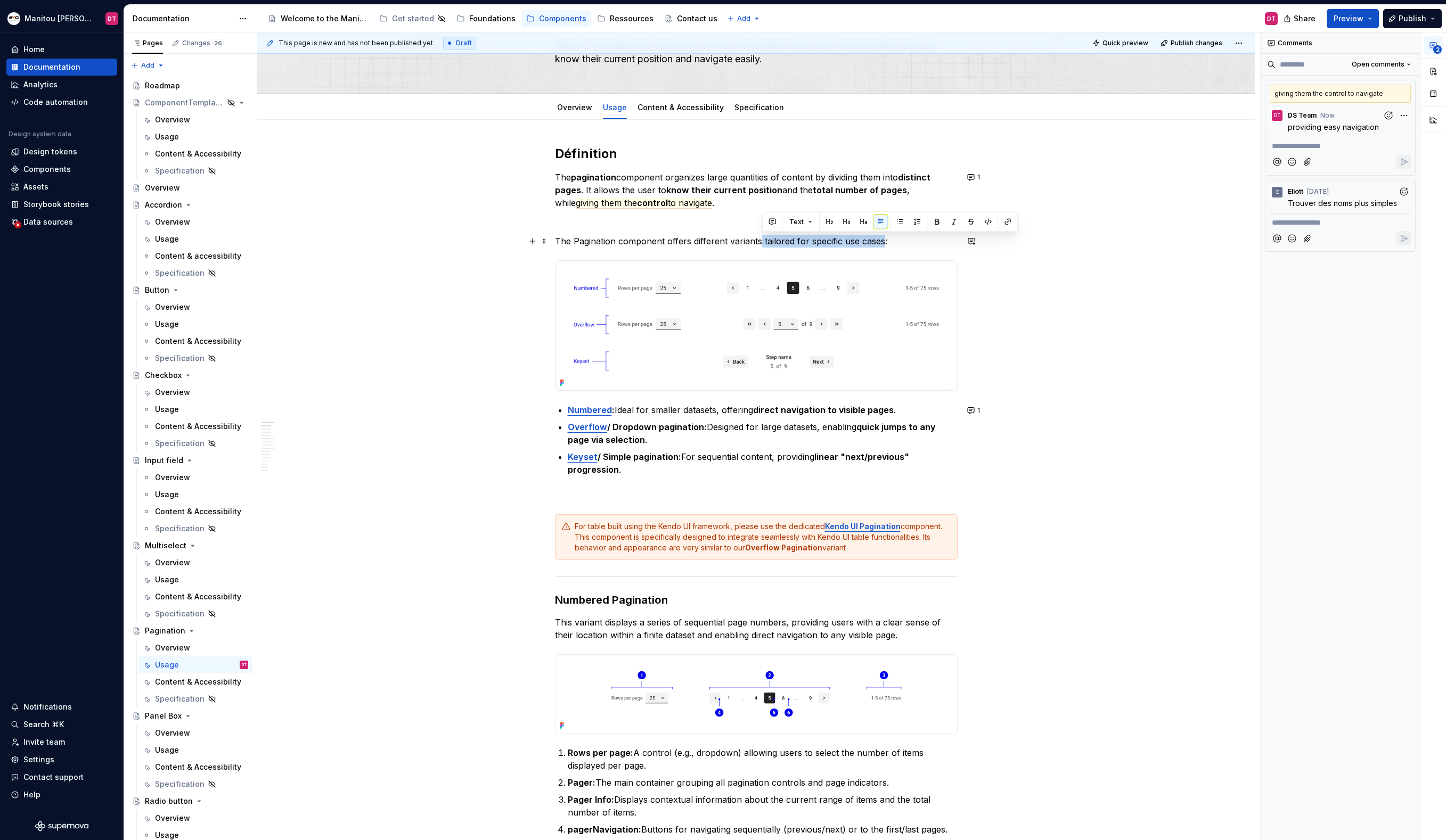
drag, startPoint x: 763, startPoint y: 241, endPoint x: 885, endPoint y: 245, distance: 122.1
click at [885, 245] on p "The Pagination component offers different variants tailored for specific use ca…" at bounding box center [756, 241] width 403 height 13
click at [771, 225] on button "button" at bounding box center [772, 222] width 15 height 15
click at [925, 258] on icon "Send" at bounding box center [923, 256] width 11 height 11
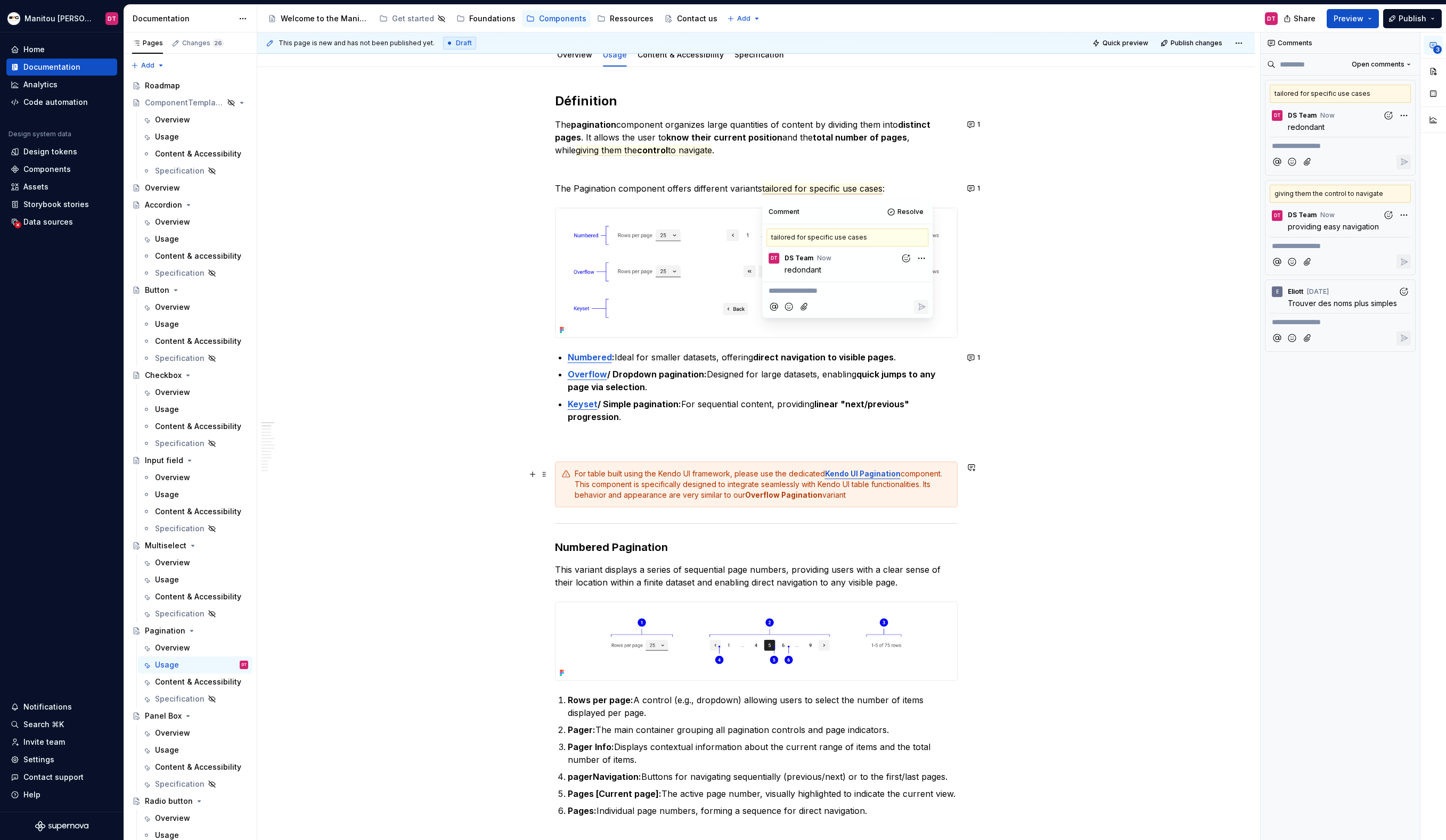
scroll to position [131, 0]
click at [589, 372] on strong "Overflow" at bounding box center [587, 374] width 39 height 11
click at [598, 376] on strong "Overflow" at bounding box center [587, 374] width 39 height 11
click at [597, 376] on strong "Overflow" at bounding box center [587, 374] width 39 height 11
click at [600, 360] on strong "Numbered" at bounding box center [590, 356] width 44 height 11
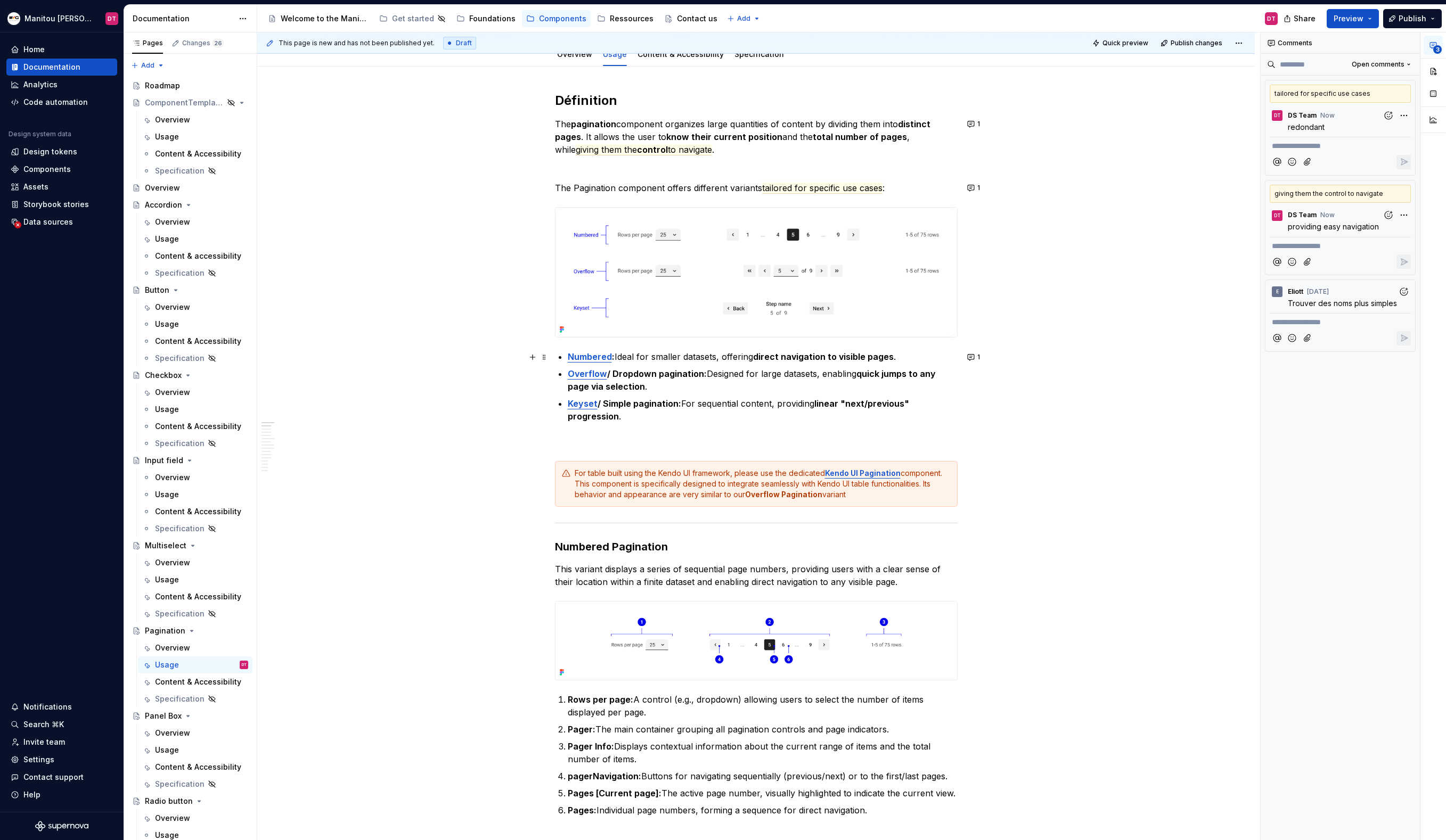
click at [602, 356] on strong "Numbered" at bounding box center [590, 356] width 44 height 11
click at [612, 359] on strong "Numbered" at bounding box center [590, 356] width 44 height 11
type textarea "*"
drag, startPoint x: 613, startPoint y: 359, endPoint x: 570, endPoint y: 361, distance: 43.0
click at [570, 361] on strong "Numbered" at bounding box center [590, 356] width 44 height 11
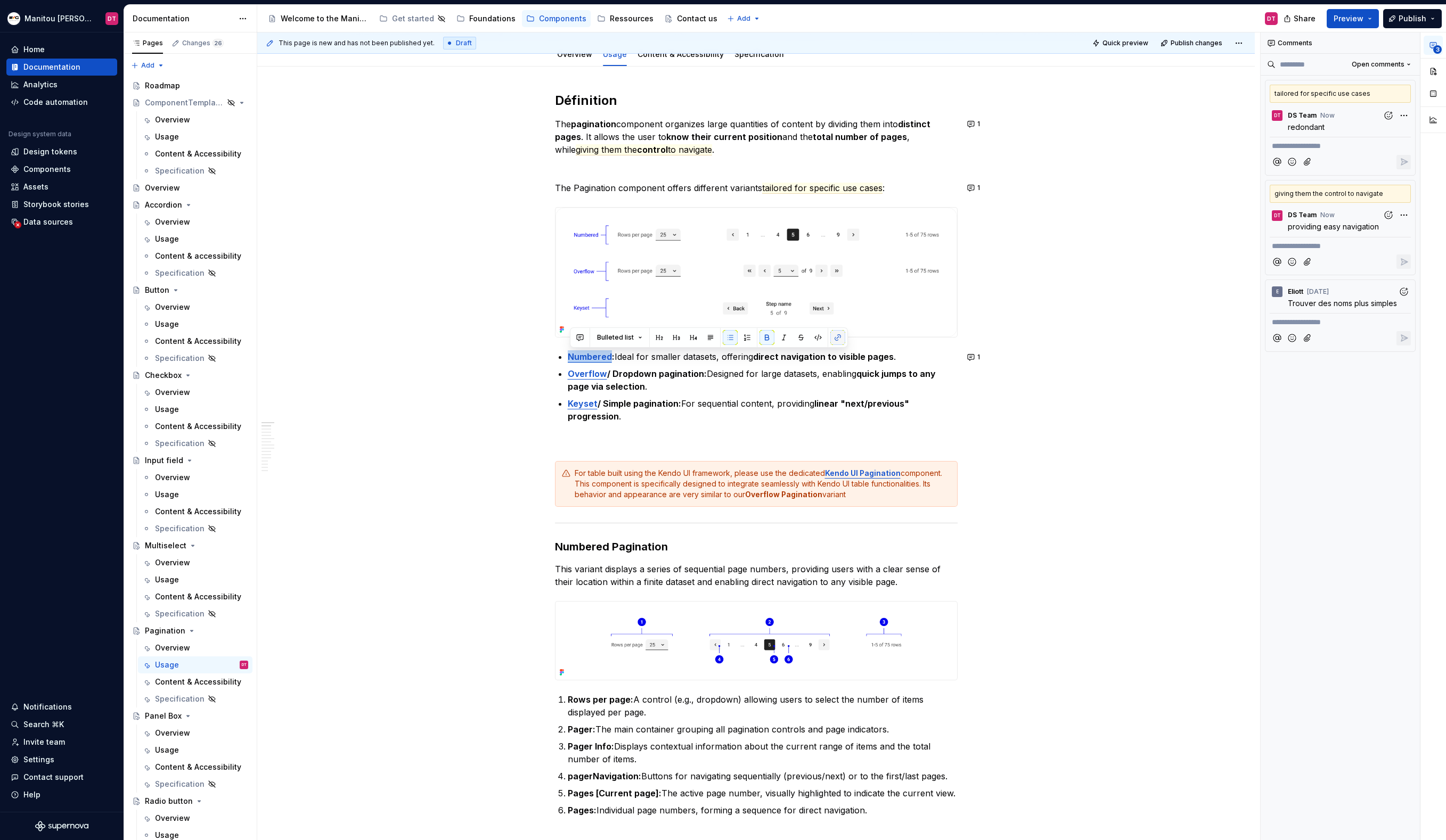
click at [836, 339] on button "button" at bounding box center [838, 337] width 15 height 15
click at [836, 337] on button "button" at bounding box center [838, 337] width 15 height 15
click at [844, 376] on p "Overflow / Dropdown pagination: Designed for large datasets, enabling quick jum…" at bounding box center [762, 380] width 390 height 26
click at [740, 375] on p "Overflow / Dropdown pagination: Designed for large datasets, enabling quick jum…" at bounding box center [762, 380] width 390 height 26
click at [709, 358] on p "Numbered : Ideal for smaller datasets, offering direct navigation to visible pa…" at bounding box center [762, 357] width 390 height 13
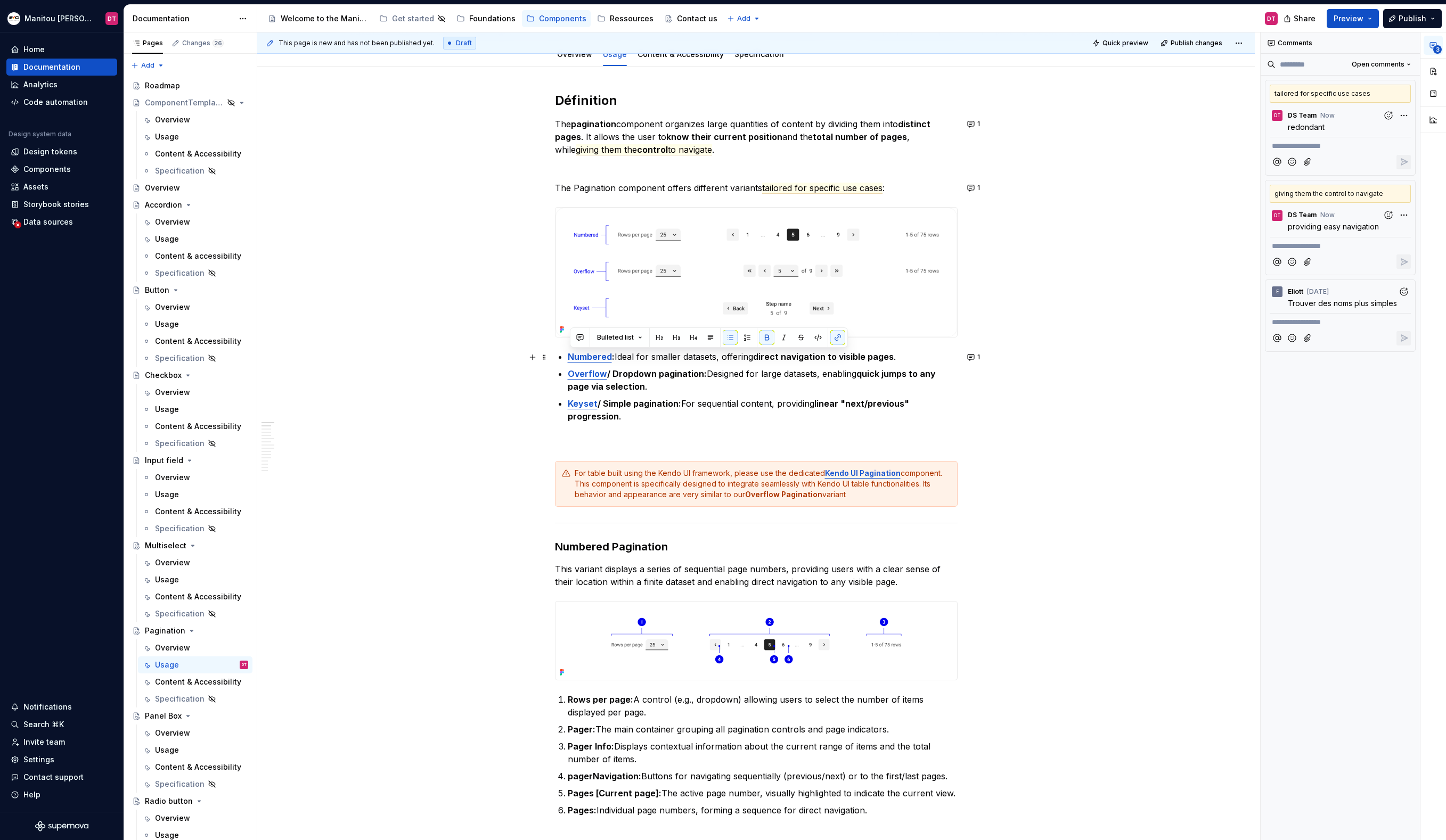
drag, startPoint x: 615, startPoint y: 358, endPoint x: 559, endPoint y: 358, distance: 56.0
click at [926, 392] on p "Overflow / Dropdown pagination: Designed for large datasets, enabling quick jum…" at bounding box center [762, 380] width 390 height 26
click at [977, 358] on button "1" at bounding box center [974, 357] width 21 height 15
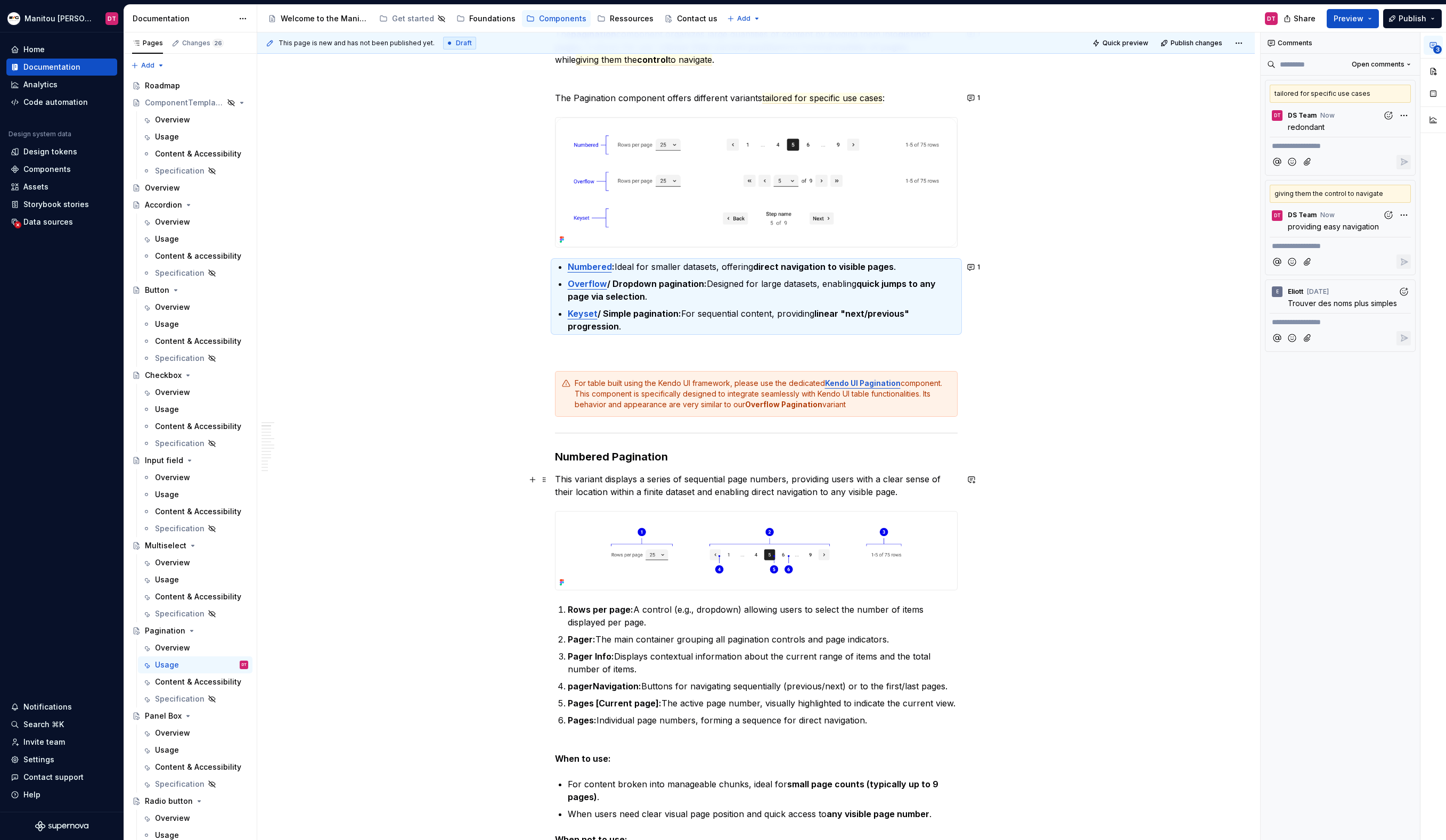
scroll to position [222, 0]
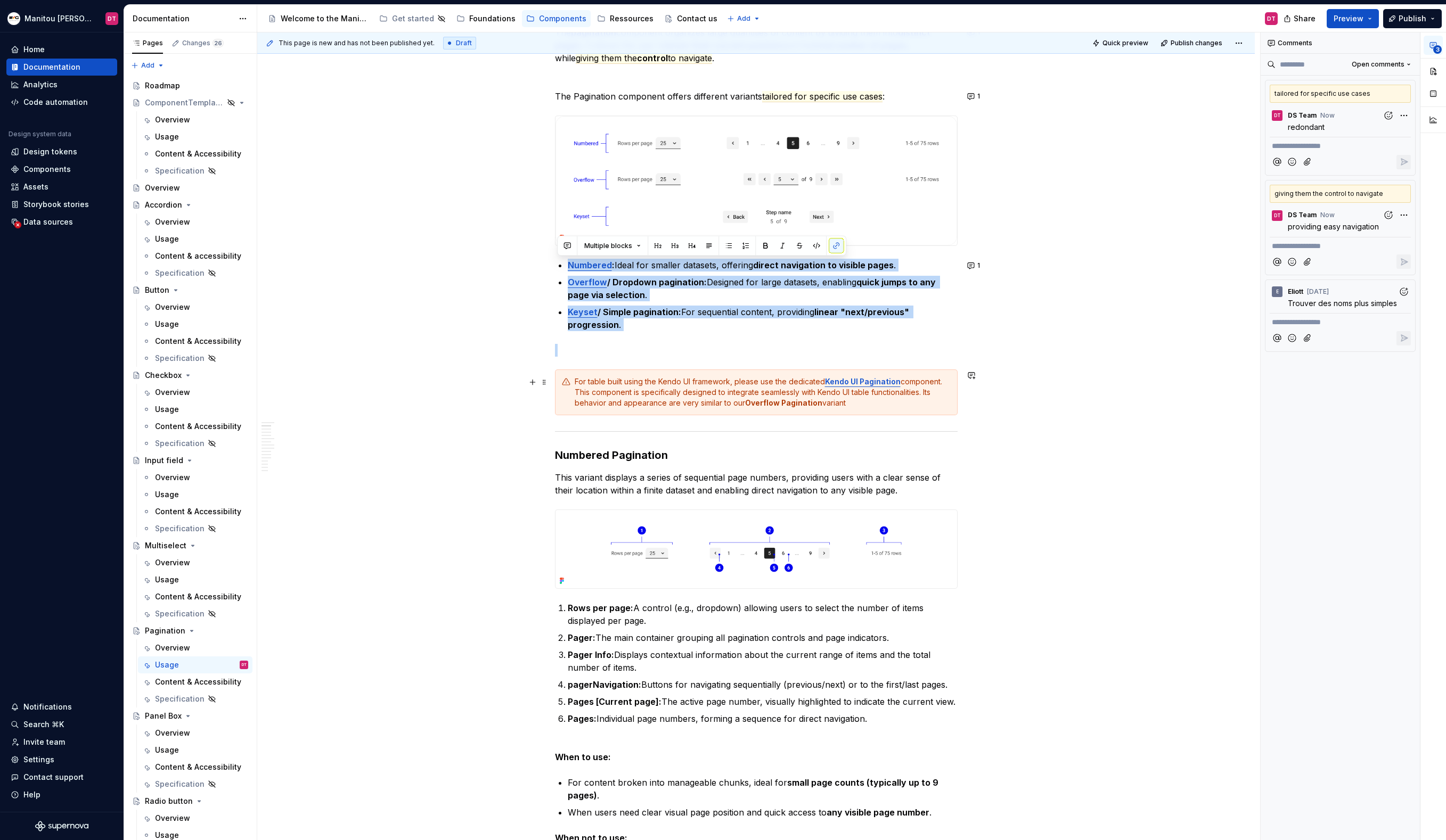
click at [606, 383] on div "For table built using the Kendo UI framework, please use the dedicated Kendo UI…" at bounding box center [763, 392] width 376 height 32
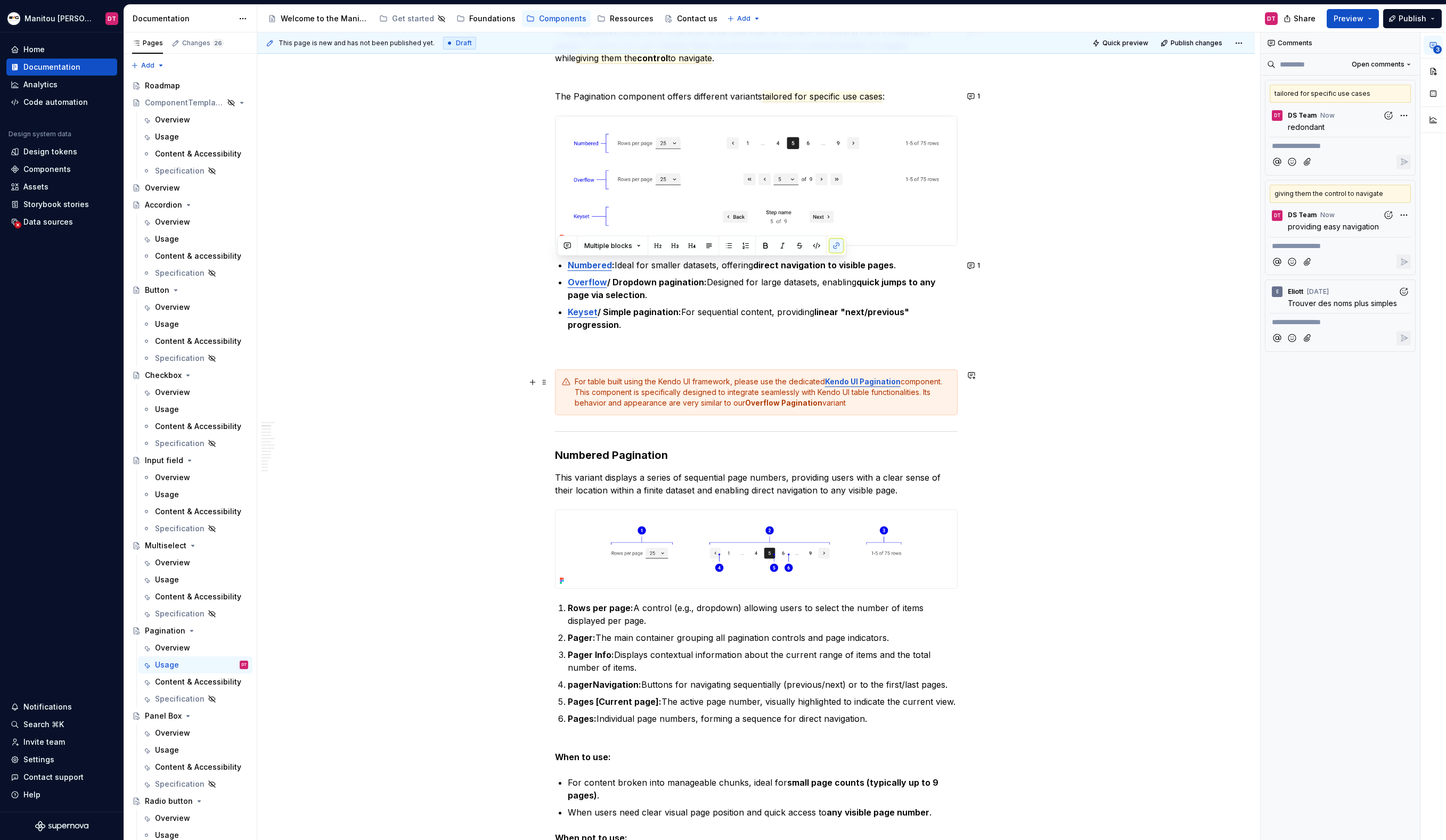
click at [608, 383] on div "For table built using the Kendo UI framework, please use the dedicated Kendo UI…" at bounding box center [763, 392] width 376 height 32
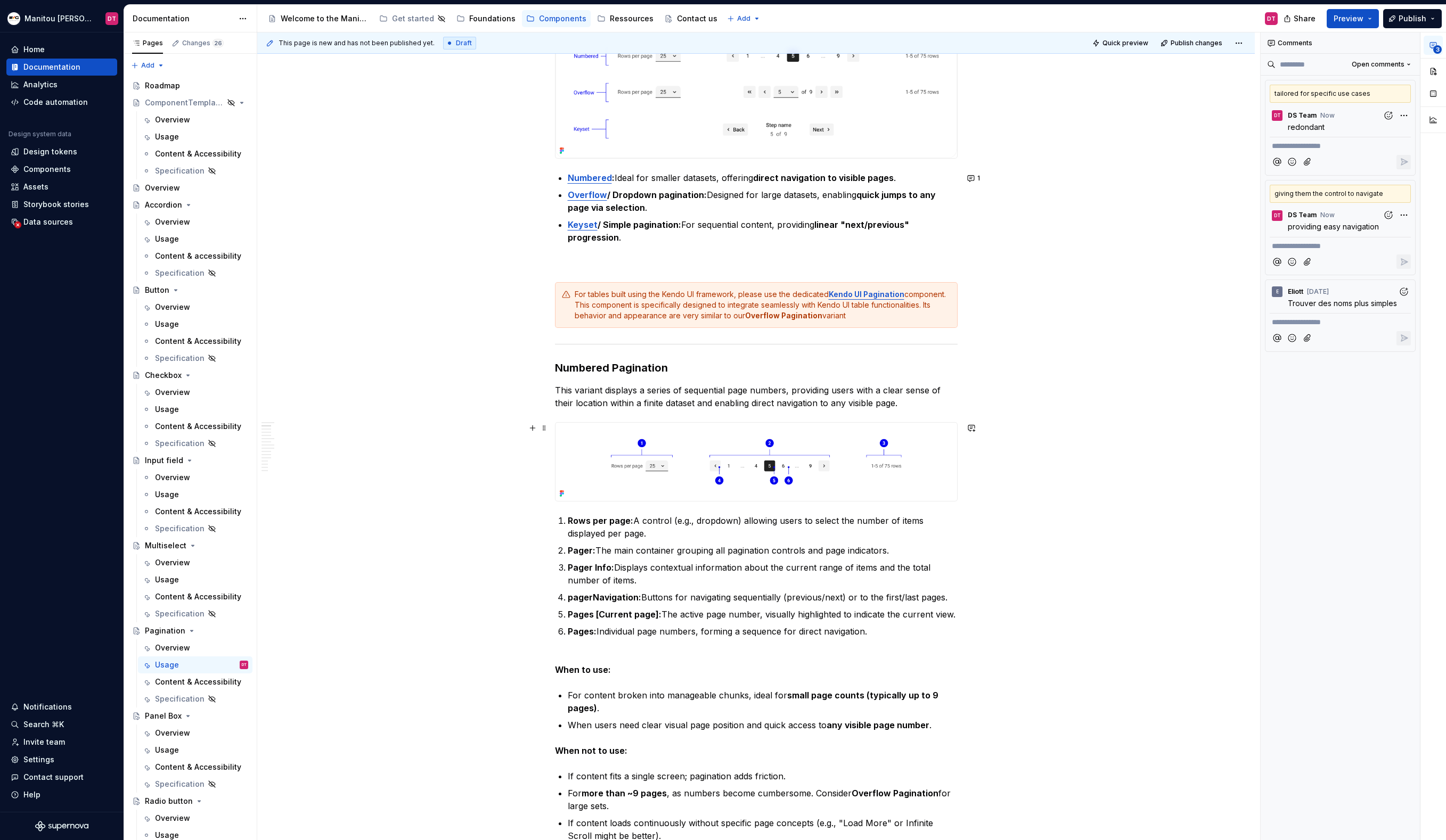
scroll to position [310, 0]
drag, startPoint x: 611, startPoint y: 391, endPoint x: 549, endPoint y: 388, distance: 62.1
click at [638, 397] on p "This variant displays a series of sequential page numbers, providing users with…" at bounding box center [756, 396] width 403 height 26
drag, startPoint x: 646, startPoint y: 390, endPoint x: 559, endPoint y: 396, distance: 87.2
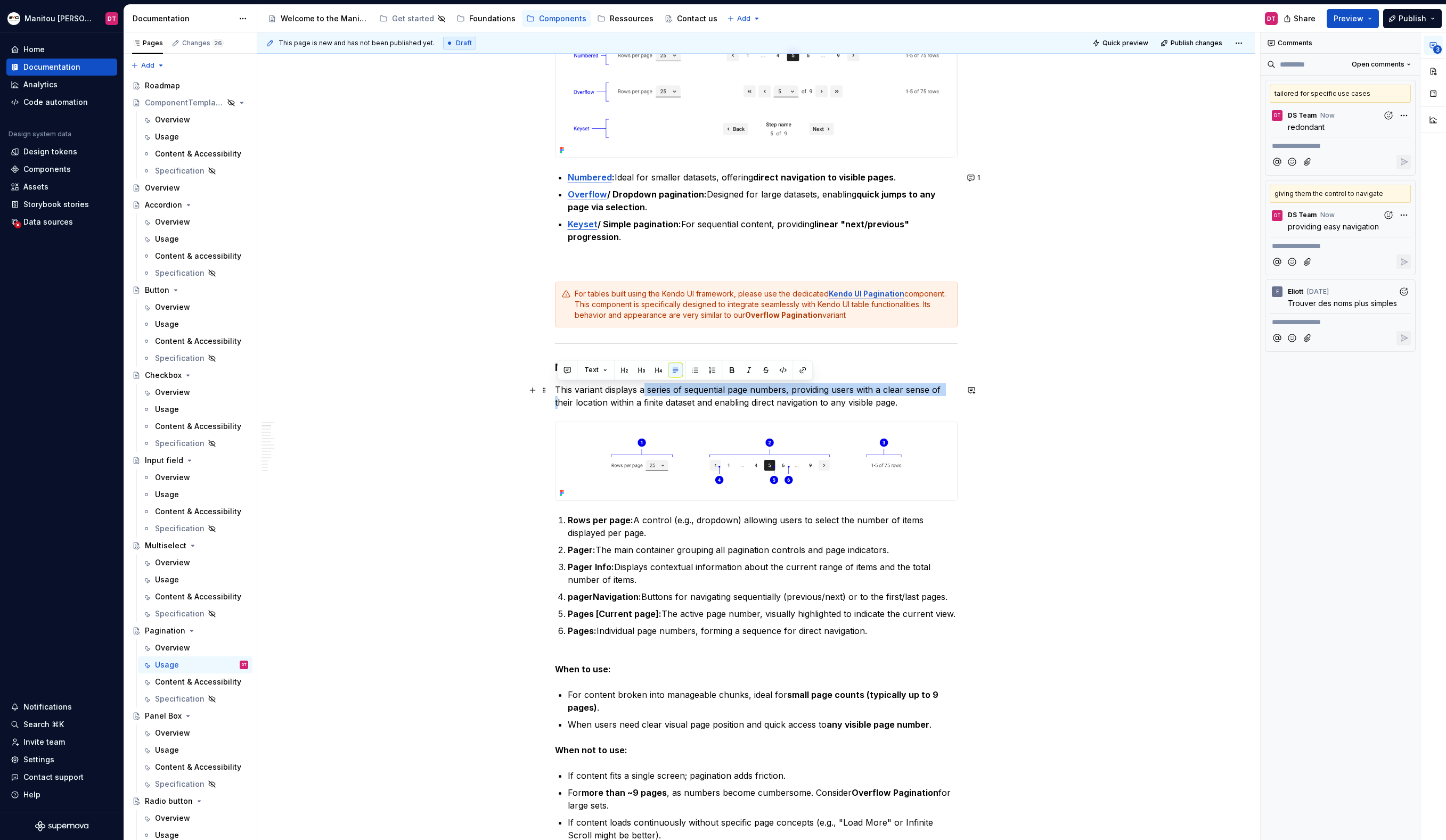
click at [559, 396] on p "This variant displays a series of sequential page numbers, providing users with…" at bounding box center [756, 396] width 403 height 26
click at [591, 394] on p "This variant displays a series of sequential page numbers, providing users with…" at bounding box center [756, 396] width 403 height 26
click at [646, 392] on p "This variant displays a series of sequential page numbers, providing users with…" at bounding box center [756, 396] width 403 height 26
click at [822, 403] on p "A series of sequential page numbers, providing users with a clear sense of thei…" at bounding box center [756, 396] width 403 height 26
drag, startPoint x: 821, startPoint y: 404, endPoint x: 711, endPoint y: 391, distance: 110.8
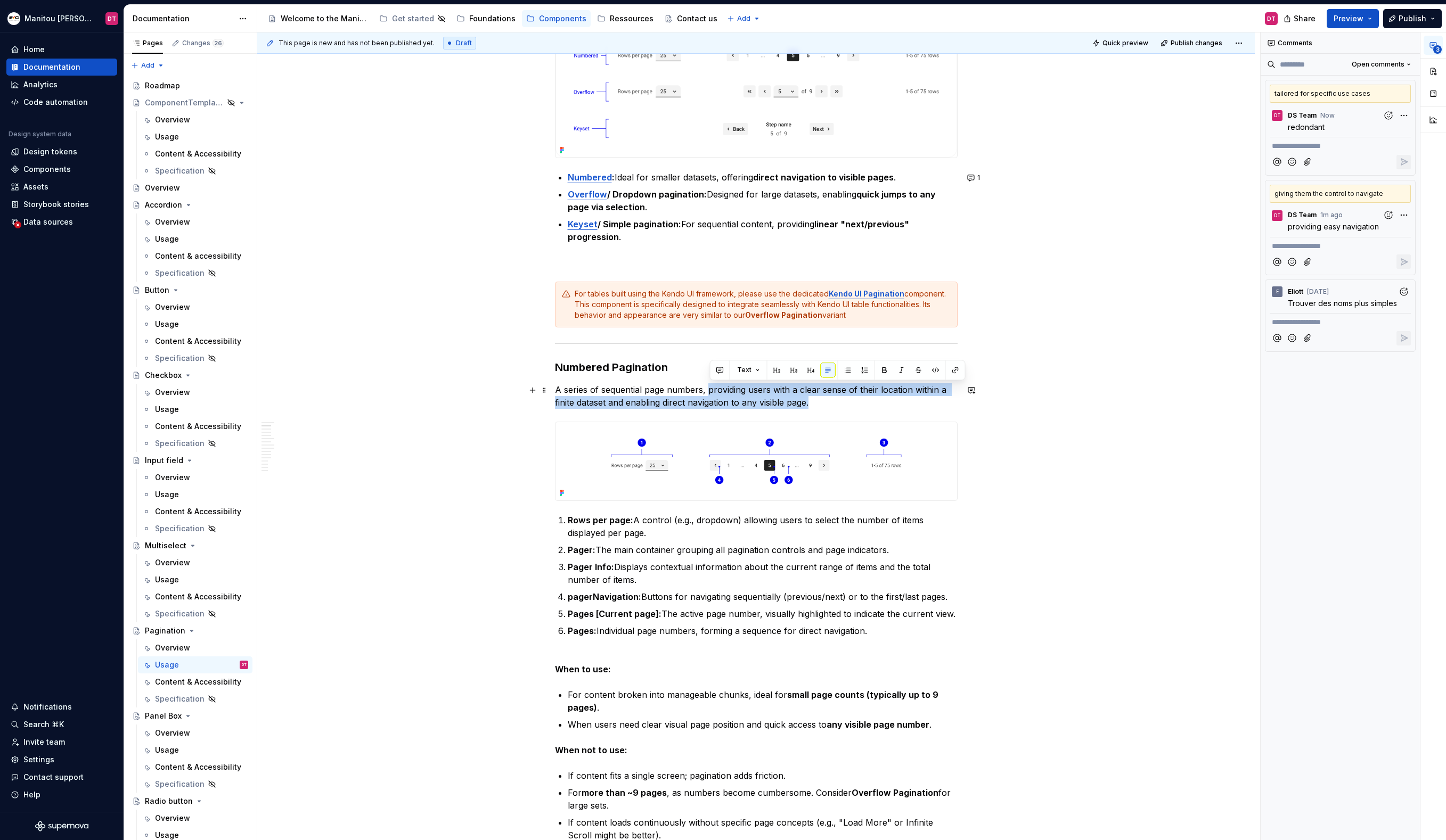
click at [711, 391] on p "A series of sequential page numbers, providing users with a clear sense of thei…" at bounding box center [756, 396] width 403 height 26
drag, startPoint x: 821, startPoint y: 406, endPoint x: 704, endPoint y: 390, distance: 118.1
click at [704, 390] on p "A series of sequential page numbers, providing users with a clear sense of thei…" at bounding box center [756, 396] width 403 height 26
click at [718, 367] on button "button" at bounding box center [715, 370] width 15 height 15
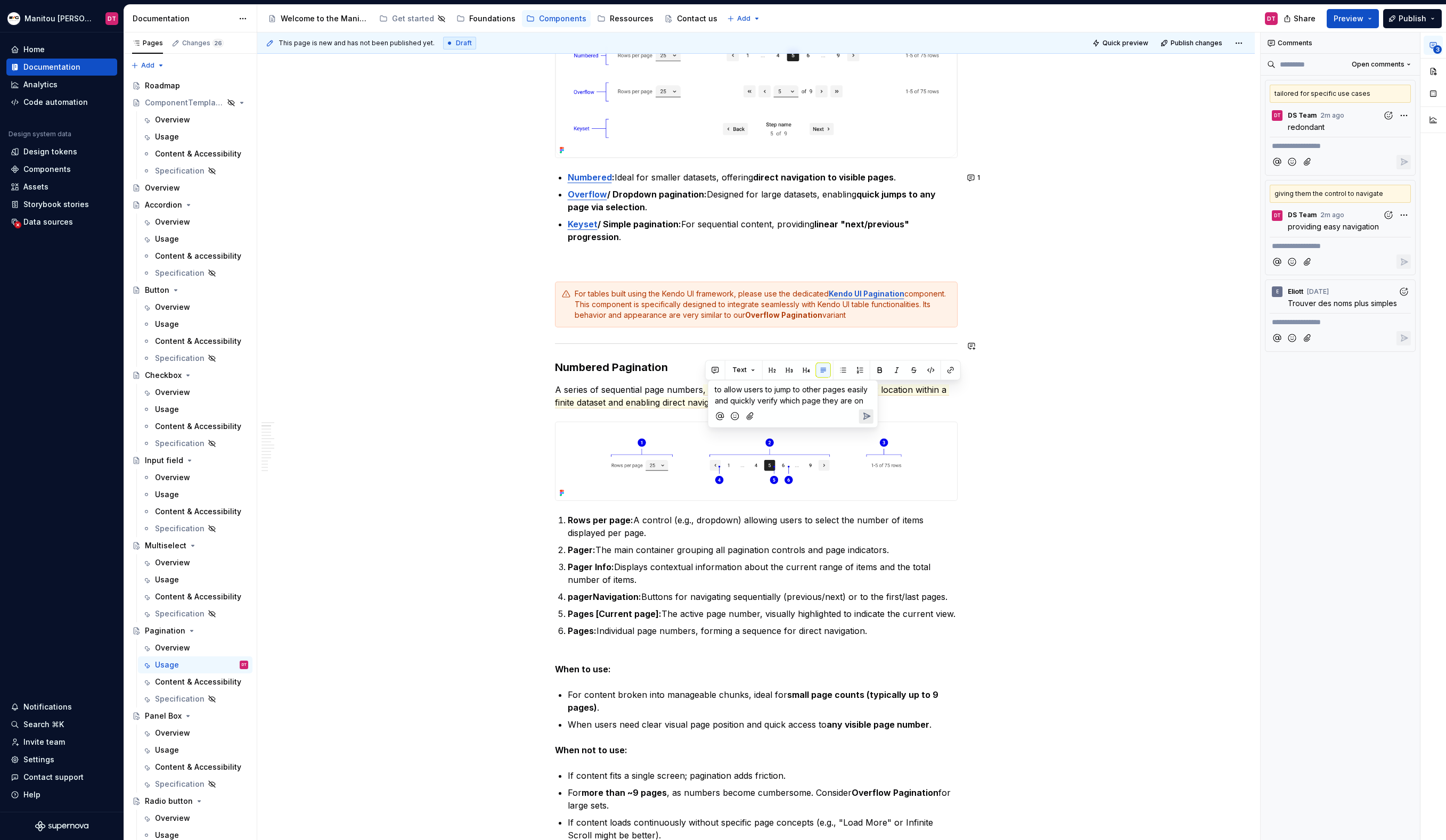
click at [869, 417] on icon "Send" at bounding box center [866, 416] width 11 height 11
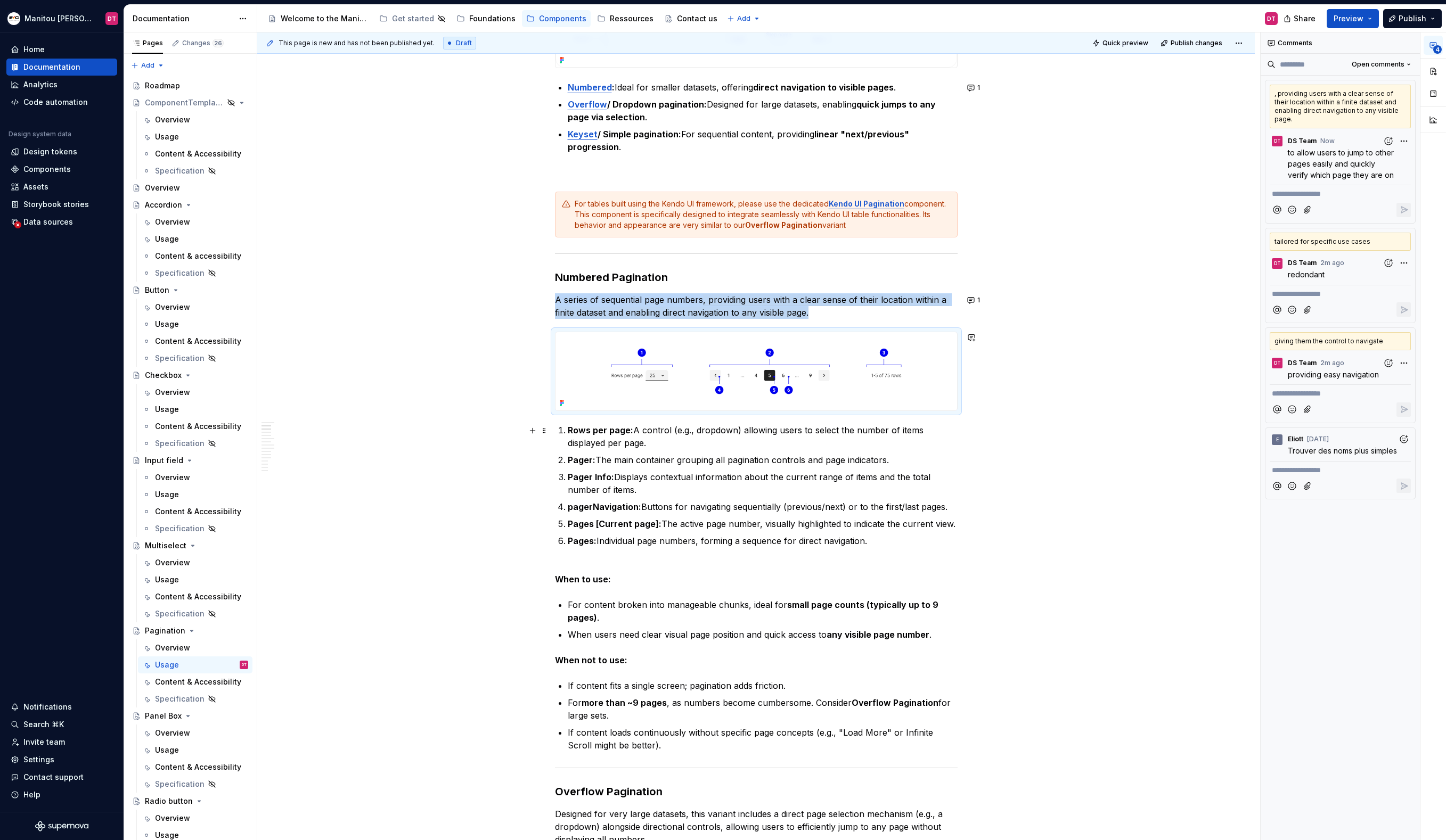
scroll to position [403, 0]
type textarea "*"
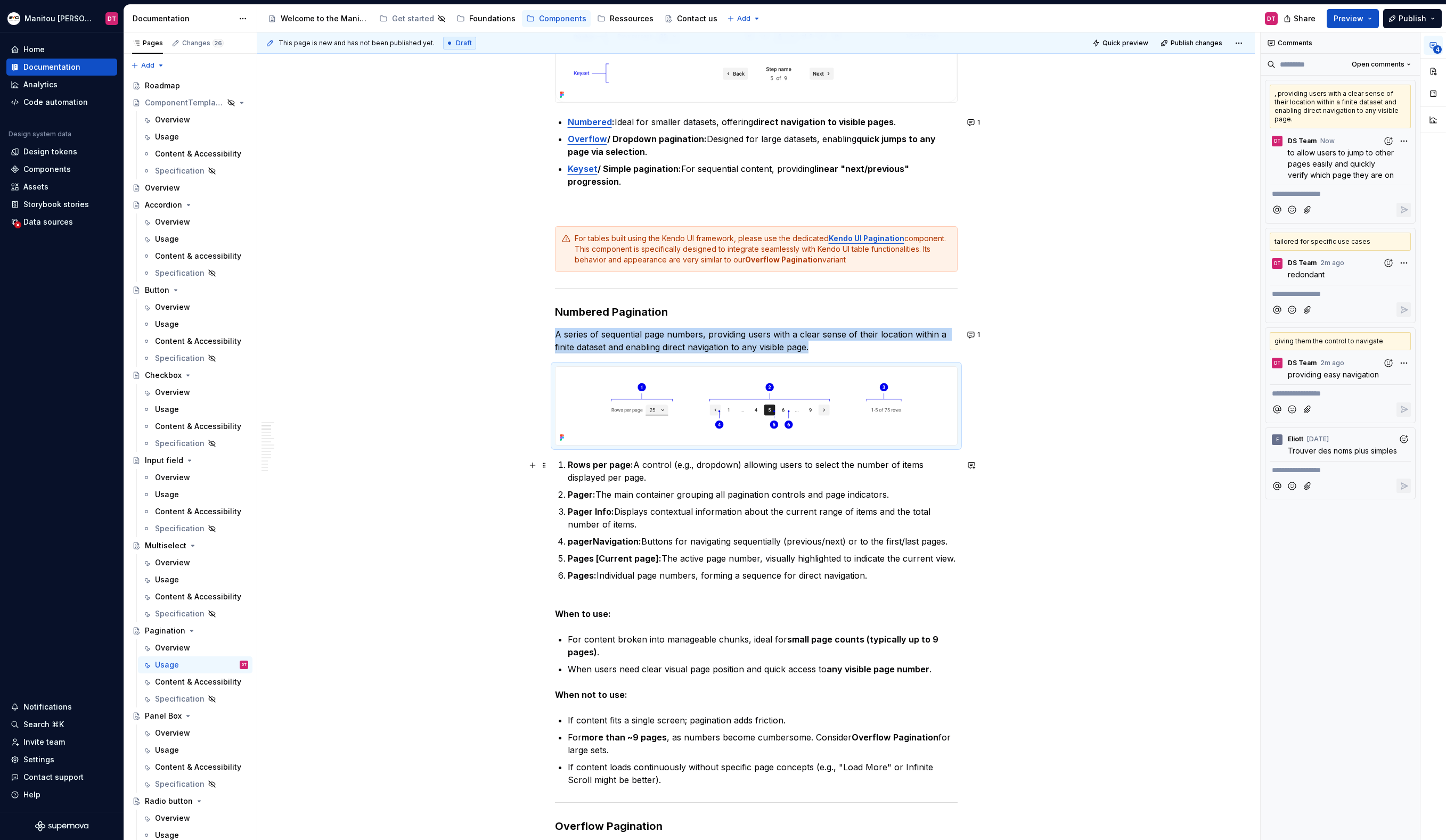
scroll to position [361, 0]
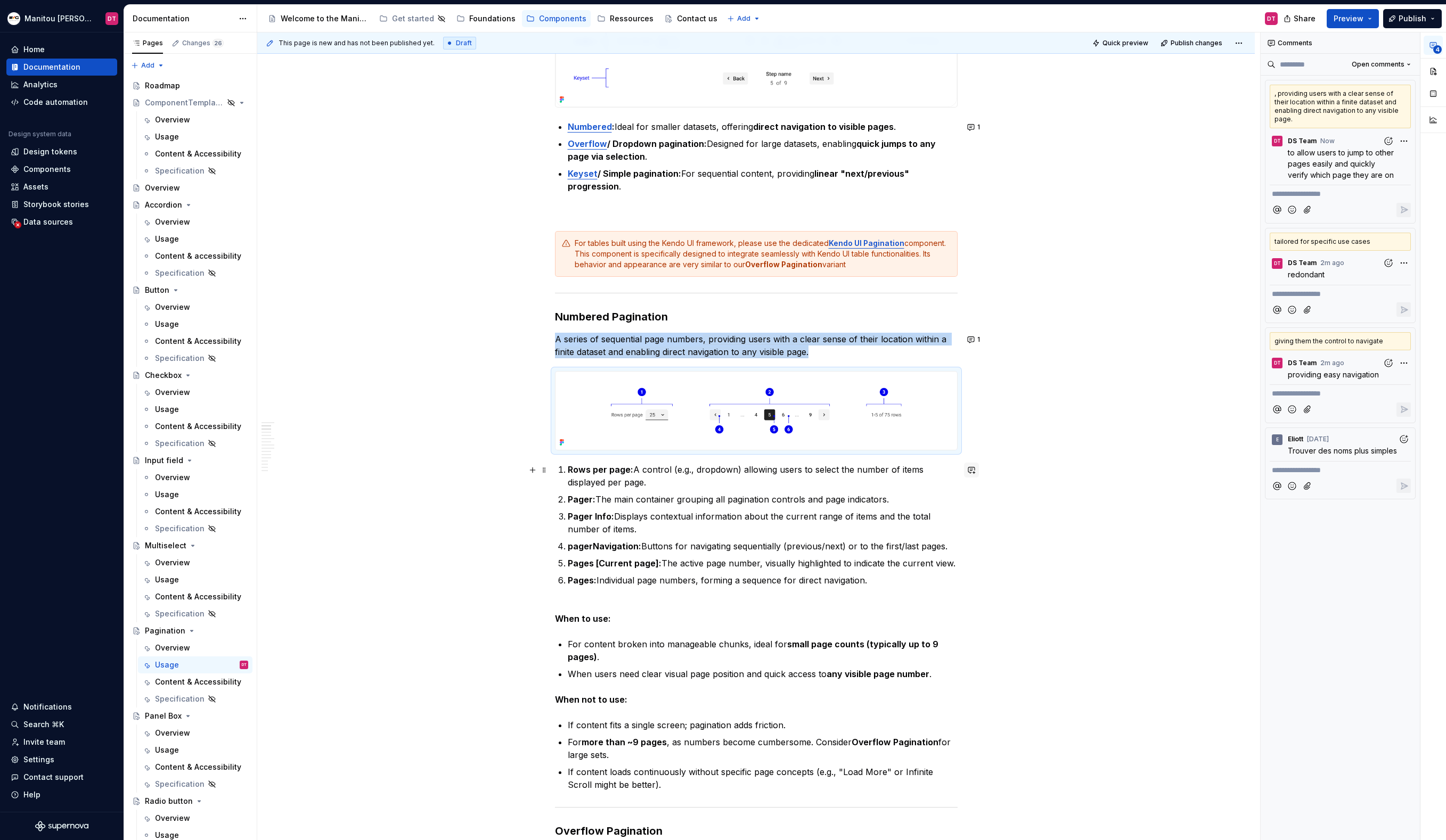
click at [972, 472] on button "button" at bounding box center [971, 470] width 15 height 15
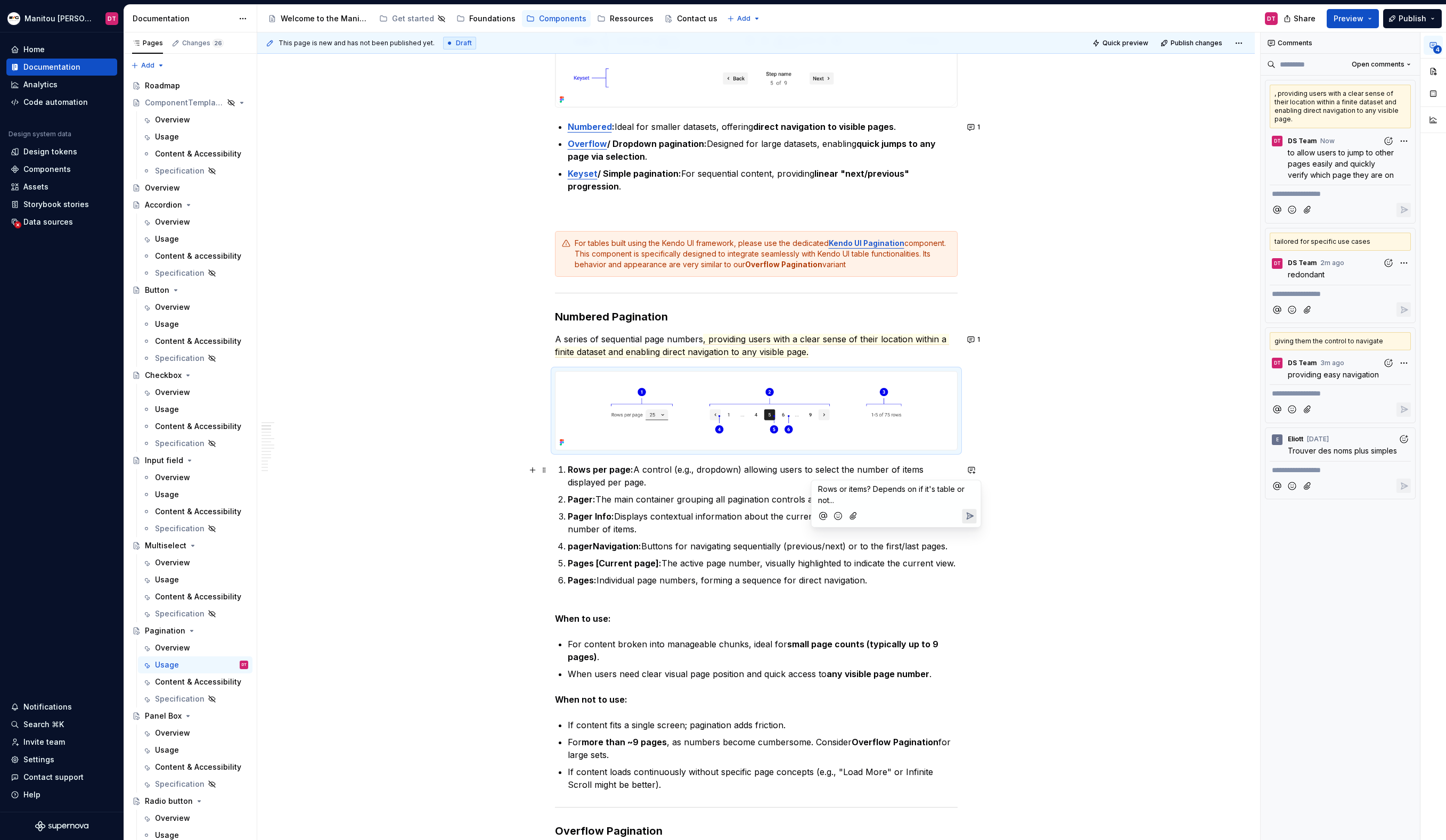
click at [971, 514] on icon "Send" at bounding box center [969, 516] width 11 height 11
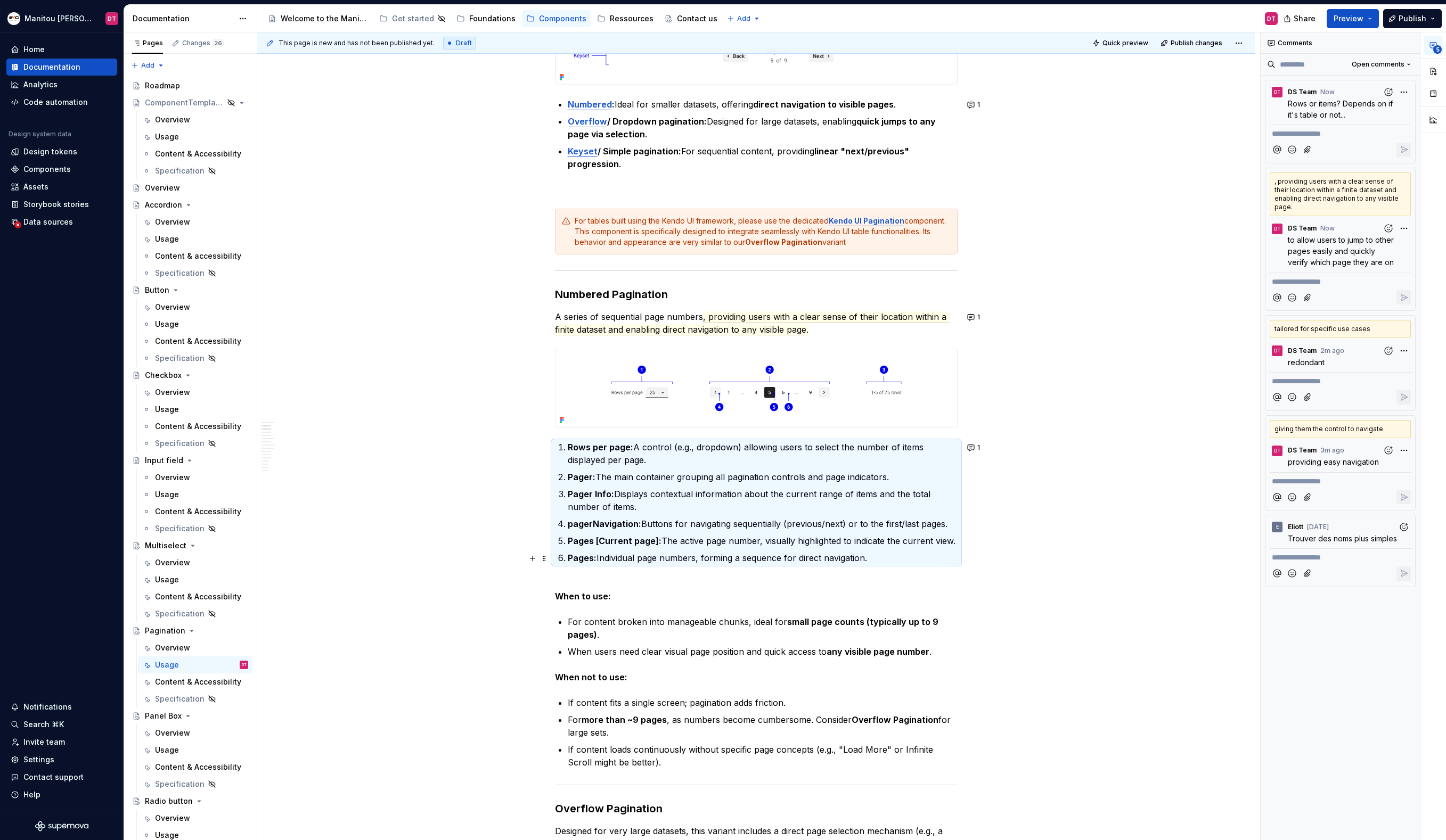
scroll to position [394, 0]
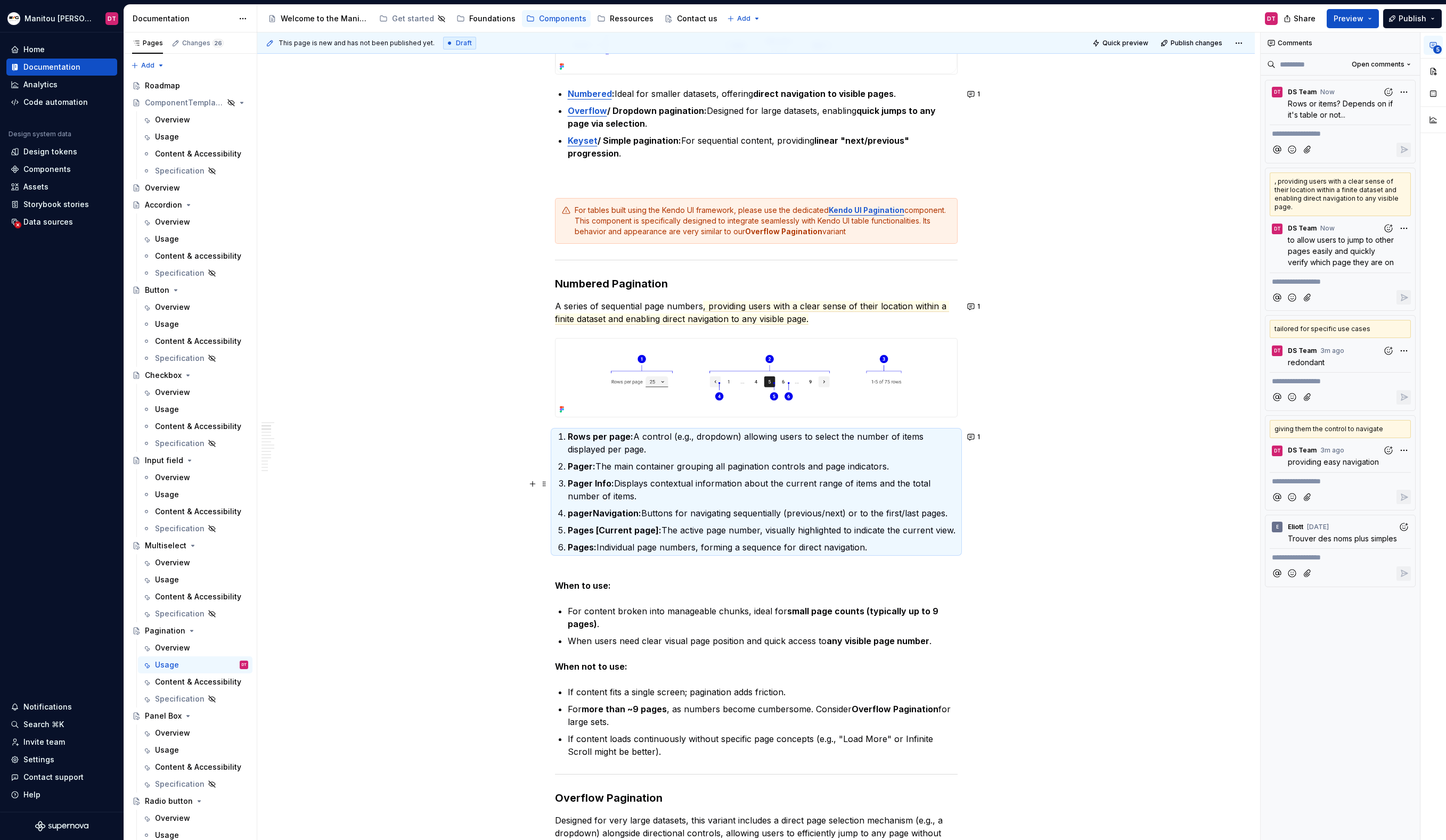
click at [699, 493] on p "Pager Info: Displays contextual information about the current range of items an…" at bounding box center [762, 490] width 390 height 26
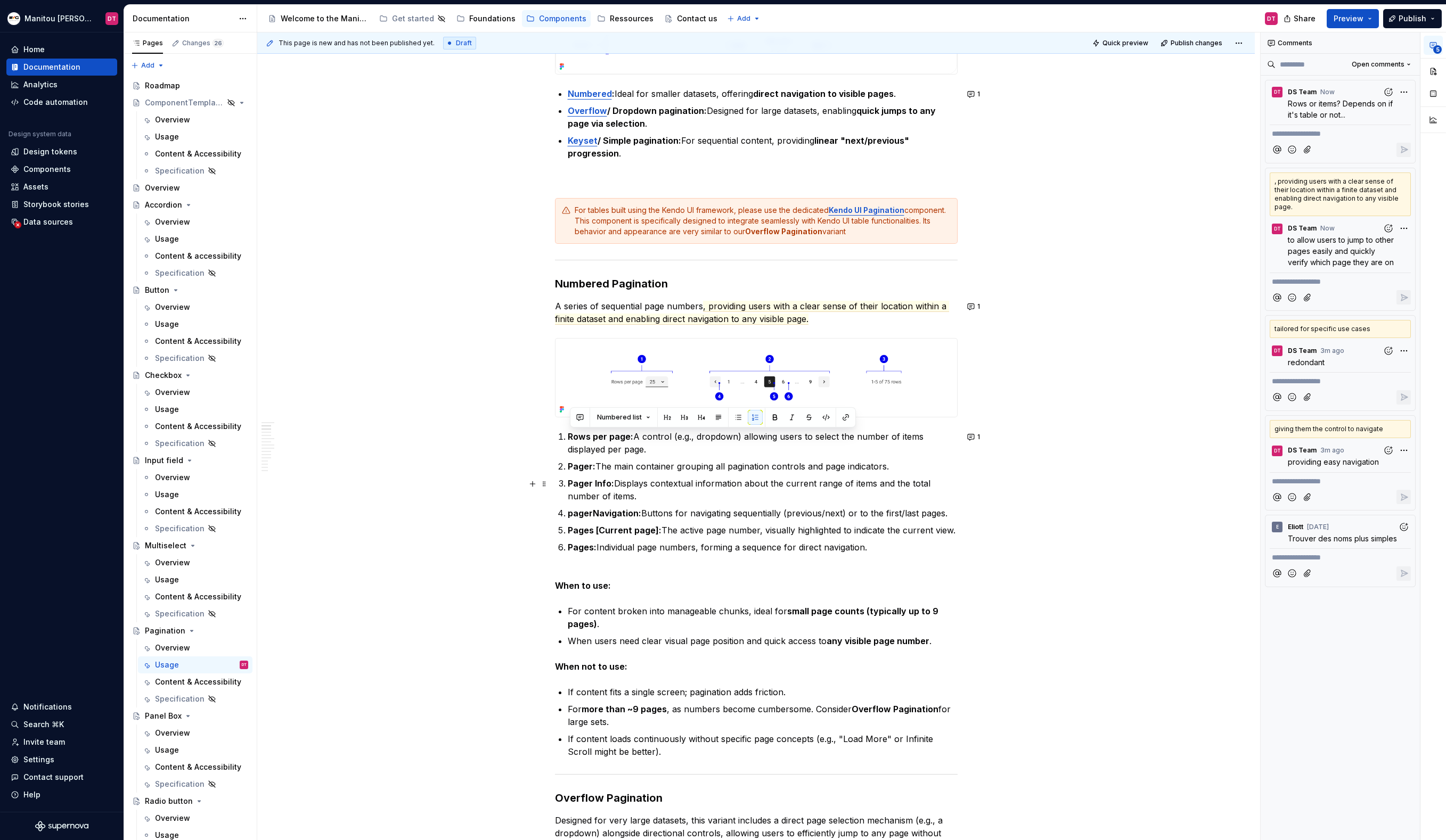
click at [736, 486] on p "Pager Info: Displays contextual information about the current range of items an…" at bounding box center [762, 490] width 390 height 26
drag, startPoint x: 745, startPoint y: 485, endPoint x: 619, endPoint y: 490, distance: 126.1
click at [619, 490] on p "Pager Info: Displays contextual information about the current range of items an…" at bounding box center [762, 490] width 390 height 26
click at [628, 466] on button "button" at bounding box center [628, 464] width 15 height 15
click at [775, 500] on icon "Send" at bounding box center [779, 499] width 11 height 11
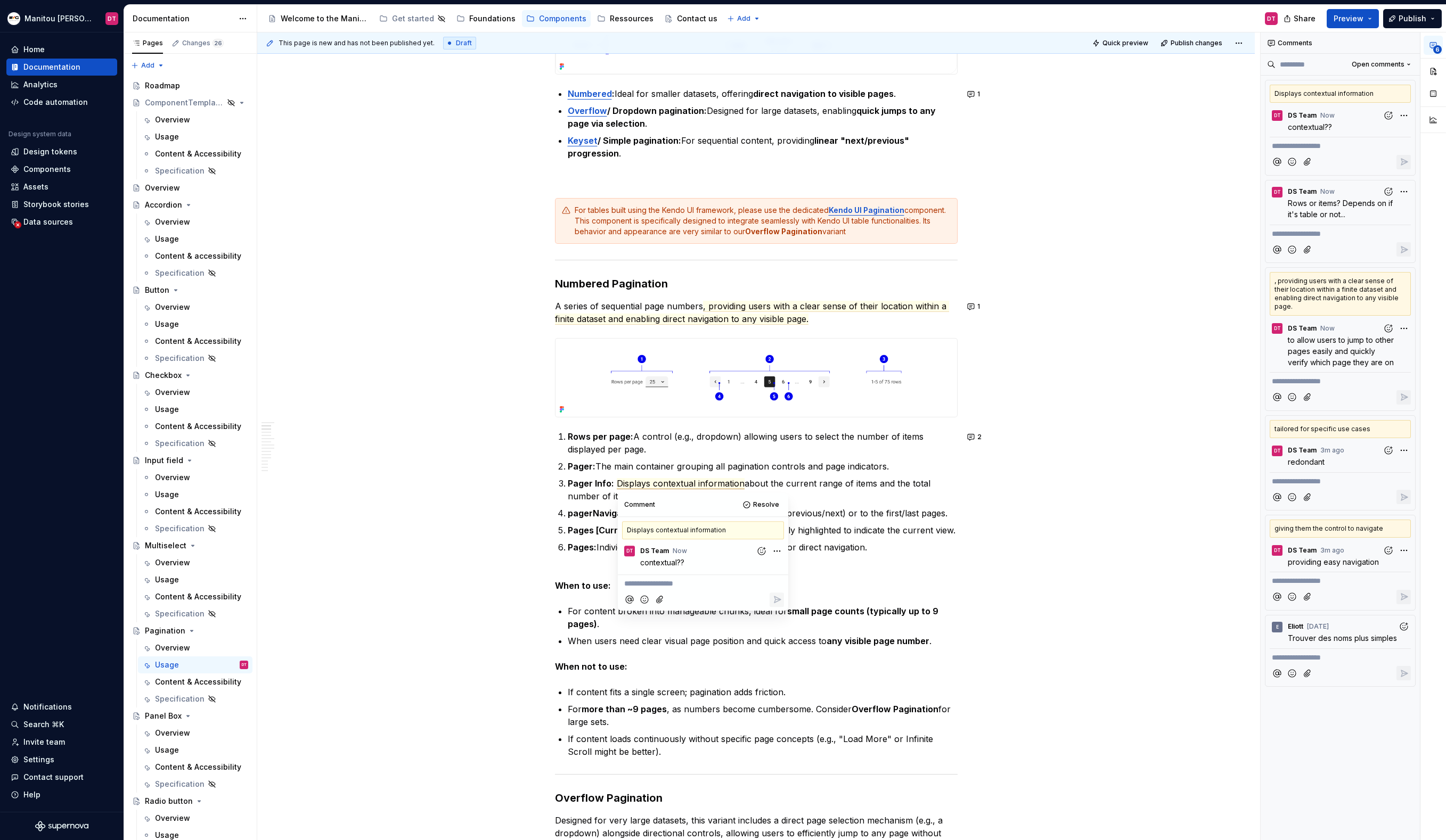
type textarea "*"
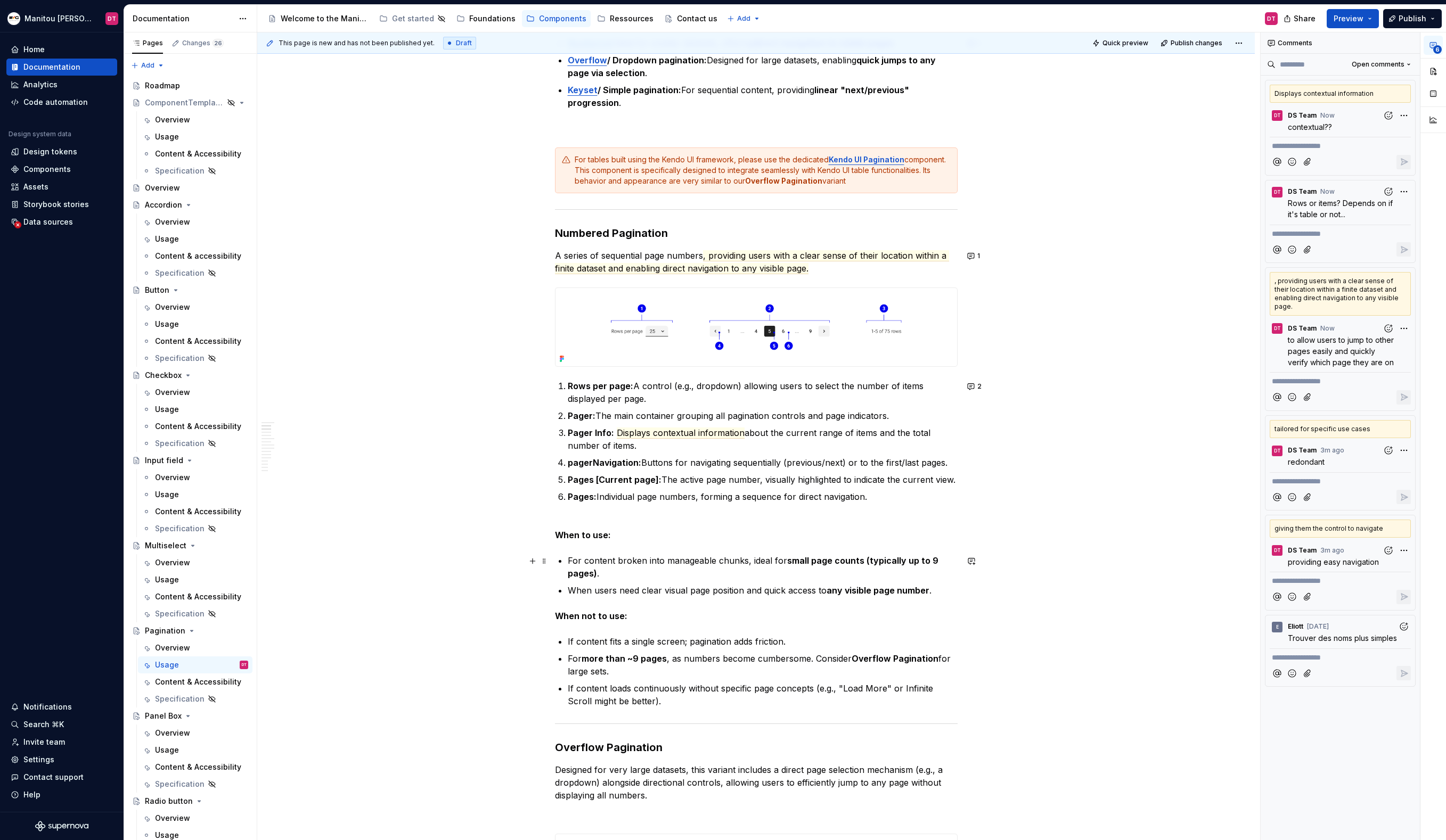
scroll to position [472, 0]
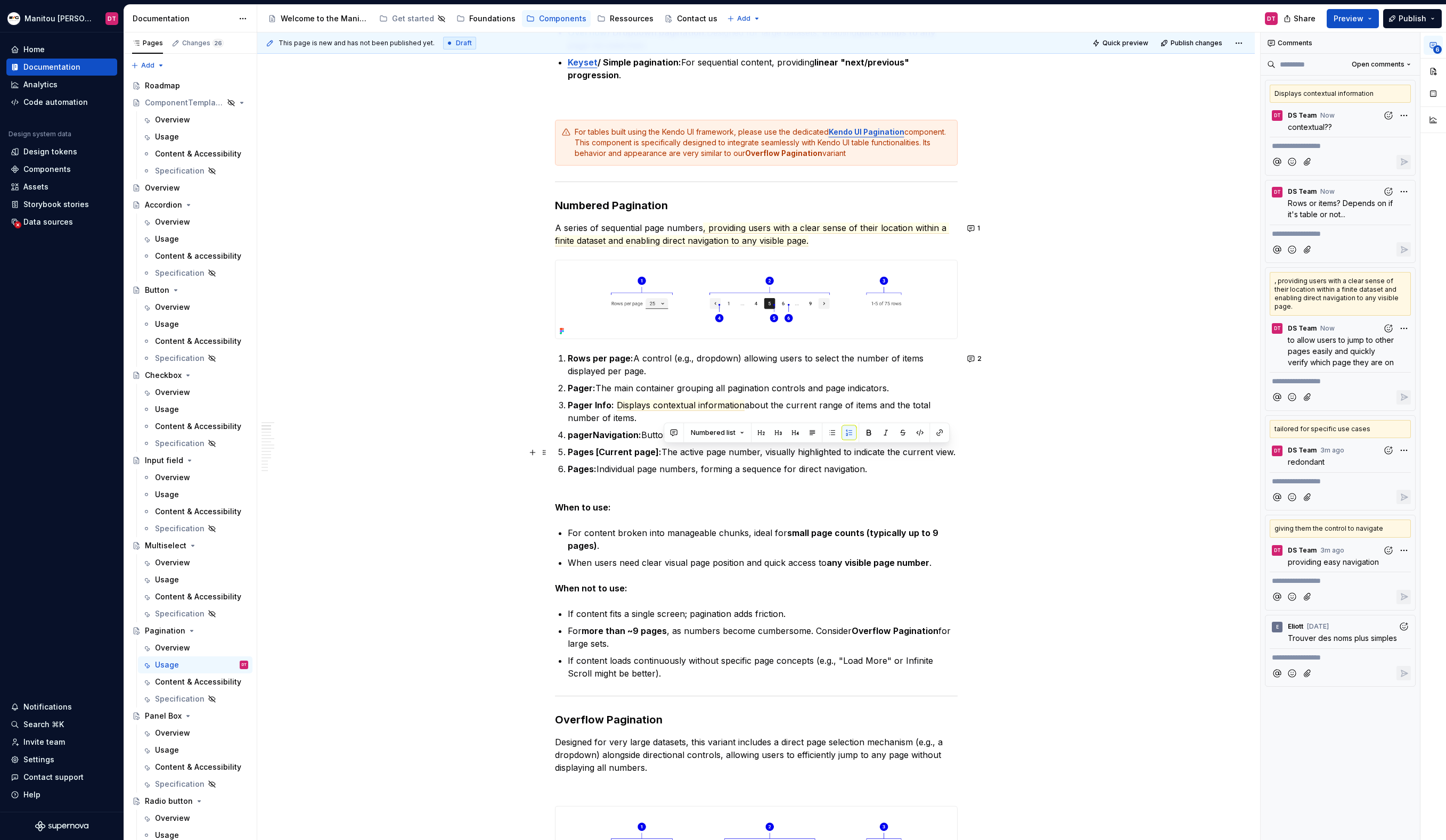
drag, startPoint x: 958, startPoint y: 452, endPoint x: 666, endPoint y: 456, distance: 292.0
click at [666, 456] on p "Pages [Current page]: The active page number, visually highlighted to indicate …" at bounding box center [762, 452] width 390 height 13
click at [674, 431] on button "button" at bounding box center [673, 432] width 15 height 15
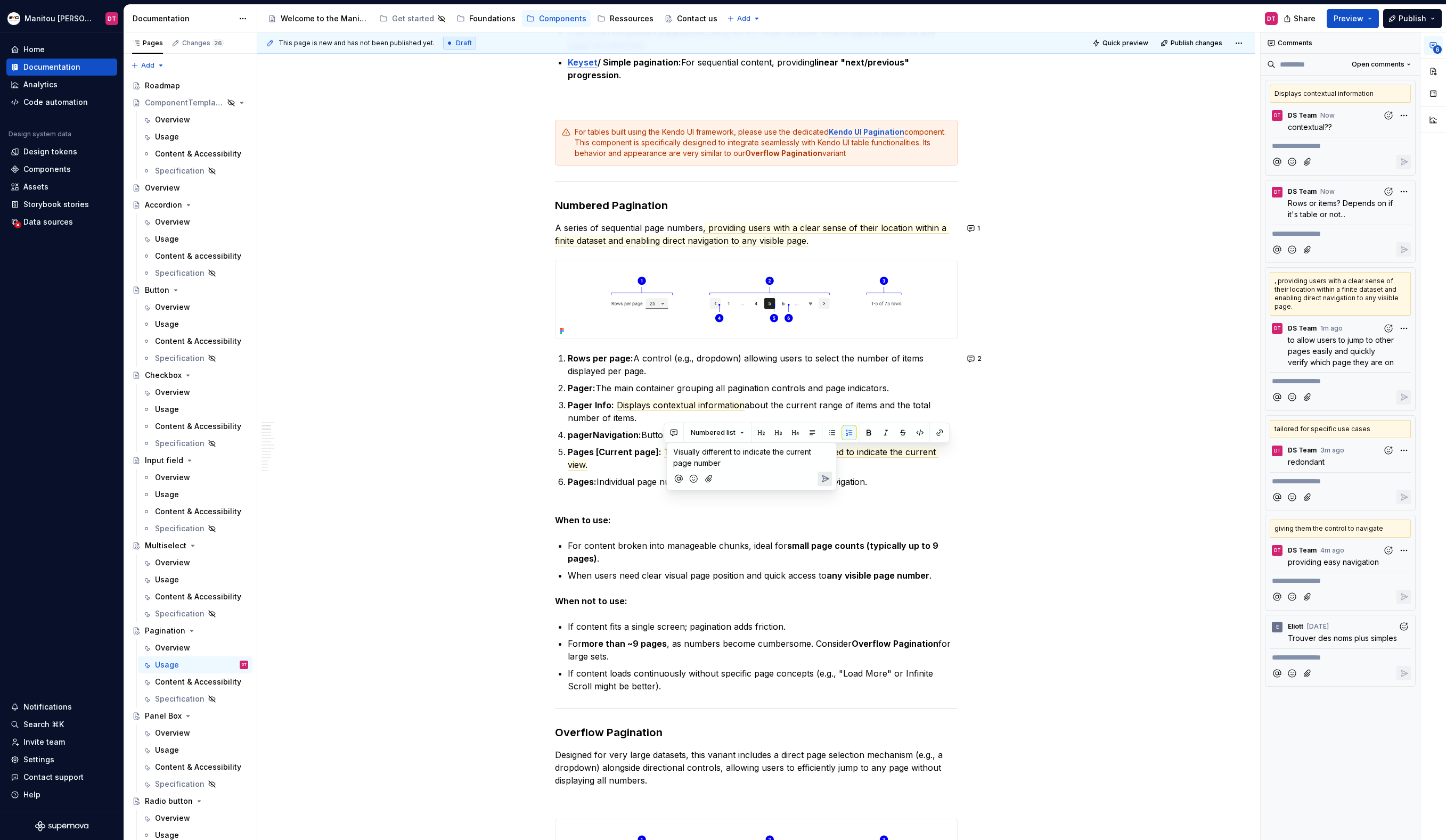
click at [827, 476] on icon "Send" at bounding box center [825, 479] width 11 height 11
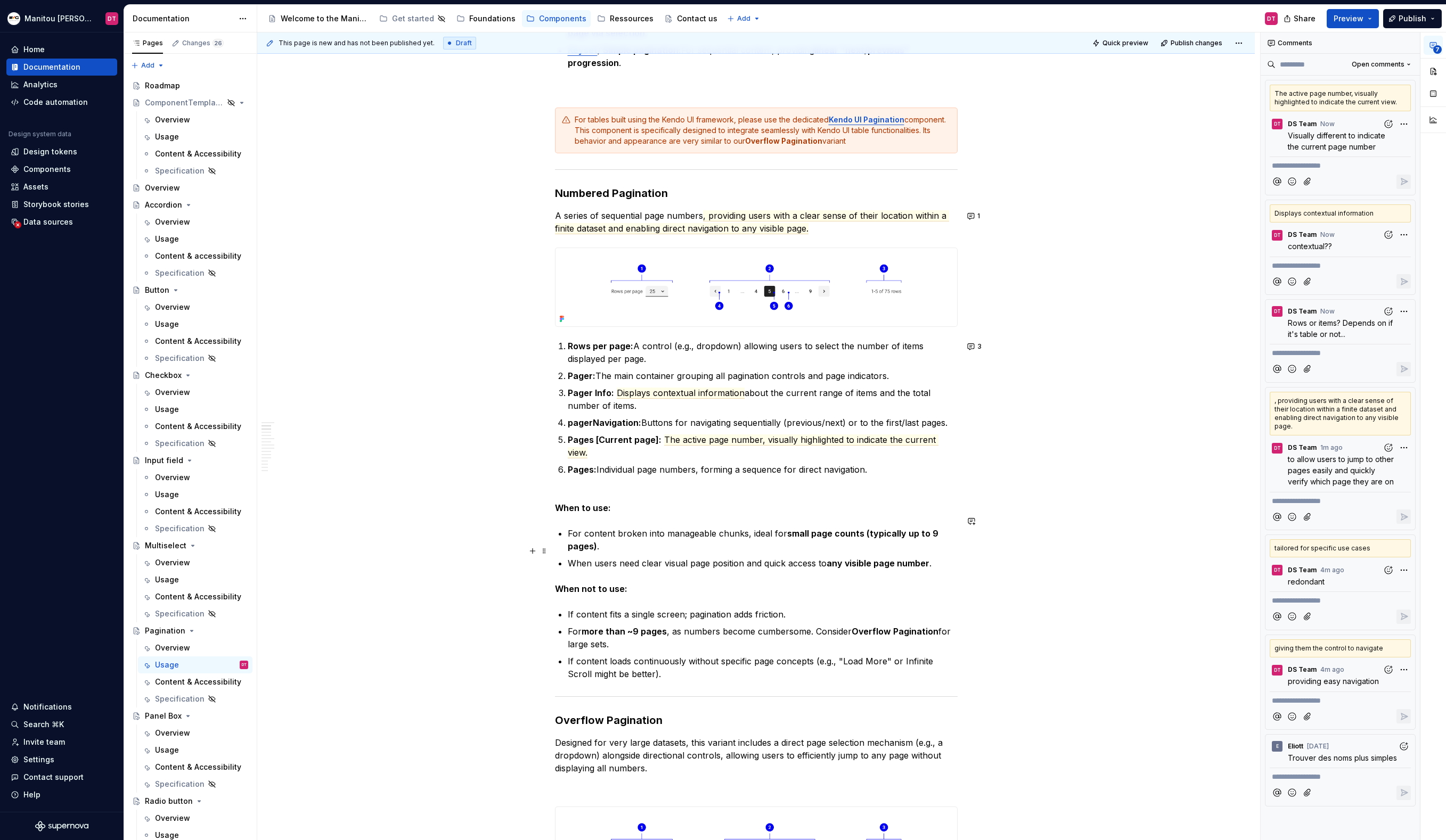
scroll to position [504, 0]
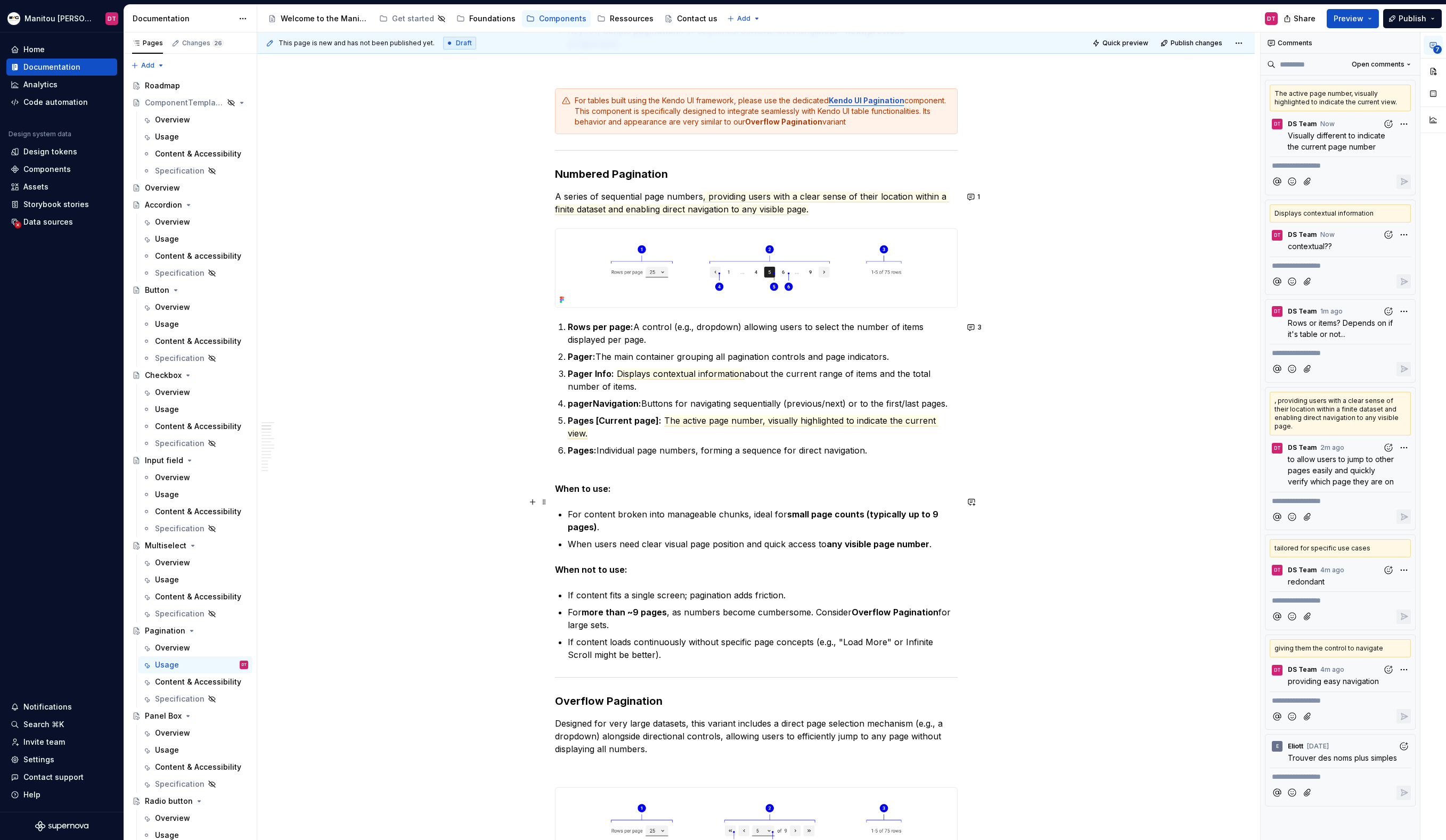
click at [749, 513] on p "For content broken into manageable chunks, ideal for small page counts (typical…" at bounding box center [762, 520] width 390 height 26
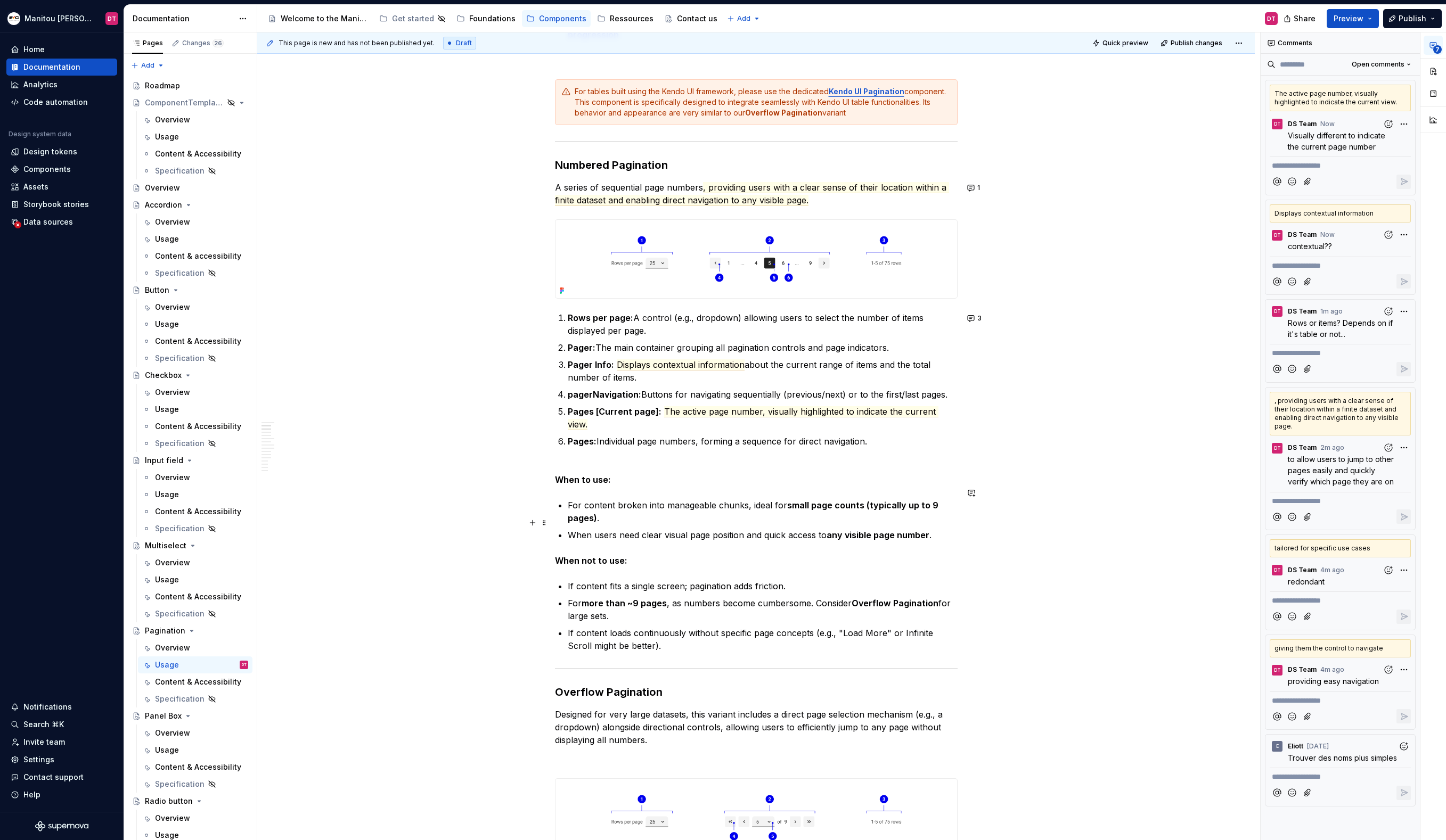
scroll to position [522, 0]
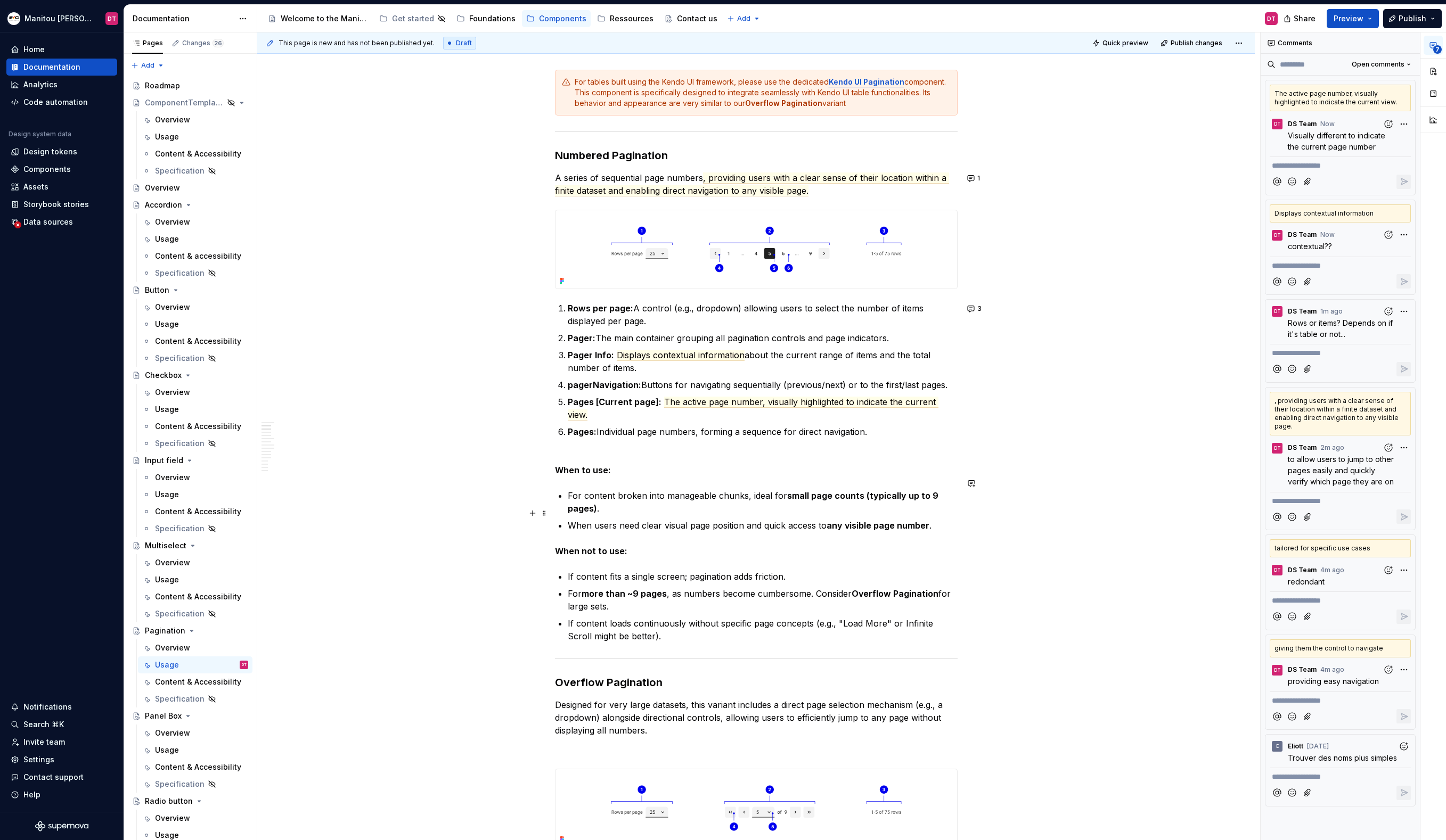
click at [749, 519] on p "When users need clear visual page position and quick access to any visible page…" at bounding box center [762, 526] width 390 height 13
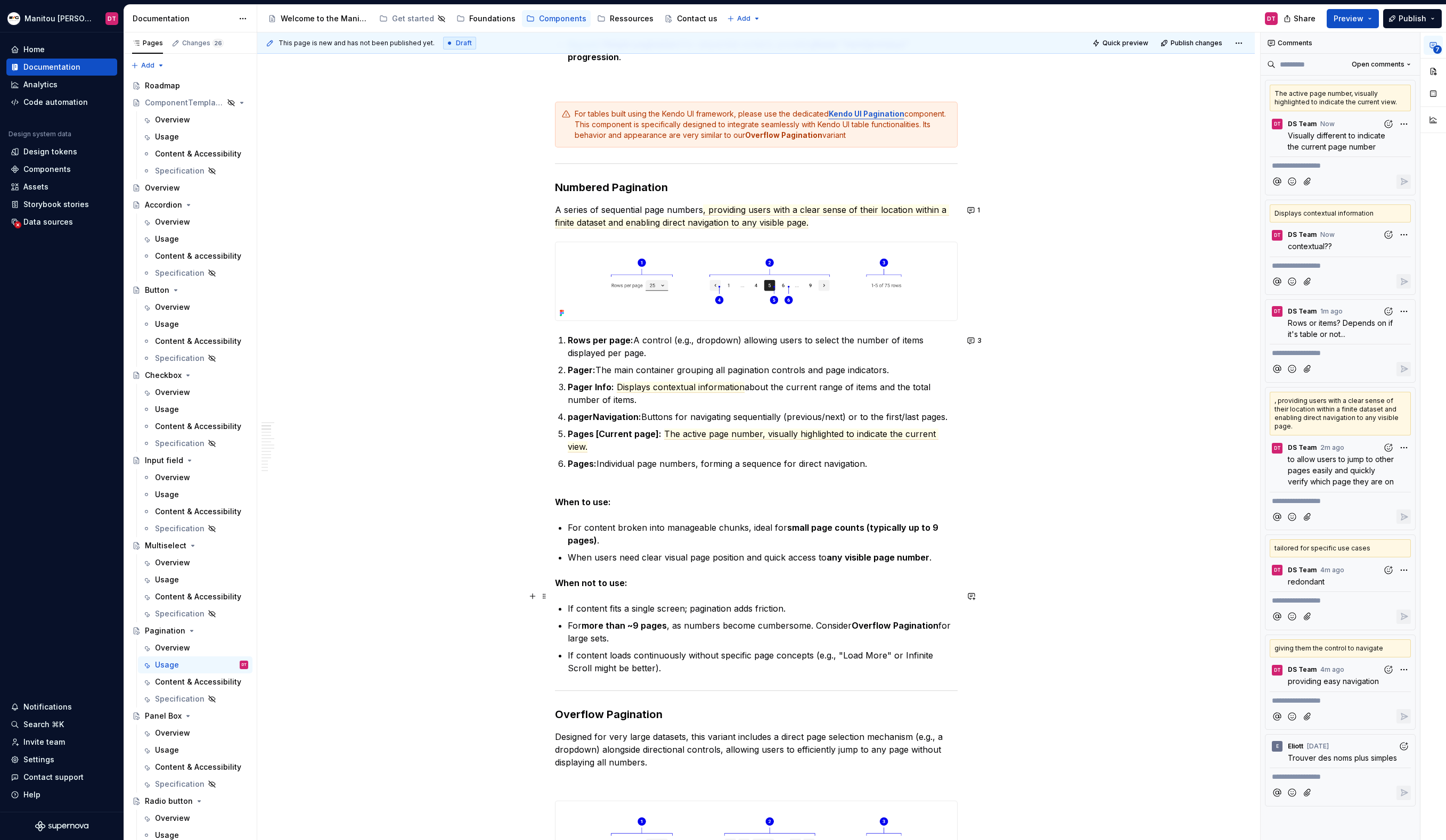
scroll to position [499, 0]
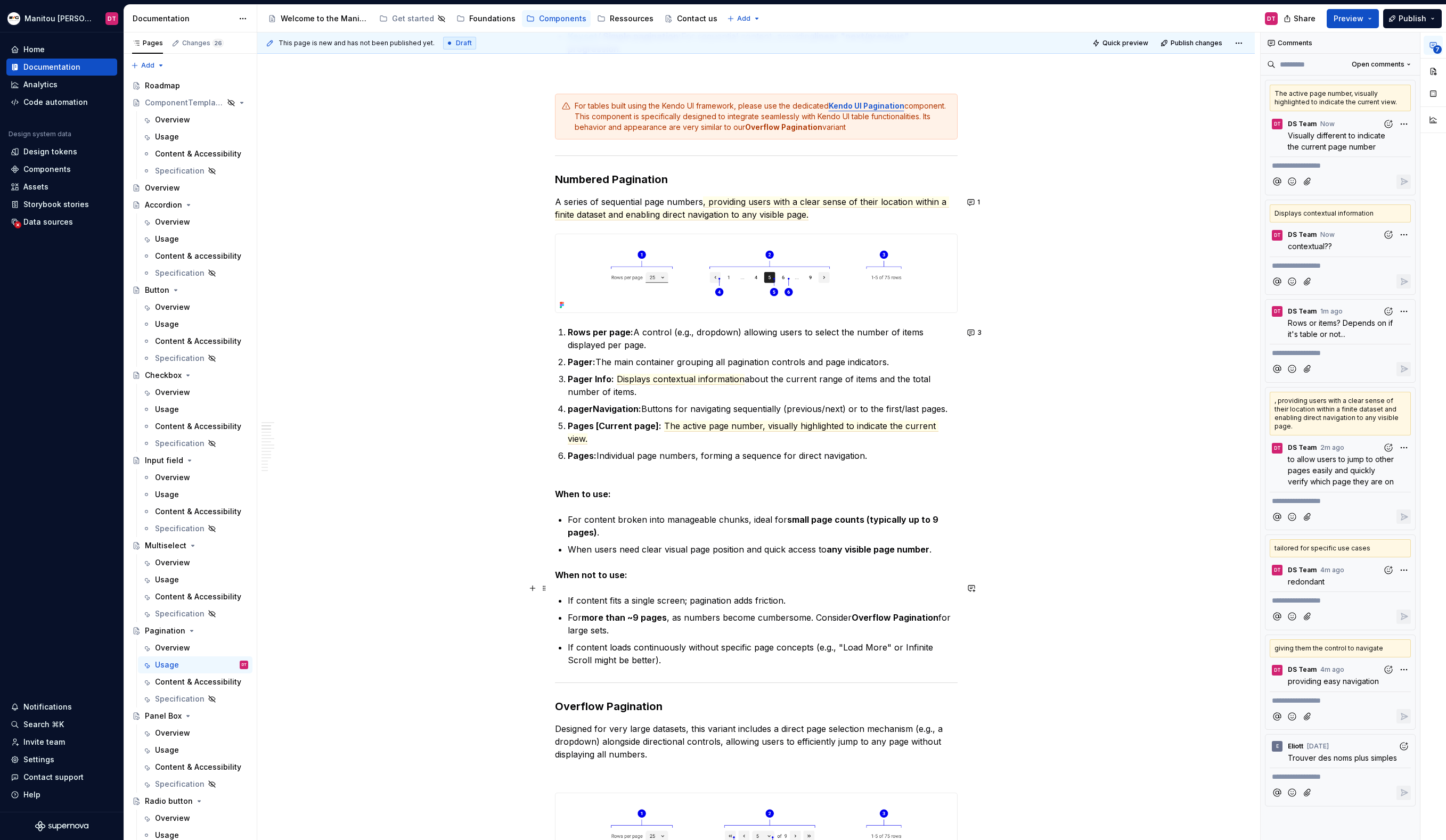
click at [793, 594] on p "If content fits a single screen; pagination adds friction." at bounding box center [762, 600] width 390 height 13
click at [626, 594] on p "If content fits a single screen; pagination adds friction." at bounding box center [762, 600] width 390 height 13
click at [659, 618] on p "For more than ~9 pages , as numbers become cumbersome. Consider Overflow Pagina…" at bounding box center [762, 624] width 390 height 26
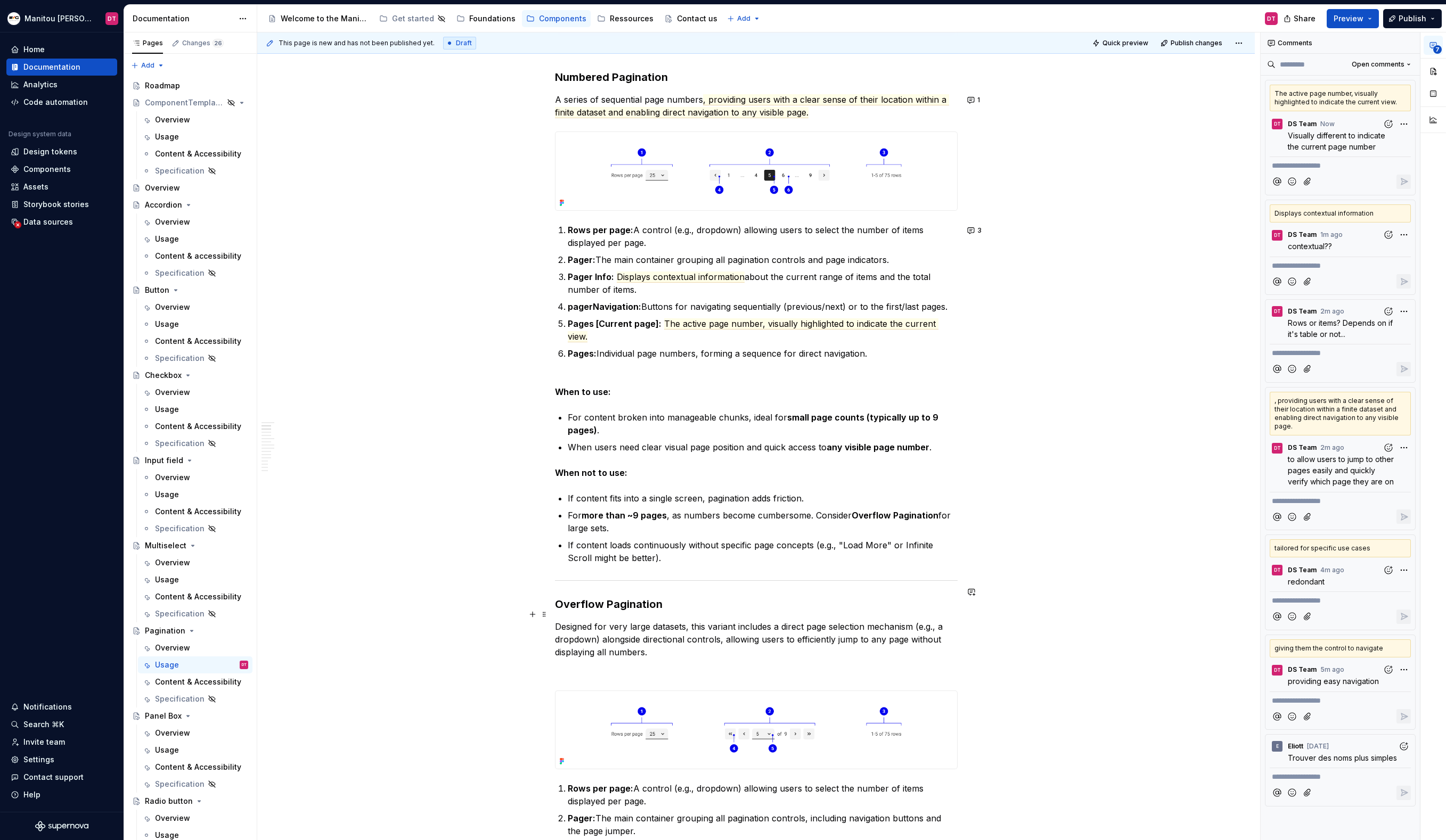
scroll to position [605, 0]
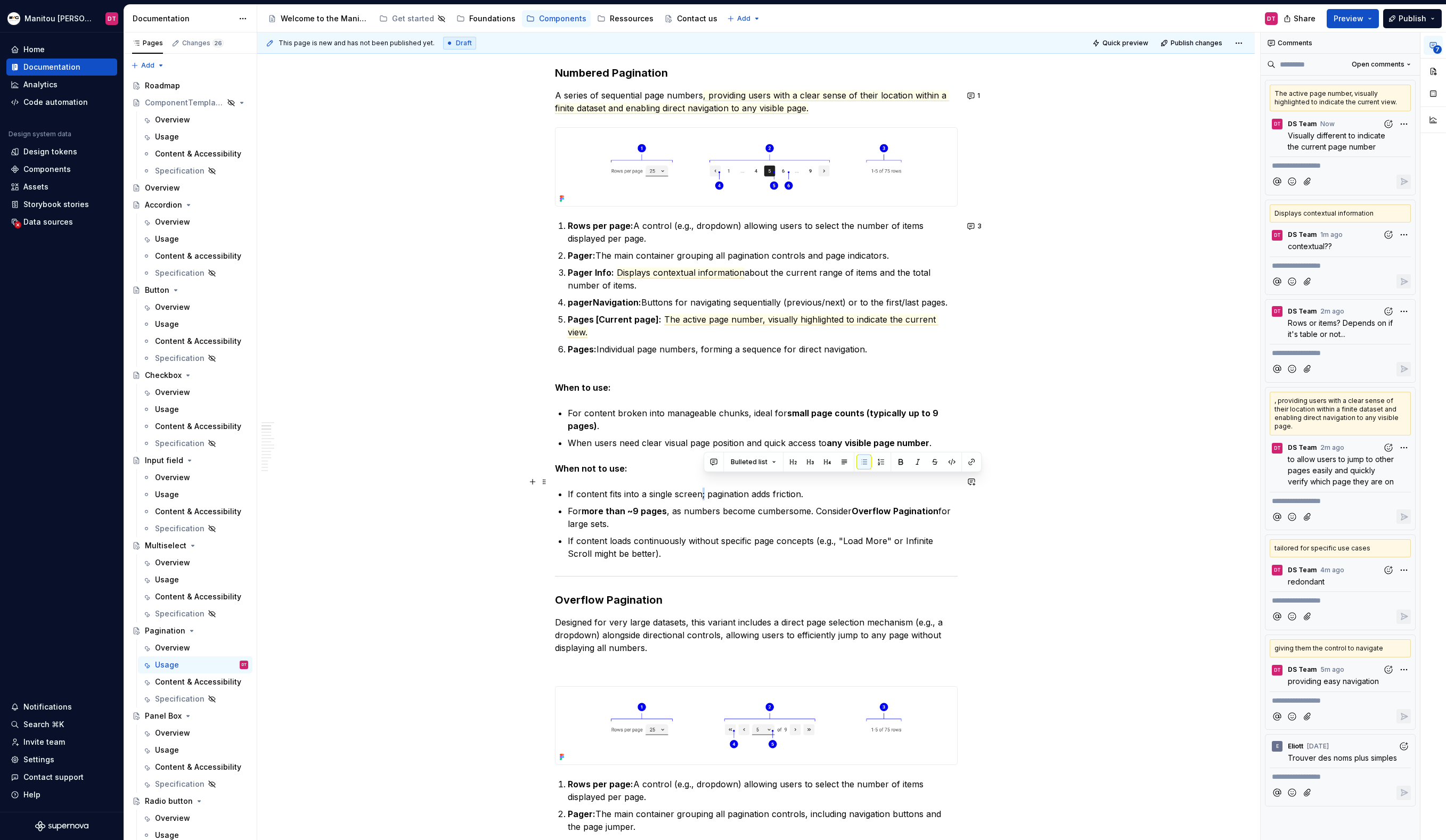
click at [704, 488] on p "If content fits into a single screen; pagination adds friction." at bounding box center [762, 494] width 390 height 13
click at [713, 459] on button "button" at bounding box center [713, 462] width 15 height 15
click at [860, 498] on icon "Send" at bounding box center [865, 497] width 11 height 11
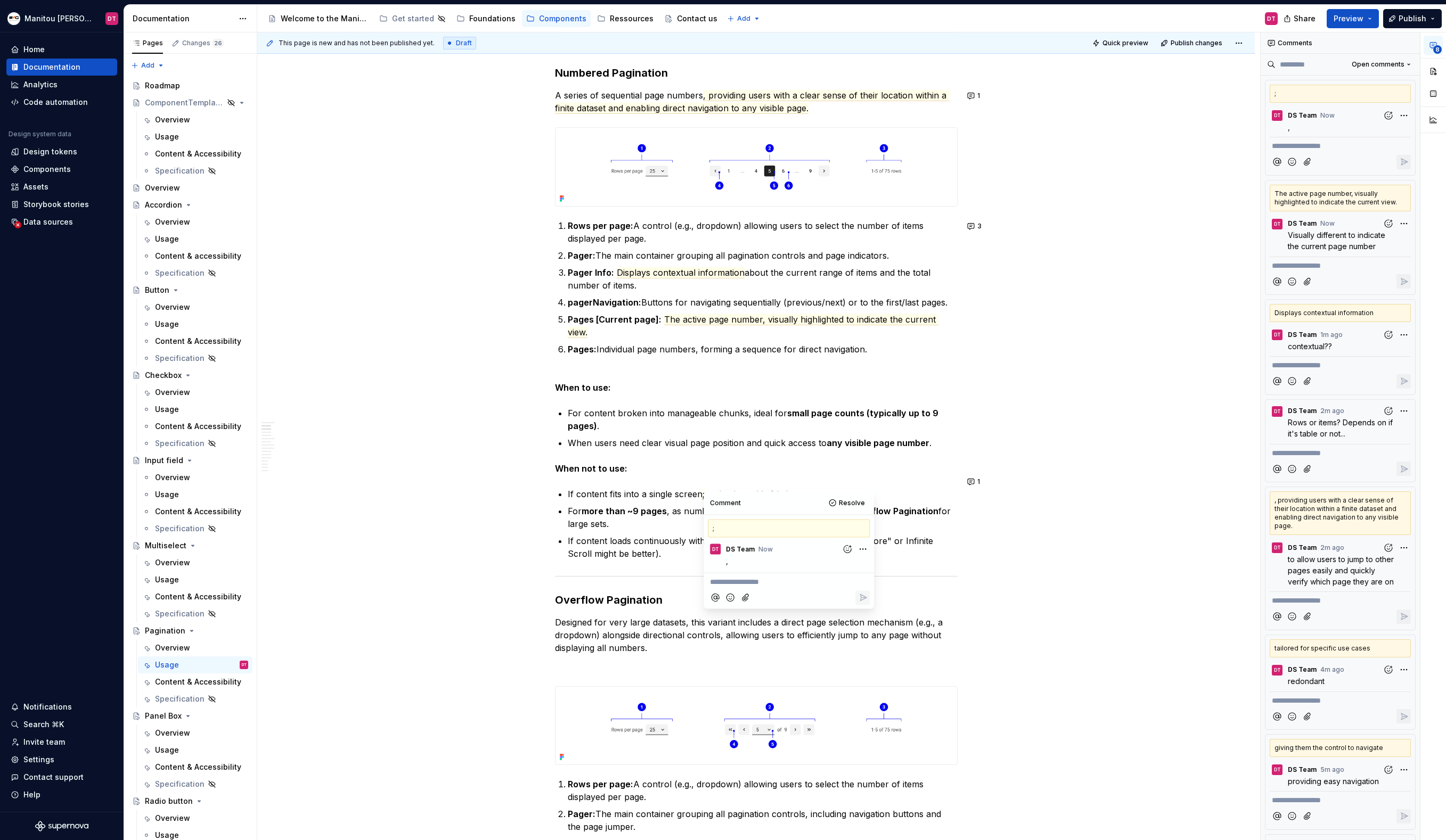
type textarea "*"
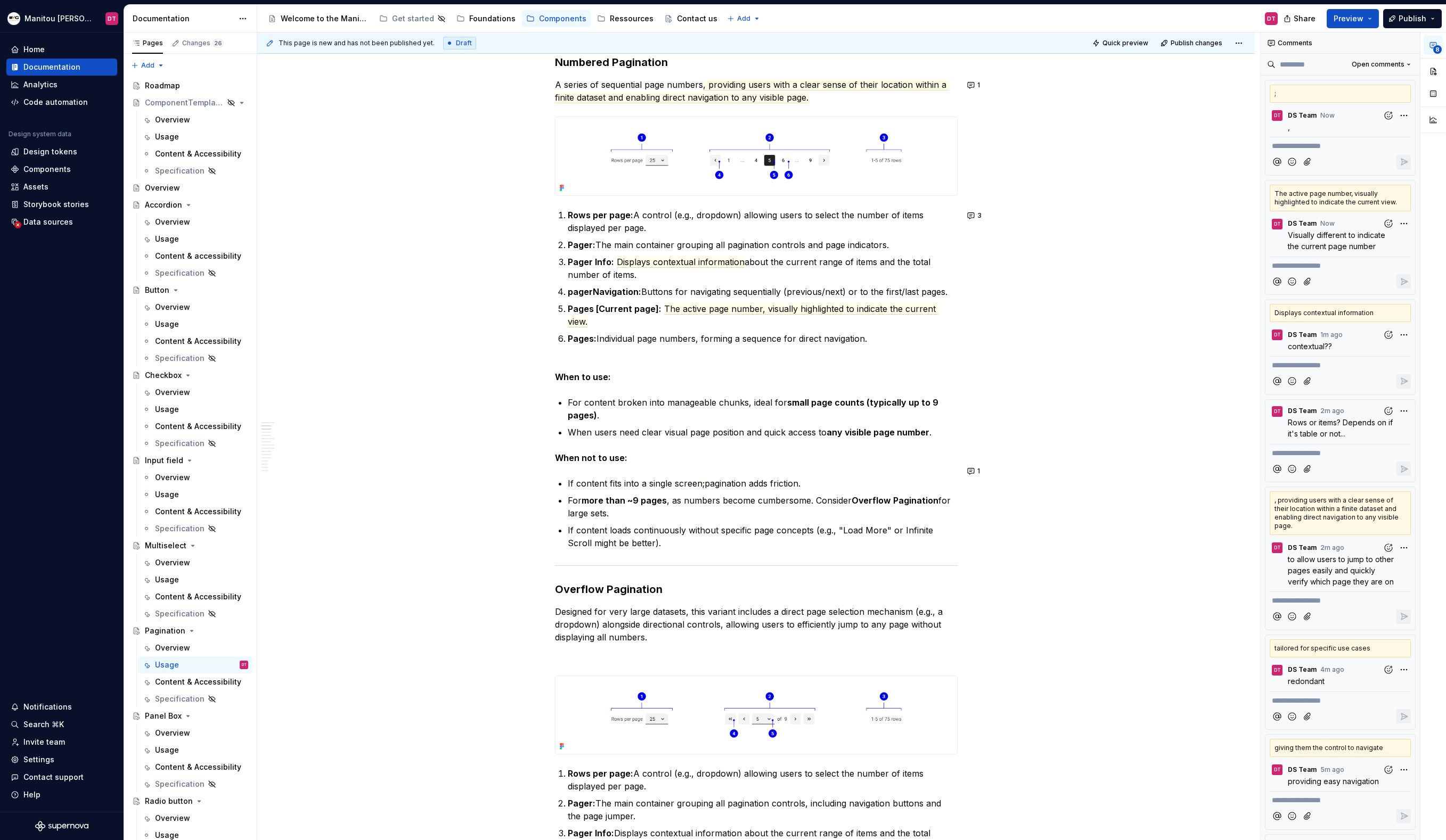
scroll to position [616, 0]
click at [631, 494] on strong "more than ~9 pages" at bounding box center [624, 499] width 85 height 11
click at [643, 463] on button "button" at bounding box center [639, 467] width 15 height 15
click at [793, 506] on icon "Send" at bounding box center [790, 502] width 11 height 11
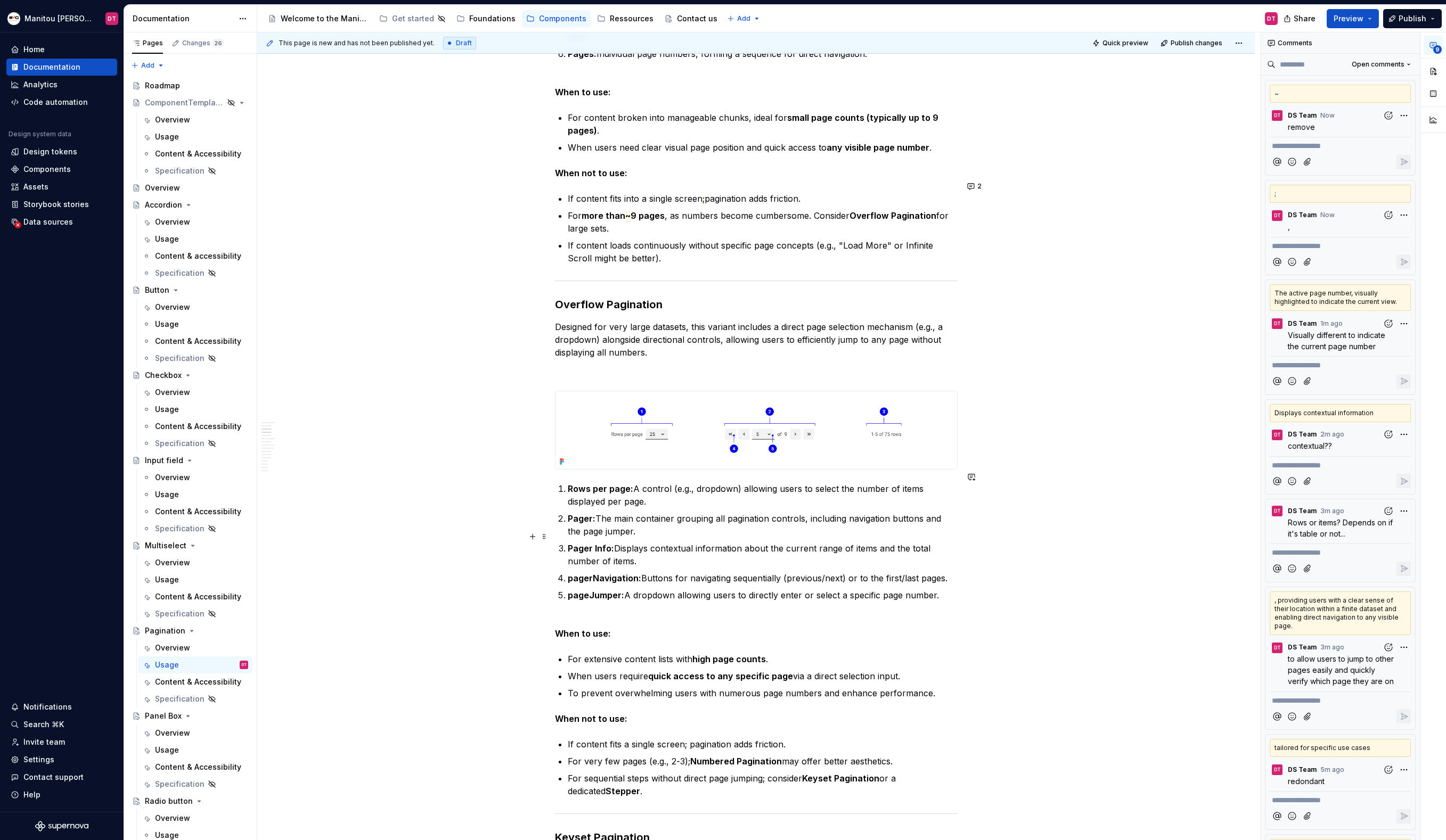
scroll to position [904, 0]
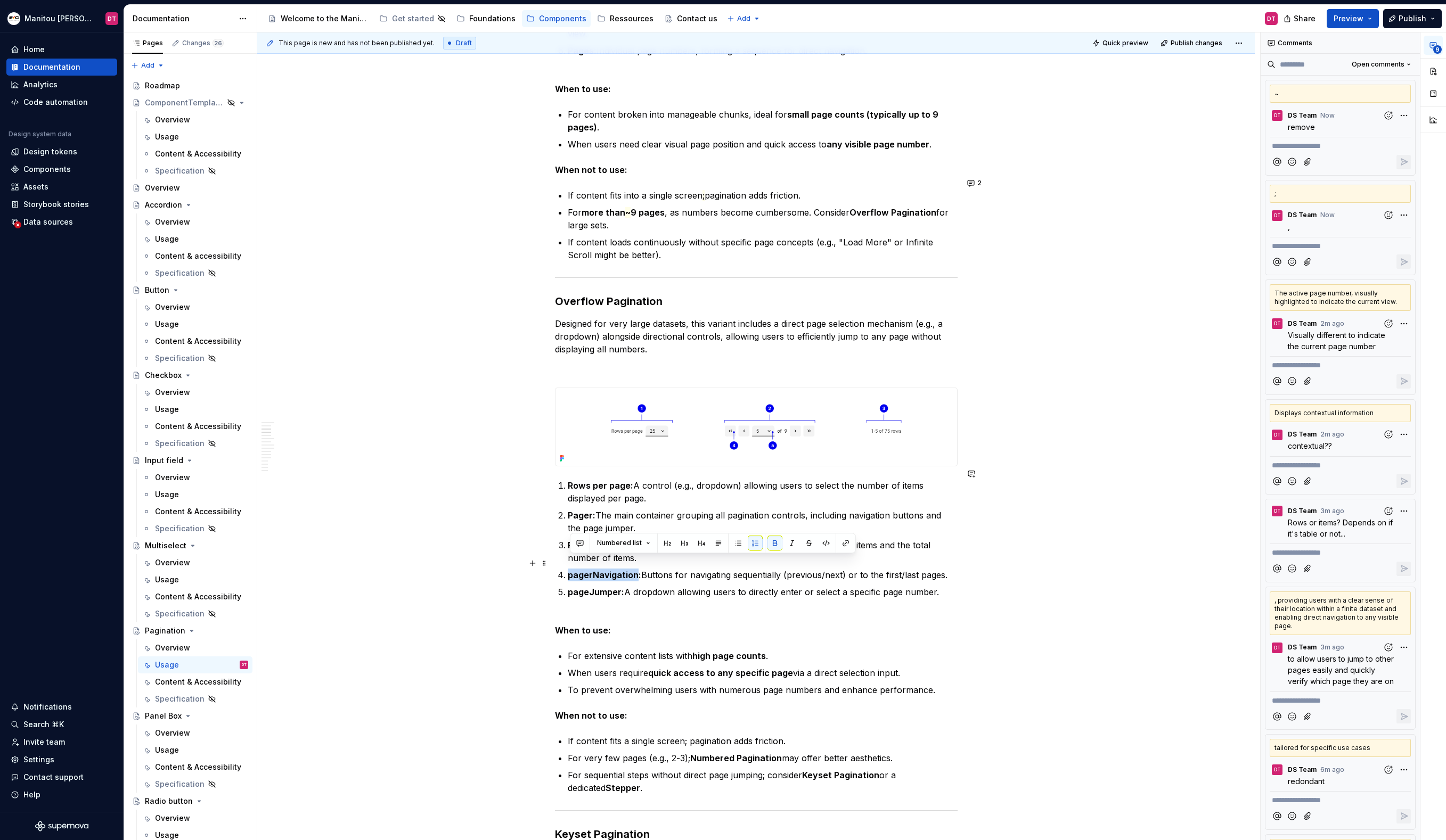
drag, startPoint x: 638, startPoint y: 564, endPoint x: 568, endPoint y: 560, distance: 70.1
click at [568, 569] on li "pagerNavigation: Buttons for navigating sequentially (previous/next) or to the …" at bounding box center [762, 575] width 390 height 13
click at [579, 538] on button "button" at bounding box center [579, 542] width 15 height 15
click at [737, 573] on button "Send" at bounding box center [731, 578] width 14 height 14
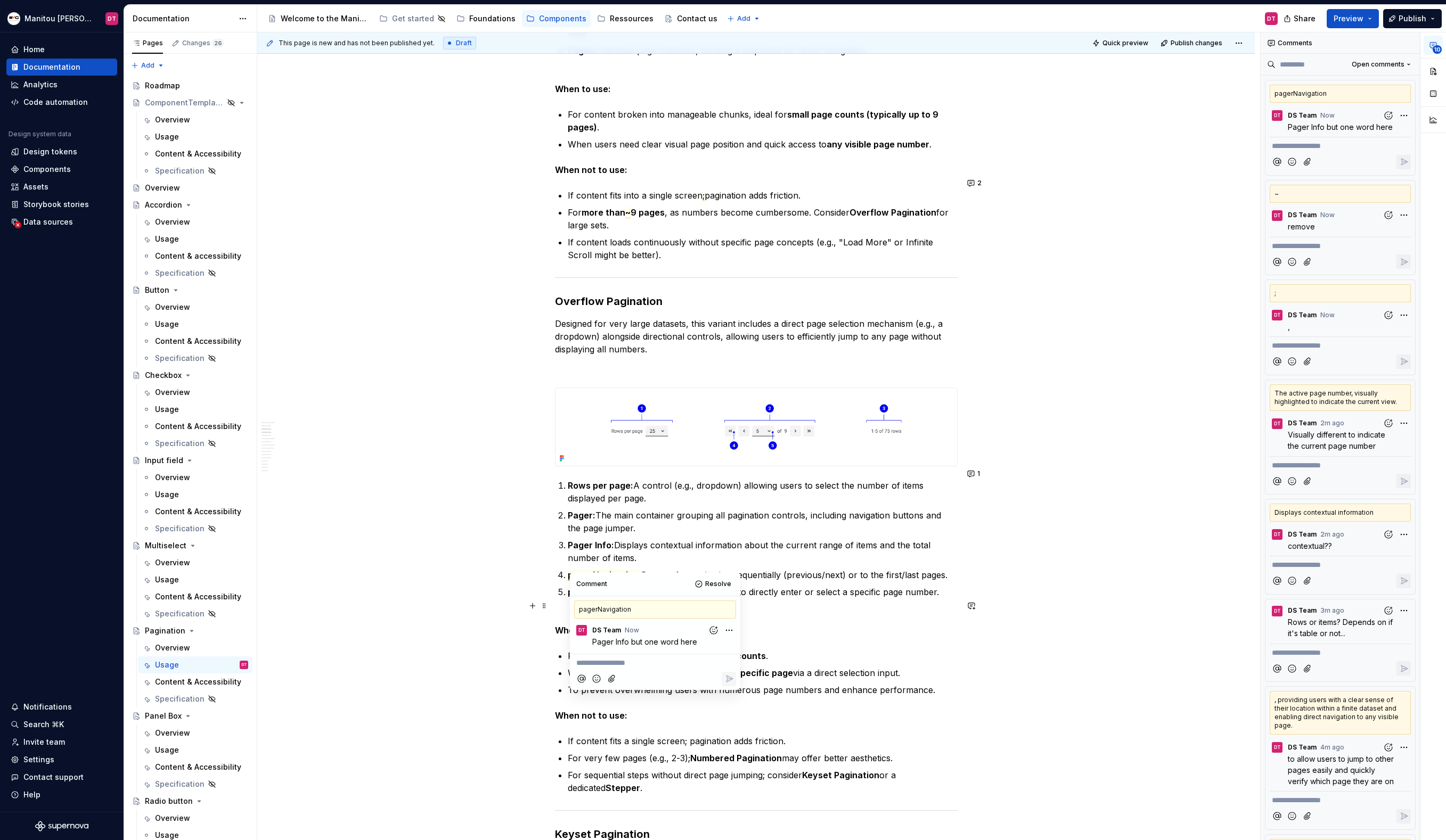
type textarea "*"
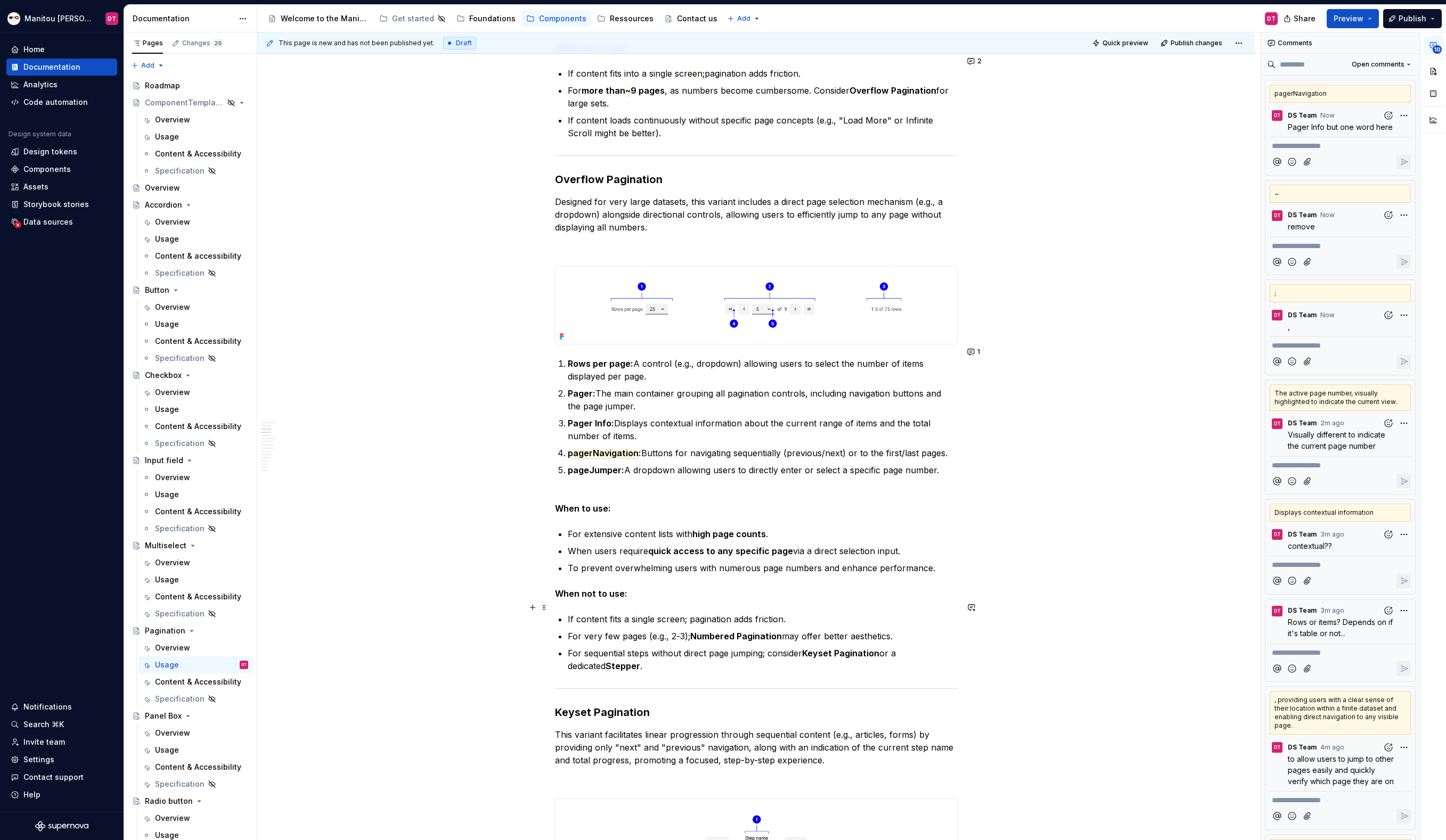
scroll to position [1026, 0]
click at [787, 463] on p "pageJumper: A dropdown allowing users to directly enter or select a specific pa…" at bounding box center [762, 470] width 390 height 13
drag, startPoint x: 803, startPoint y: 458, endPoint x: 782, endPoint y: 458, distance: 21.0
click at [782, 463] on p "pageJumper: A dropdown allowing users to directly enter or select a specific pa…" at bounding box center [762, 470] width 390 height 13
click at [789, 434] on button "button" at bounding box center [791, 438] width 15 height 15
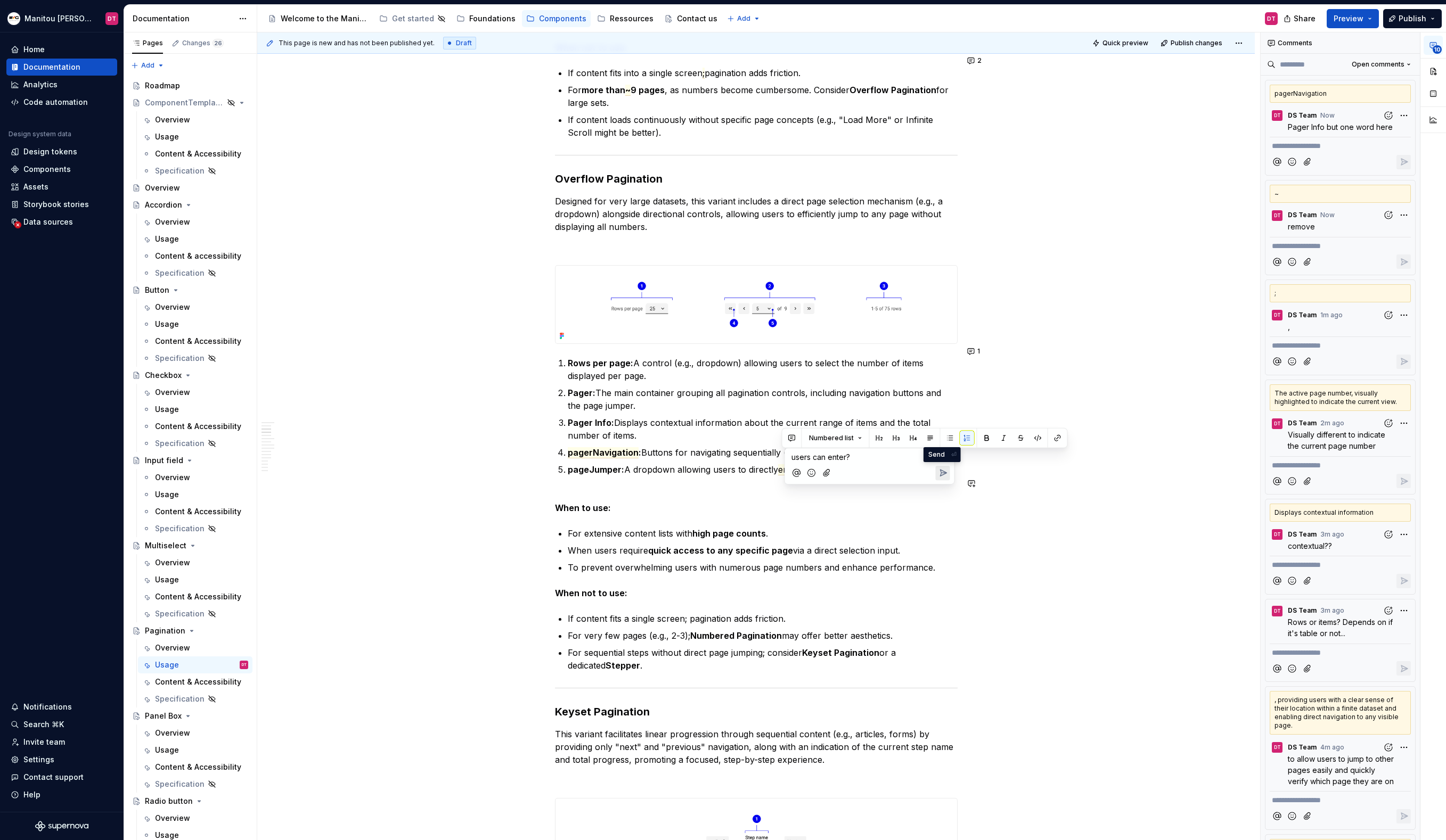
click at [664, 463] on p "pageJumper: A dropdown allowing users to directly enter or select a specific pa…" at bounding box center [762, 470] width 390 height 13
click at [813, 527] on p "For extensive content lists with high page counts ." at bounding box center [762, 533] width 390 height 13
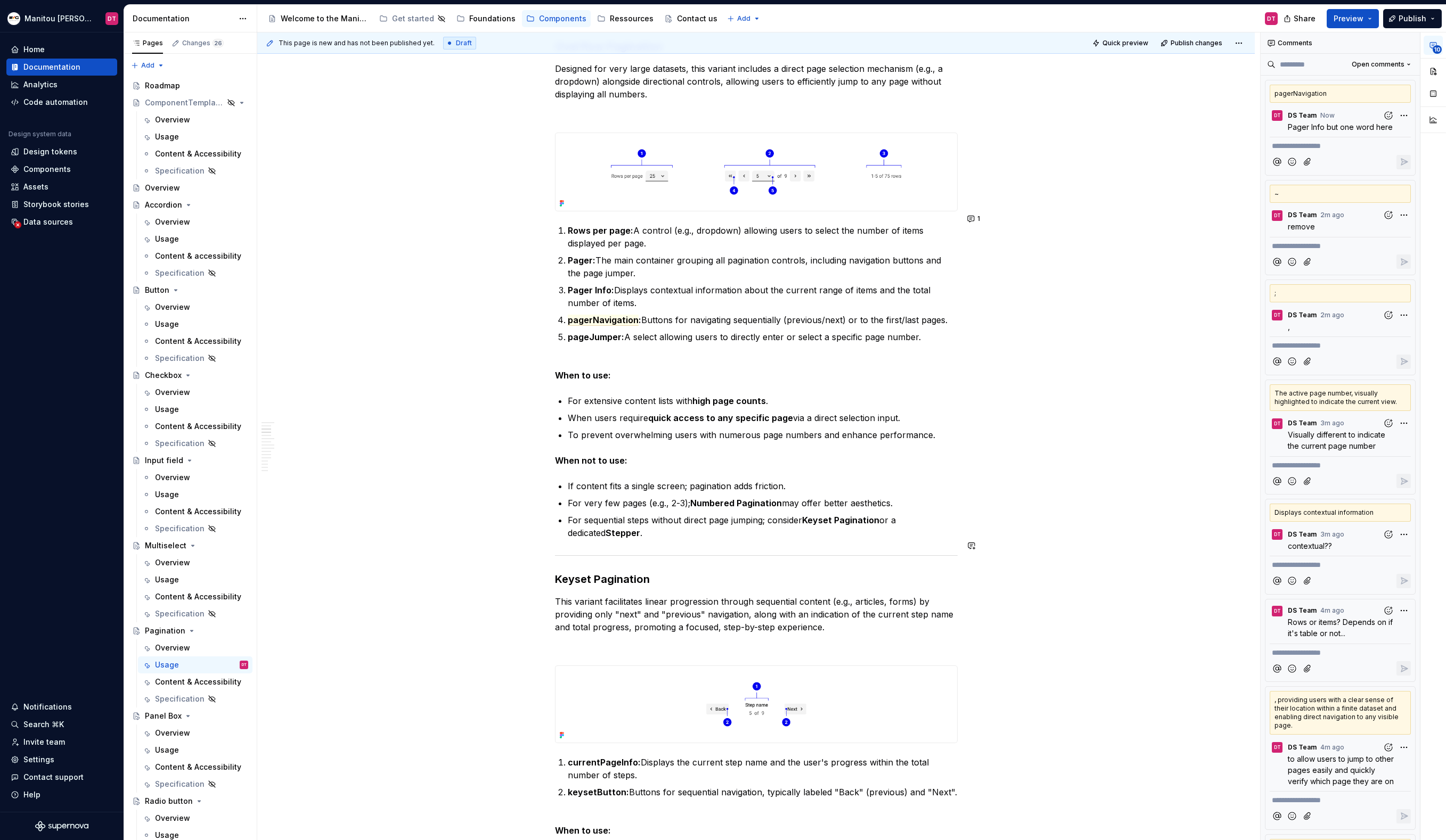
scroll to position [1159, 0]
click at [742, 428] on p "To prevent overwhelming users with numerous page numbers and enhance performanc…" at bounding box center [762, 434] width 390 height 13
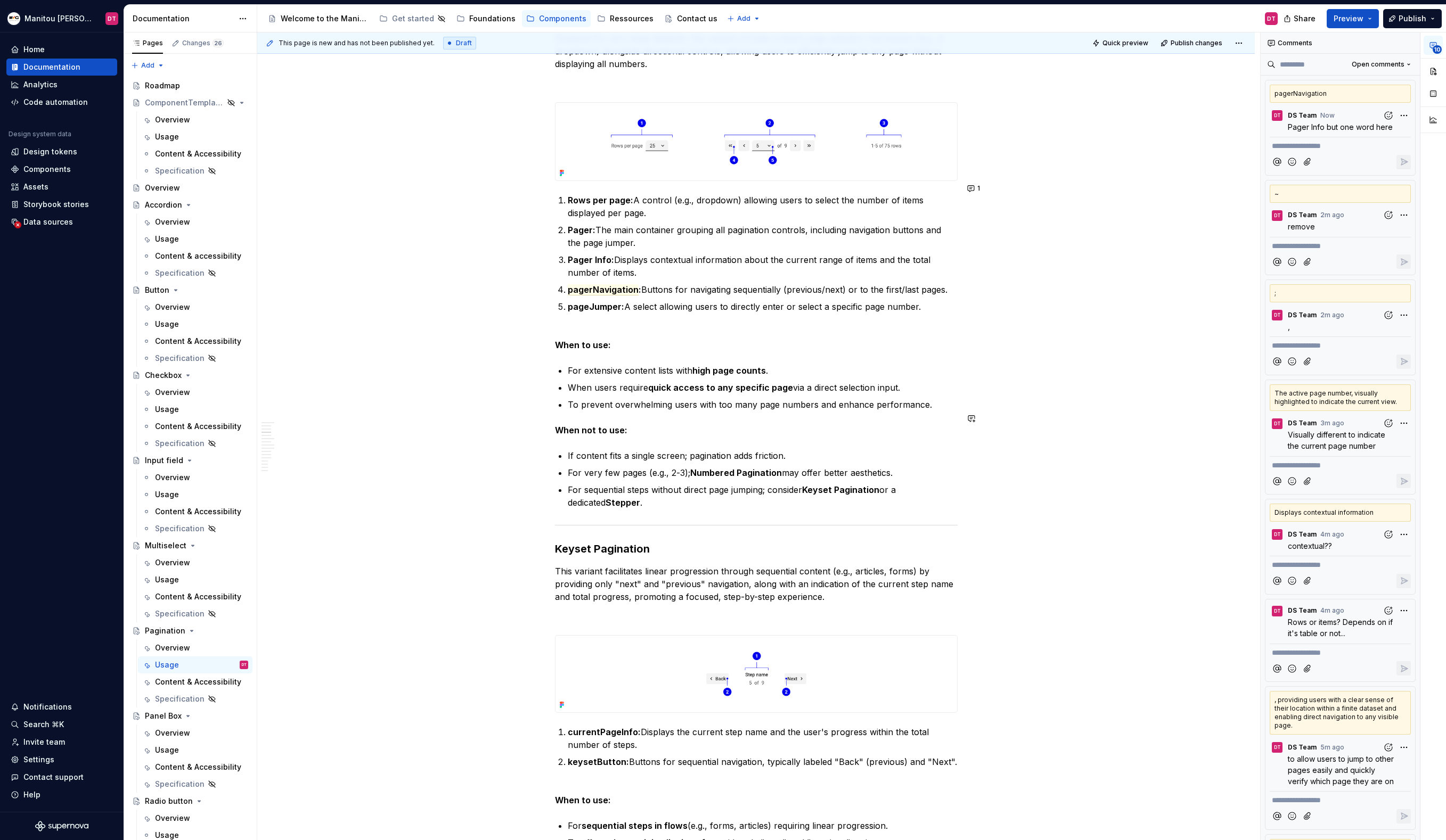
scroll to position [1190, 0]
drag, startPoint x: 924, startPoint y: 391, endPoint x: 836, endPoint y: 393, distance: 88.0
click at [836, 397] on p "To prevent overwhelming users with too many page numbers and enhance performanc…" at bounding box center [762, 404] width 390 height 13
click at [843, 374] on button "button" at bounding box center [846, 372] width 15 height 15
click at [999, 406] on icon "Send" at bounding box center [998, 407] width 6 height 6
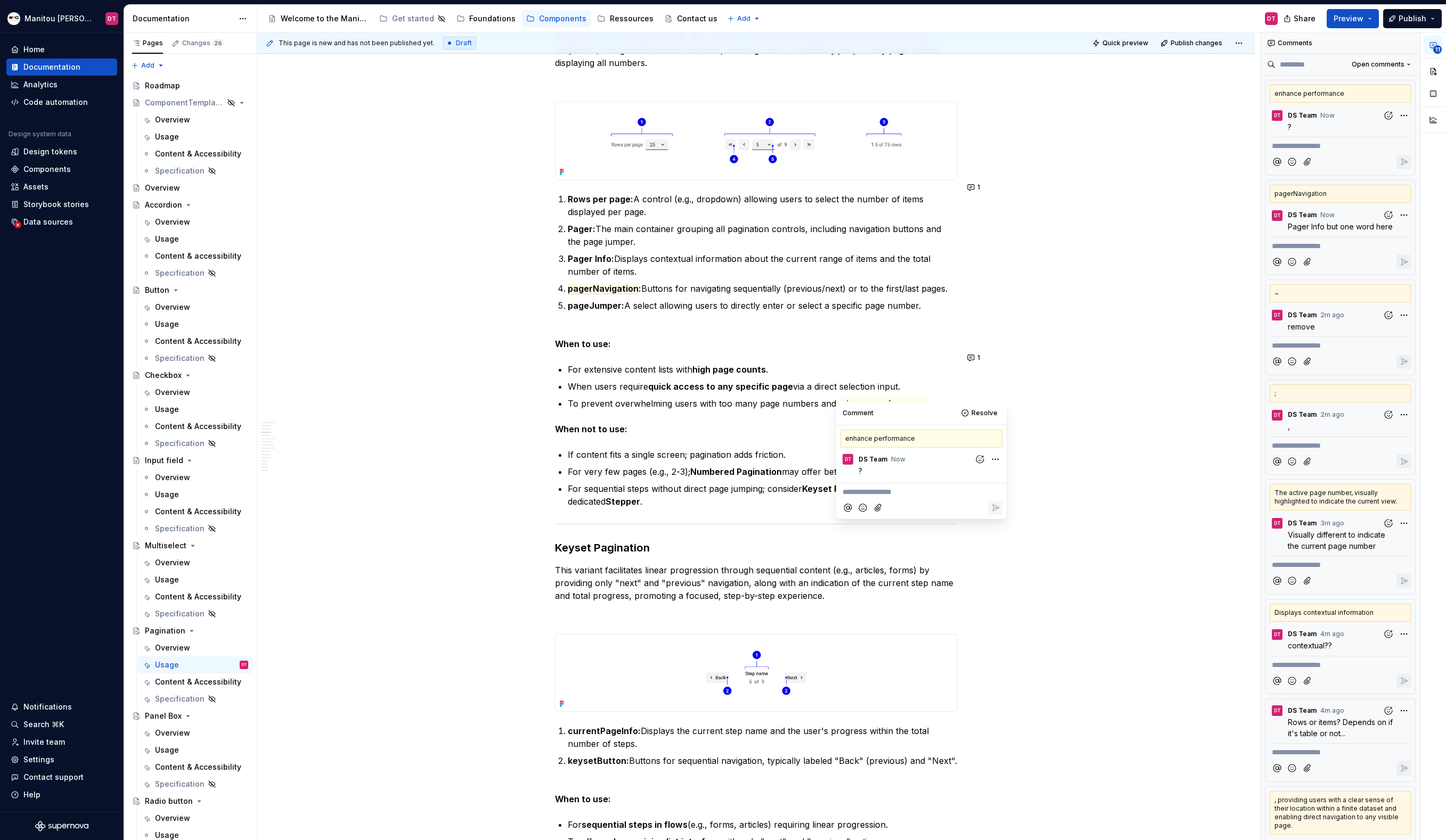
type textarea "*"
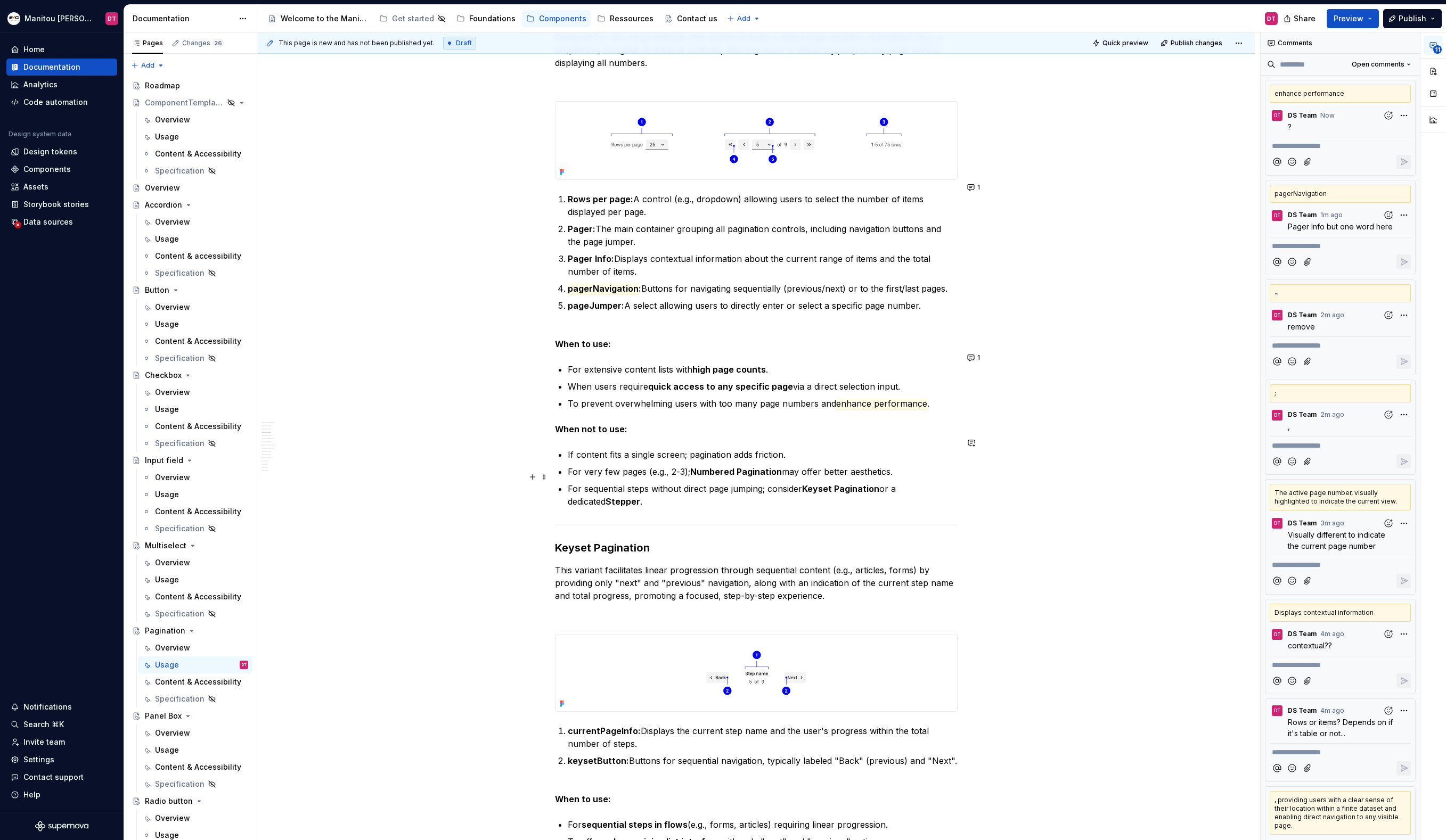
scroll to position [1220, 0]
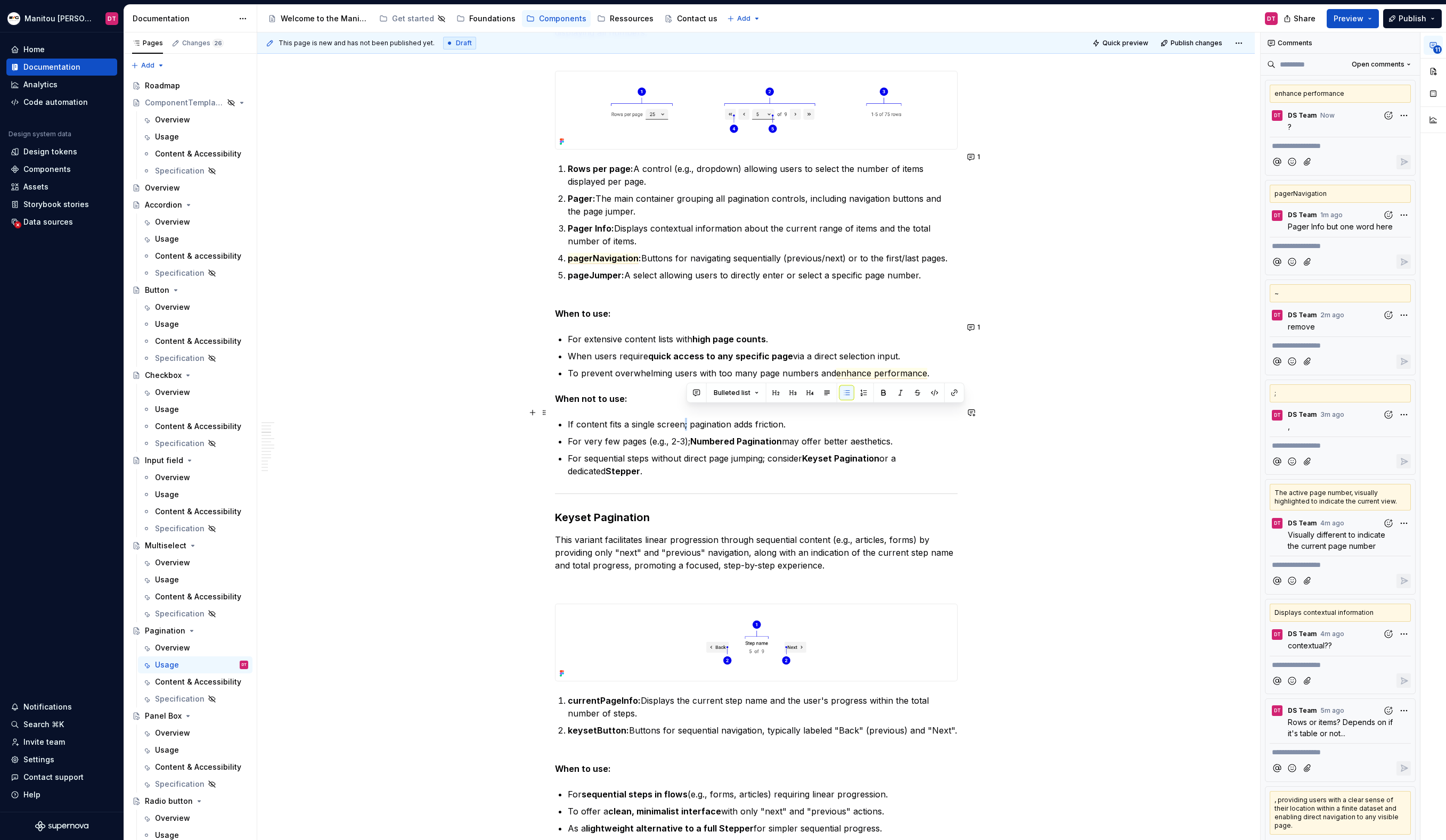
click at [687, 418] on p "If content fits a single screen; pagination adds friction." at bounding box center [762, 425] width 390 height 13
click at [698, 394] on button "button" at bounding box center [696, 392] width 15 height 15
click at [847, 426] on icon "Send" at bounding box center [848, 428] width 6 height 6
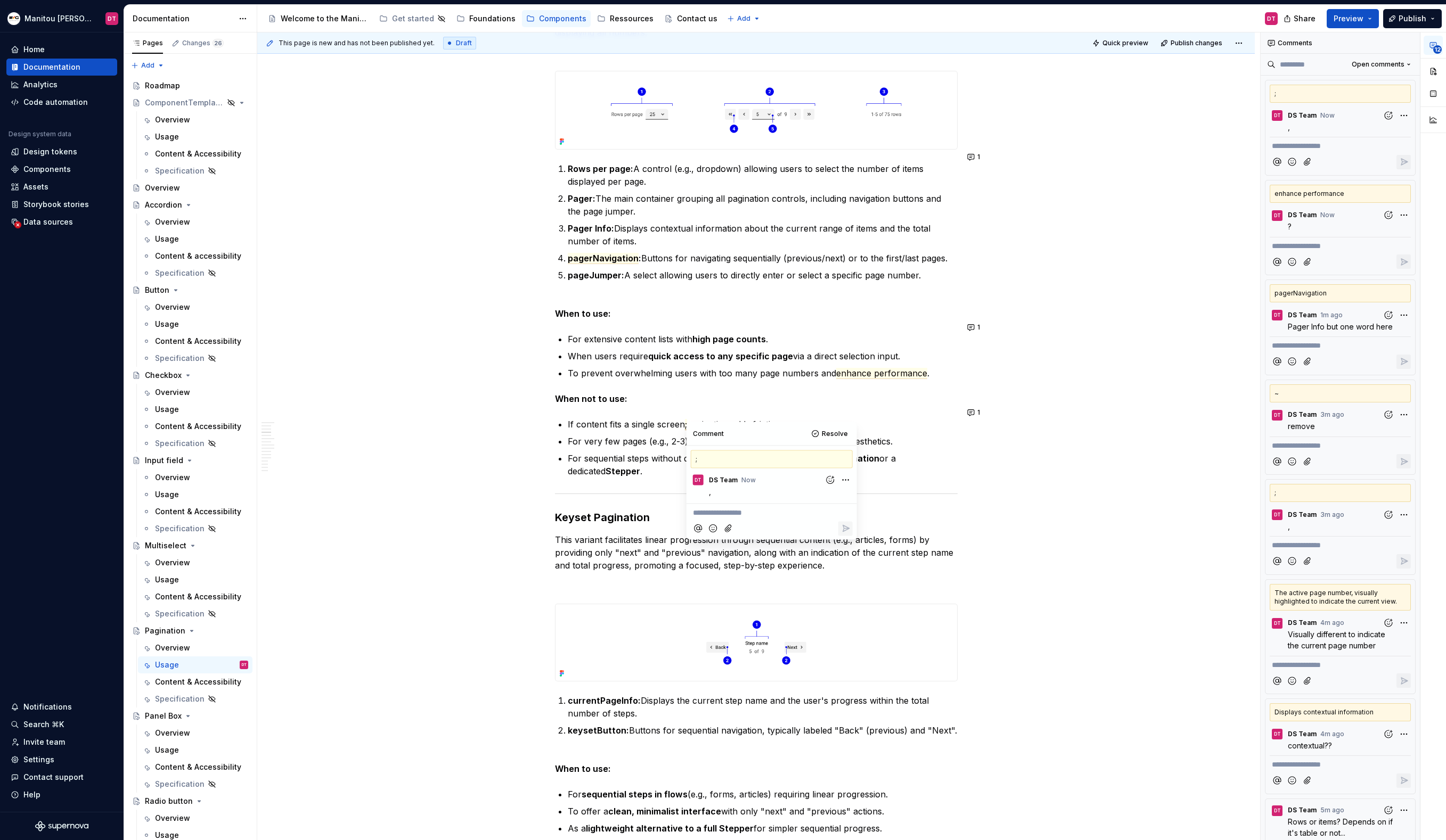
click at [671, 435] on p "For very few pages (e.g., 2-3); Numbered Pagination may offer better aesthetics." at bounding box center [762, 441] width 390 height 13
click at [689, 435] on p "For very few pages (e.g., 2-3); Numbered Pagination may offer better aesthetics." at bounding box center [762, 441] width 390 height 13
click at [699, 408] on button "button" at bounding box center [700, 410] width 15 height 15
click at [852, 440] on icon "Send" at bounding box center [851, 445] width 11 height 11
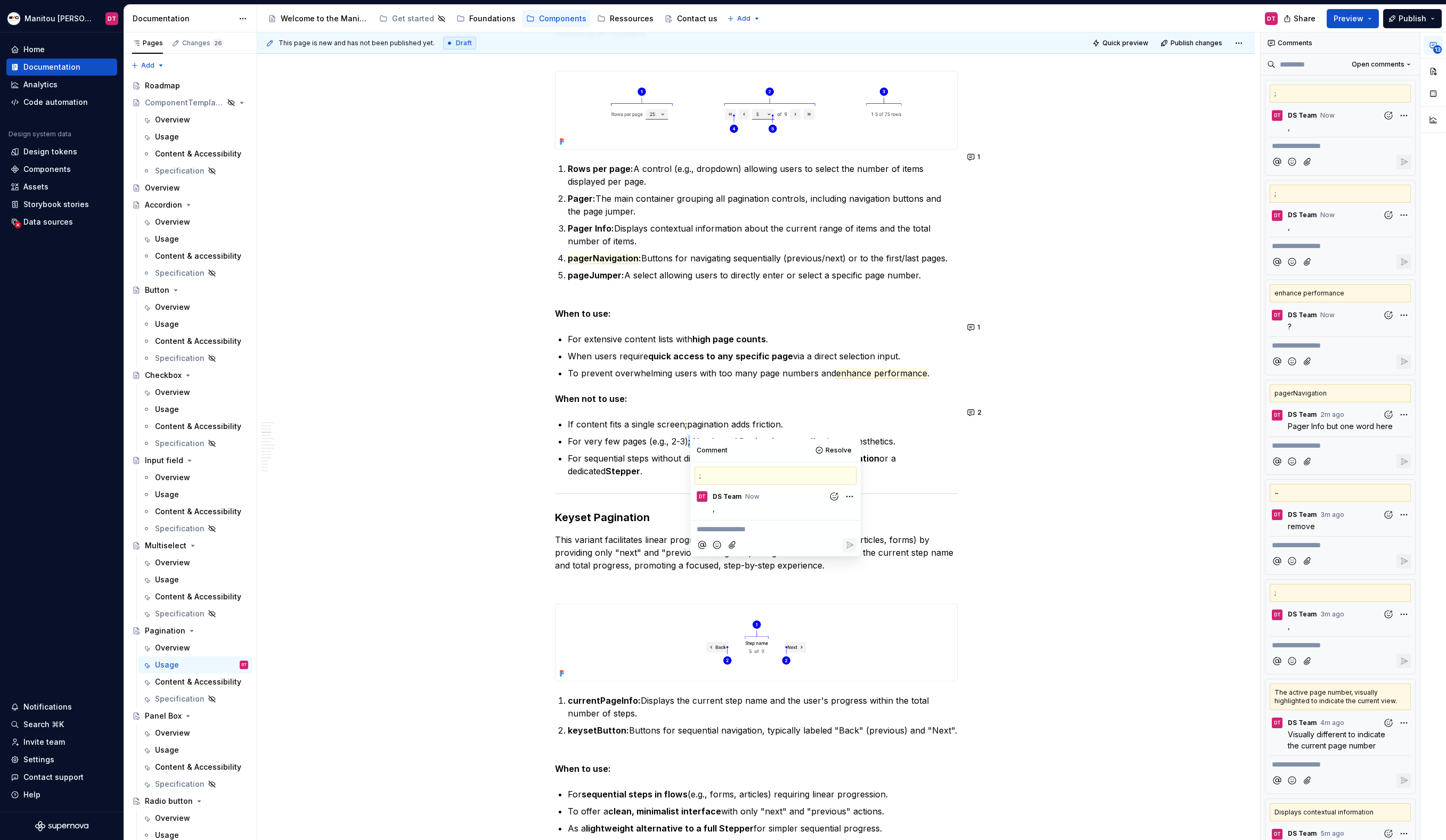
click at [673, 452] on p "For sequential steps without direct page jumping; consider Keyset Pagination or…" at bounding box center [762, 465] width 390 height 26
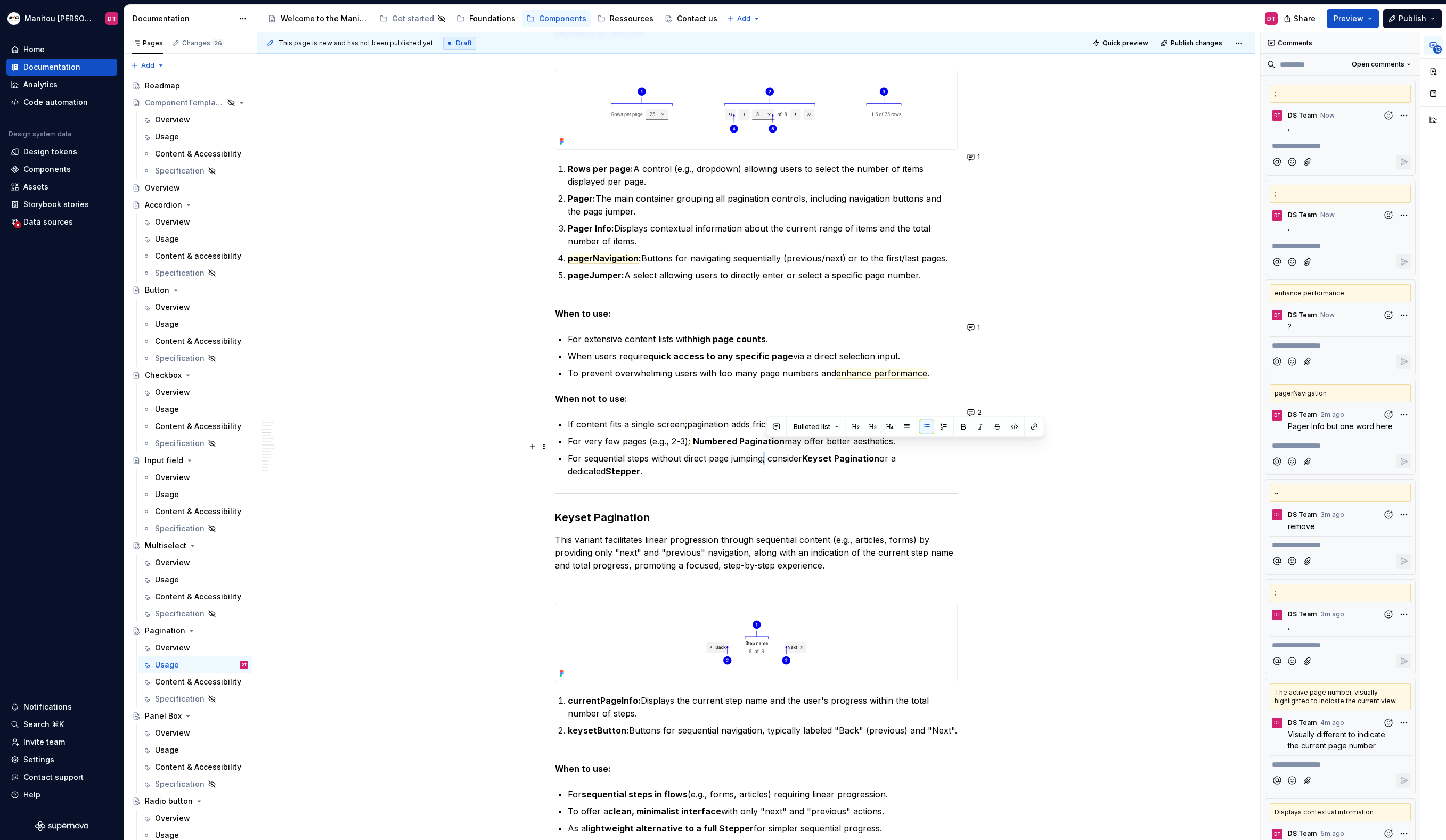
click at [766, 452] on p "For sequential steps without direct page jumping; consider Keyset Pagination or…" at bounding box center [762, 465] width 390 height 26
click at [772, 428] on button "button" at bounding box center [776, 426] width 15 height 15
click at [930, 464] on icon "Send" at bounding box center [927, 461] width 11 height 11
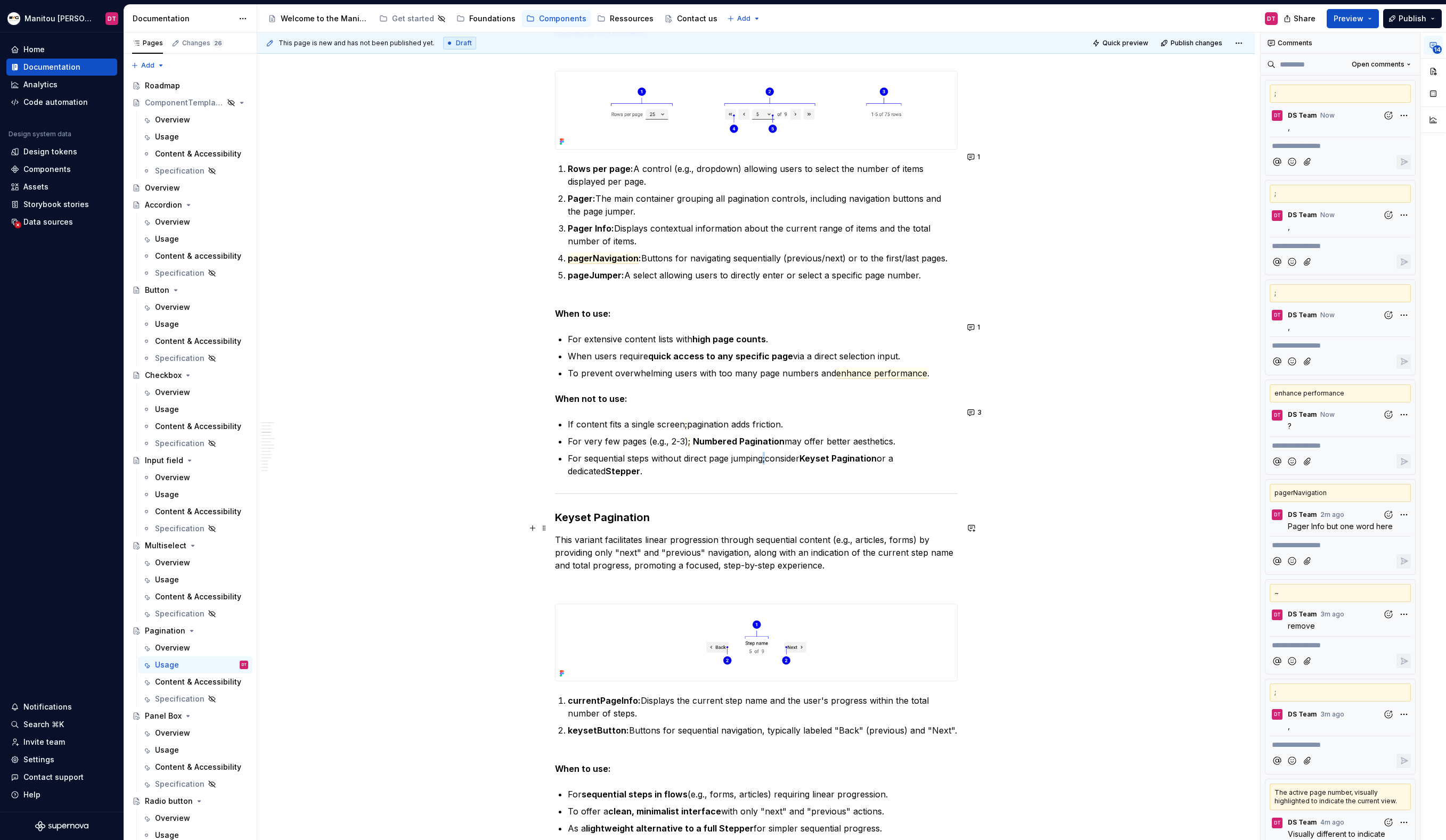
click at [695, 539] on p "This variant facilitates linear progression through sequential content (e.g., a…" at bounding box center [756, 553] width 403 height 39
click at [829, 554] on p "This variant facilitates linear progression through sequential content (e.g., a…" at bounding box center [756, 553] width 403 height 39
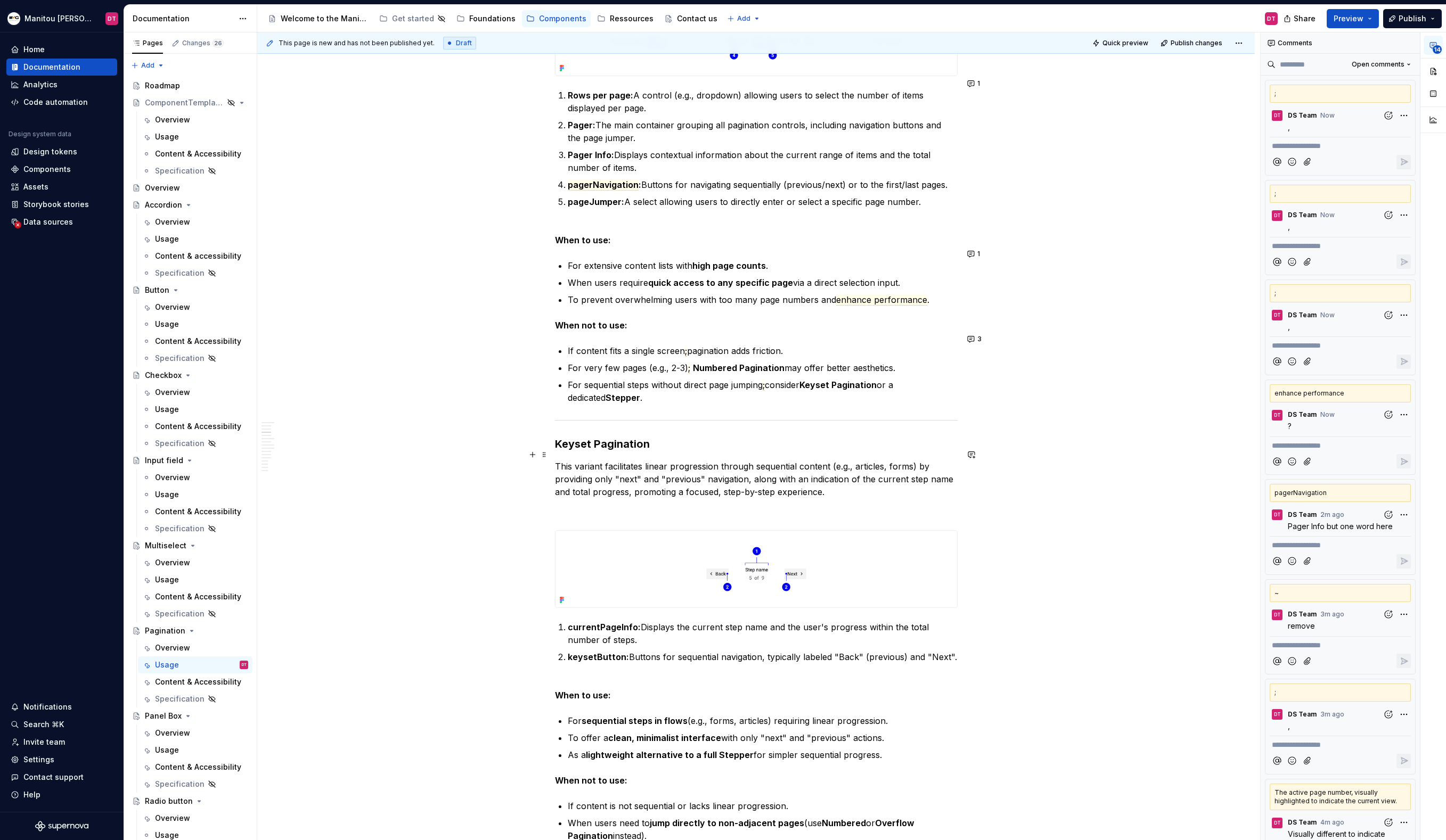
scroll to position [1291, 0]
click at [747, 472] on p "This variant facilitates linear progression through sequential content (e.g., a…" at bounding box center [756, 482] width 403 height 39
click at [889, 479] on p "This variant facilitates linear progression through sequential content (e.g., a…" at bounding box center [756, 482] width 403 height 39
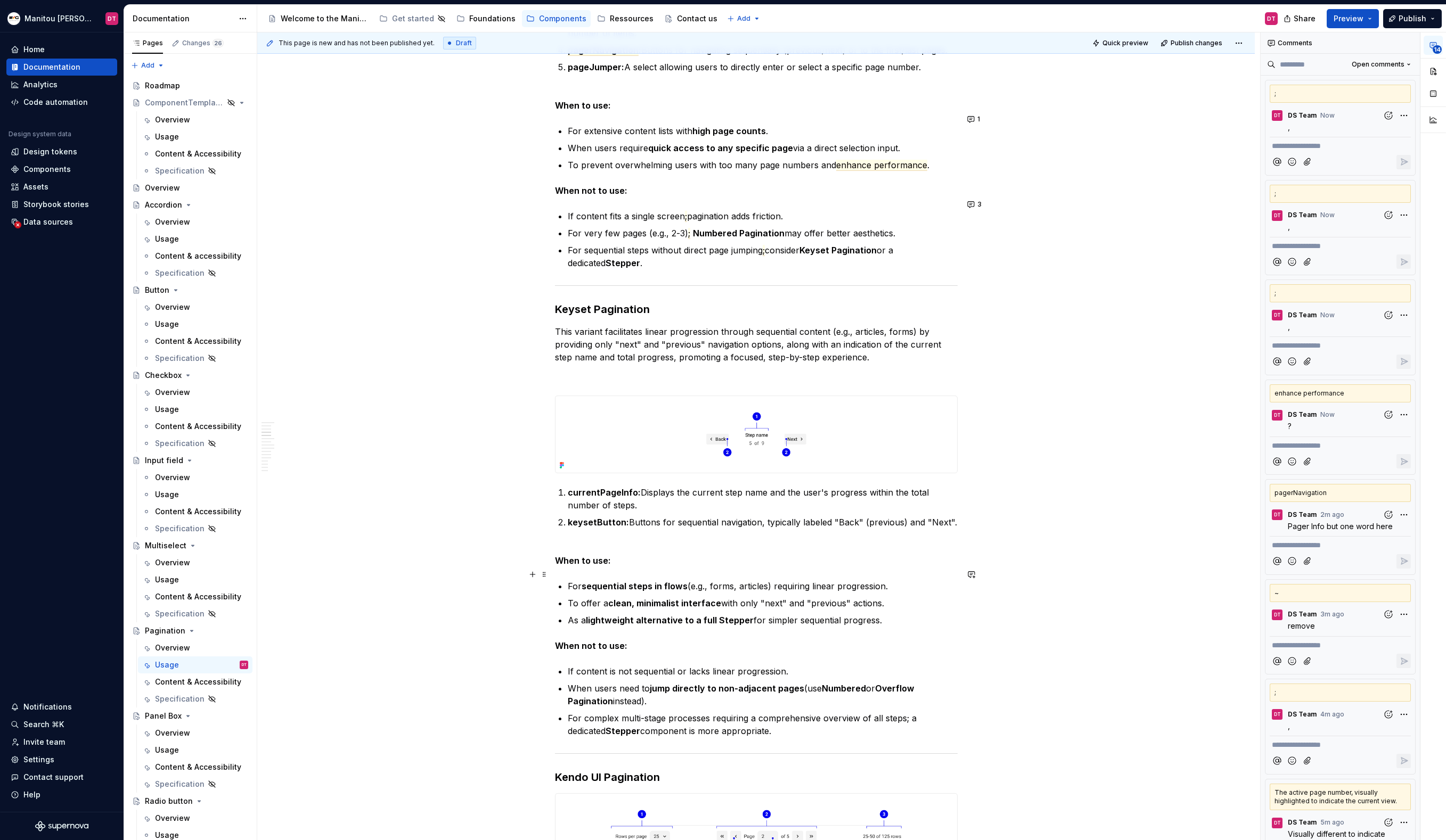
scroll to position [1433, 0]
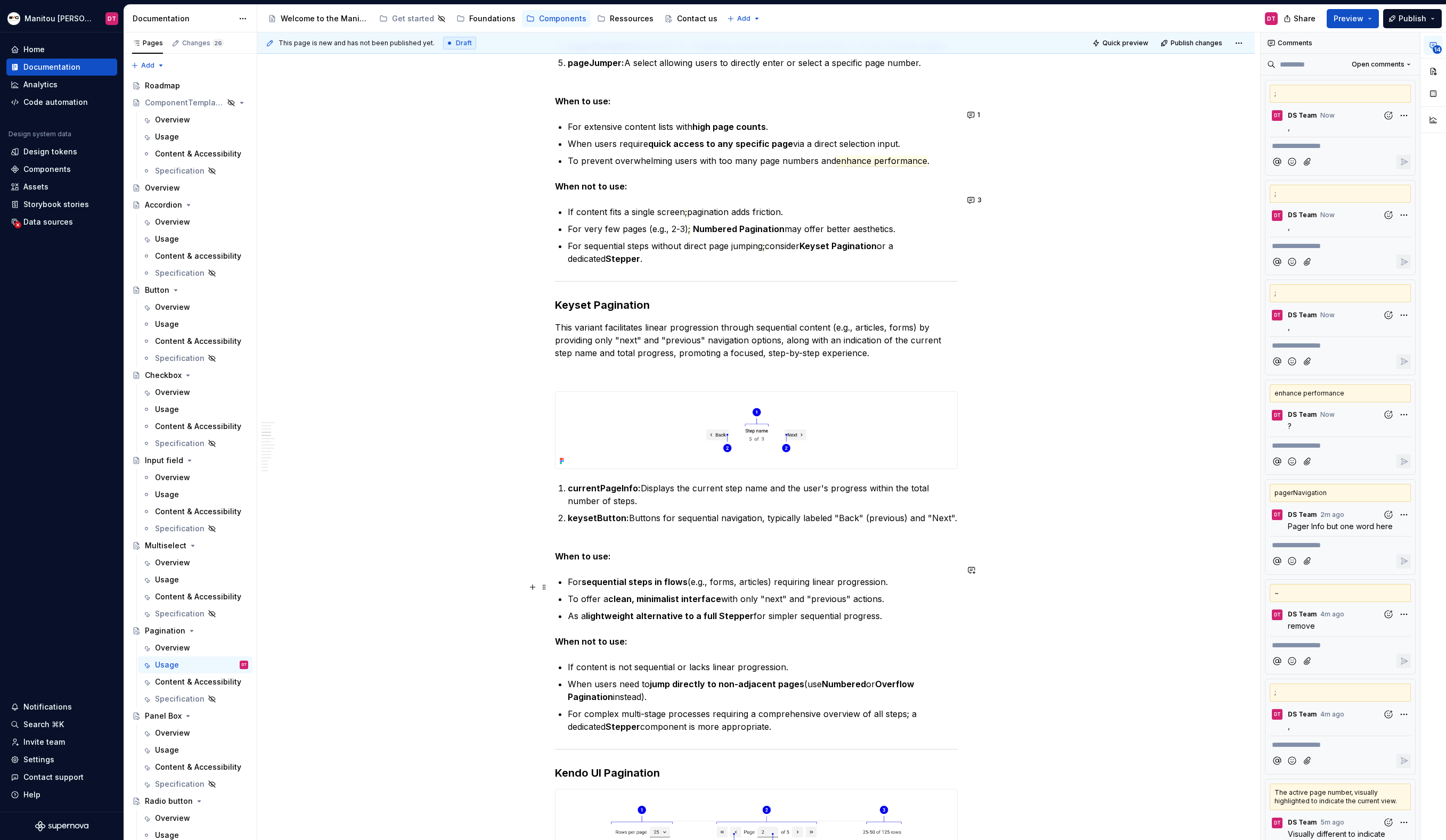
click at [930, 578] on ul "For sequential steps in flows (e.g., forms, articles) requiring linear progress…" at bounding box center [762, 598] width 390 height 47
click at [929, 575] on p "For sequential steps in flows (e.g., forms, articles) requiring linear progress…" at bounding box center [762, 582] width 390 height 13
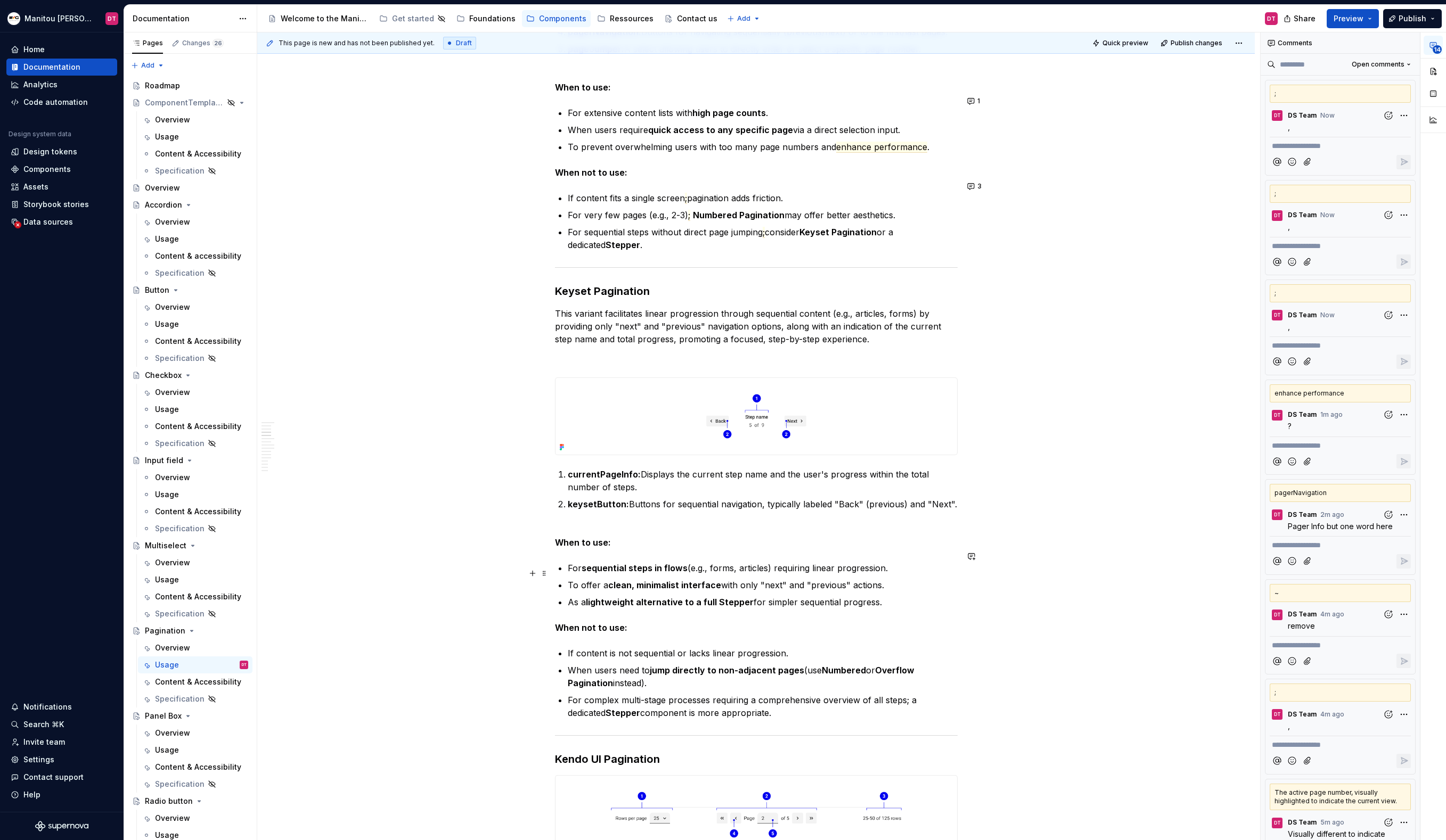
click at [920, 578] on p "To offer a clean, minimalist interface with only "next" and "previous" actions." at bounding box center [762, 585] width 390 height 13
click at [920, 596] on p "As a lightweight alternative to a full Stepper for simpler sequential progress." at bounding box center [762, 602] width 390 height 13
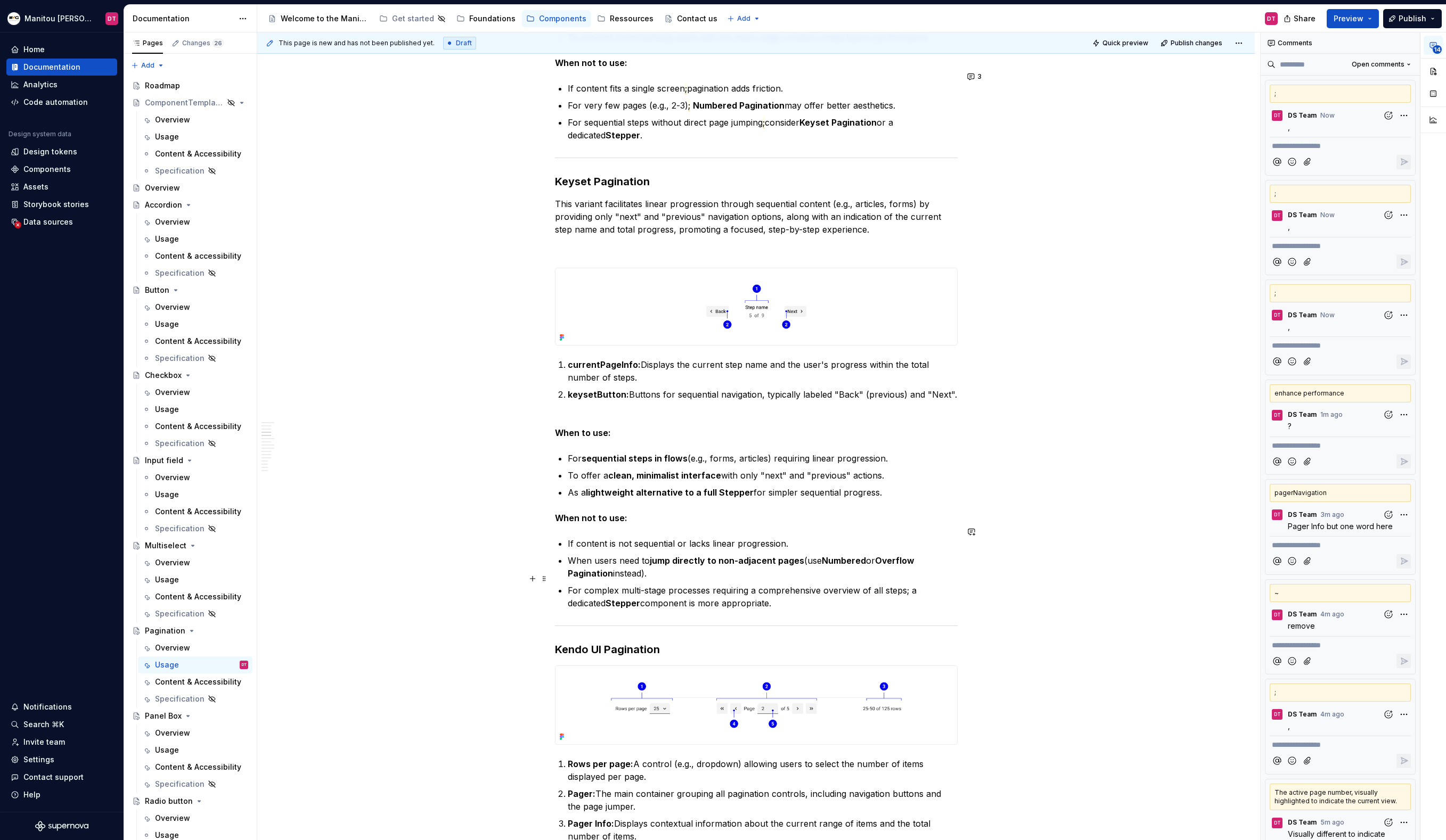
scroll to position [1574, 0]
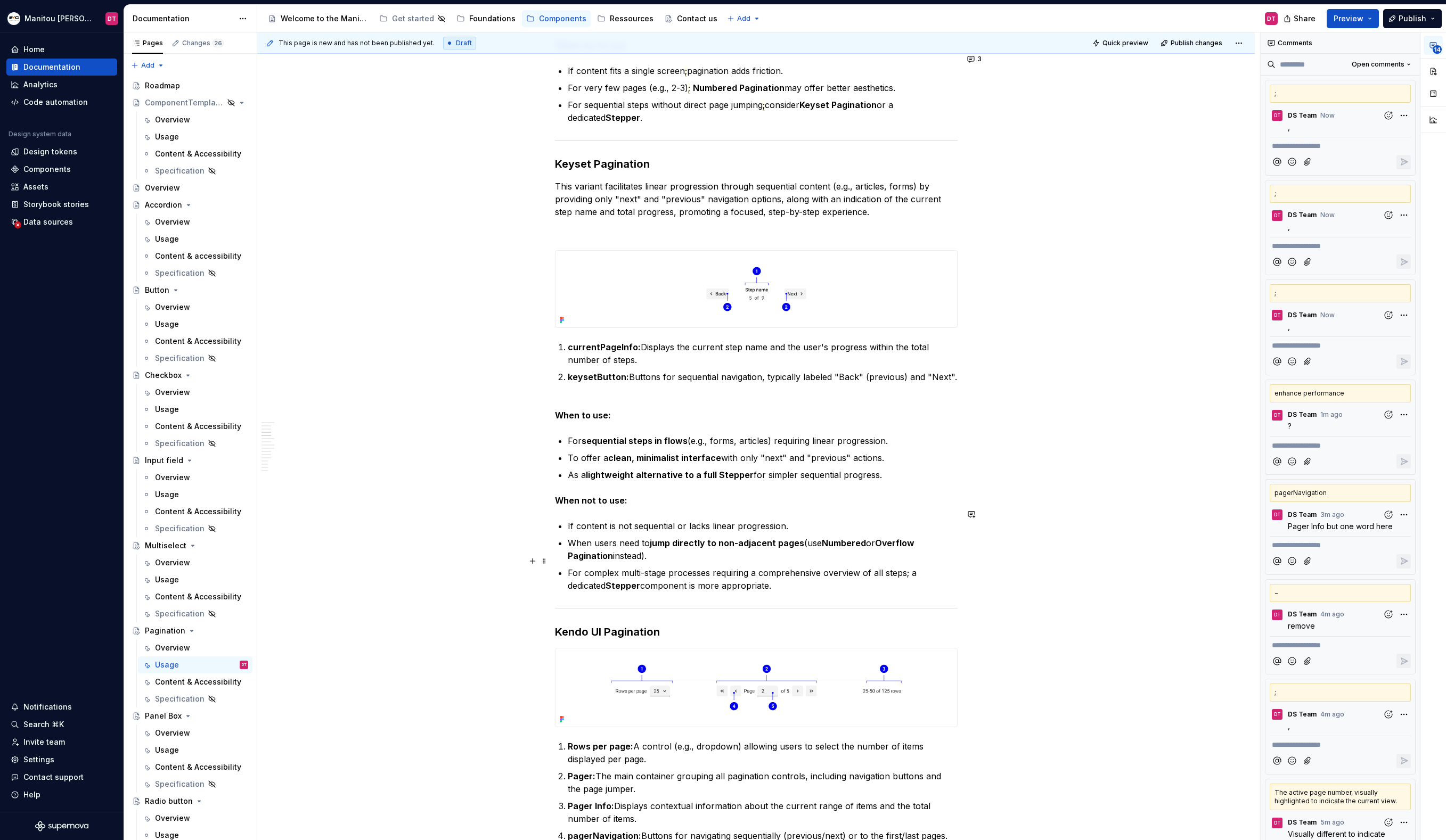
click at [949, 566] on p "For complex multi-stage processes requiring a comprehensive overview of all ste…" at bounding box center [762, 579] width 390 height 26
click at [811, 520] on p "If content is not sequential or lacks linear progression." at bounding box center [762, 526] width 390 height 13
click at [793, 496] on button "button" at bounding box center [795, 494] width 15 height 15
drag, startPoint x: 842, startPoint y: 514, endPoint x: 778, endPoint y: 514, distance: 64.0
click at [778, 514] on body "Manitou [PERSON_NAME] Design System DT Home Documentation Analytics Code automa…" at bounding box center [723, 420] width 1446 height 840
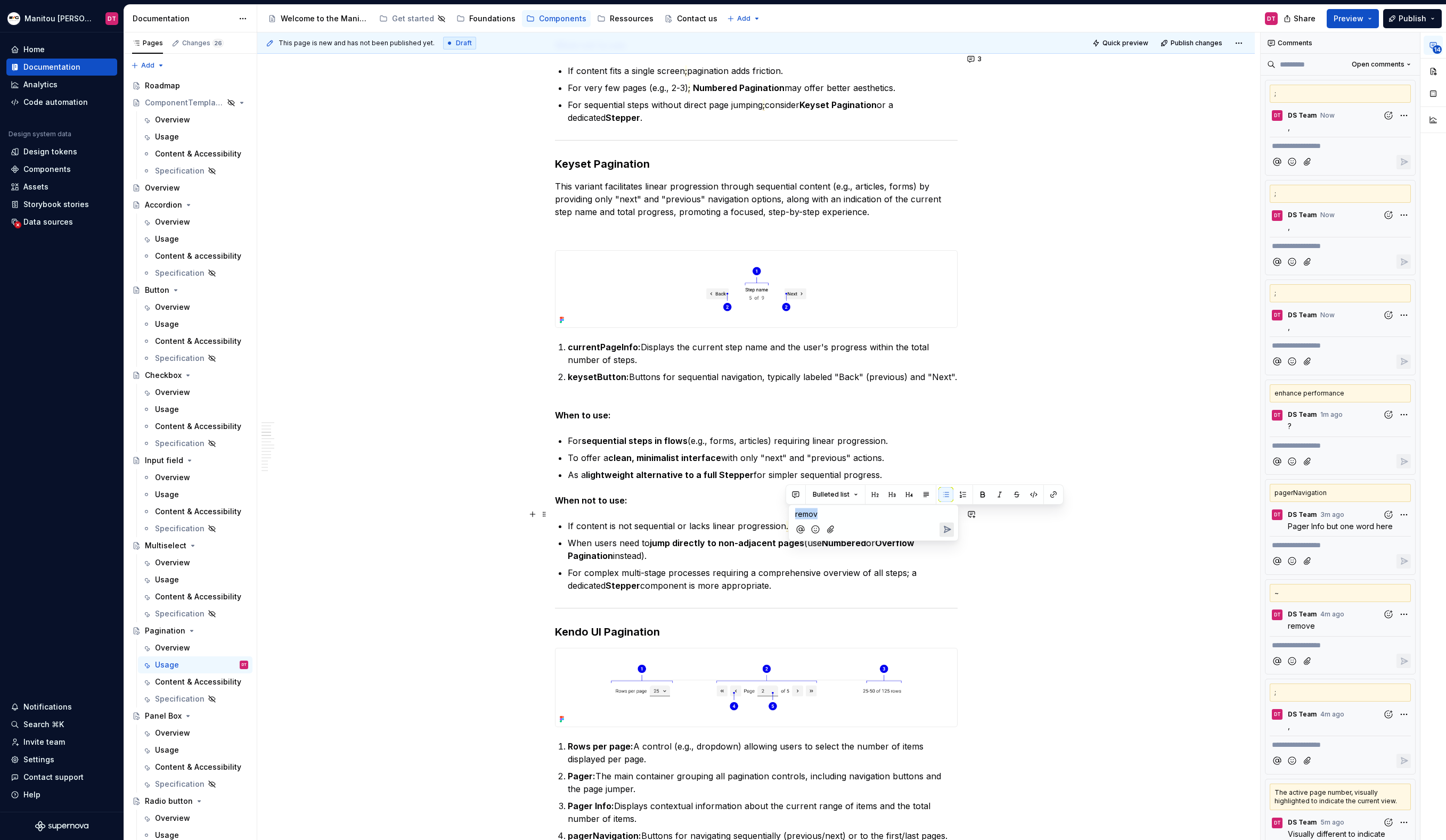
drag, startPoint x: 831, startPoint y: 517, endPoint x: 793, endPoint y: 512, distance: 38.3
click at [793, 512] on div "remov" at bounding box center [874, 512] width 161 height 14
click at [947, 534] on icon "Send" at bounding box center [947, 530] width 11 height 11
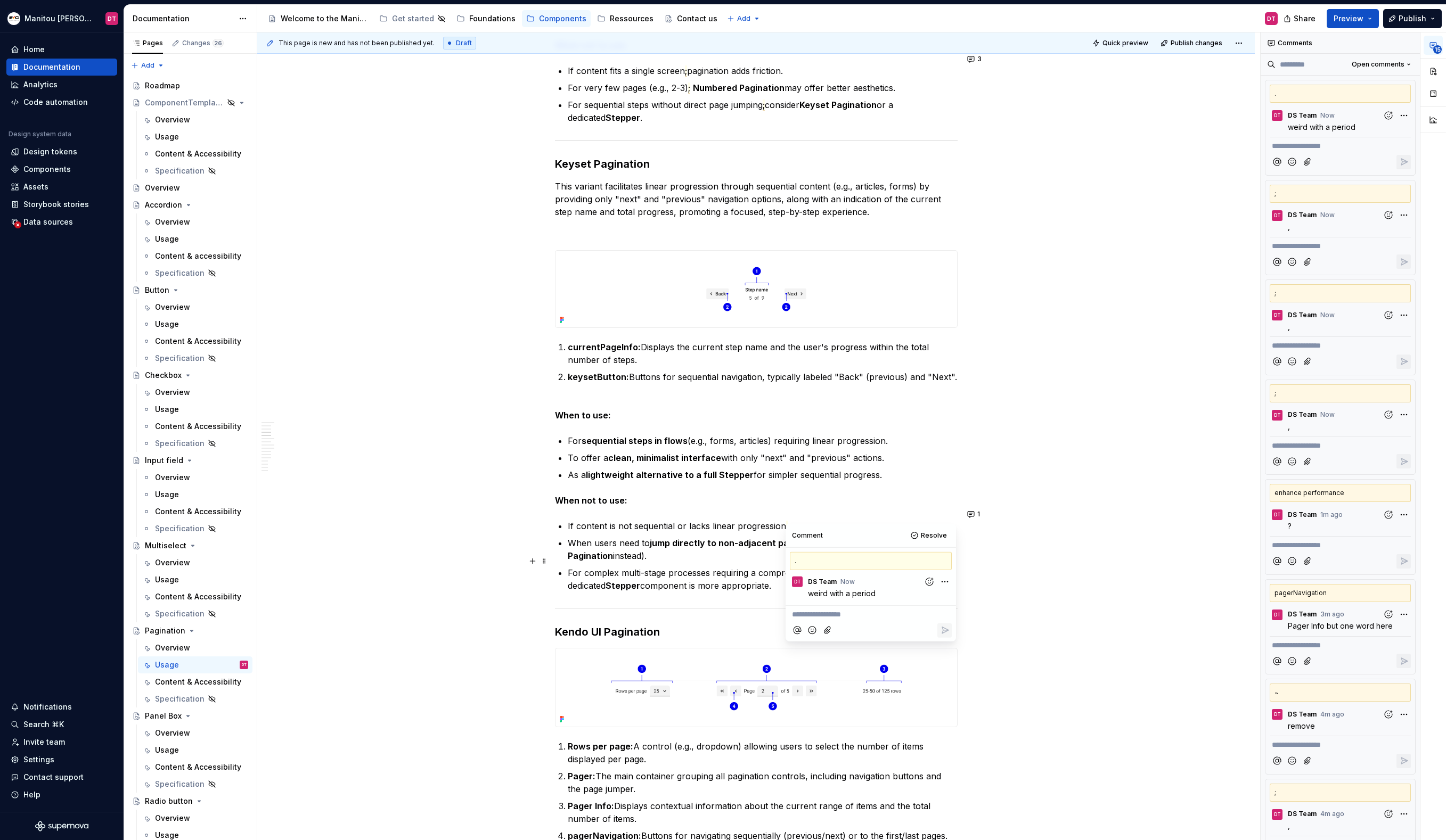
type textarea "*"
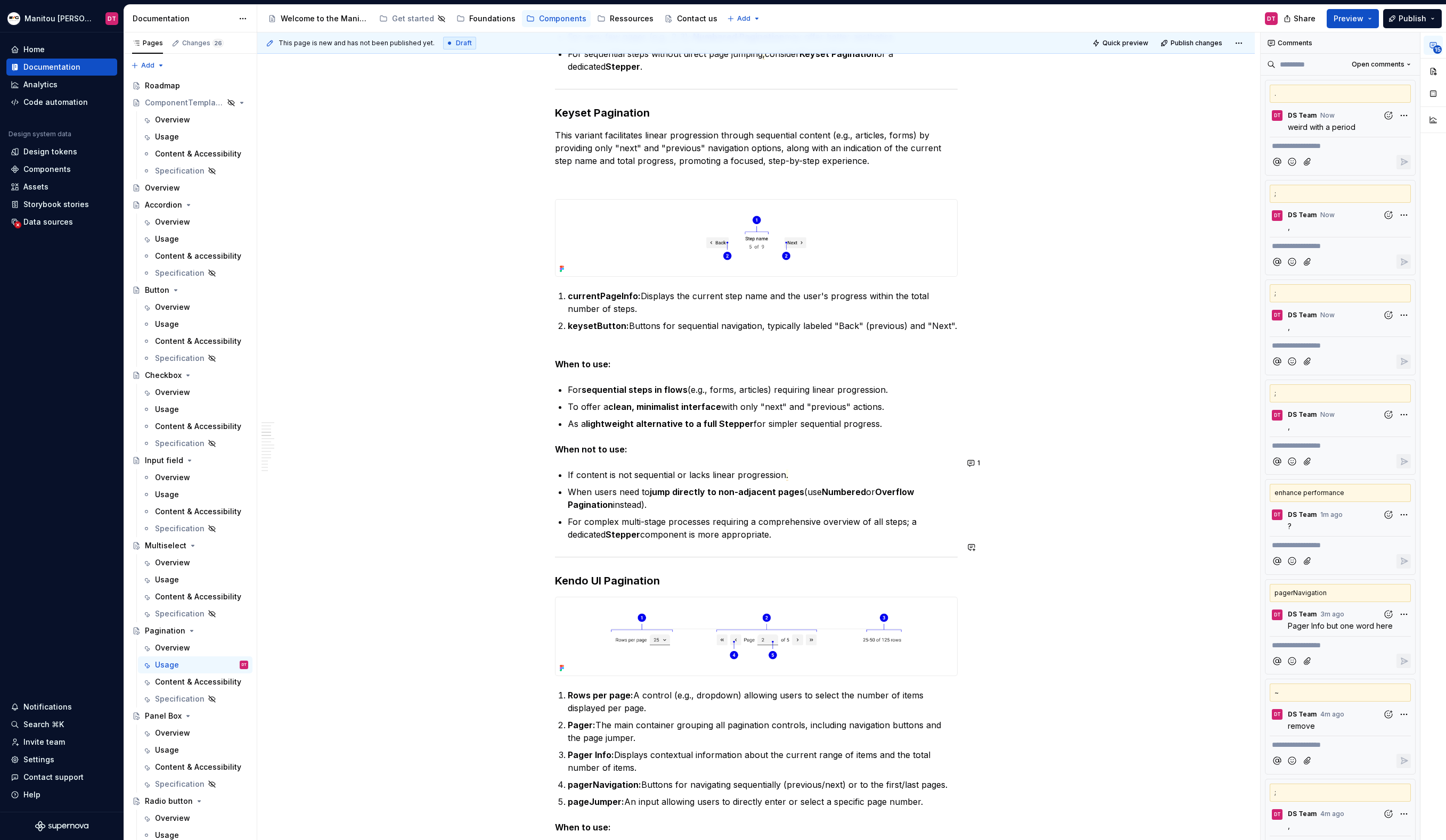
scroll to position [1625, 0]
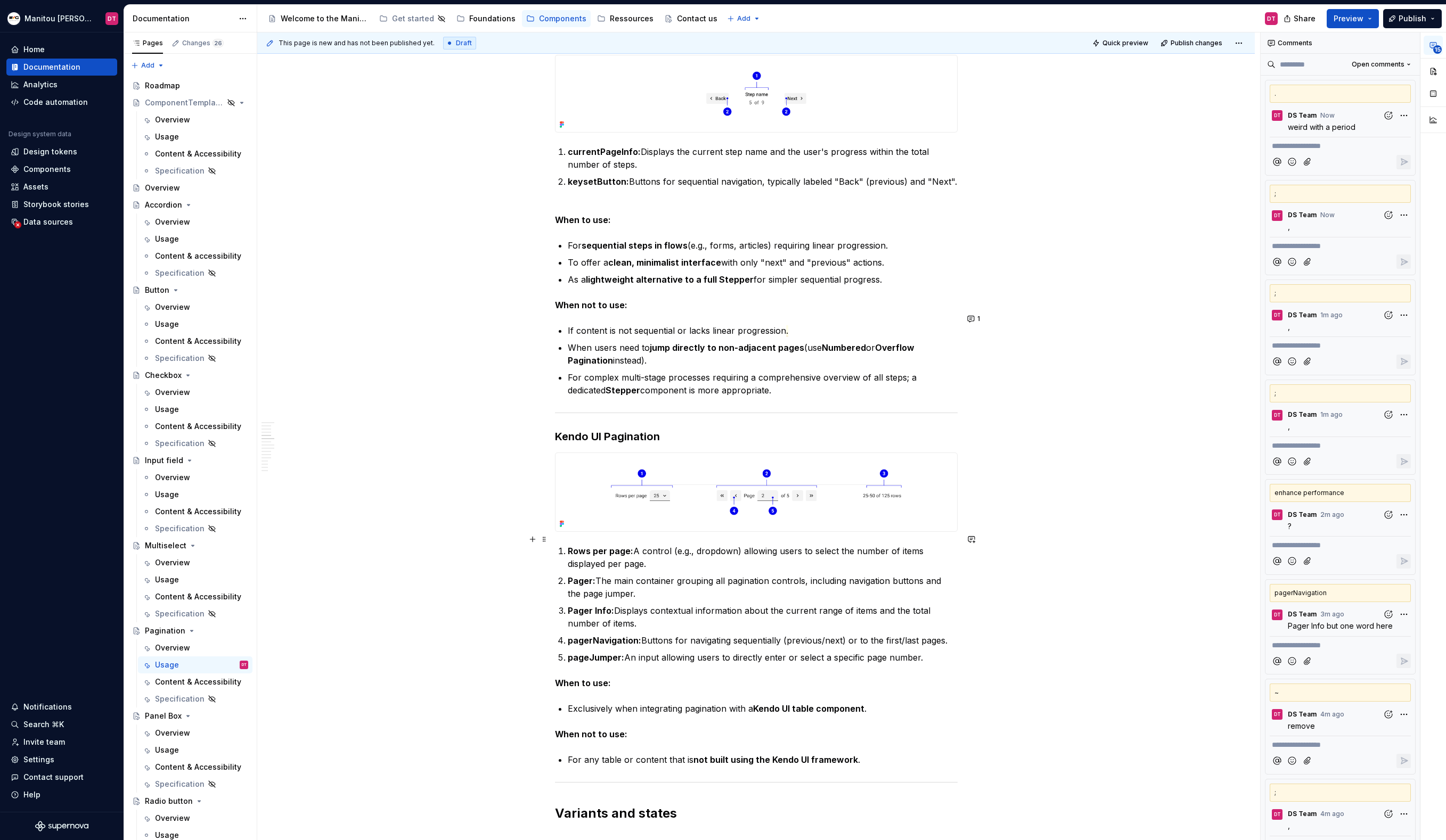
scroll to position [1771, 0]
click at [613, 383] on strong "Stepper" at bounding box center [623, 388] width 35 height 11
click at [894, 382] on p "For complex multi-stage processes requiring a comprehensive overview of all ste…" at bounding box center [762, 383] width 390 height 26
click at [923, 379] on p "For complex multi-stage processes requiring a comprehensive overview of all ste…" at bounding box center [762, 383] width 390 height 26
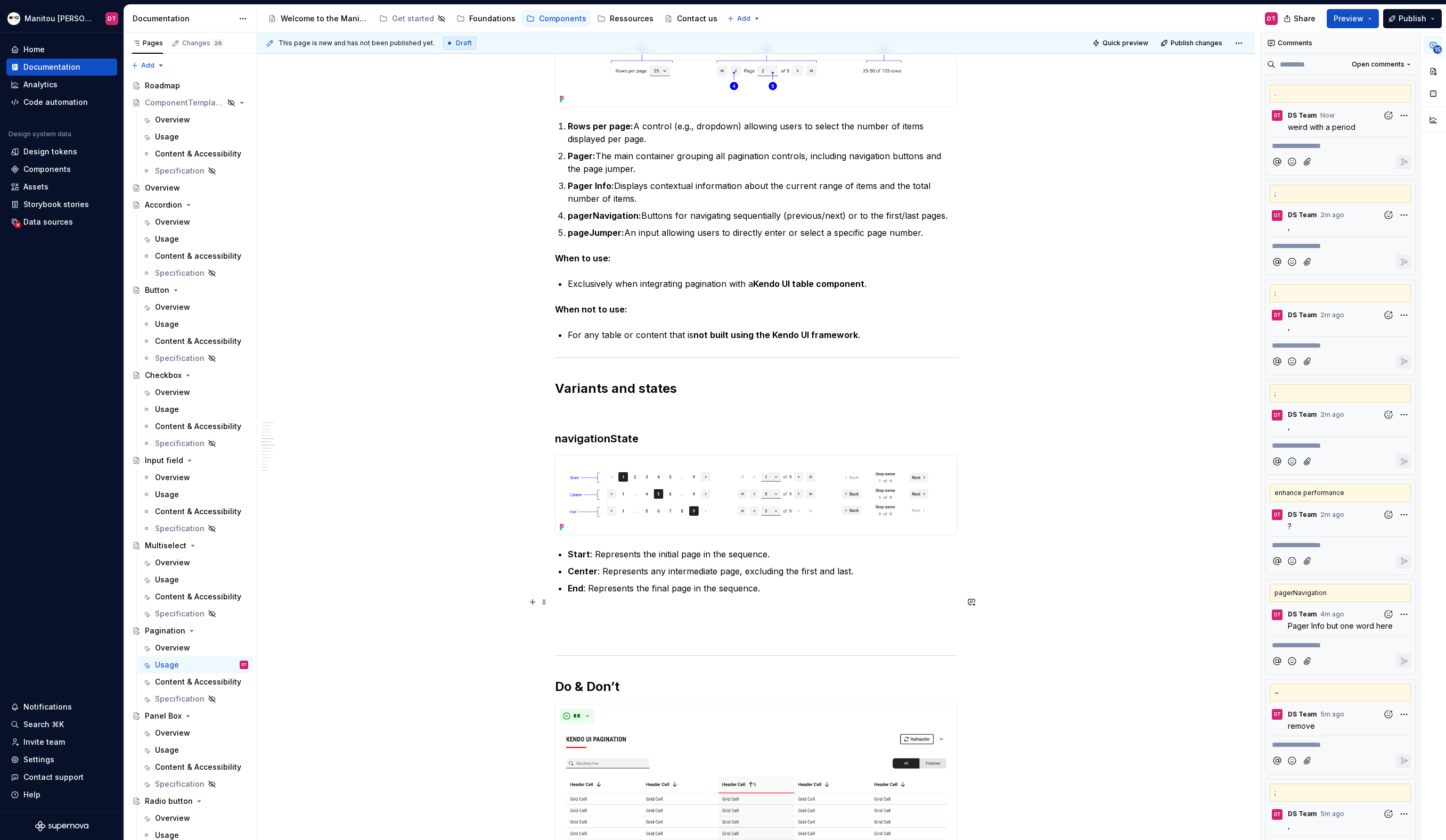
scroll to position [2198, 0]
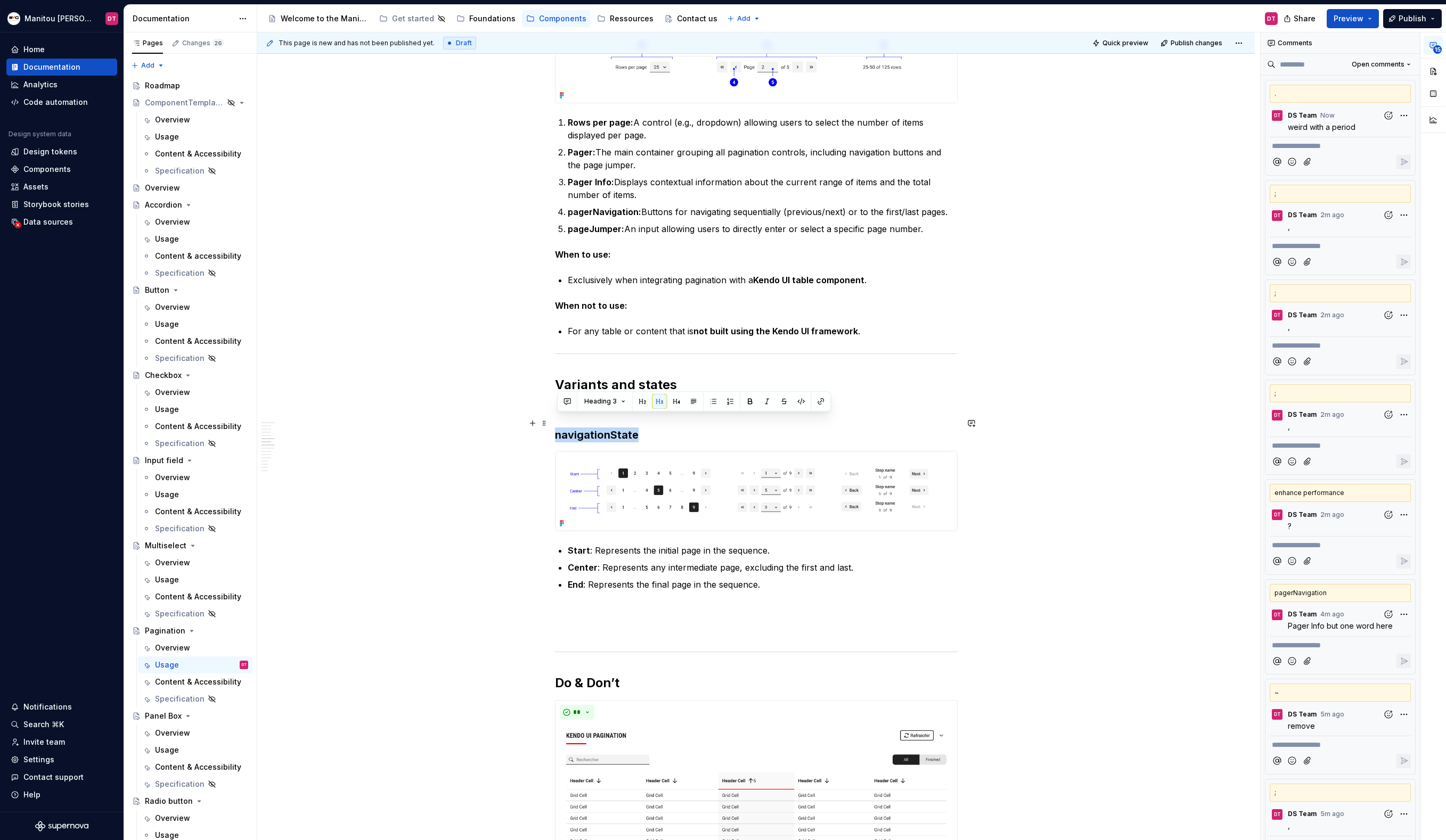
drag, startPoint x: 641, startPoint y: 425, endPoint x: 557, endPoint y: 426, distance: 84.0
click at [557, 428] on h3 "navigationState" at bounding box center [756, 435] width 403 height 15
click at [567, 399] on button "button" at bounding box center [567, 401] width 15 height 15
click at [622, 422] on p "**********" at bounding box center [644, 421] width 157 height 11
click at [1091, 536] on div "Définition The pagination component organizes large quantities of content by di…" at bounding box center [756, 793] width 998 height 5587
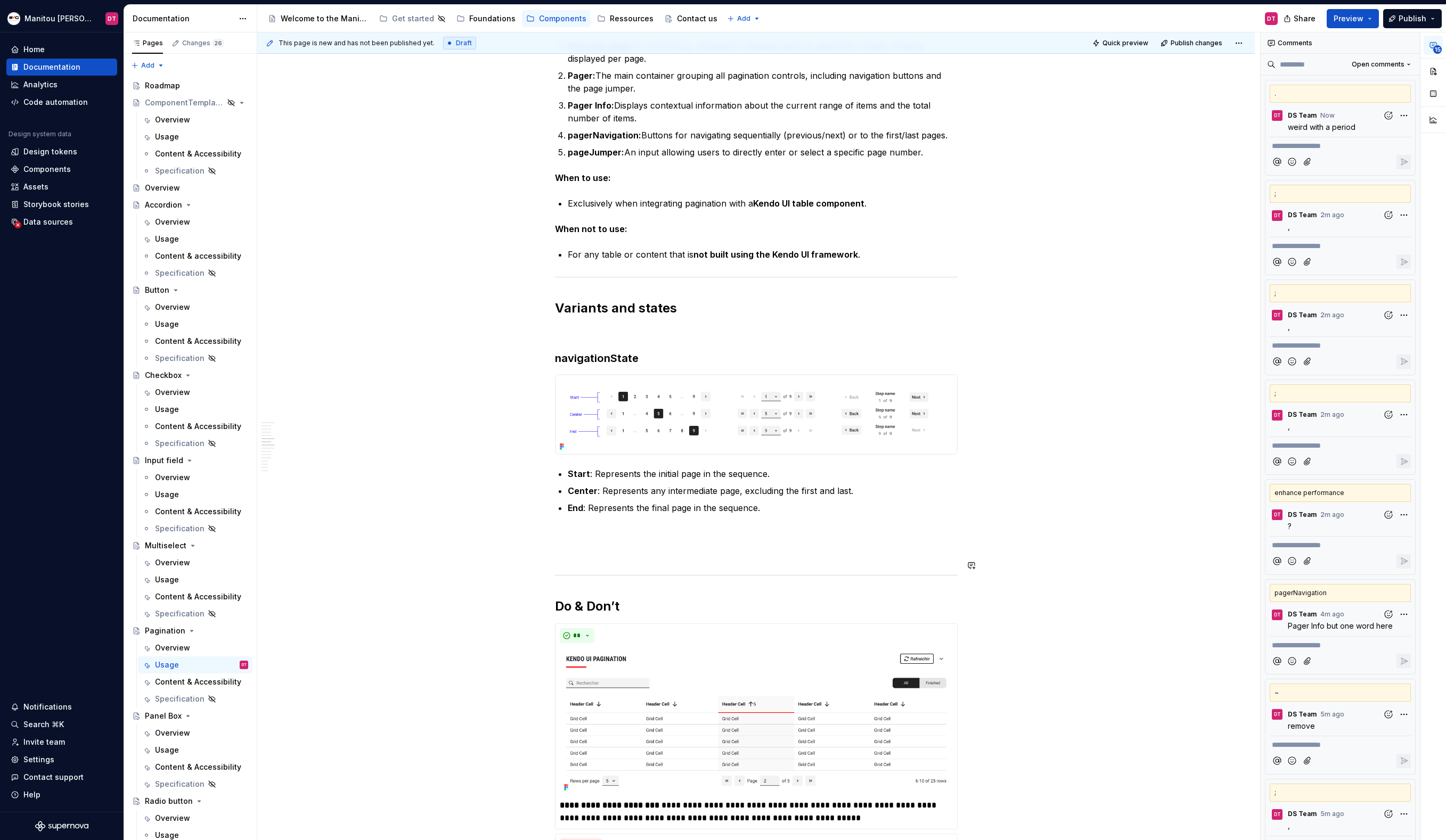
scroll to position [2215, 0]
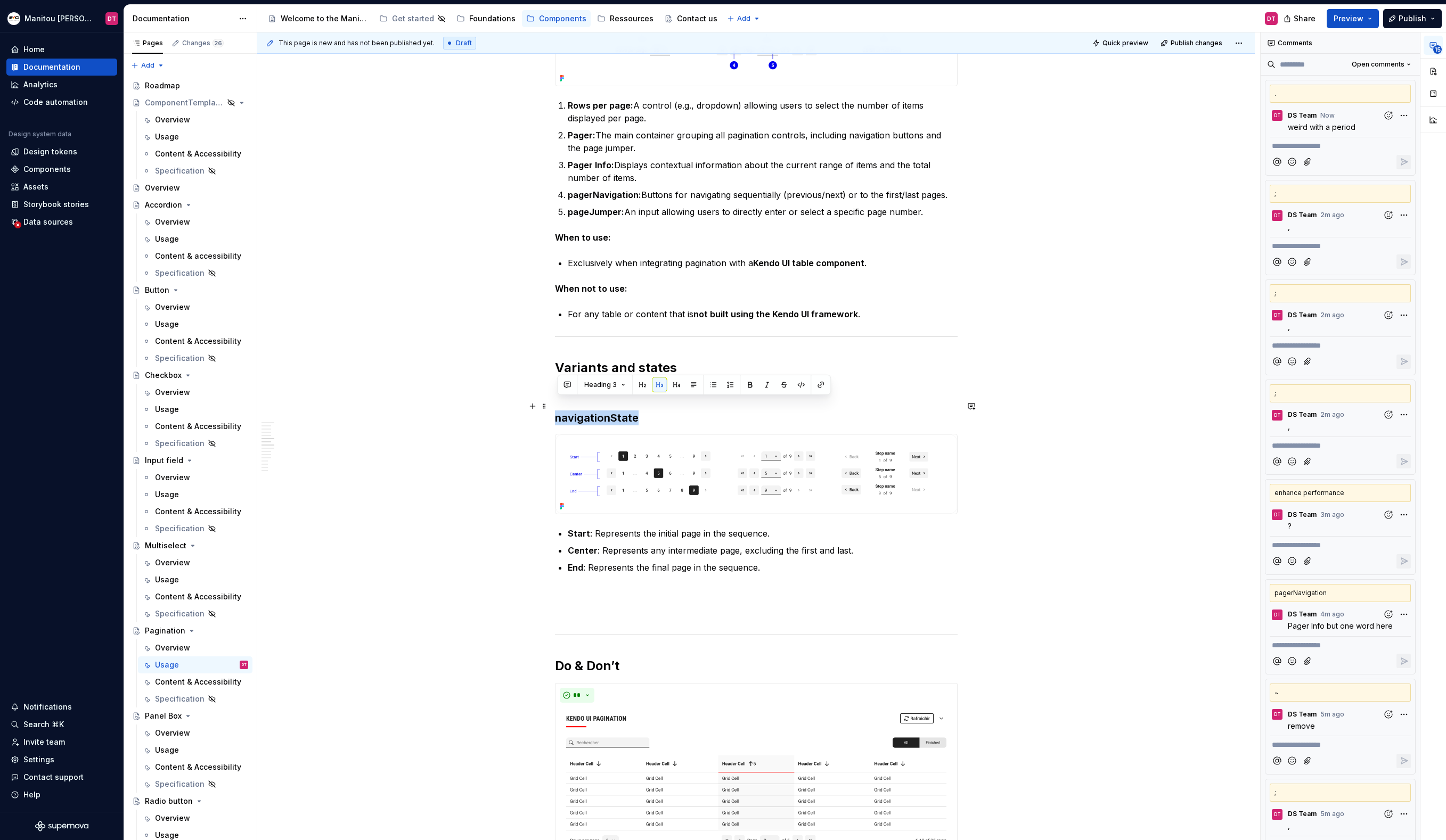
drag, startPoint x: 647, startPoint y: 405, endPoint x: 557, endPoint y: 405, distance: 90.0
click at [557, 410] on h3 "navigationState" at bounding box center [756, 417] width 403 height 15
click at [570, 384] on button "button" at bounding box center [567, 385] width 15 height 15
click at [804, 410] on h3 "navigationState" at bounding box center [756, 417] width 403 height 15
click at [1017, 521] on div "Définition The pagination component organizes large quantities of content by di…" at bounding box center [756, 776] width 998 height 5587
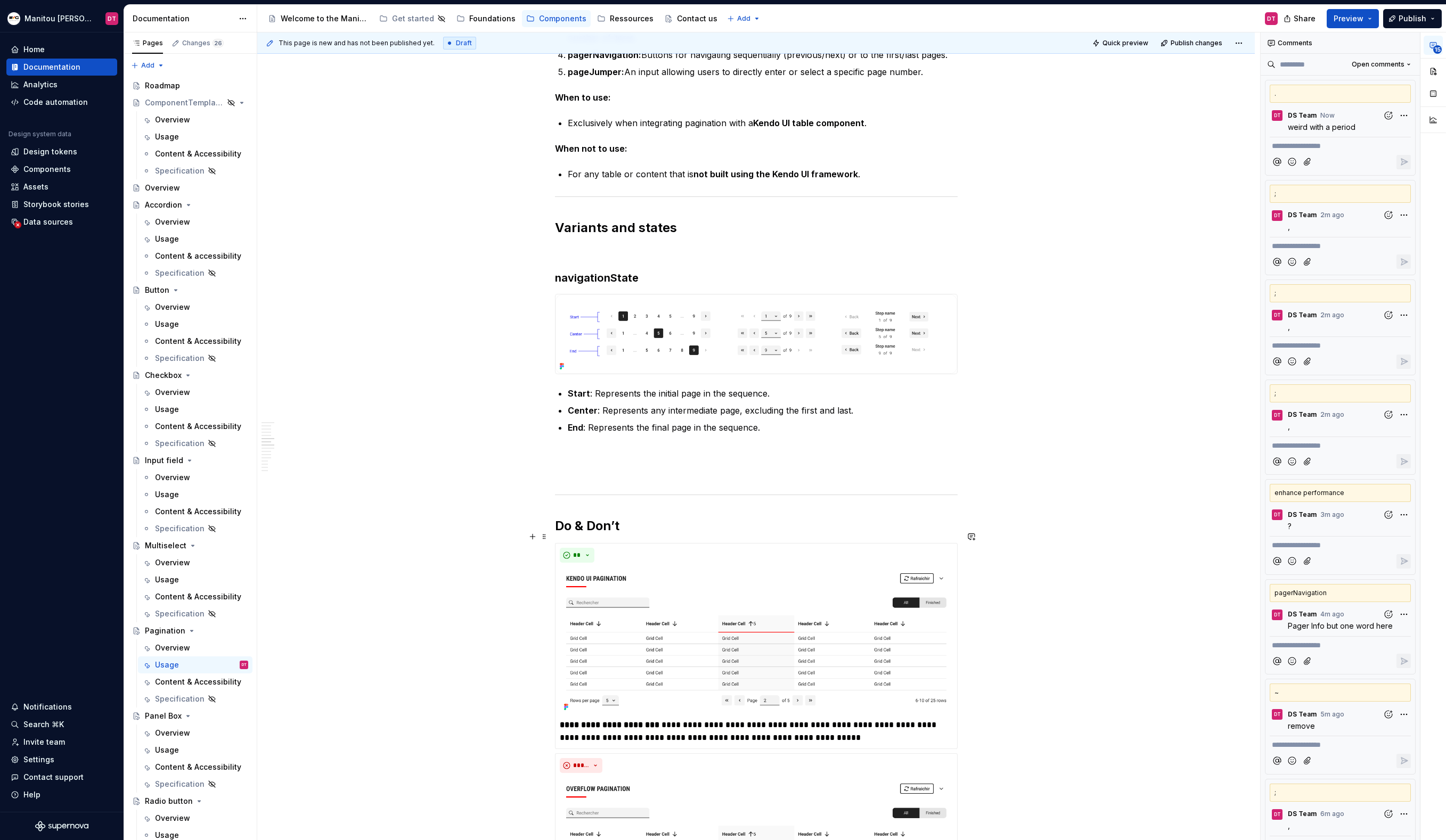
scroll to position [2418, 0]
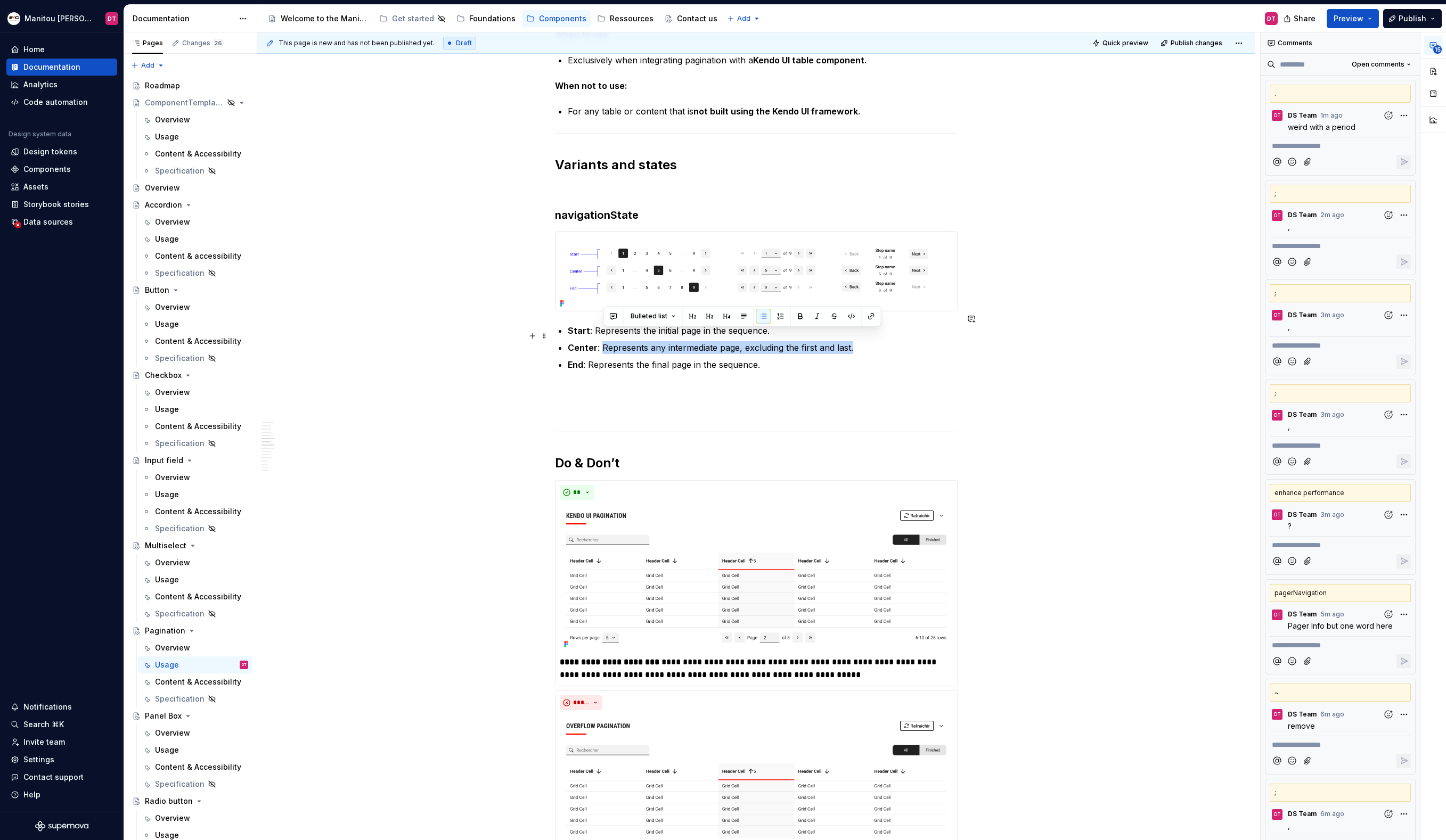
drag, startPoint x: 860, startPoint y: 336, endPoint x: 606, endPoint y: 333, distance: 254.0
click at [606, 341] on p "Center : Represents any intermediate page, excluding the first and last." at bounding box center [762, 348] width 390 height 13
click at [615, 320] on button "button" at bounding box center [613, 316] width 15 height 15
click at [761, 352] on icon "Send" at bounding box center [764, 351] width 11 height 11
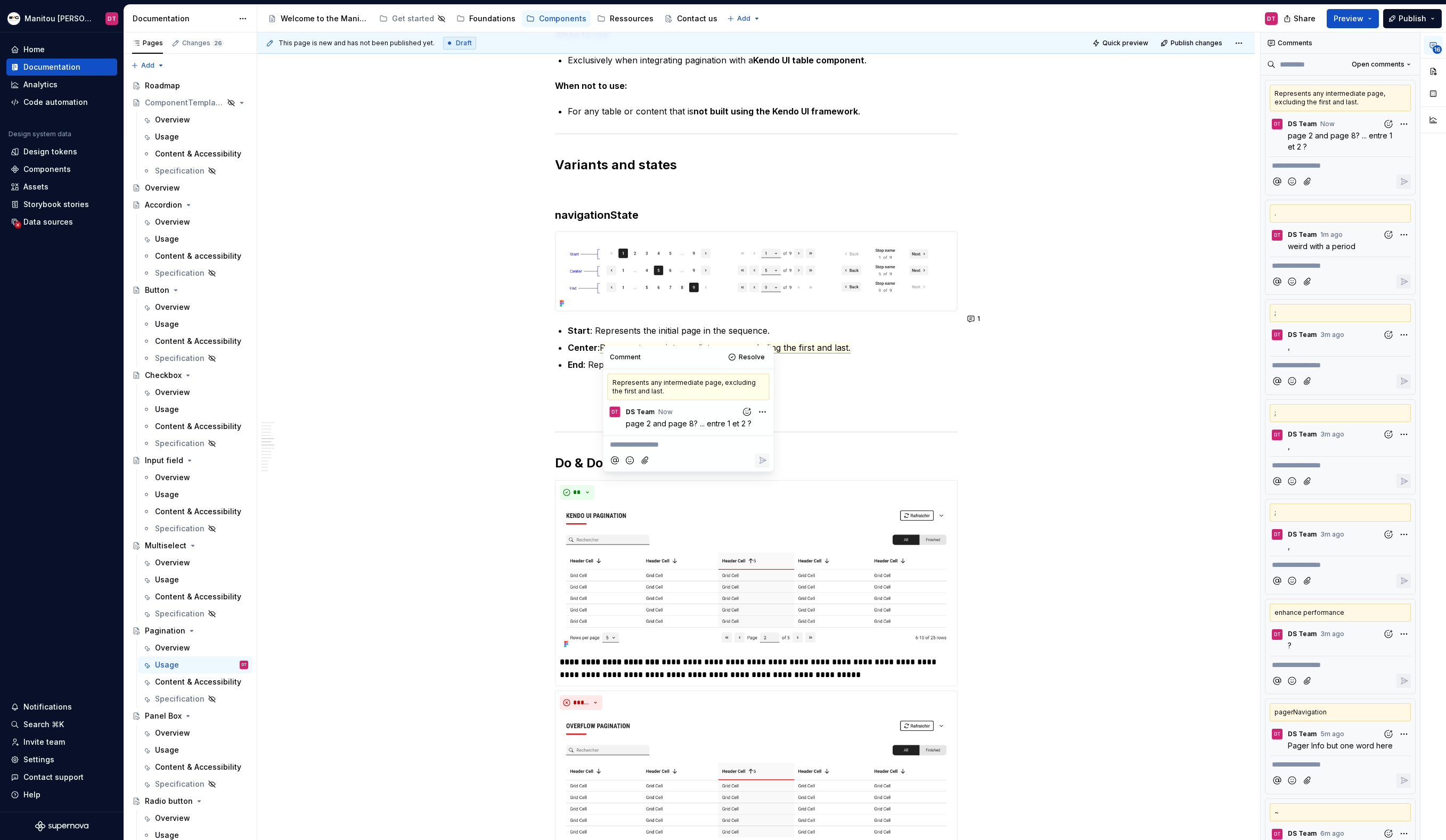
type textarea "*"
click at [916, 367] on div "Définition The pagination component organizes large quantities of content by di…" at bounding box center [756, 453] width 403 height 5296
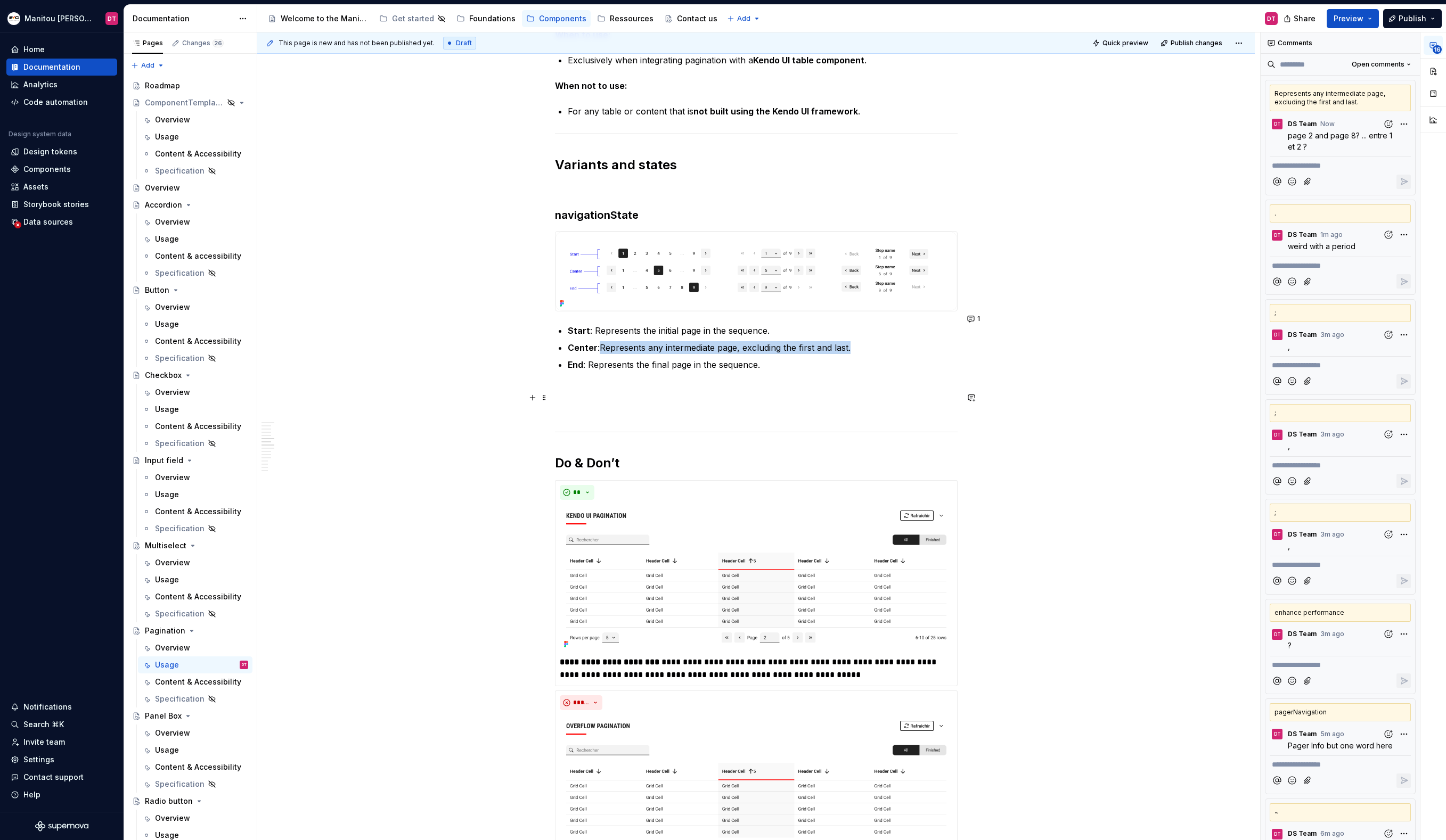
click at [1077, 394] on div "Définition The pagination component organizes large quantities of content by di…" at bounding box center [756, 573] width 998 height 5587
click at [1076, 397] on div "Définition The pagination component organizes large quantities of content by di…" at bounding box center [756, 573] width 998 height 5587
drag, startPoint x: 773, startPoint y: 318, endPoint x: 701, endPoint y: 320, distance: 72.0
click at [701, 324] on p "Start : Represents the initial page in the sequence." at bounding box center [762, 330] width 390 height 13
click at [709, 299] on button "button" at bounding box center [711, 300] width 15 height 15
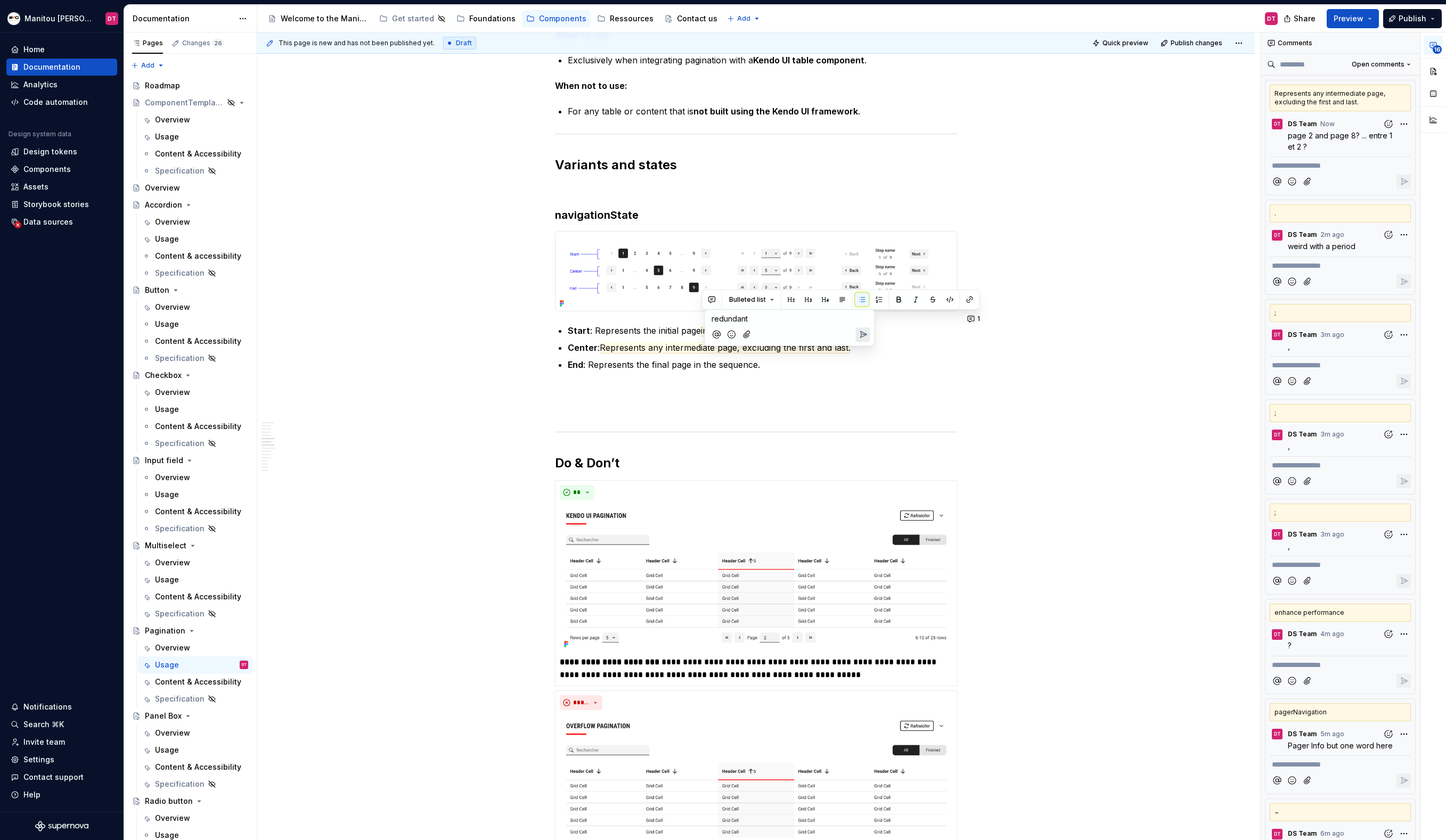
click at [864, 334] on icon "Send" at bounding box center [863, 334] width 11 height 11
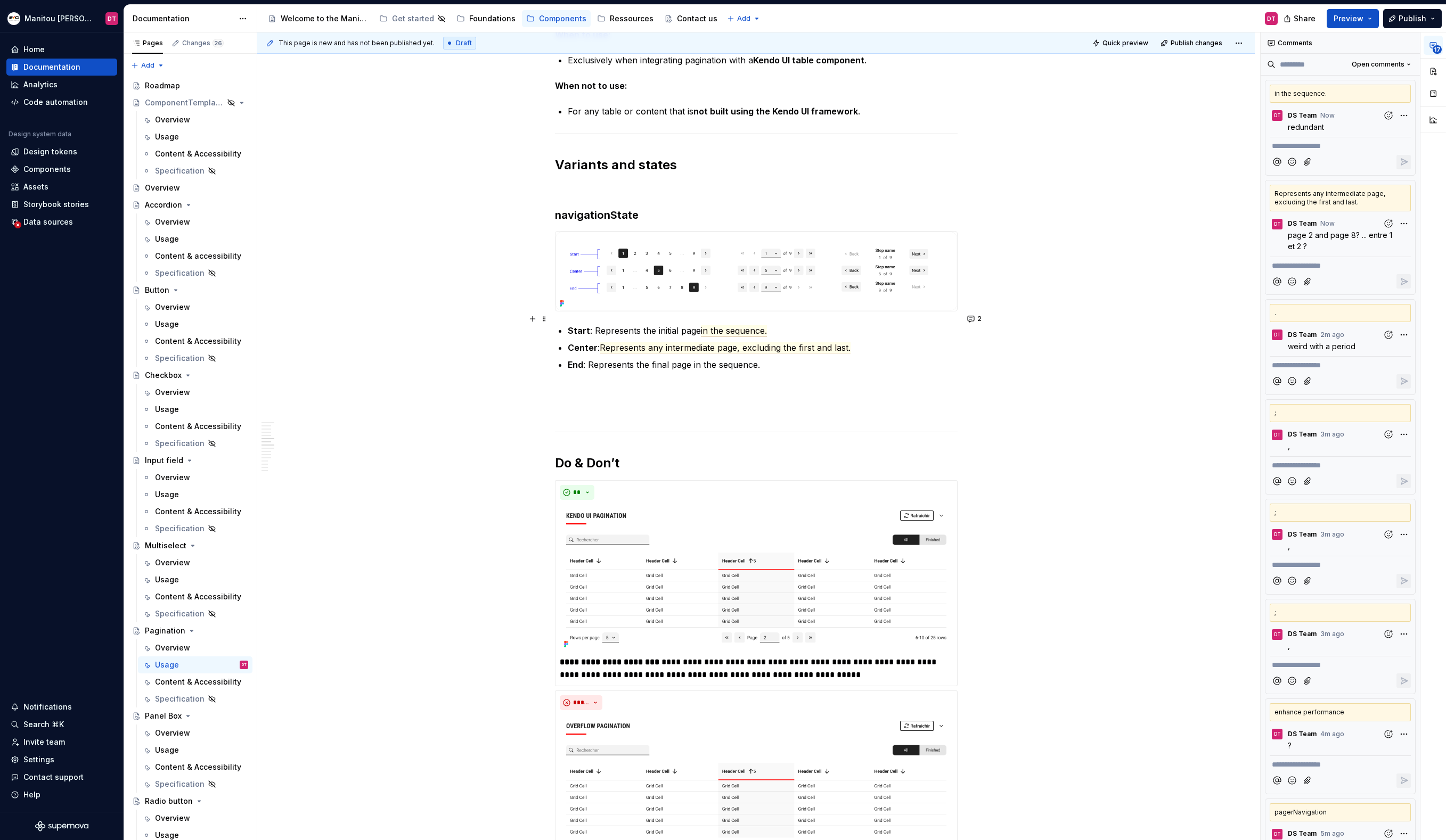
click at [731, 325] on span "in the sequence." at bounding box center [734, 330] width 66 height 11
click at [684, 358] on p "End : Represents the final page in the sequence." at bounding box center [762, 365] width 390 height 13
click at [760, 358] on p "End : Represents the final page in the sequence." at bounding box center [762, 365] width 390 height 13
click at [1110, 546] on div "Définition The pagination component organizes large quantities of content by di…" at bounding box center [756, 573] width 998 height 5587
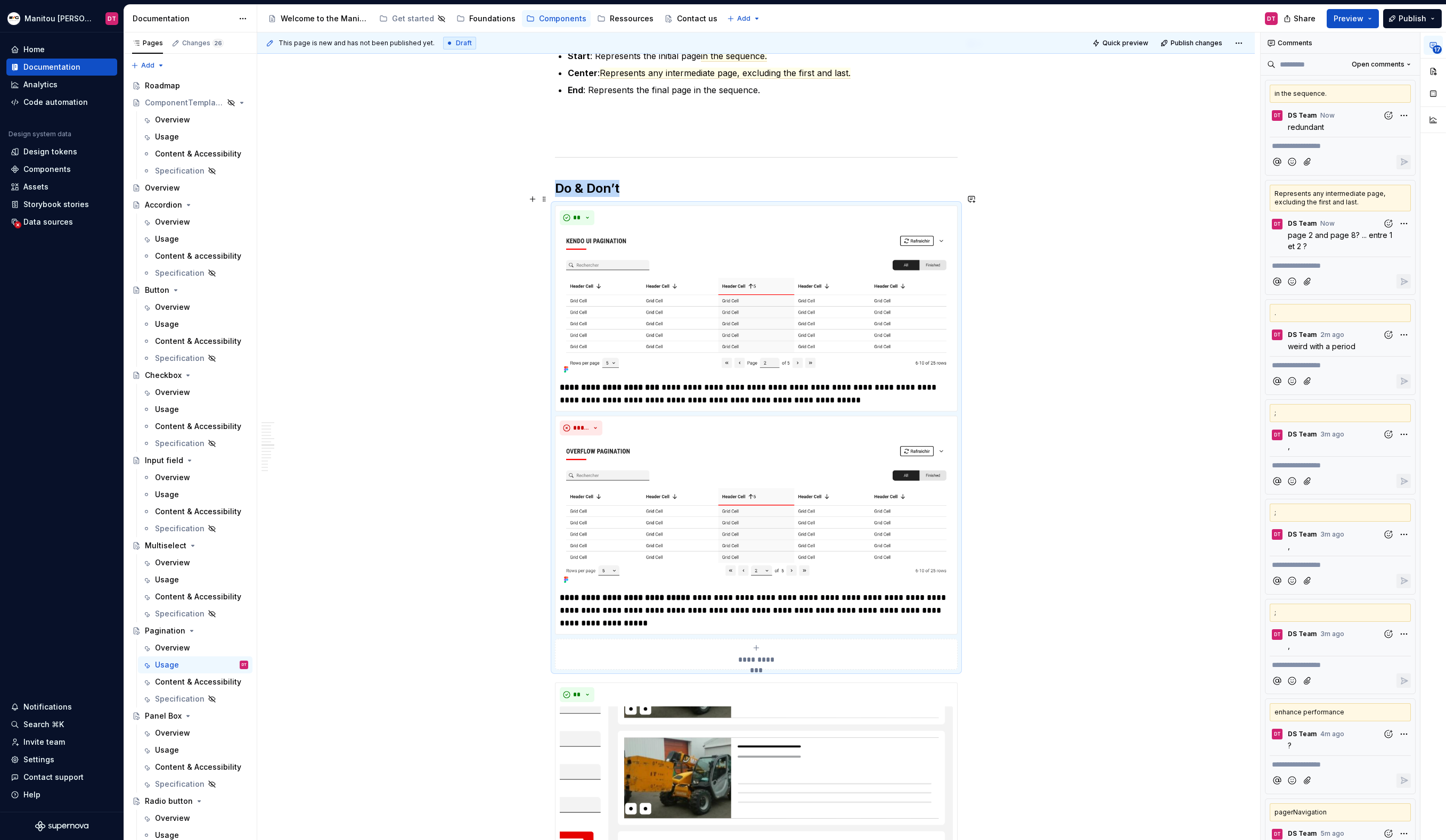
click at [1104, 554] on div "Définition The pagination component organizes large quantities of content by di…" at bounding box center [756, 298] width 998 height 5587
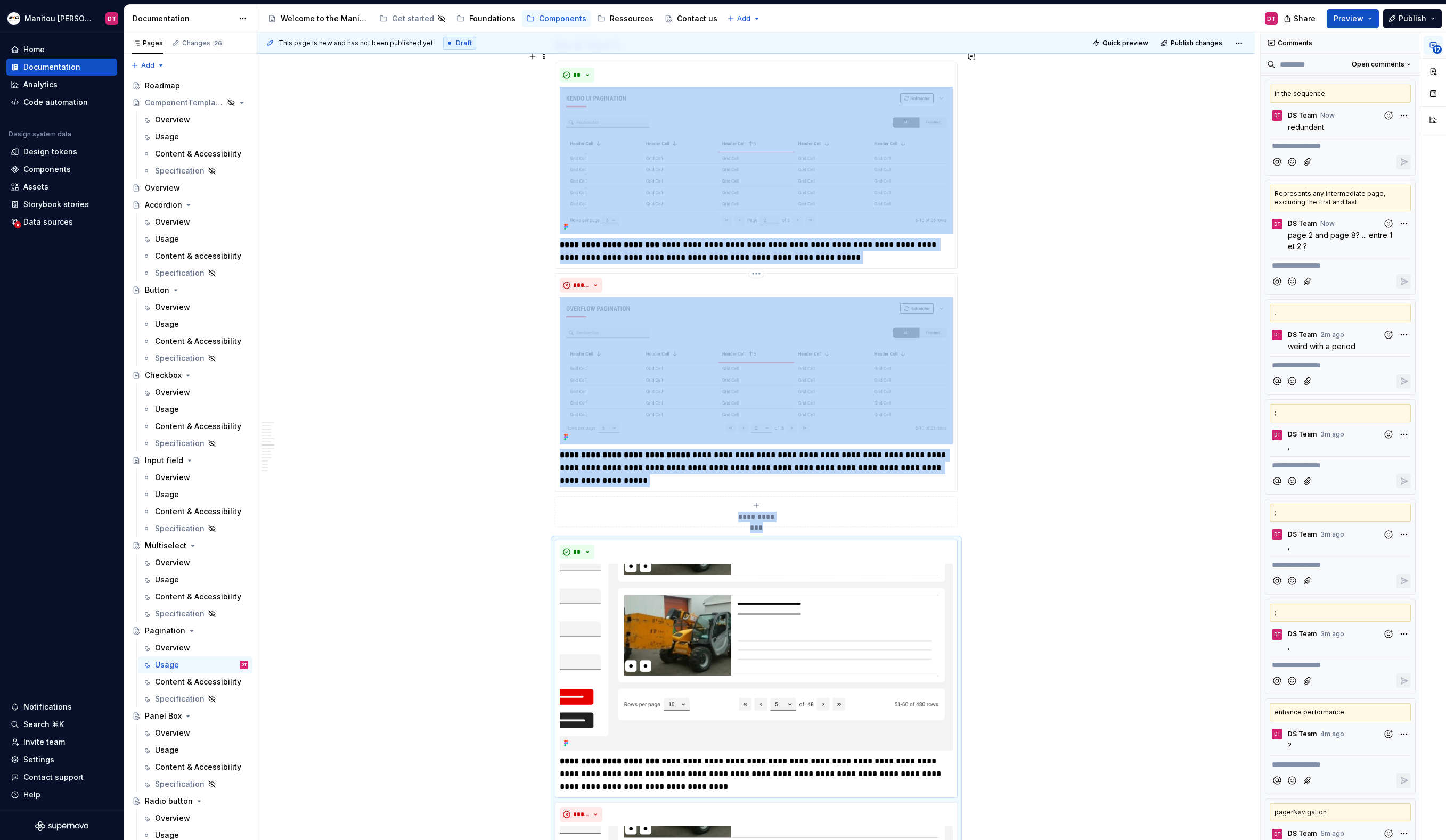
scroll to position [2669, 0]
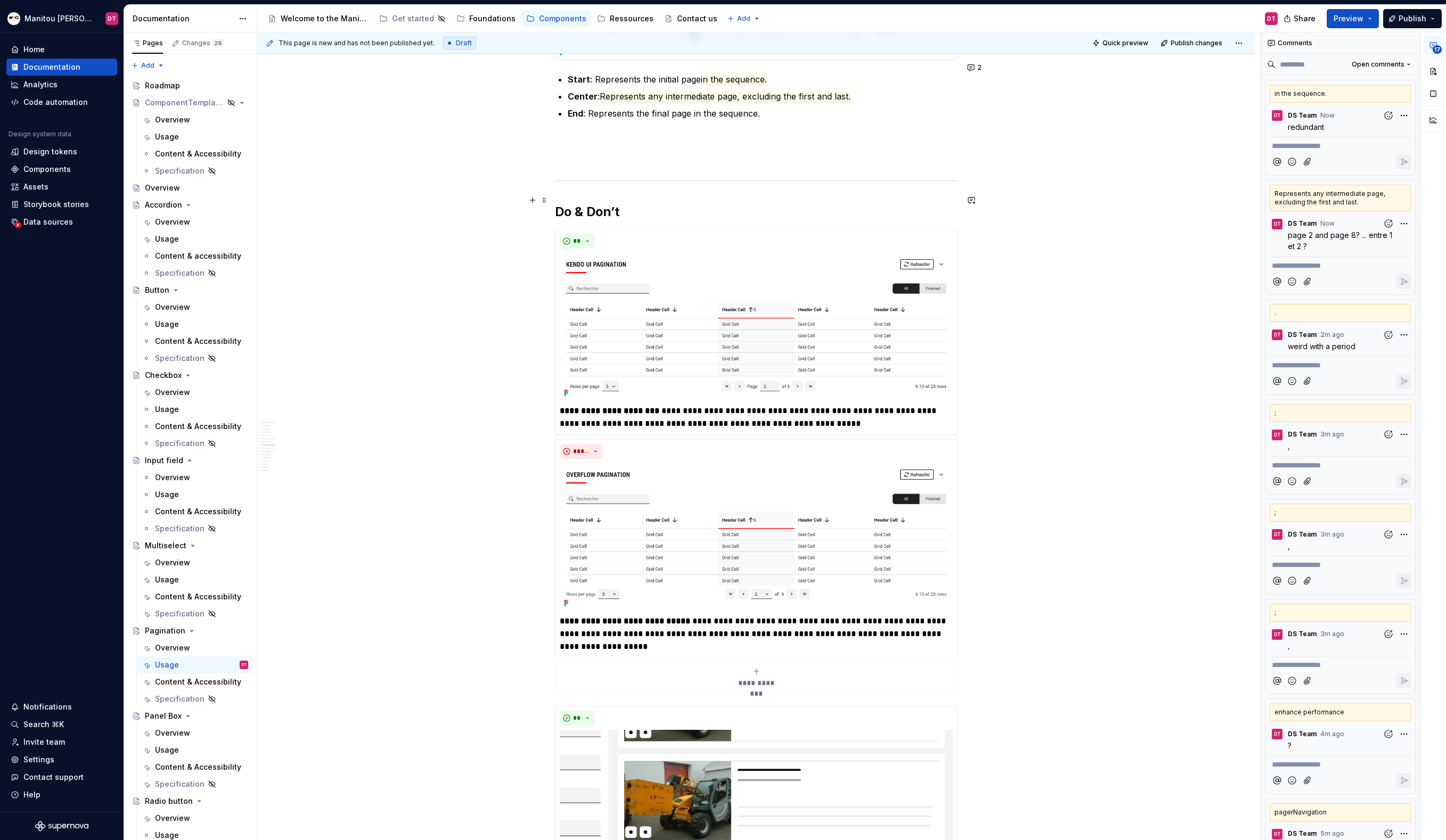
click at [574, 204] on h2 "Do & Don’t" at bounding box center [756, 212] width 403 height 17
click at [1099, 412] on div "Définition The pagination component organizes large quantities of content by di…" at bounding box center [756, 321] width 998 height 5587
click at [1073, 416] on div "Définition The pagination component organizes large quantities of content by di…" at bounding box center [756, 321] width 998 height 5587
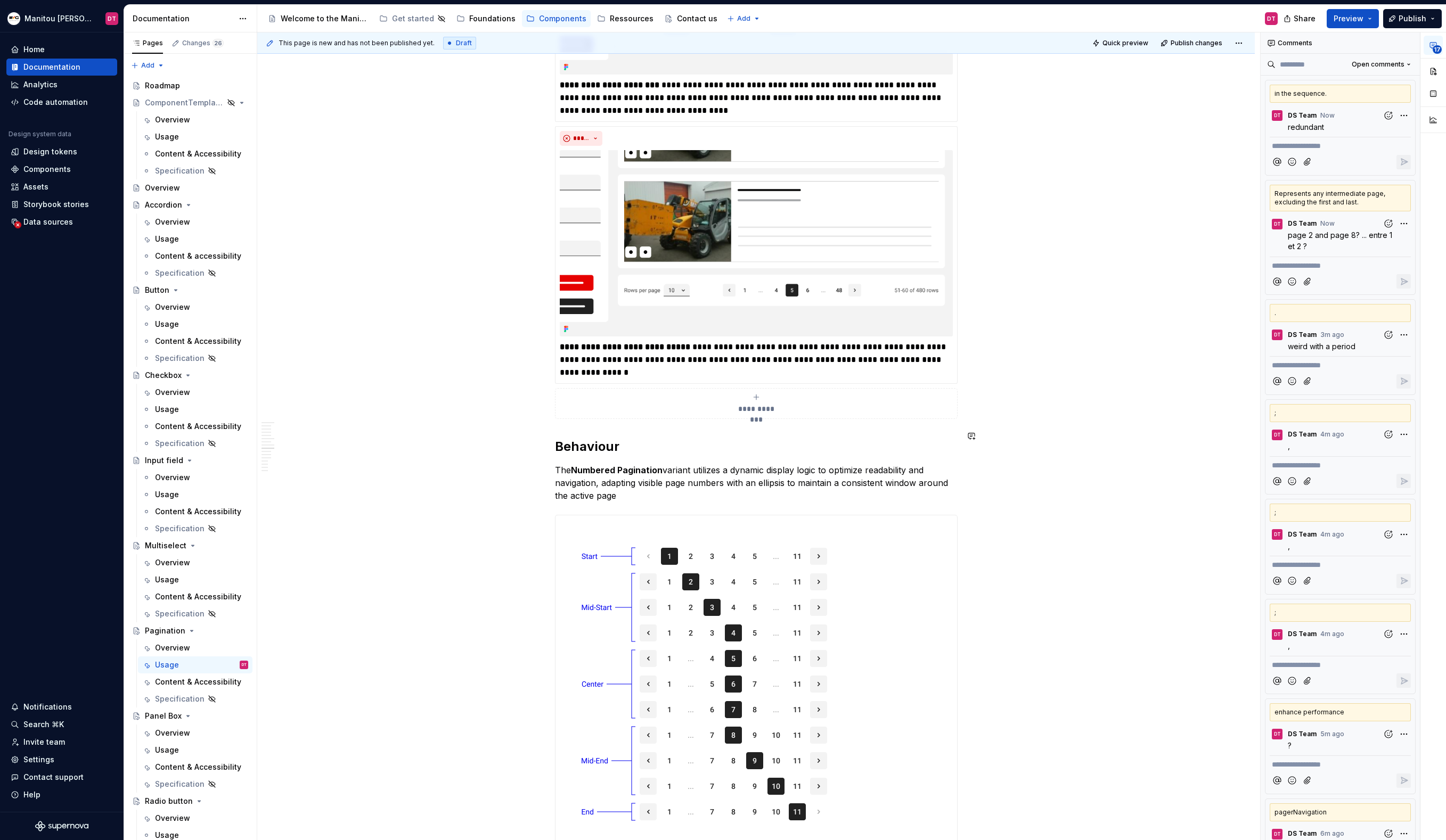
scroll to position [3555, 0]
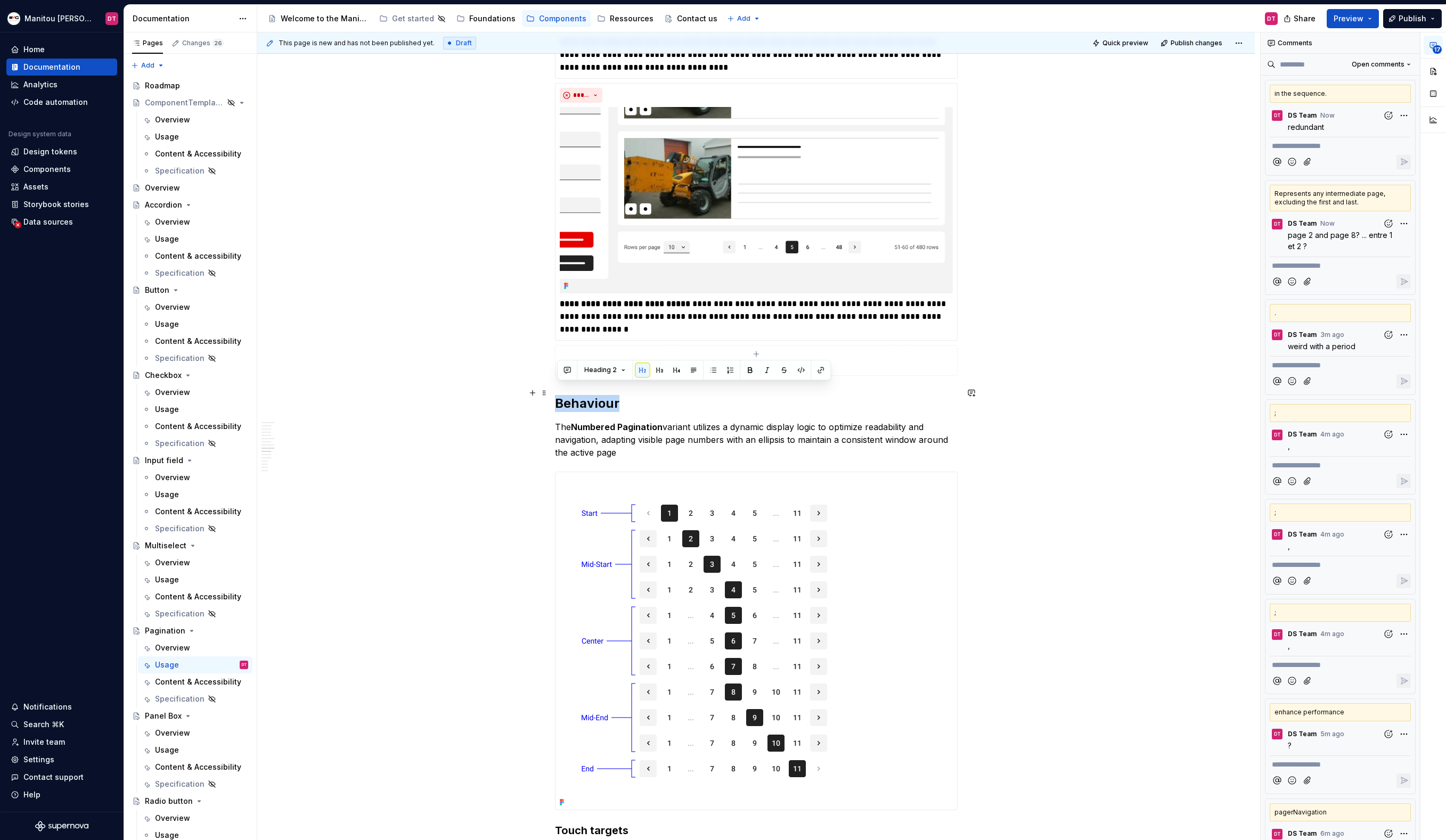
drag, startPoint x: 624, startPoint y: 392, endPoint x: 556, endPoint y: 396, distance: 68.1
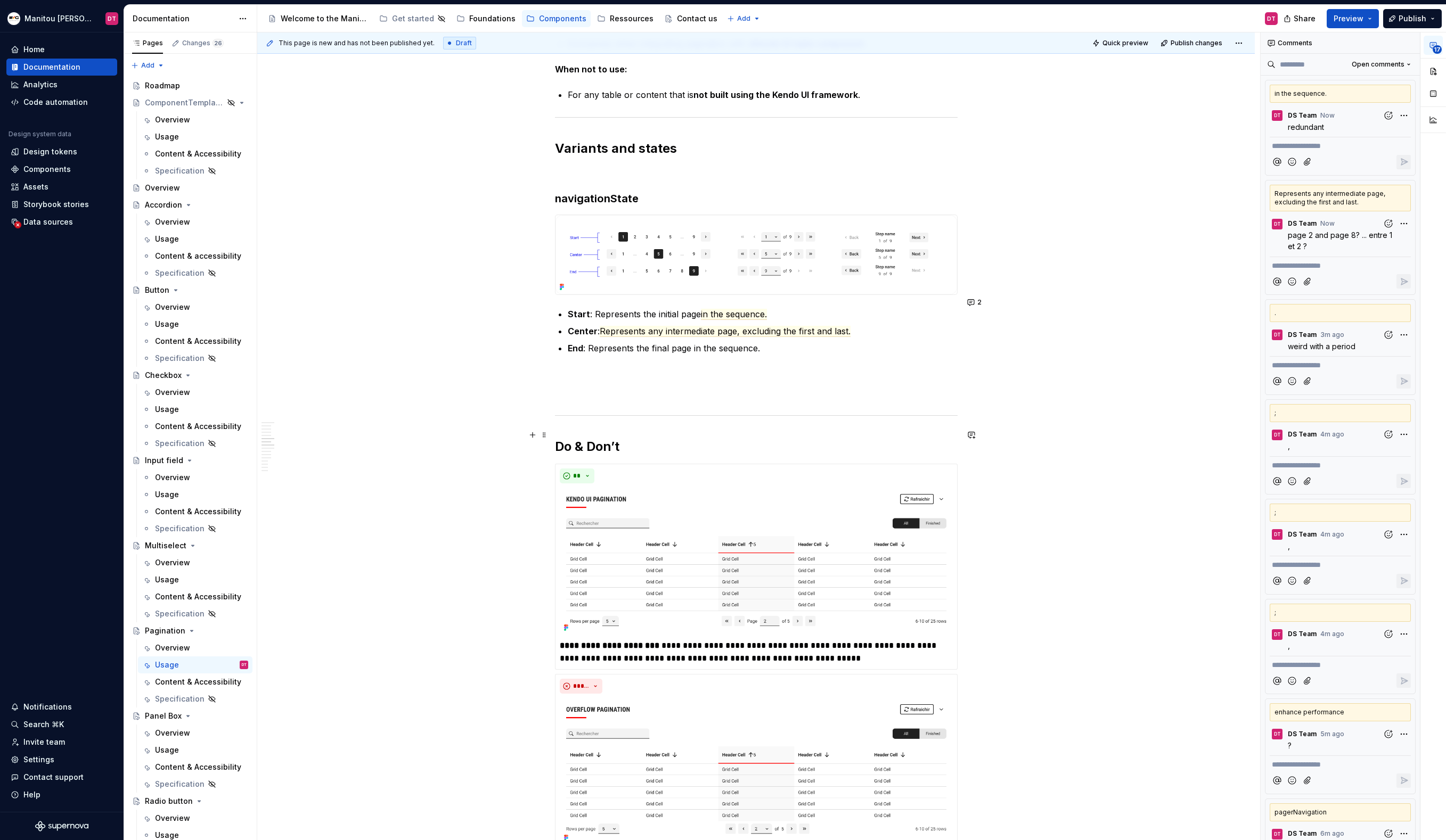
scroll to position [2383, 0]
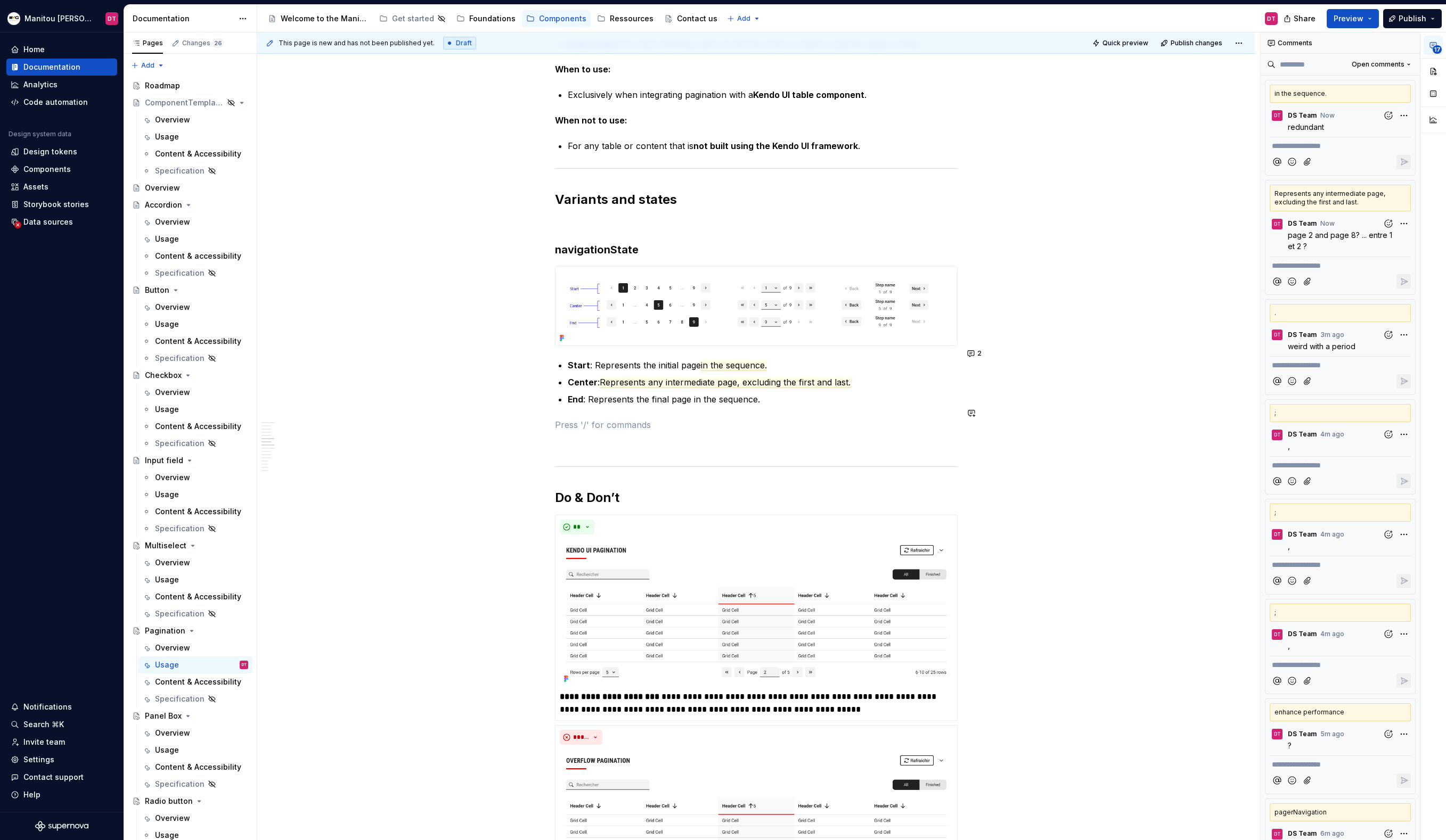
click at [821, 401] on div "Définition The pagination component organizes large quantities of content by di…" at bounding box center [756, 488] width 403 height 5296
click at [643, 242] on h3 "navigationState" at bounding box center [756, 249] width 403 height 15
drag, startPoint x: 650, startPoint y: 234, endPoint x: 561, endPoint y: 239, distance: 89.1
click at [561, 242] on h3 "navigationState" at bounding box center [756, 249] width 403 height 15
click at [566, 218] on button "button" at bounding box center [567, 216] width 15 height 15
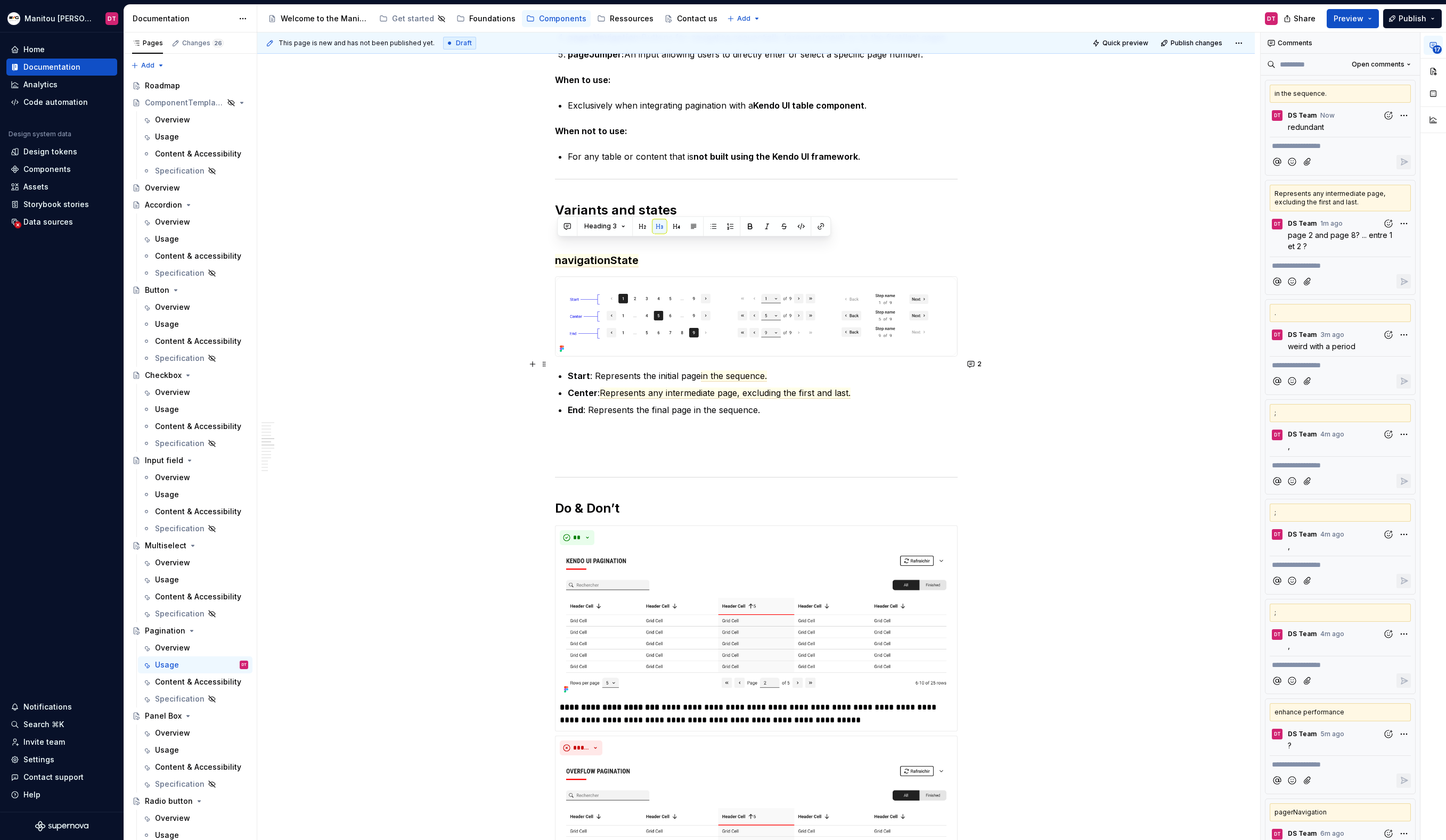
scroll to position [2373, 0]
click at [717, 267] on icon "Send" at bounding box center [718, 272] width 11 height 11
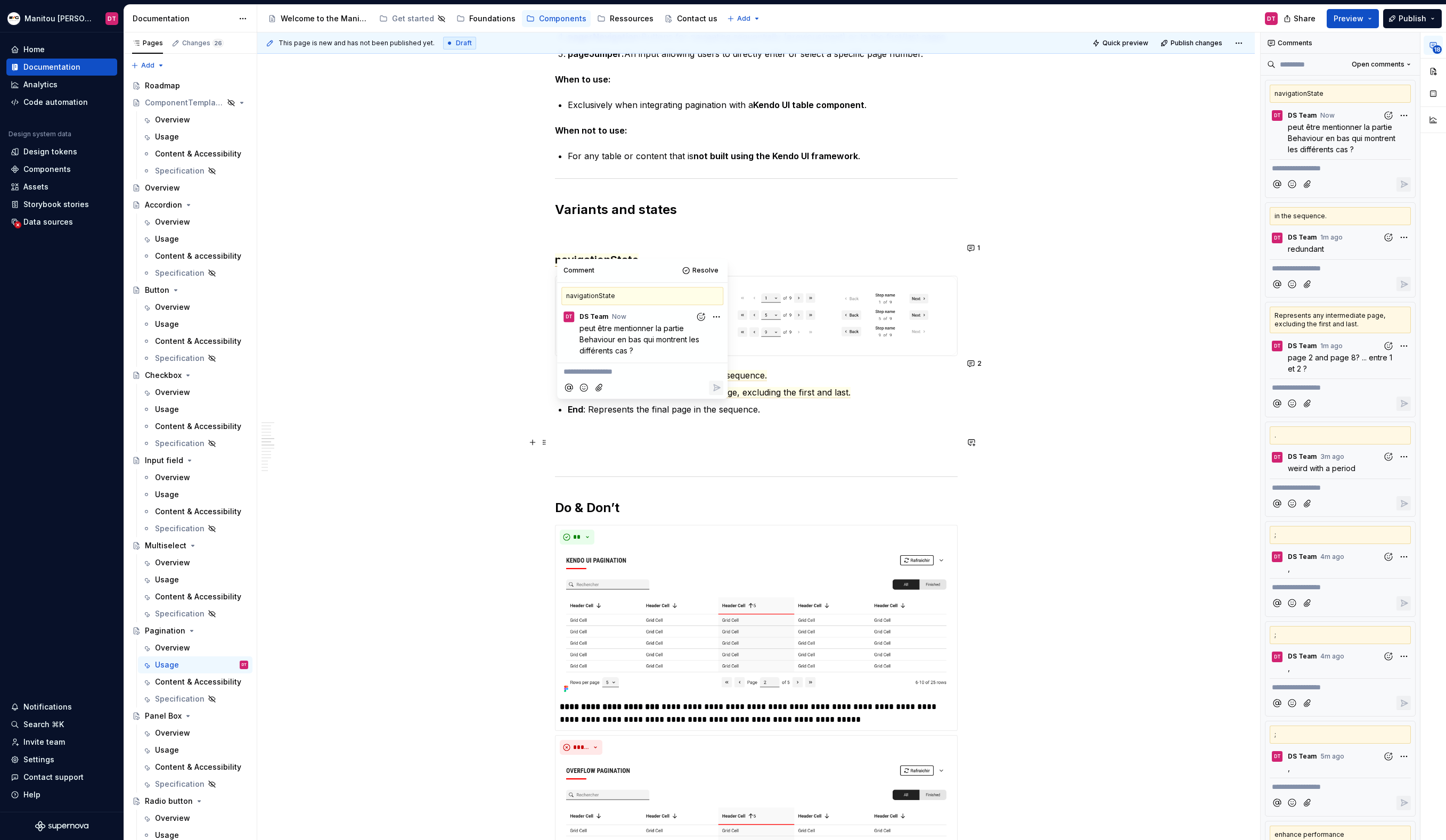
type textarea "*"
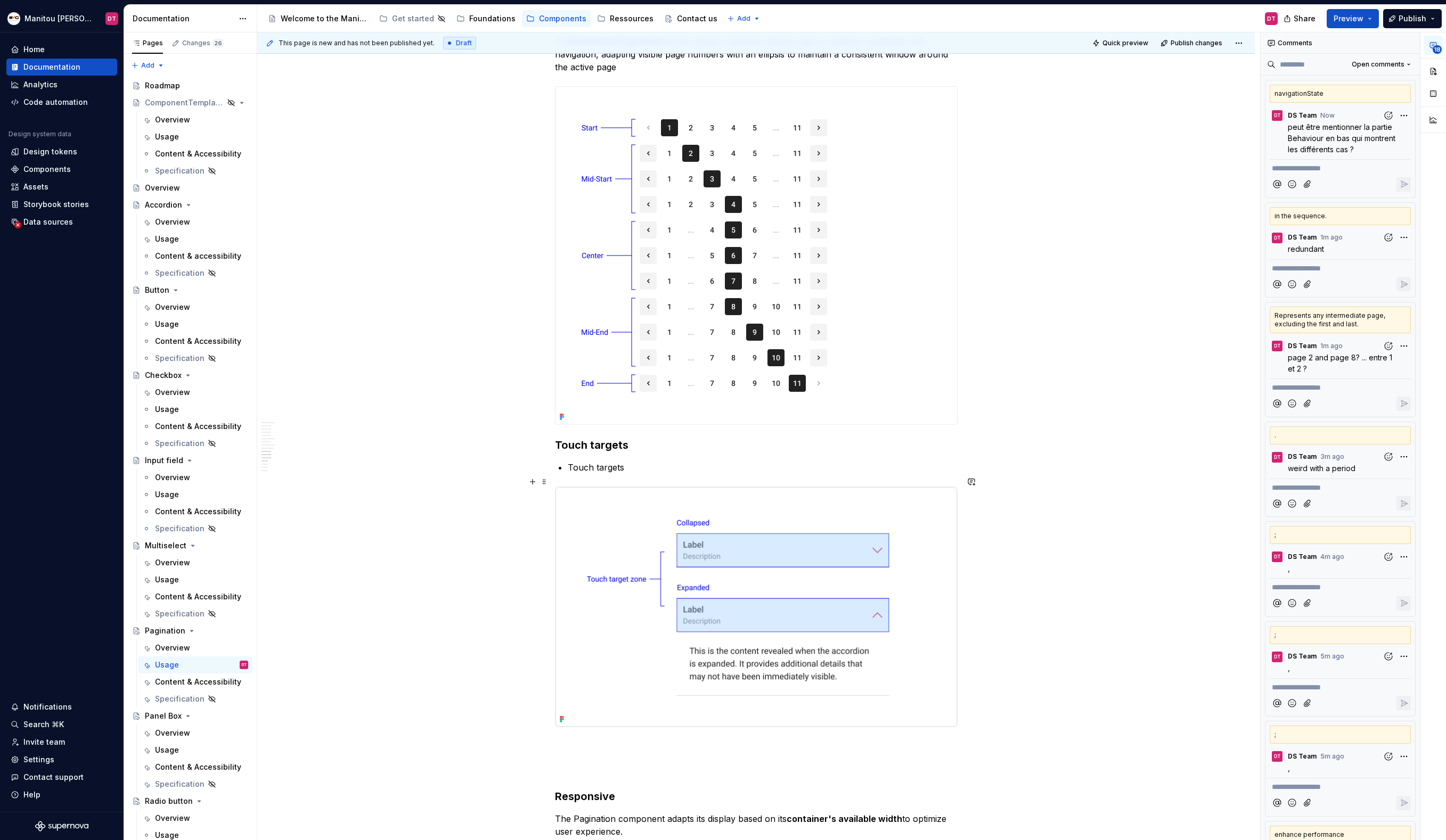
scroll to position [4052, 0]
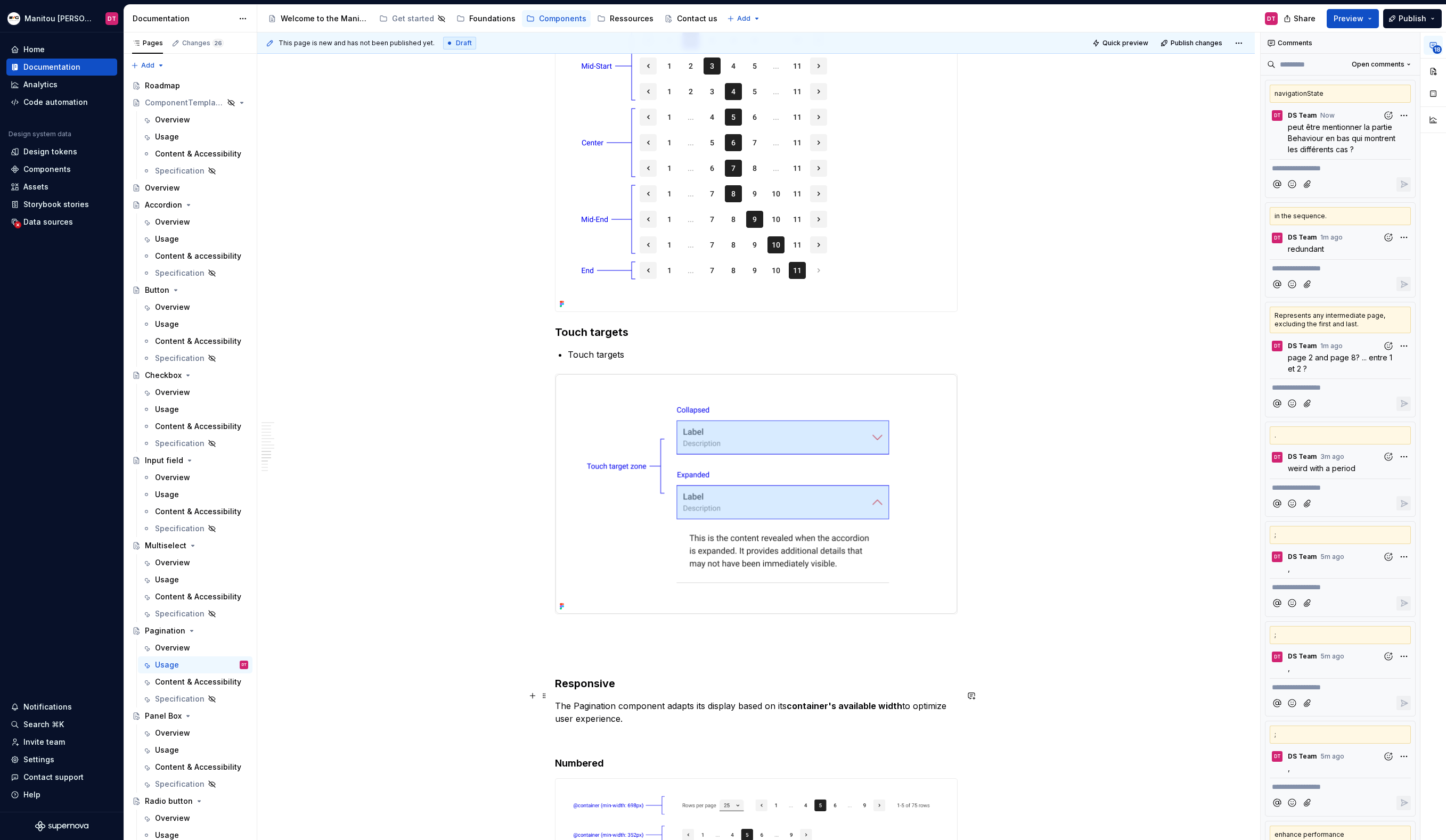
click at [863, 701] on strong "container's available width" at bounding box center [844, 706] width 115 height 11
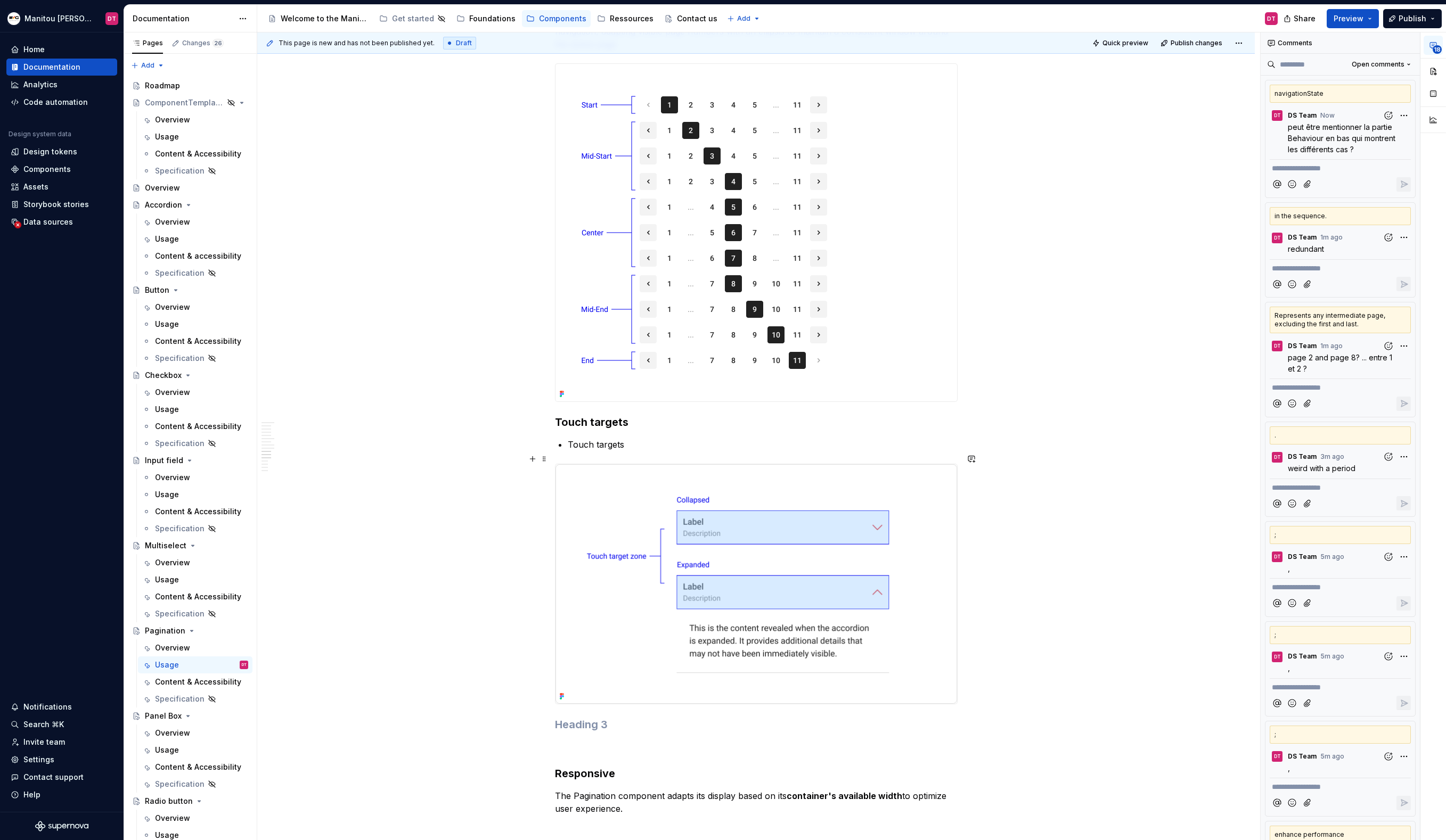
scroll to position [3956, 0]
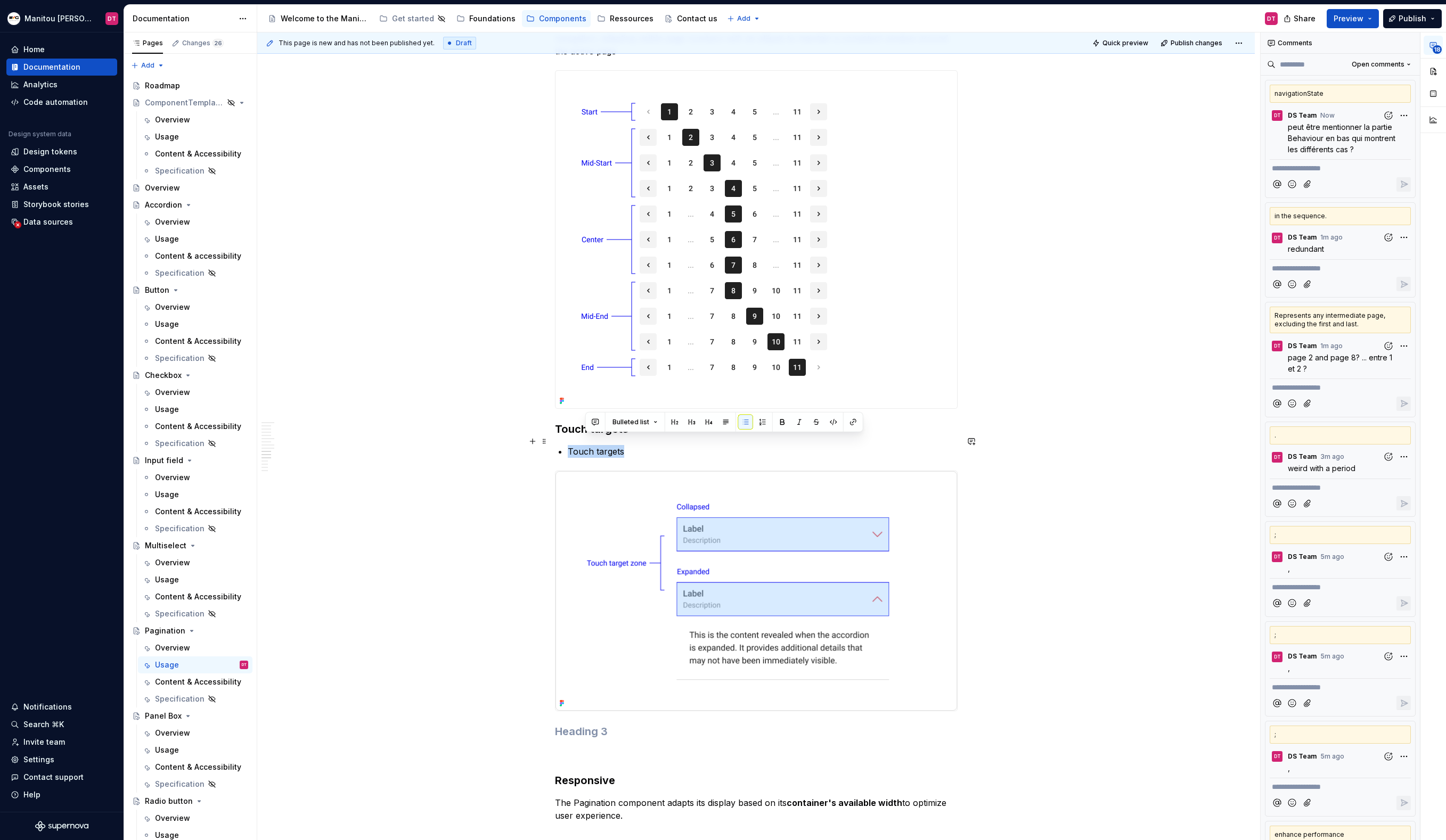
drag, startPoint x: 613, startPoint y: 444, endPoint x: 562, endPoint y: 444, distance: 51.0
click at [568, 445] on li "Touch targets" at bounding box center [762, 452] width 390 height 13
click at [581, 425] on button "button" at bounding box center [579, 422] width 15 height 15
click at [735, 457] on icon "Send" at bounding box center [731, 457] width 11 height 11
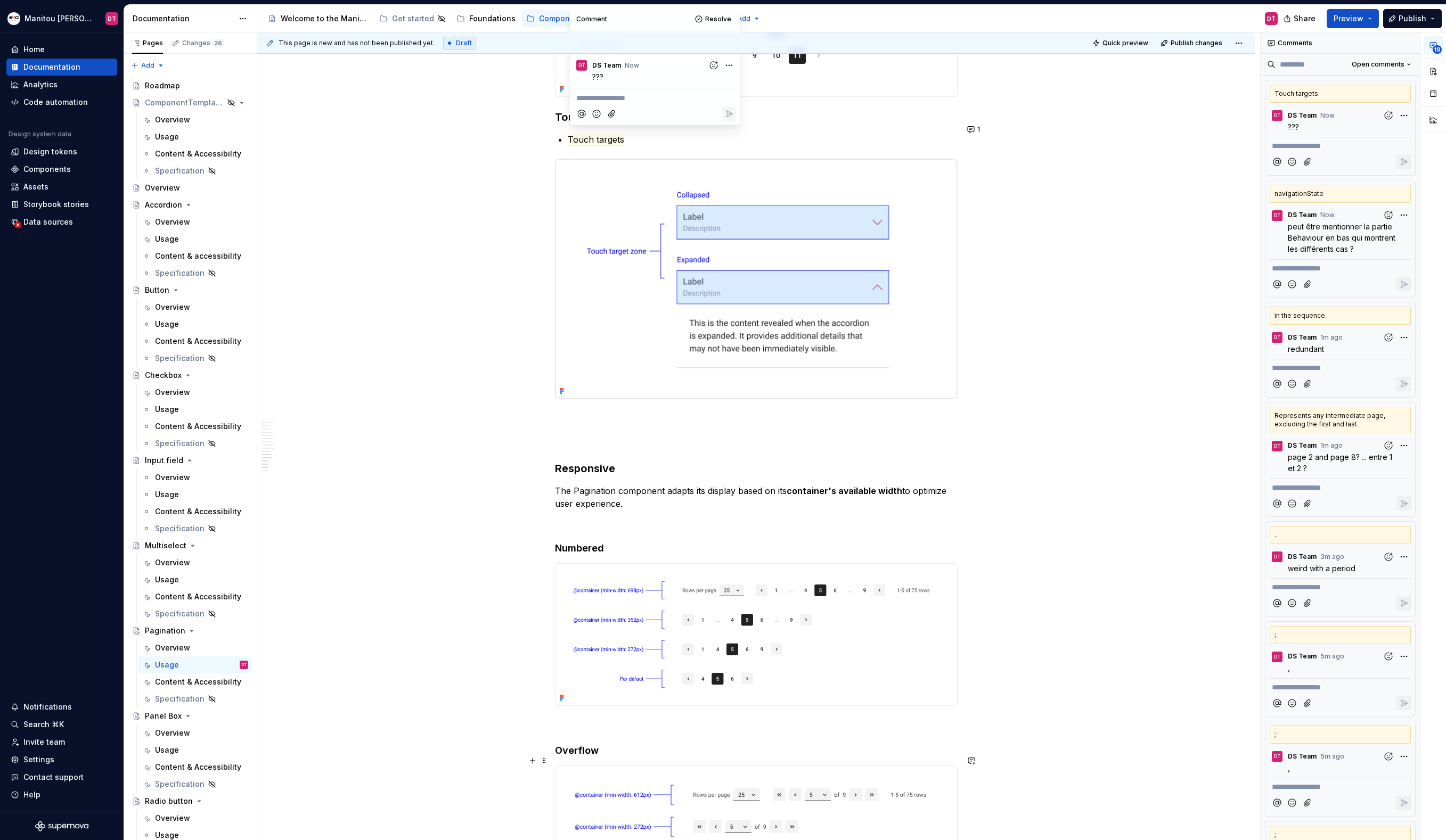
scroll to position [4433, 0]
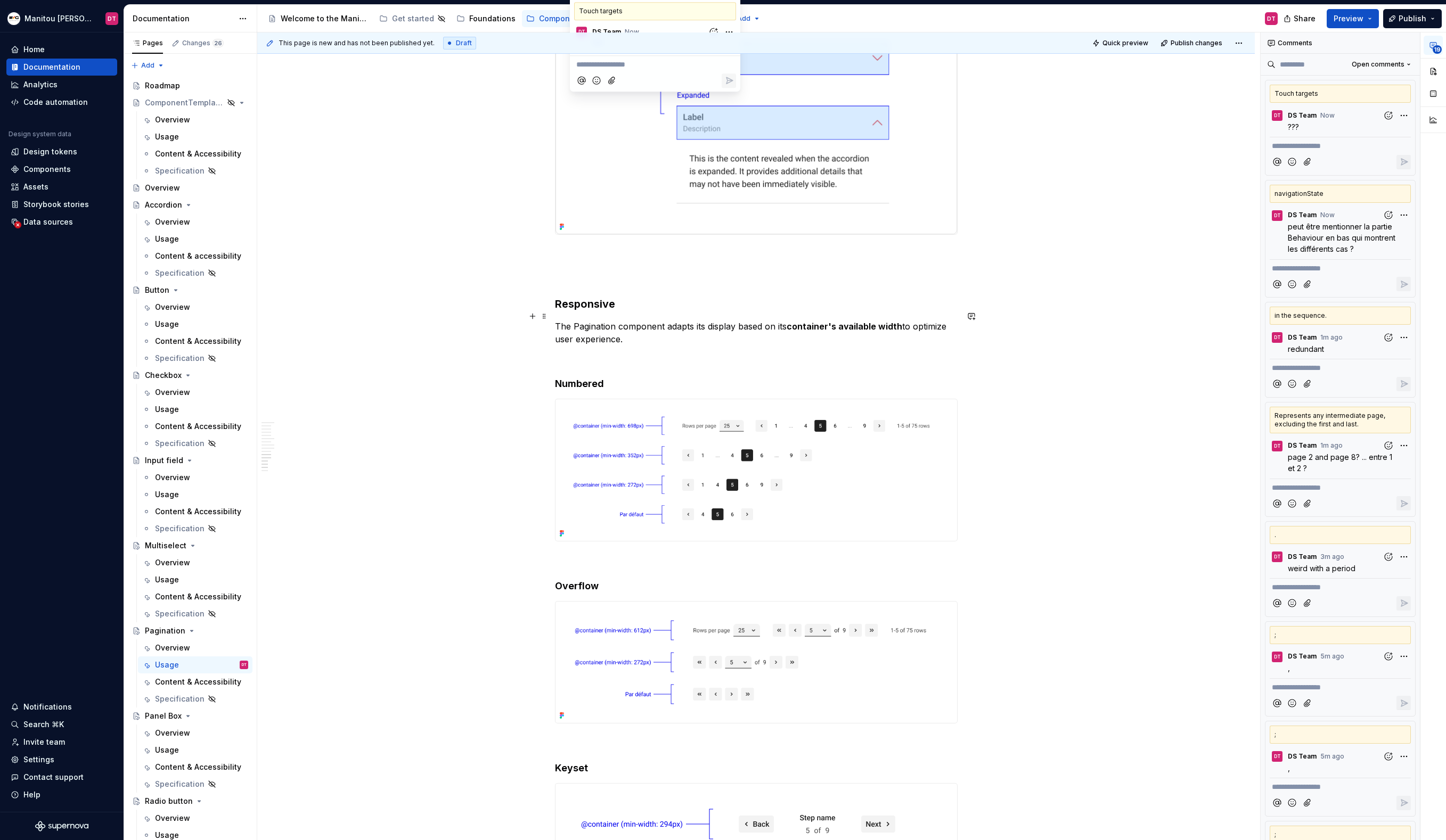
click at [778, 332] on p "The Pagination component adapts its display based on its container's available …" at bounding box center [756, 333] width 403 height 26
click at [788, 321] on p "The Pagination component adapts its display based on its container's available …" at bounding box center [756, 333] width 403 height 26
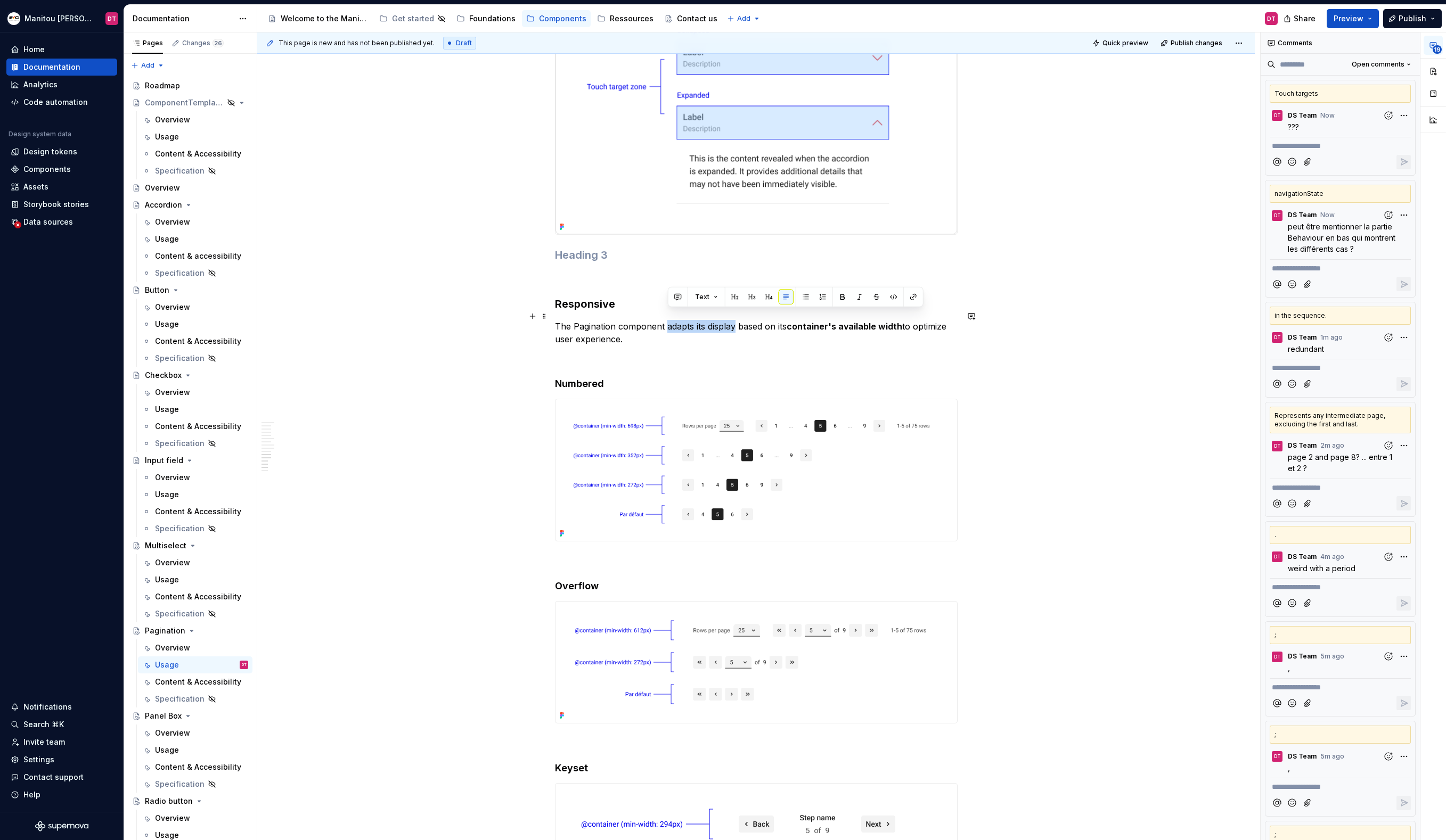
drag, startPoint x: 669, startPoint y: 318, endPoint x: 736, endPoint y: 315, distance: 67.1
click at [736, 320] on p "The Pagination component adapts its display based on its container's available …" at bounding box center [756, 333] width 403 height 26
click at [784, 332] on p "The Pagination component adapts its display based on its container's available …" at bounding box center [756, 333] width 403 height 26
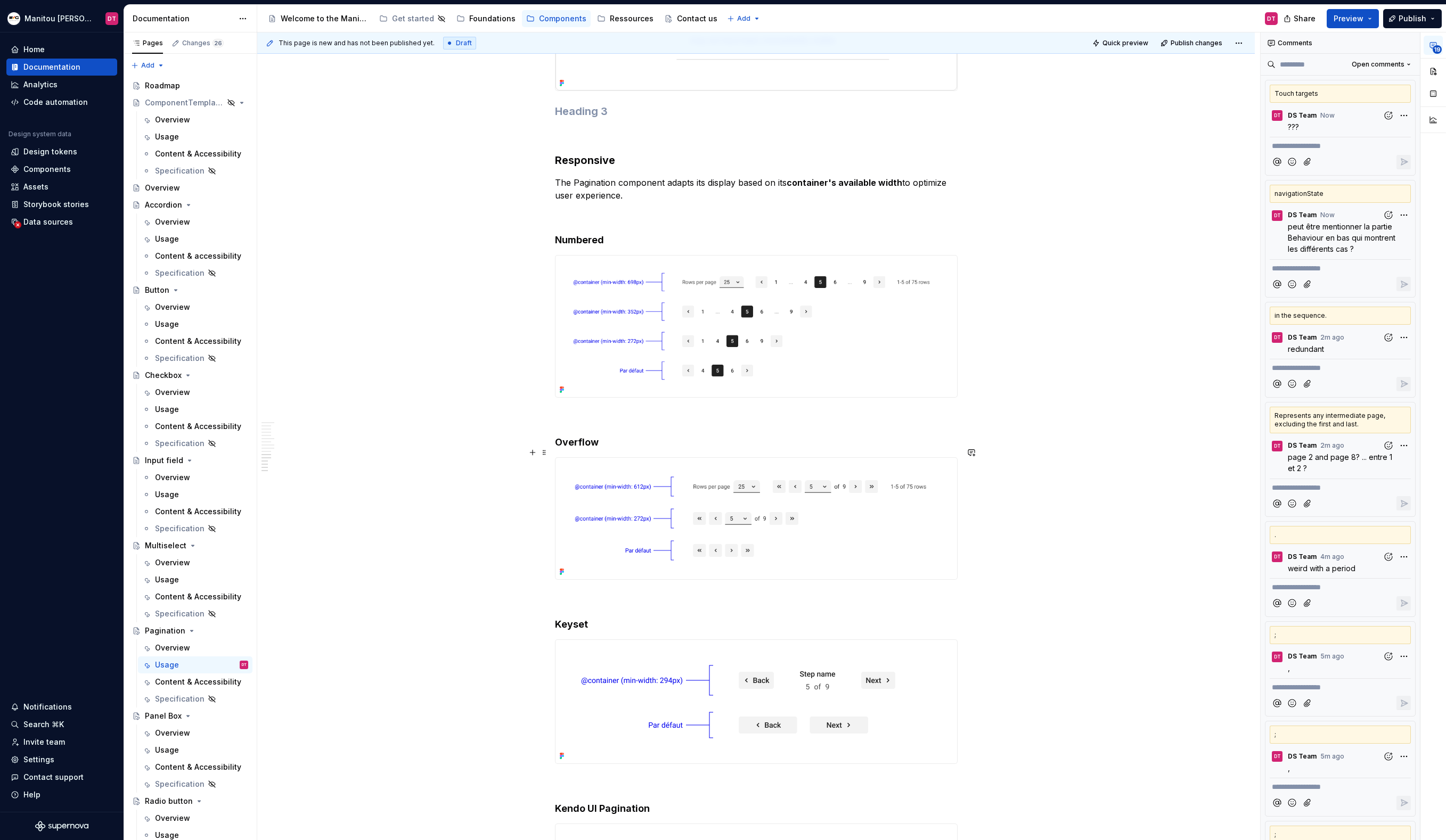
scroll to position [4516, 0]
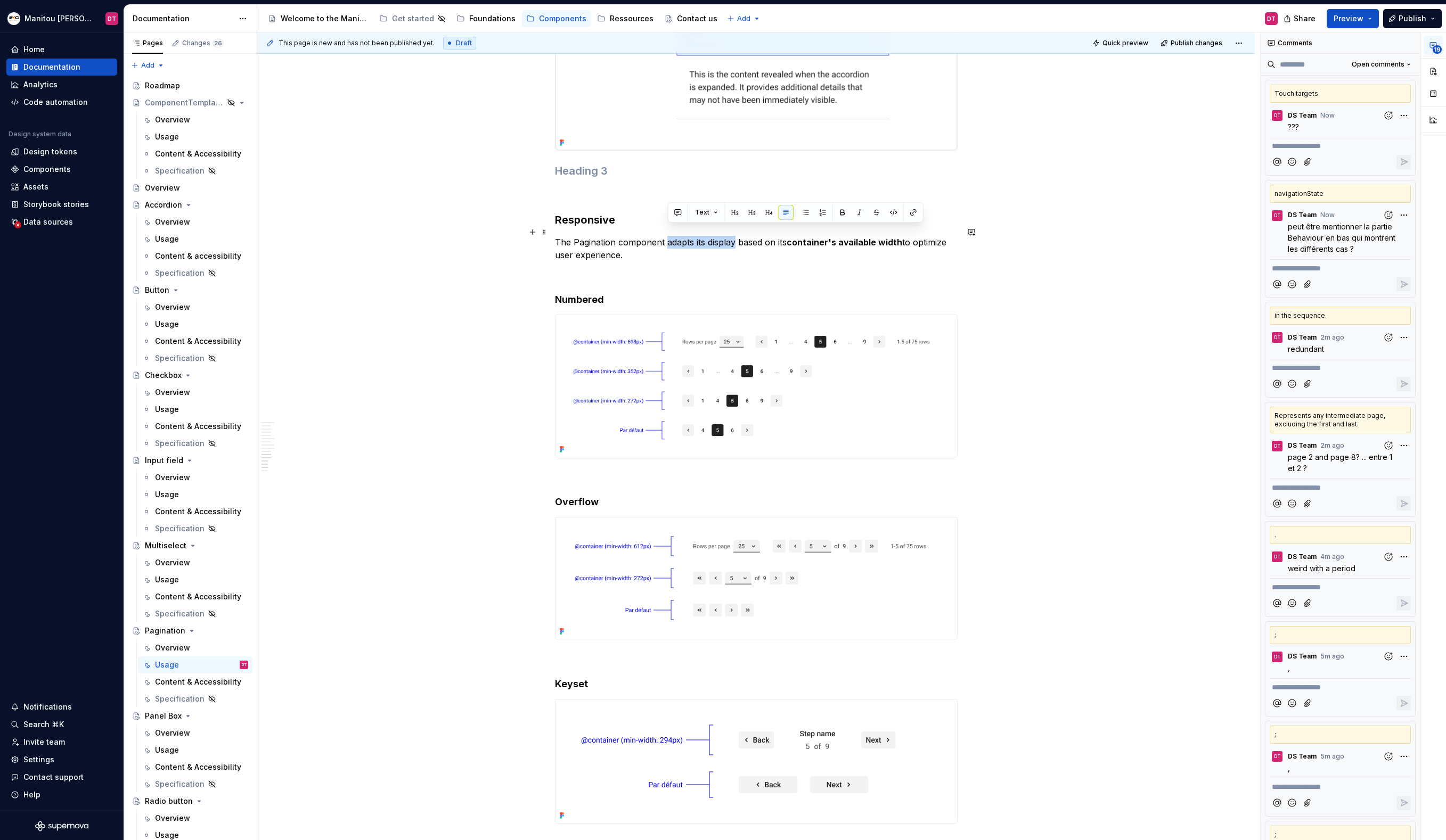
drag, startPoint x: 737, startPoint y: 233, endPoint x: 669, endPoint y: 232, distance: 68.0
click at [669, 236] on p "The Pagination component adapts its display based on its container's available …" at bounding box center [756, 249] width 403 height 26
click at [678, 210] on button "button" at bounding box center [678, 212] width 15 height 15
click at [828, 247] on icon "Send" at bounding box center [829, 247] width 11 height 11
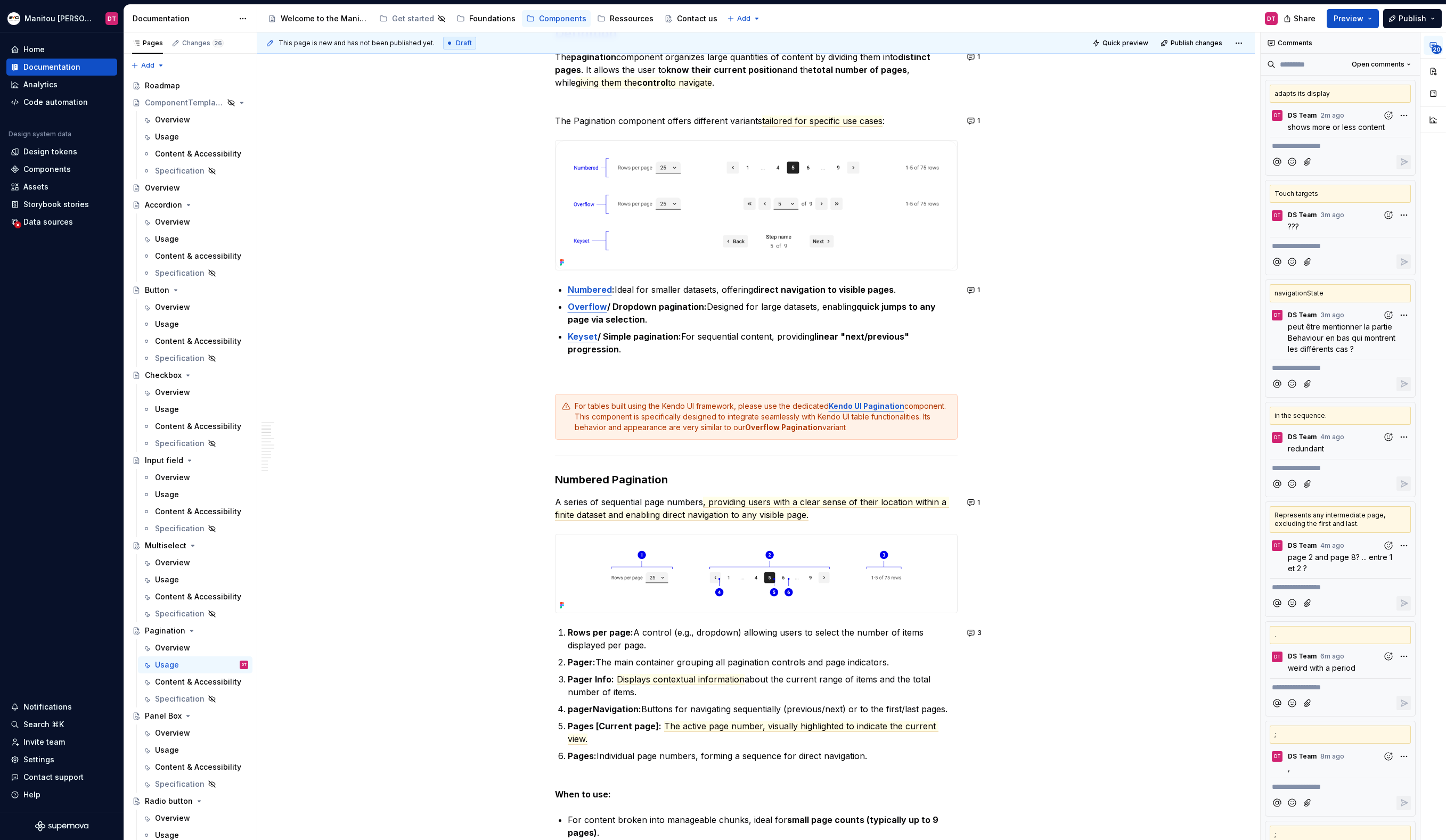
scroll to position [0, 0]
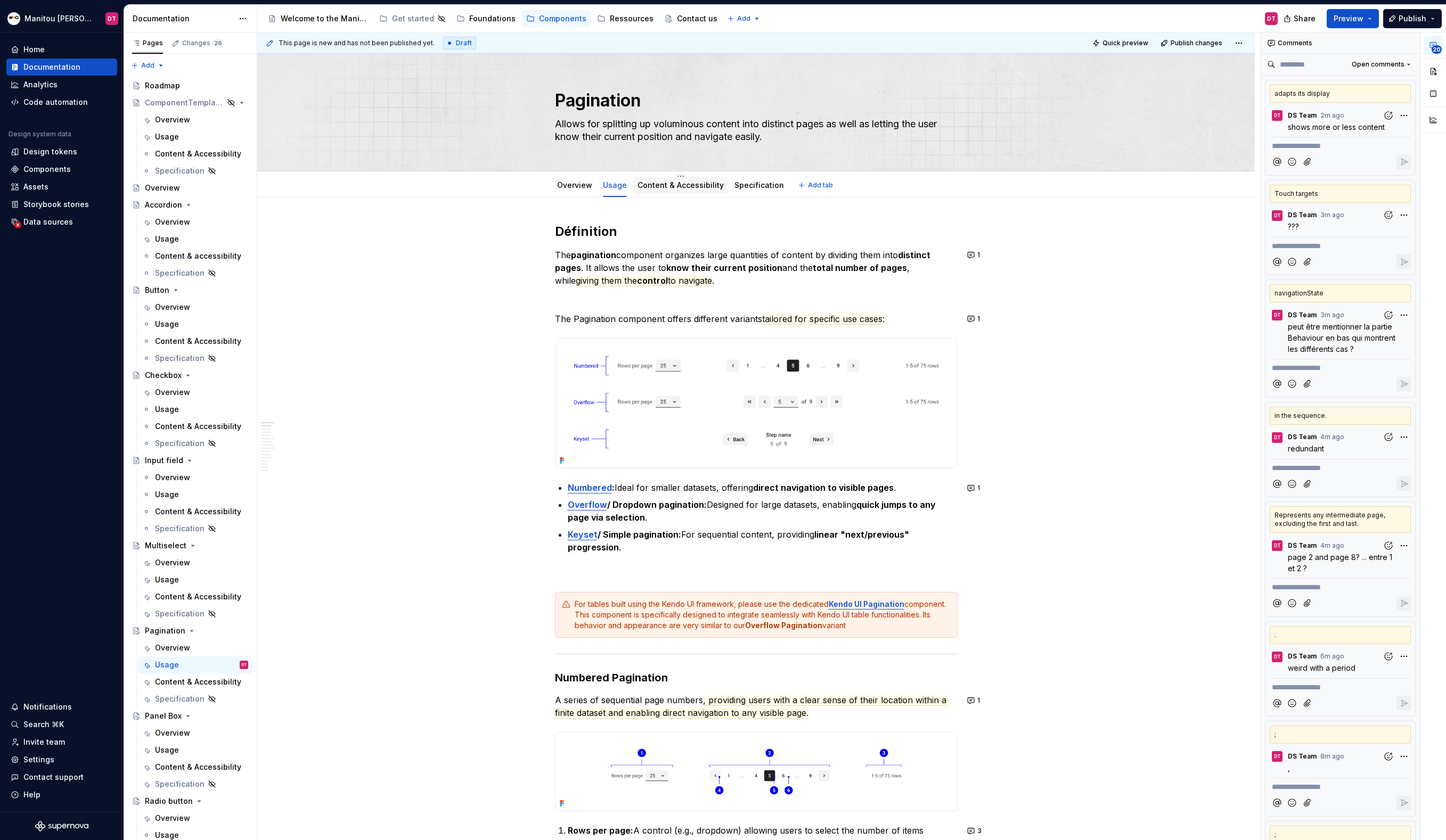
click at [680, 187] on link "Content & Accessibility" at bounding box center [680, 185] width 86 height 9
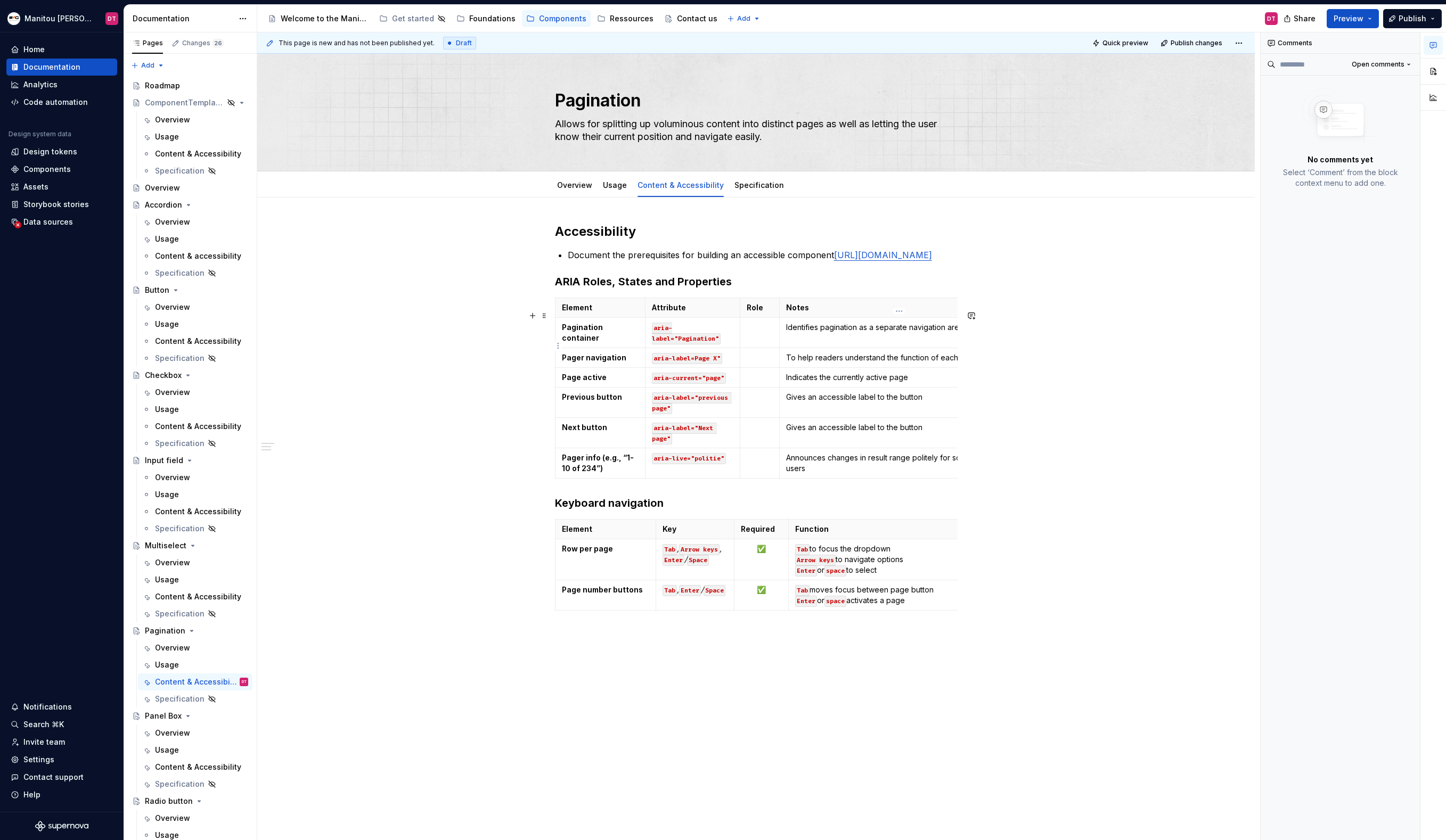
click at [924, 333] on p "Identifies pagination as a separate navigation area" at bounding box center [896, 327] width 220 height 11
click at [834, 260] on link "[URL][DOMAIN_NAME]" at bounding box center [883, 255] width 98 height 11
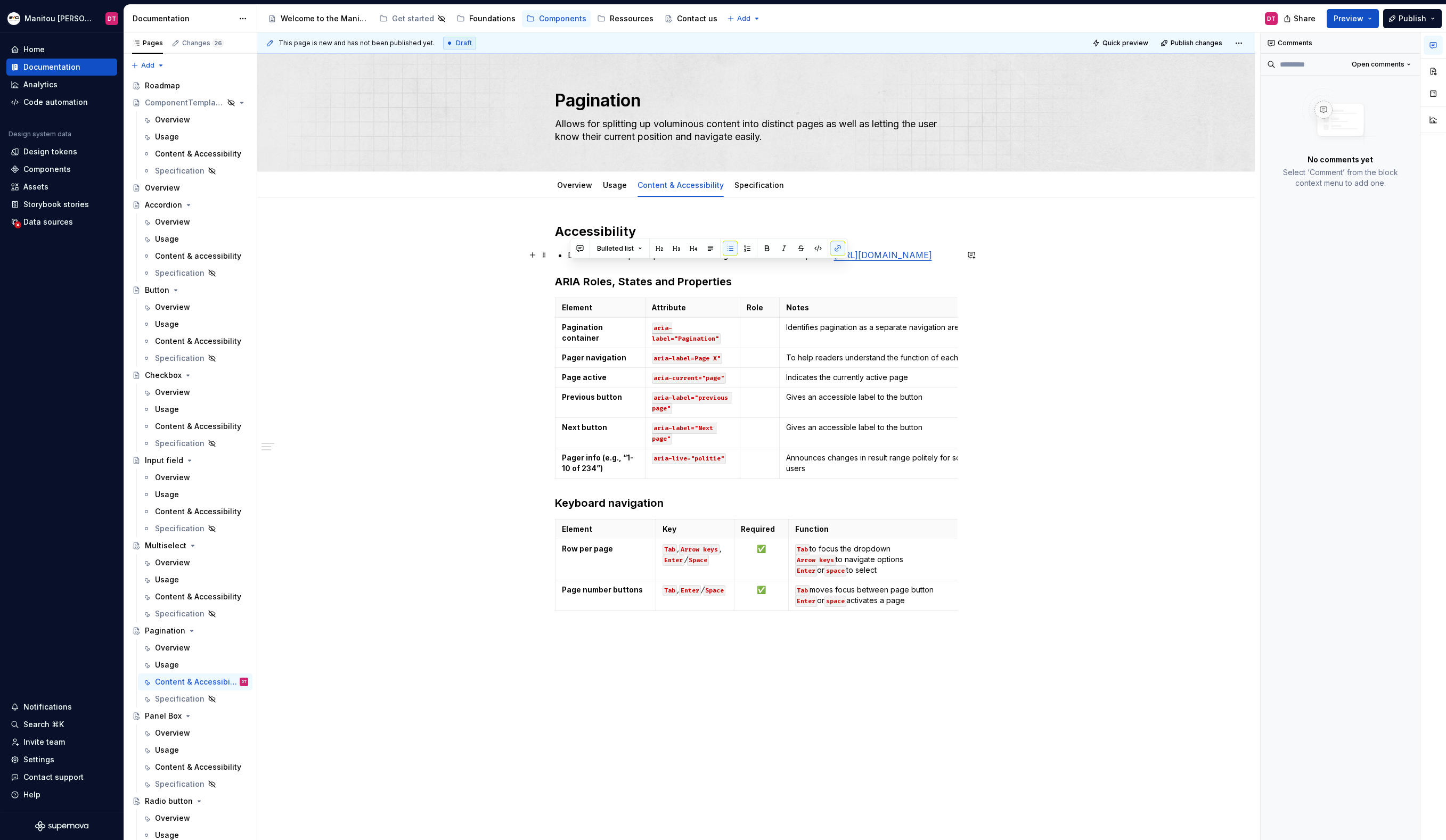
drag, startPoint x: 715, startPoint y: 269, endPoint x: 563, endPoint y: 269, distance: 152.0
click at [563, 269] on div "Accessibility Document the prerequisites for building an accessible component […" at bounding box center [756, 432] width 403 height 417
copy link "[URL][DOMAIN_NAME]"
click at [1123, 554] on div "Accessibility Document the prerequisites for building an accessible component […" at bounding box center [756, 551] width 998 height 707
click at [1041, 692] on div "Accessibility Document the prerequisites for building an accessible component […" at bounding box center [756, 551] width 998 height 707
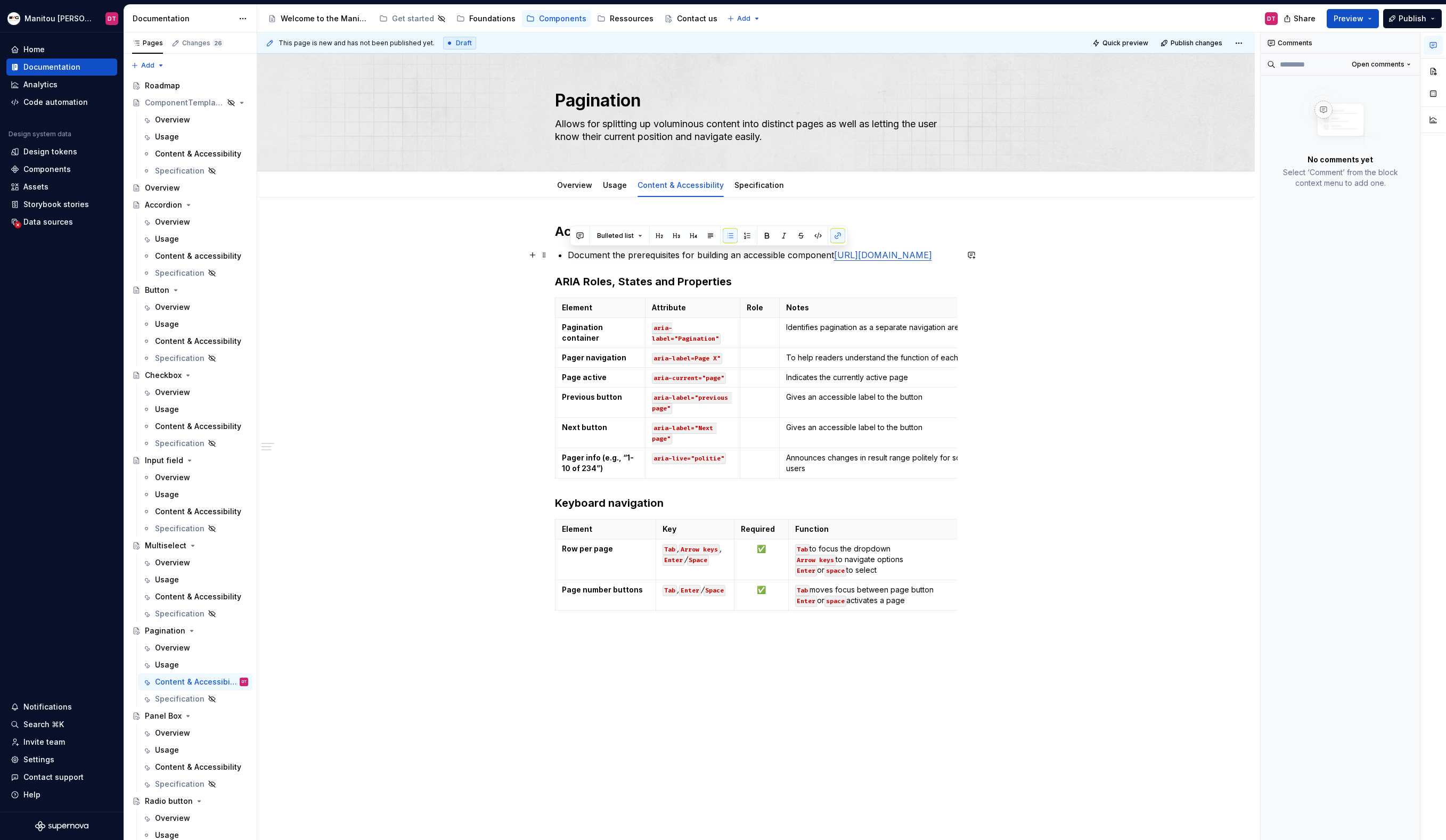
drag, startPoint x: 747, startPoint y: 263, endPoint x: 564, endPoint y: 252, distance: 183.3
click at [564, 252] on div "Accessibility Document the prerequisites for building an accessible component […" at bounding box center [756, 432] width 403 height 417
click at [973, 256] on button "button" at bounding box center [971, 254] width 15 height 15
click at [969, 295] on button "Send" at bounding box center [969, 290] width 14 height 14
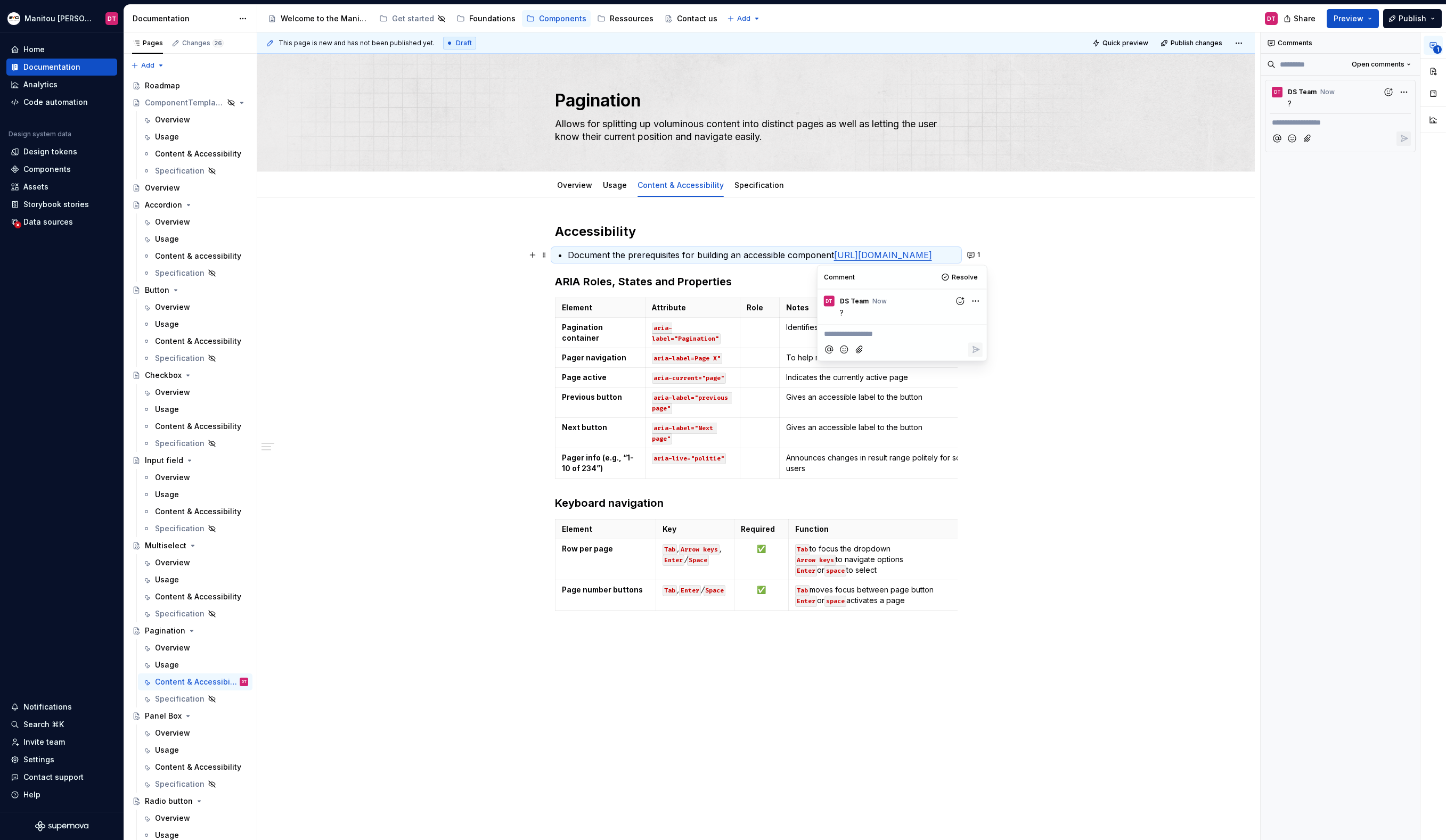
click at [1085, 274] on div "Accessibility Document the prerequisites for building an accessible component […" at bounding box center [756, 551] width 998 height 707
click at [743, 187] on link "Specification" at bounding box center [759, 185] width 50 height 9
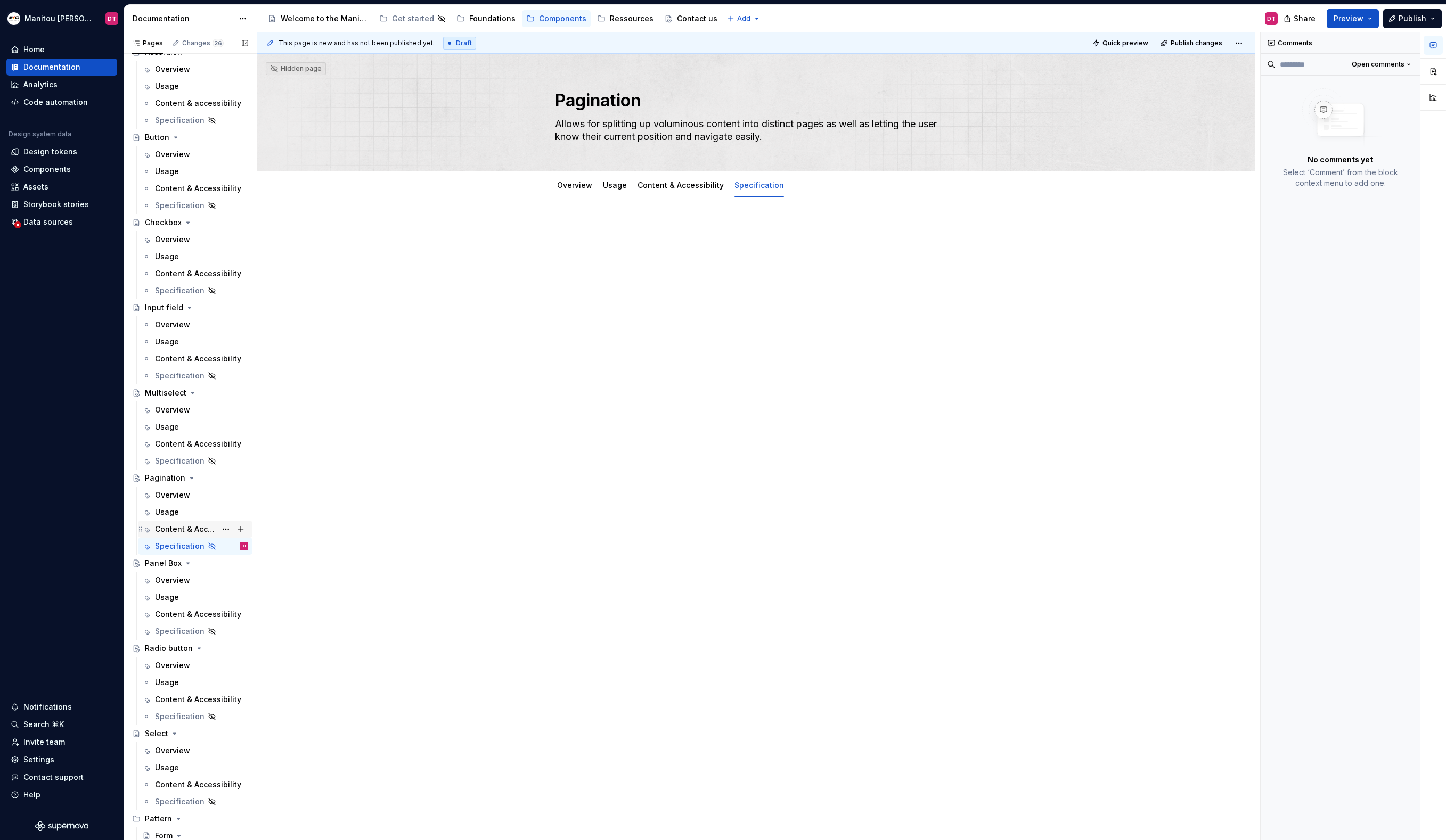
scroll to position [163, 0]
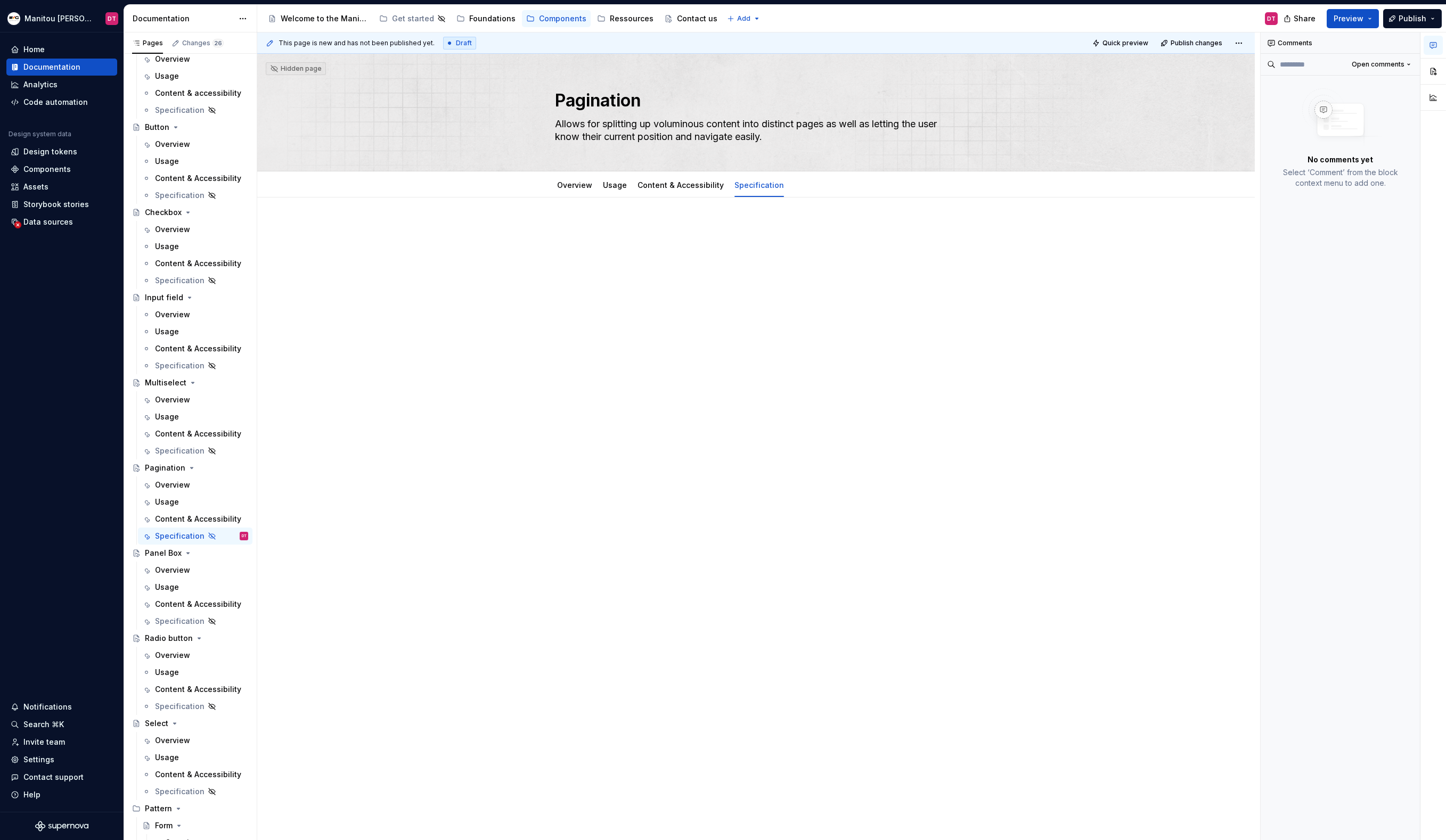
click at [416, 403] on div at bounding box center [756, 363] width 998 height 330
click at [166, 569] on div "Overview" at bounding box center [173, 570] width 35 height 11
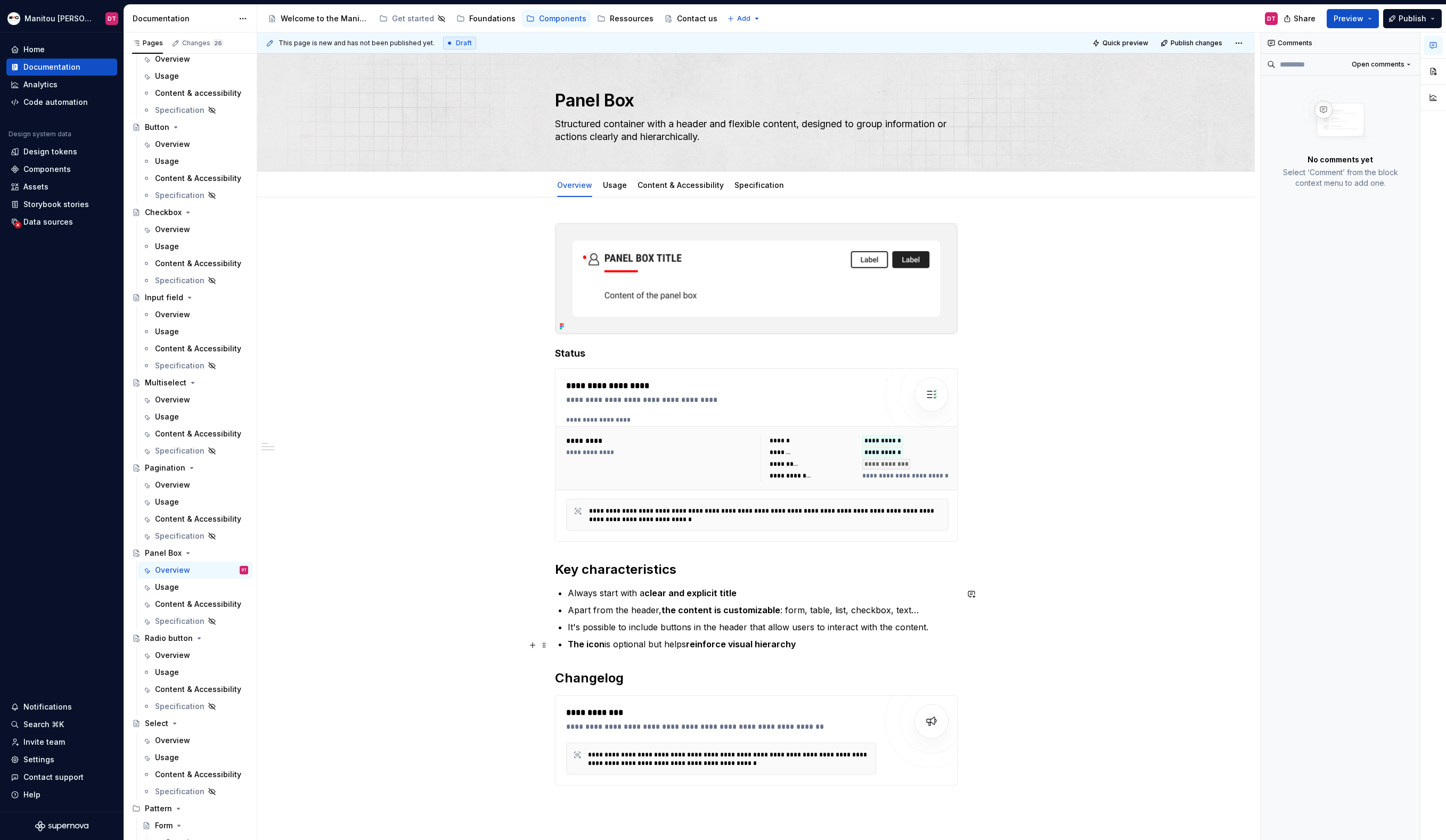
click at [820, 644] on p "The icon is optional but helps reinforce visual hierarchy" at bounding box center [762, 644] width 390 height 13
type textarea "*"
click at [1036, 672] on div "**********" at bounding box center [756, 637] width 998 height 879
click at [612, 188] on link "Usage" at bounding box center [615, 185] width 24 height 9
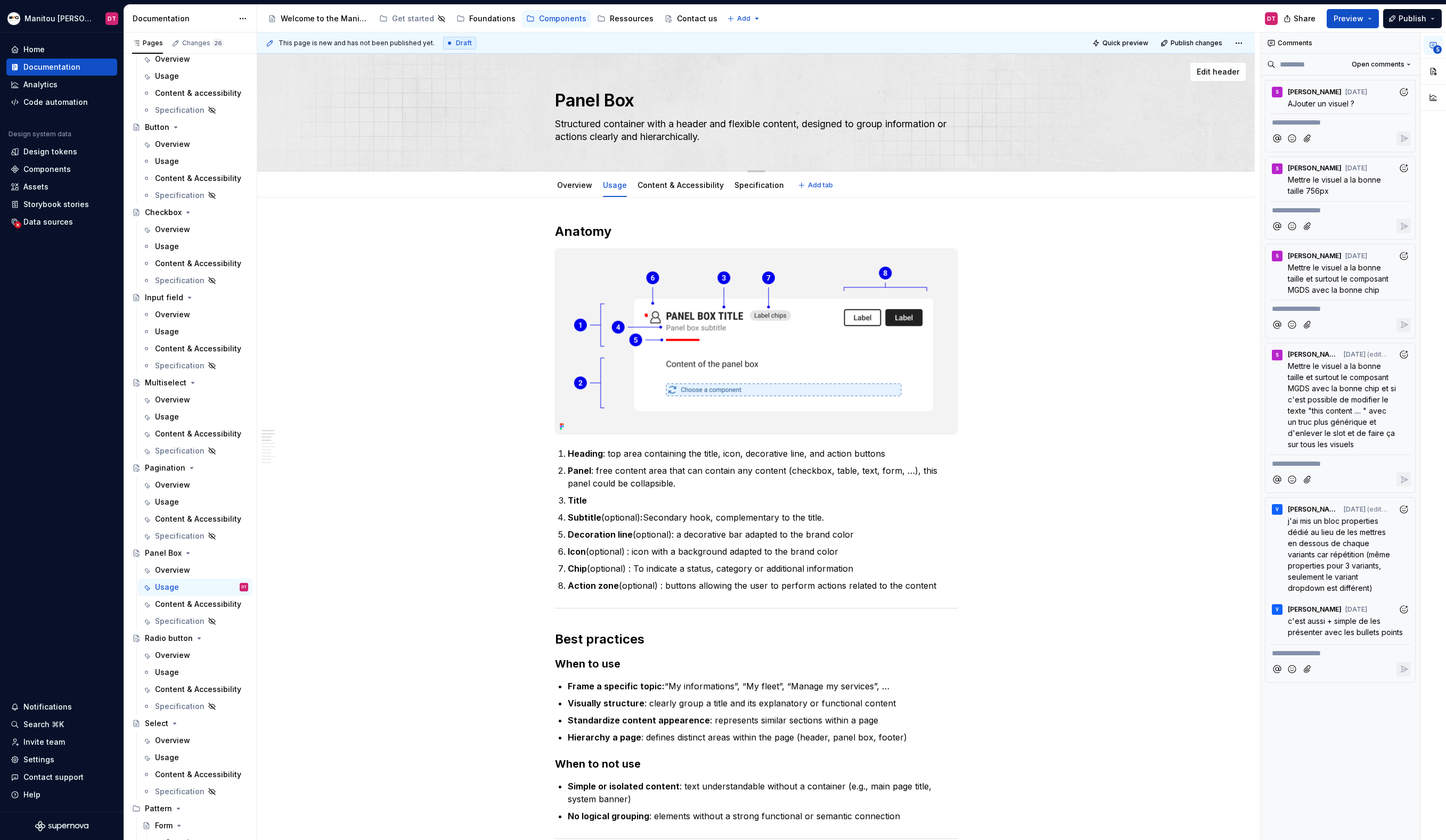
click at [895, 124] on textarea "Structured container with a header and flexible content, designed to group info…" at bounding box center [754, 130] width 403 height 30
type textarea "*"
click at [856, 521] on p "Subtitle (optional) : Secondary hook, complementary to the title." at bounding box center [762, 517] width 390 height 13
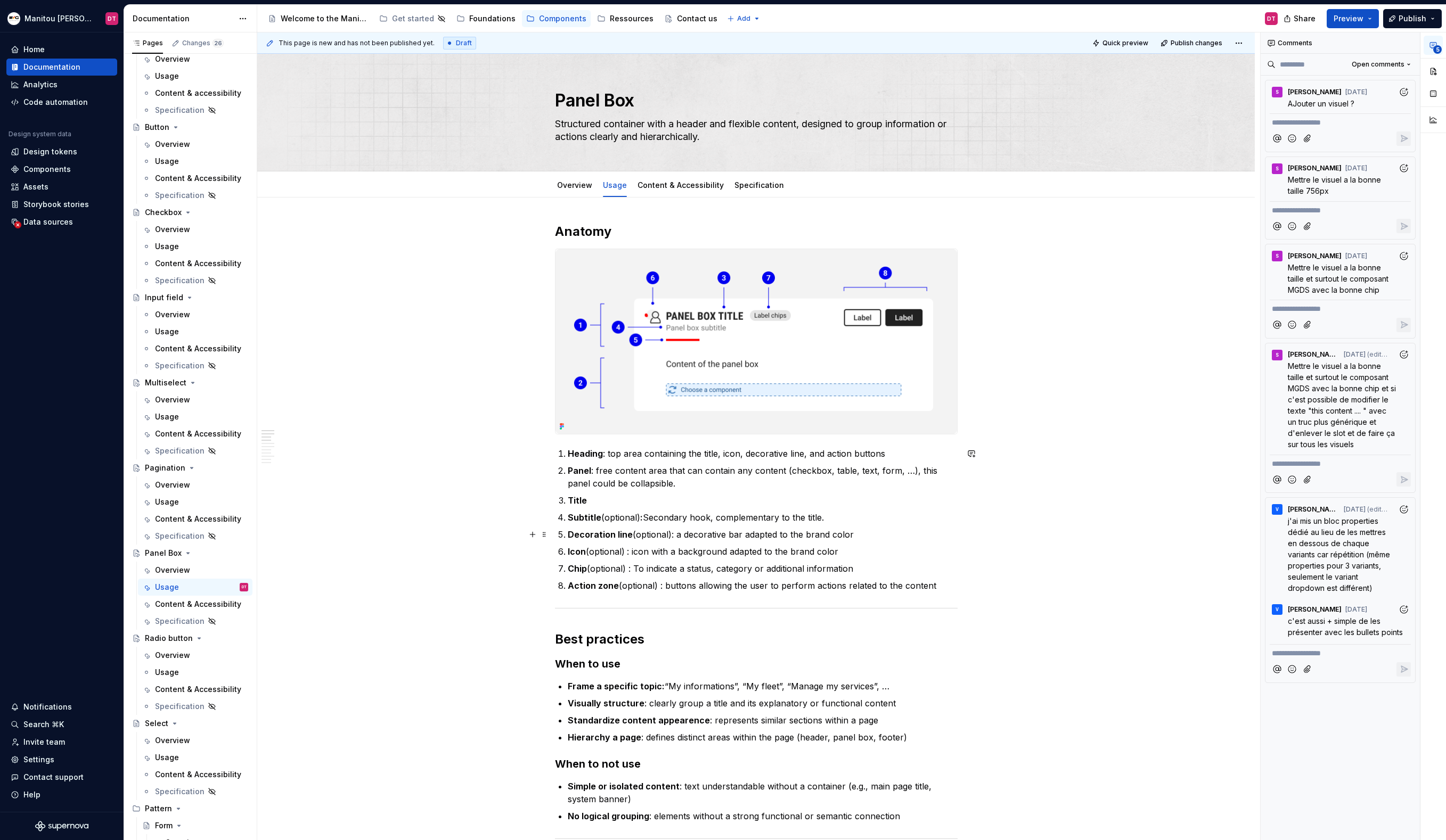
click at [876, 536] on p "Decoration line (optional): a decorative bar adapted to the brand color" at bounding box center [762, 535] width 390 height 13
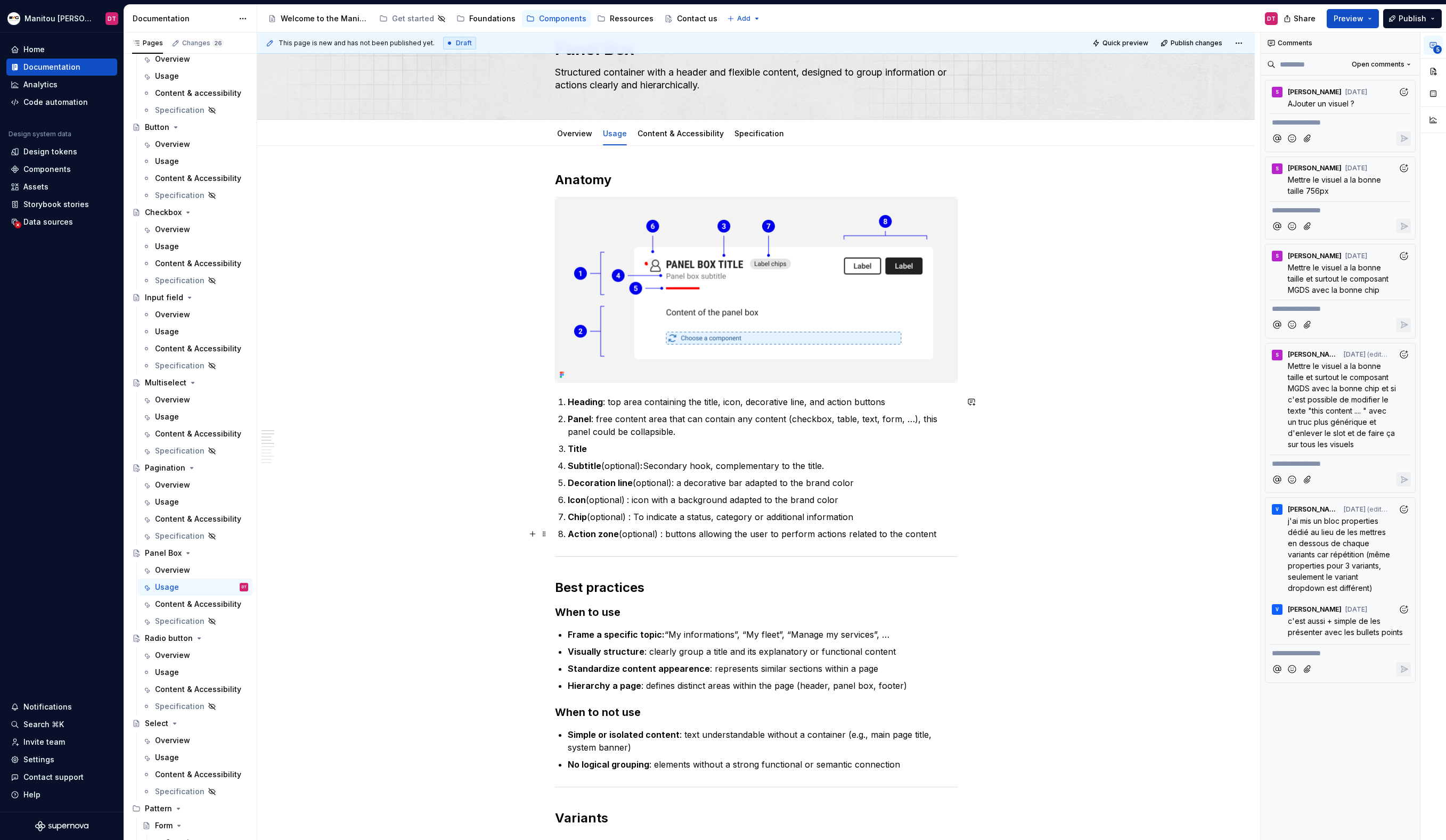
scroll to position [52, 0]
click at [874, 535] on p "Action zone (optional) : buttons allowing the user to perform actions related t…" at bounding box center [762, 533] width 390 height 13
click at [878, 533] on p "Action zone (optional) : buttons allowing the user to perform actions related t…" at bounding box center [762, 533] width 390 height 13
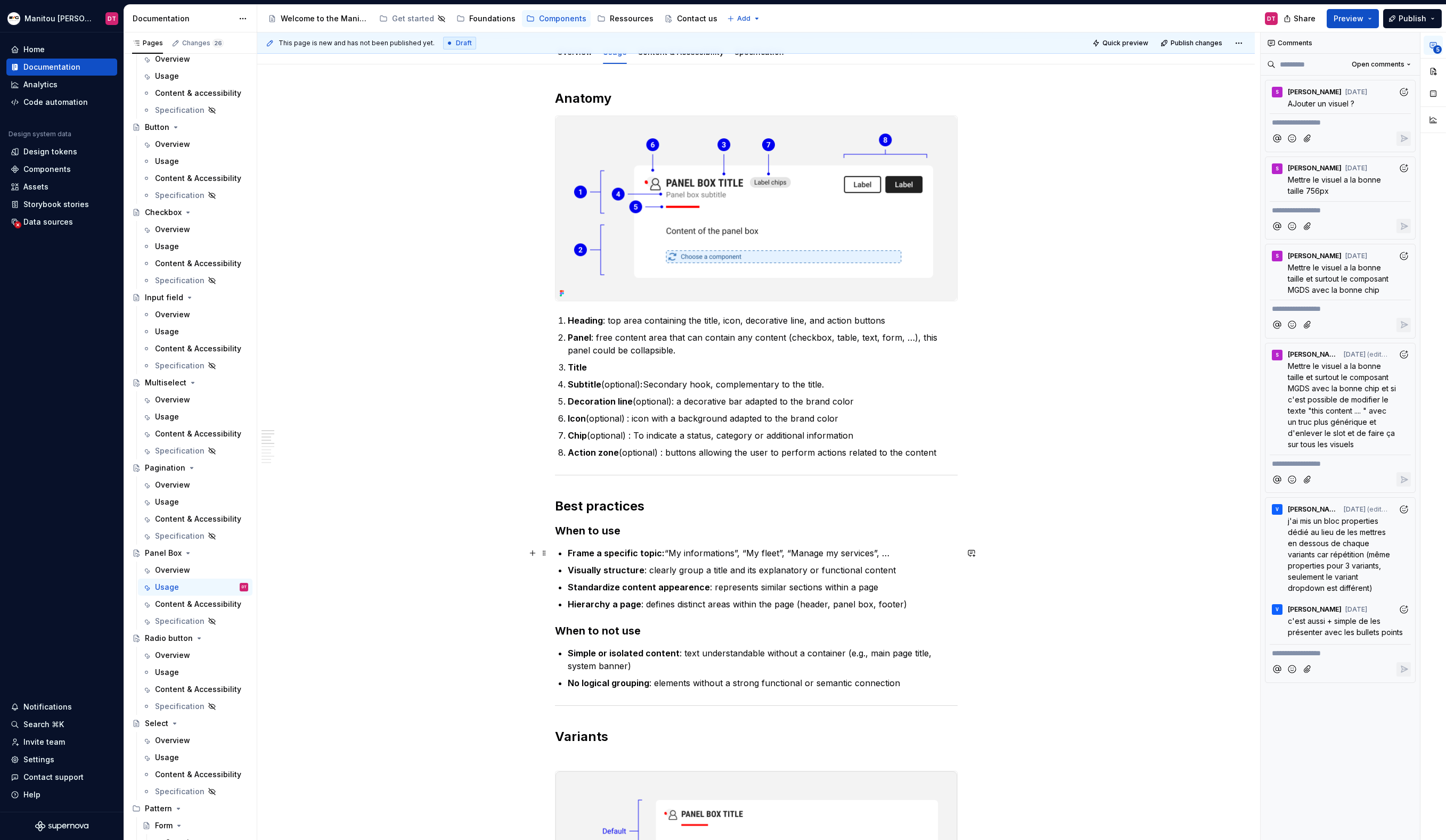
scroll to position [135, 0]
click at [883, 554] on p "Frame a specific topic: “My informations”, “My fleet”, “Manage my services”, …" at bounding box center [762, 551] width 390 height 13
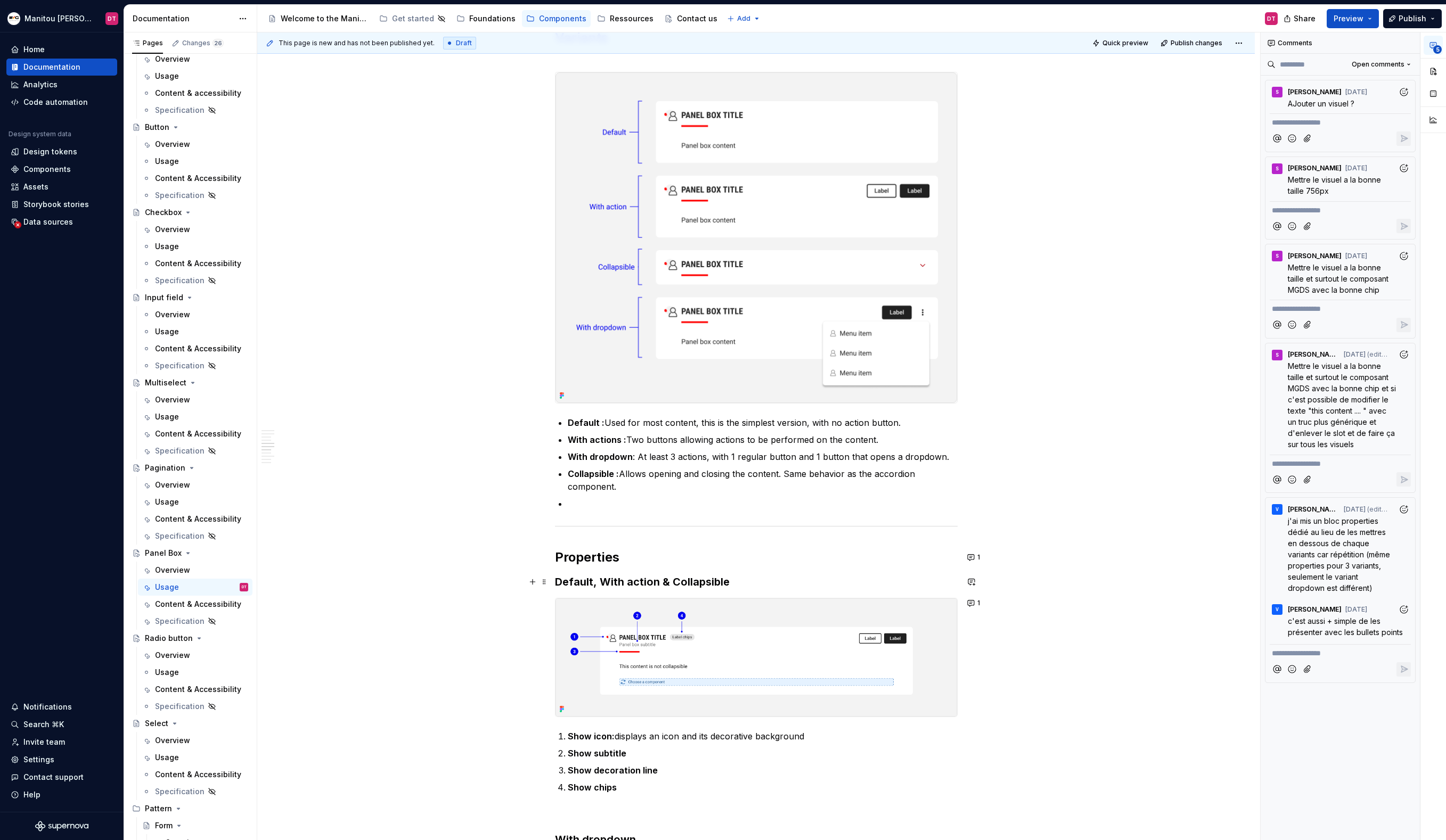
scroll to position [794, 0]
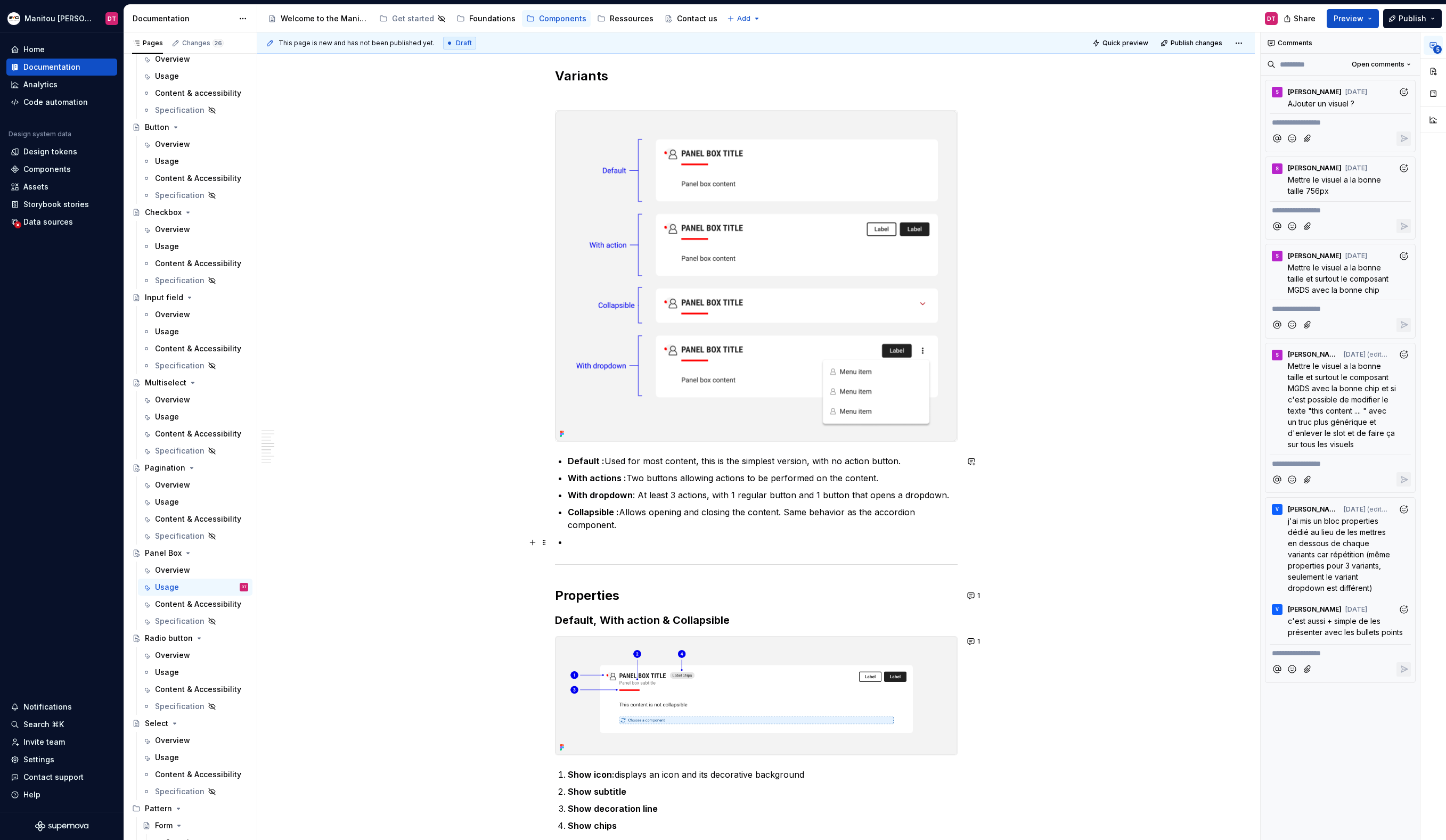
click at [823, 536] on p at bounding box center [762, 542] width 390 height 13
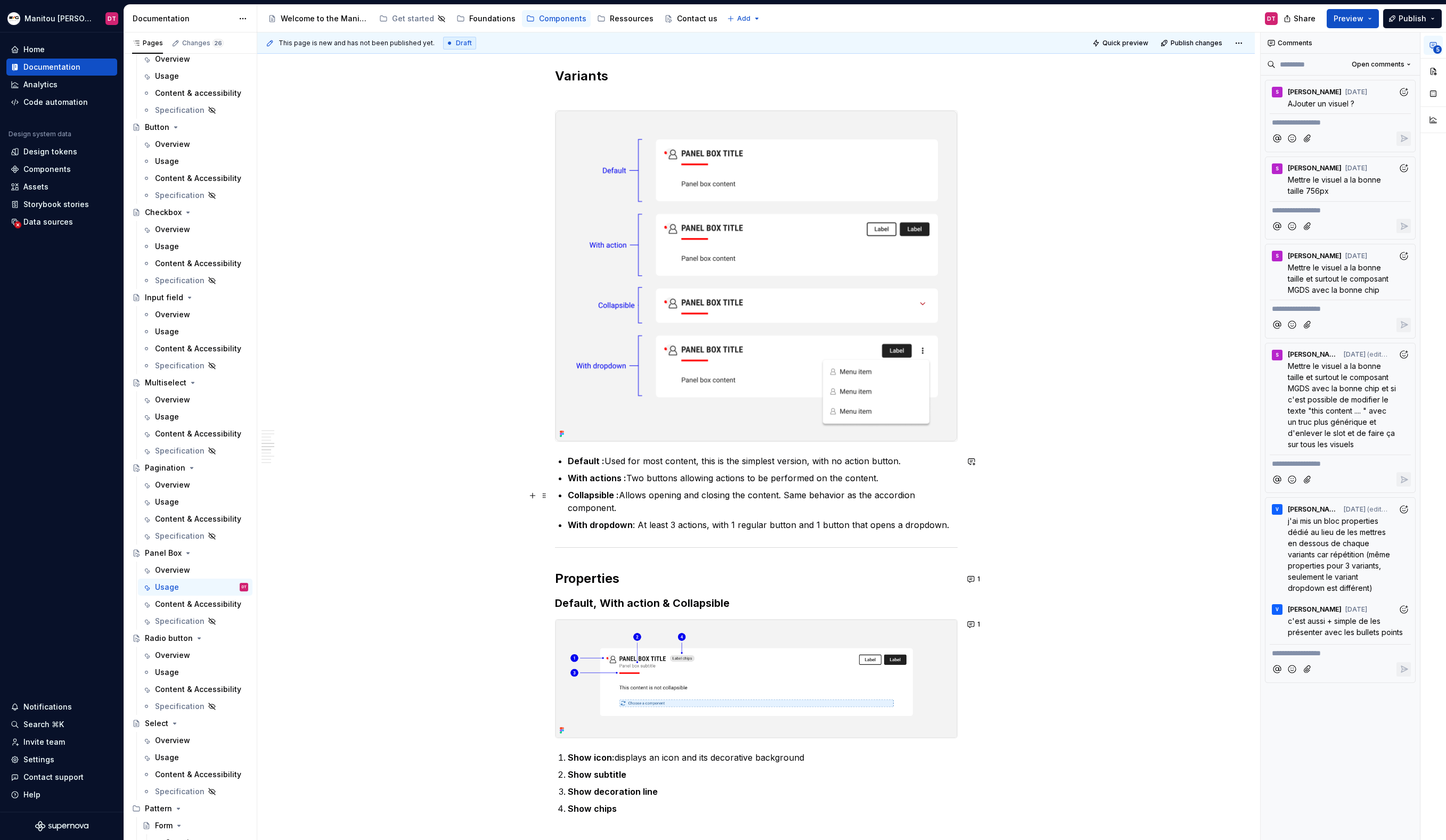
click at [1061, 508] on div "Anatomy Heading : top area containing the title, icon, decorative line, and act…" at bounding box center [756, 593] width 998 height 2380
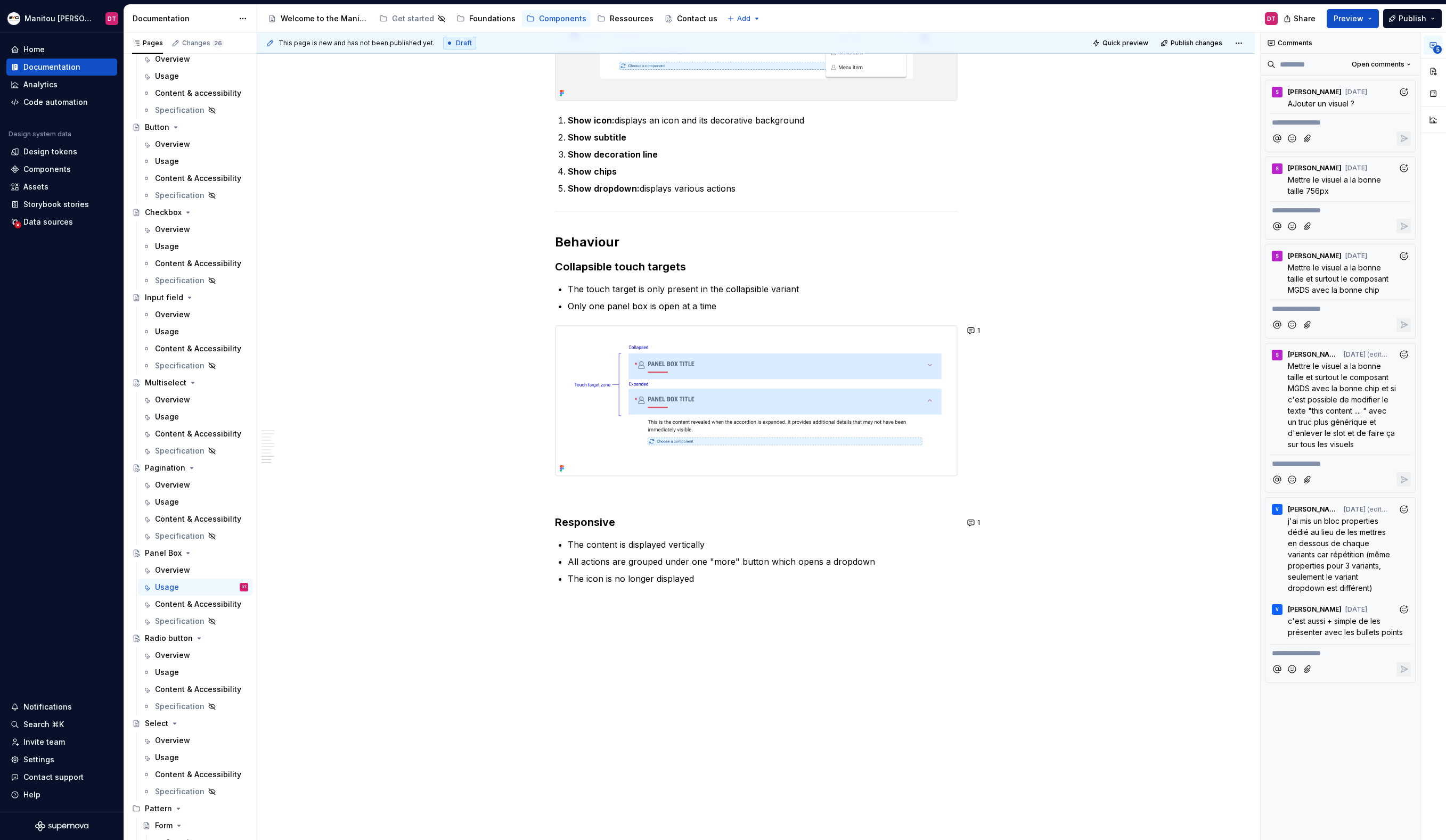
scroll to position [1688, 0]
click at [729, 309] on p "Only one panel box is open at a time" at bounding box center [762, 307] width 390 height 13
drag, startPoint x: 723, startPoint y: 307, endPoint x: 554, endPoint y: 309, distance: 169.0
drag, startPoint x: 728, startPoint y: 306, endPoint x: 561, endPoint y: 307, distance: 167.0
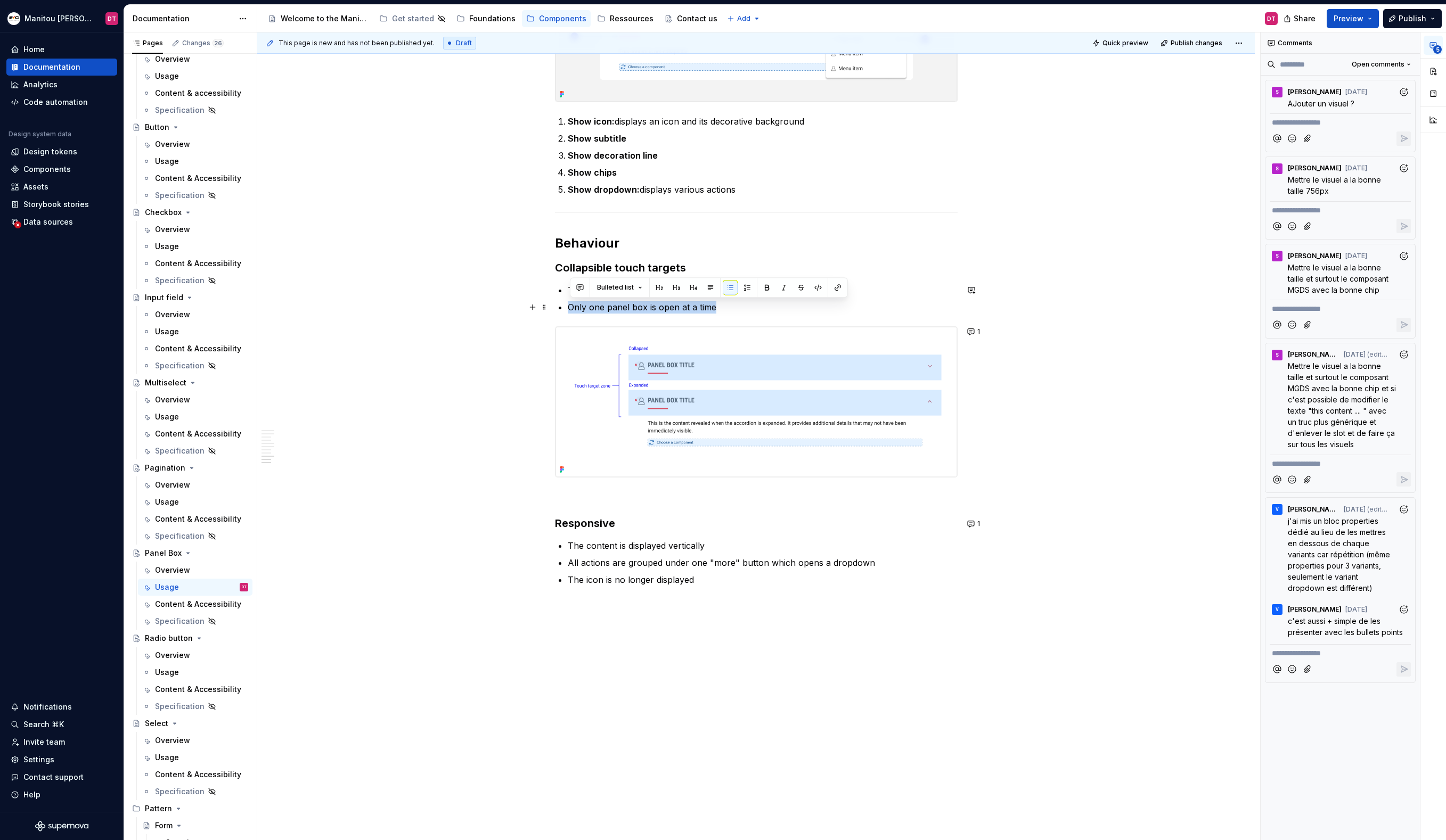
click at [568, 307] on li "Only one panel box is open at a time" at bounding box center [762, 307] width 390 height 13
click at [584, 288] on button "button" at bounding box center [579, 287] width 15 height 15
click at [726, 343] on icon "Send" at bounding box center [731, 345] width 11 height 11
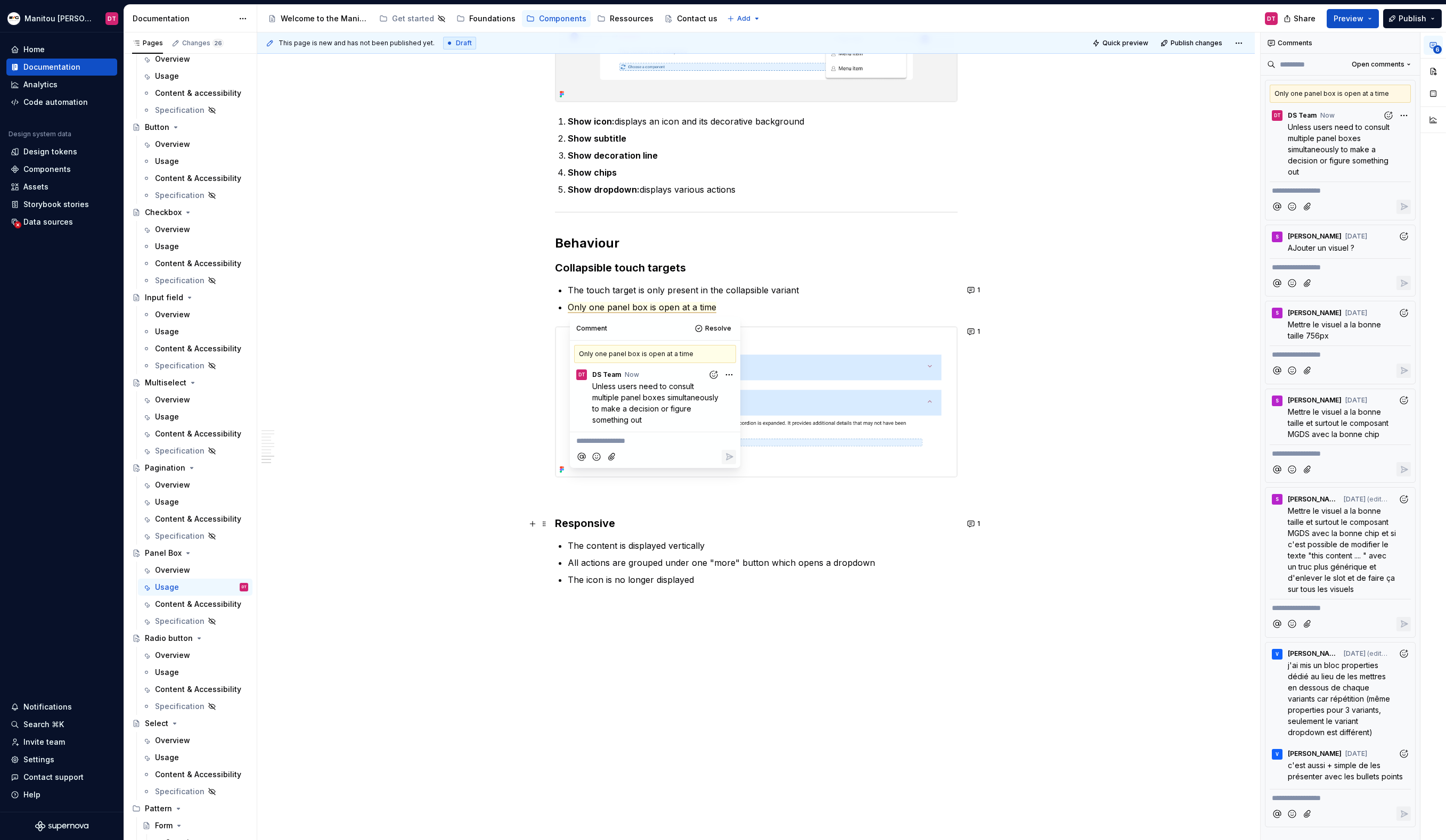
click at [725, 528] on h3 "Responsive" at bounding box center [756, 523] width 403 height 15
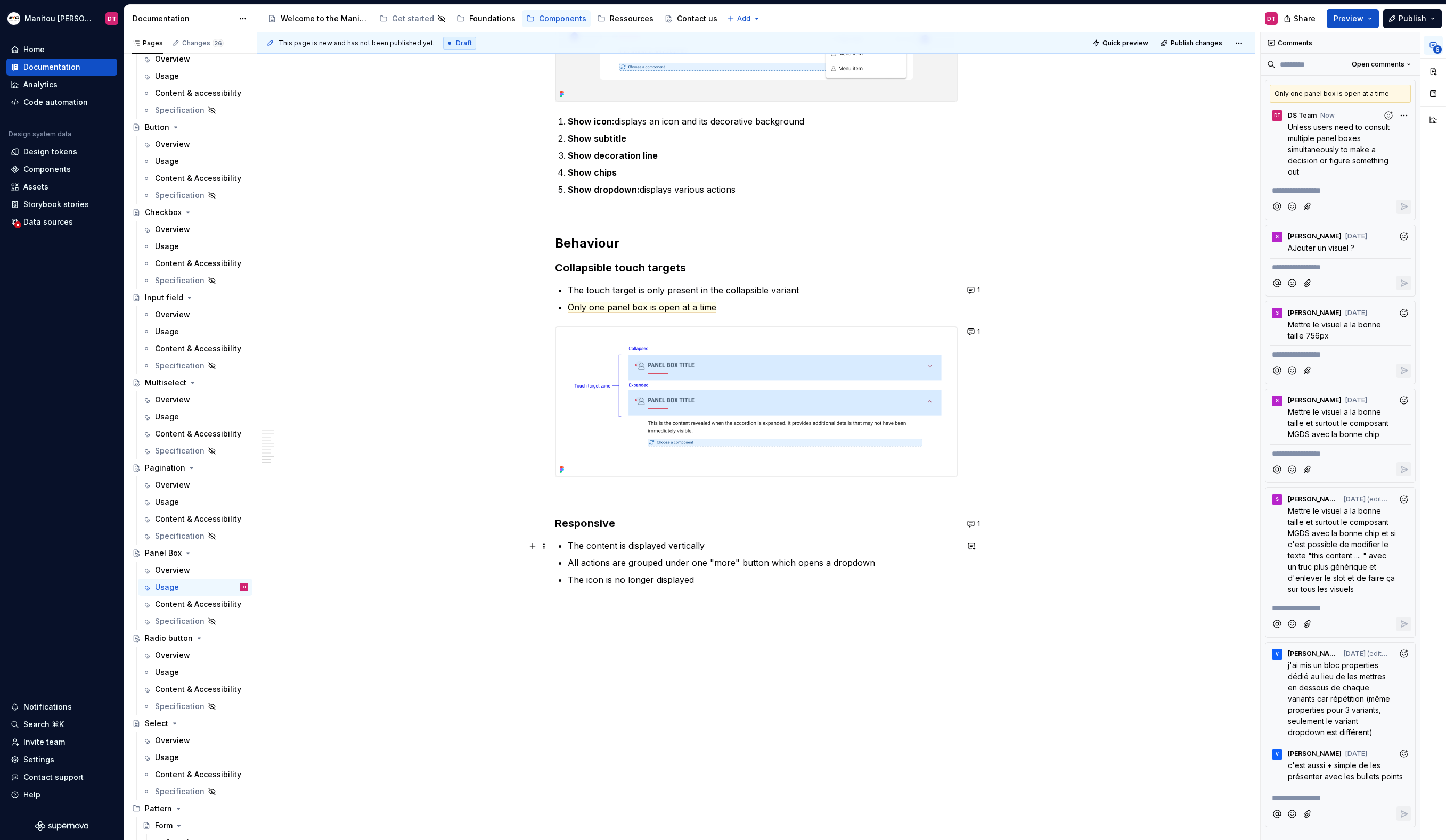
click at [729, 542] on p "The content is displayed vertically" at bounding box center [762, 546] width 390 height 13
click at [738, 580] on p "The icon is no longer displayed" at bounding box center [762, 586] width 390 height 26
click at [728, 553] on ul "The content is displayed vertically All actions are grouped under one "more" bu…" at bounding box center [762, 569] width 390 height 60
click at [726, 549] on p "The content is displayed vertically" at bounding box center [762, 546] width 390 height 13
click at [734, 579] on p "The icon is no longer displayed" at bounding box center [762, 586] width 390 height 26
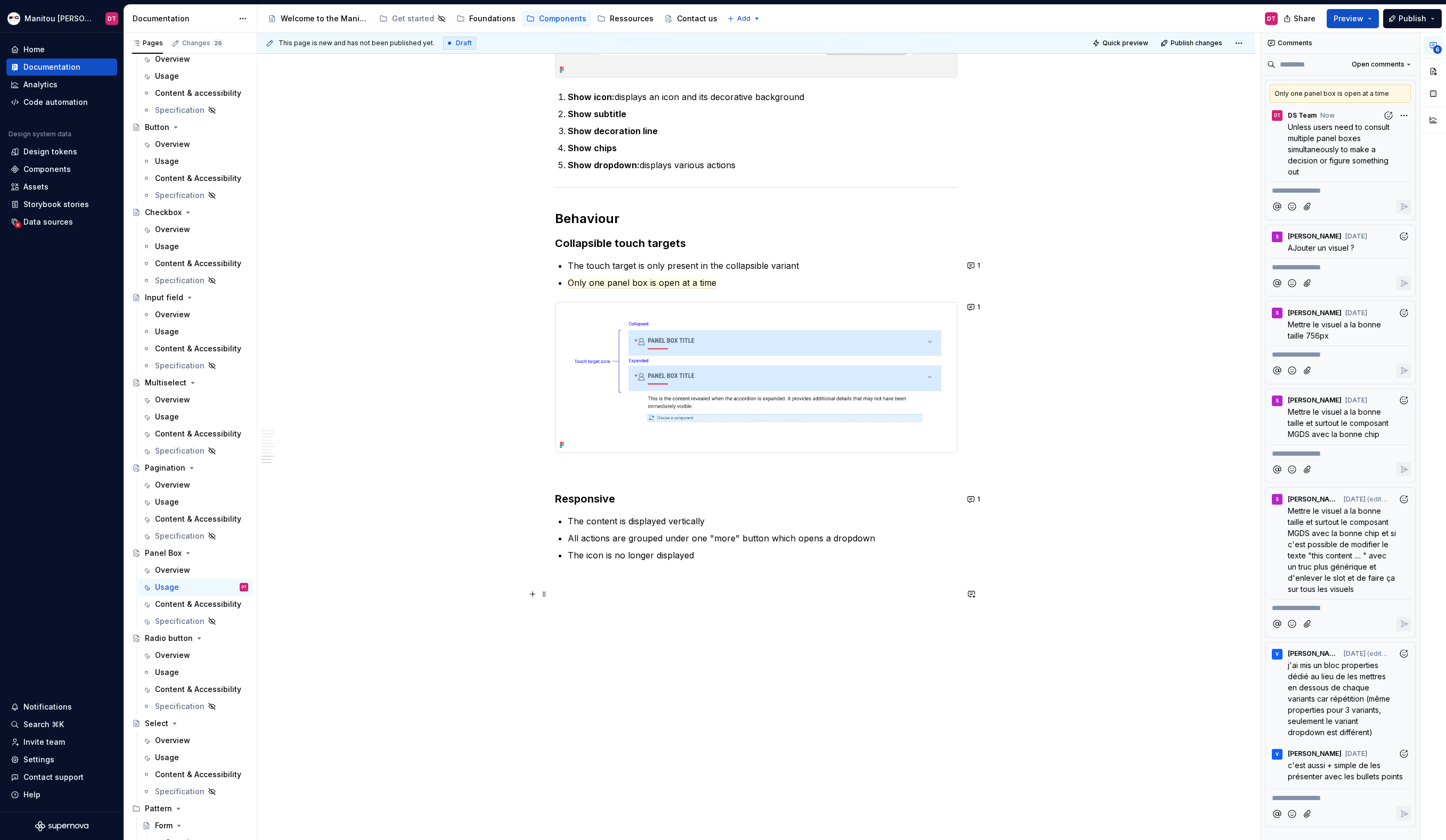
scroll to position [1737, 0]
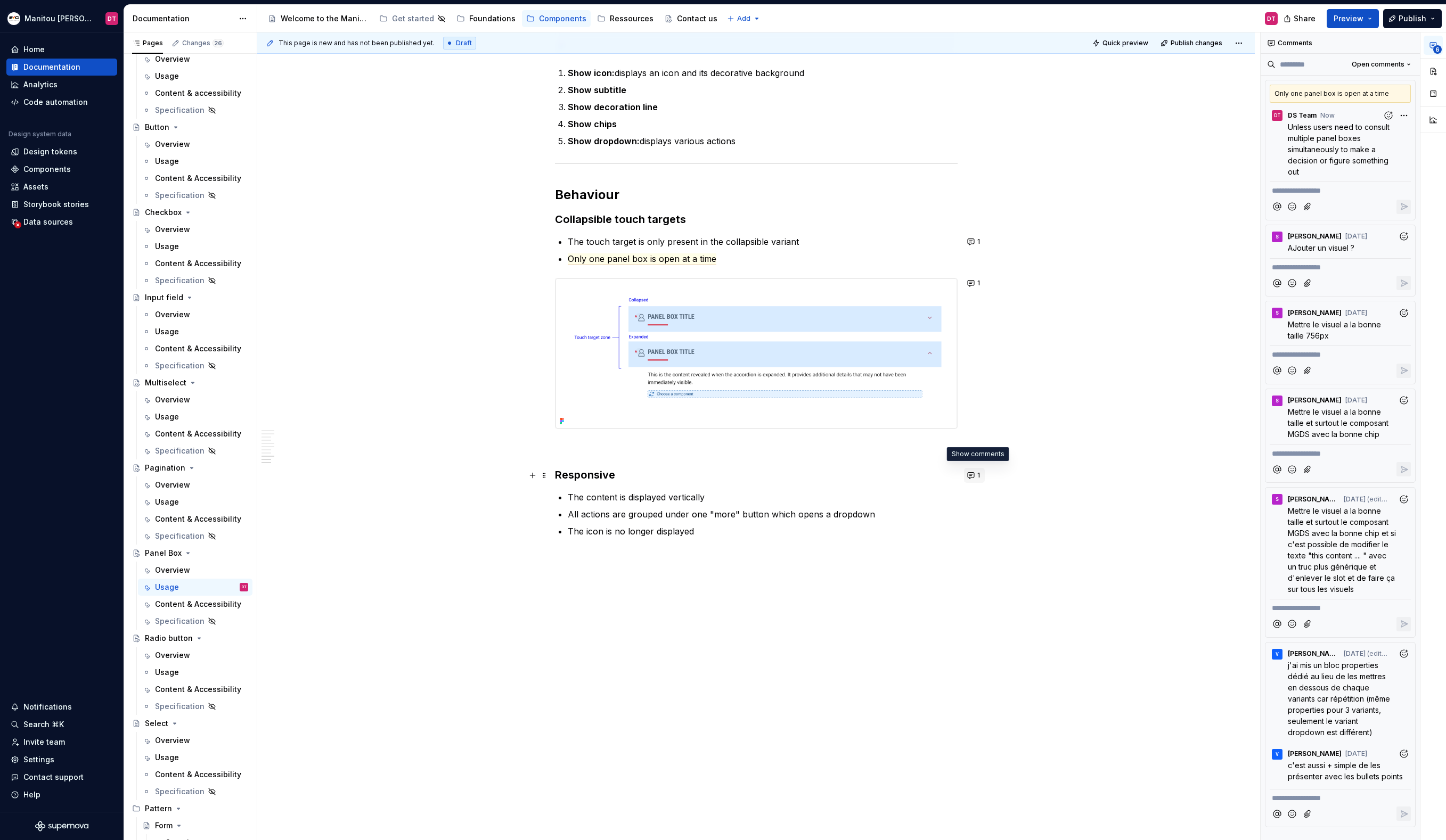
click at [972, 472] on button "1" at bounding box center [974, 475] width 21 height 15
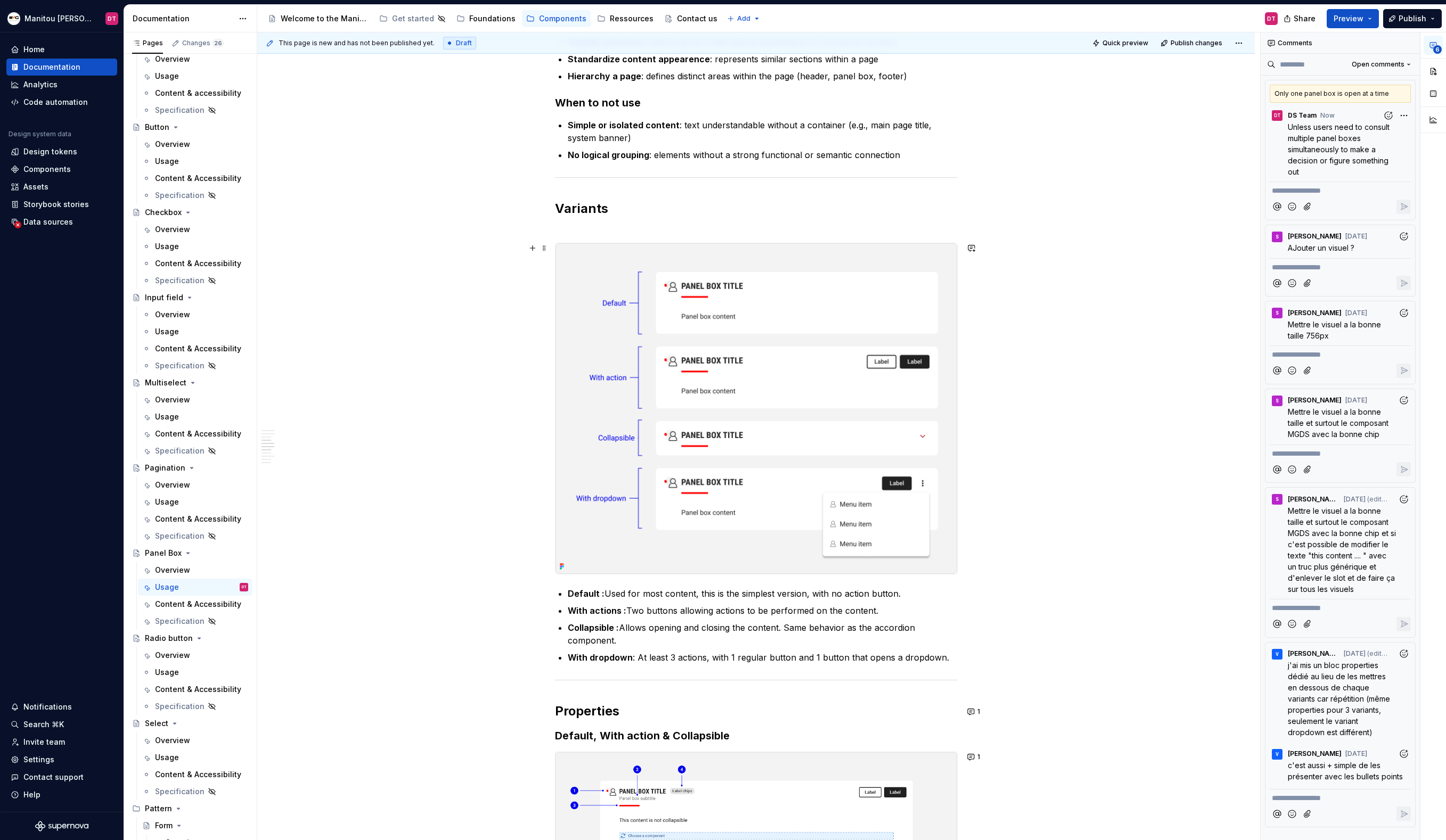
scroll to position [0, 0]
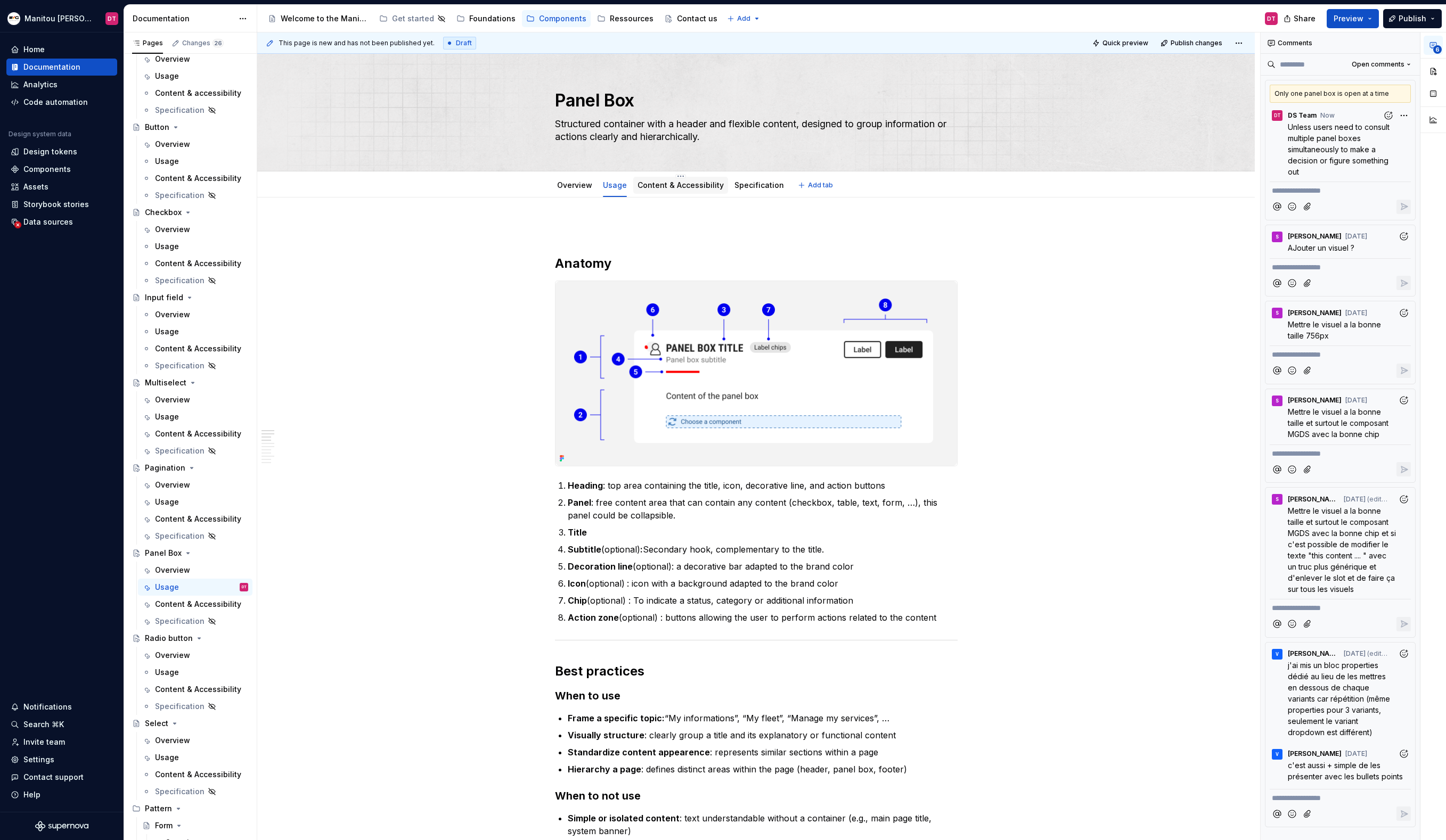
click at [671, 189] on link "Content & Accessibility" at bounding box center [680, 185] width 86 height 9
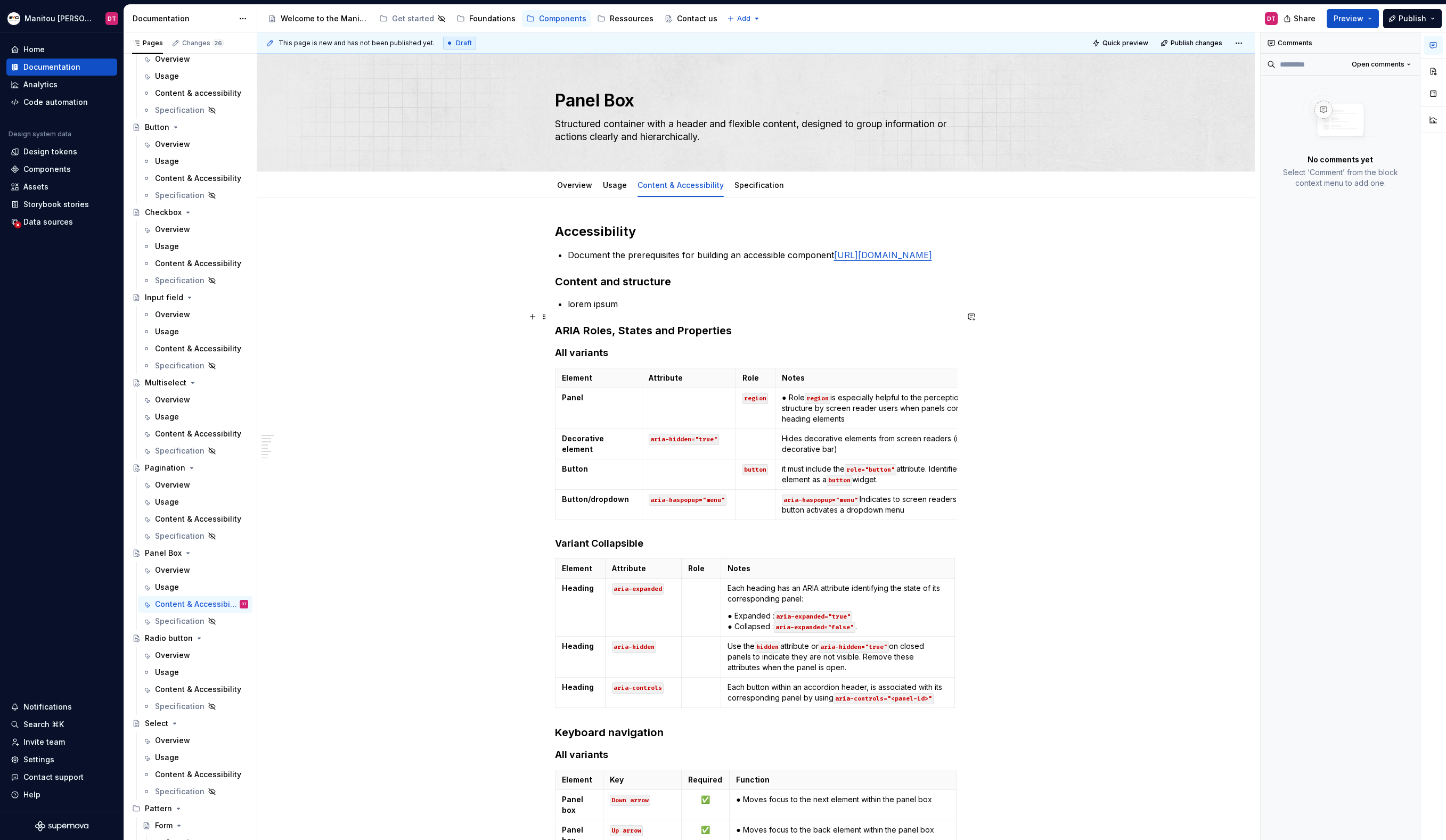
click at [631, 310] on p "lorem ipsum" at bounding box center [762, 304] width 390 height 13
drag, startPoint x: 646, startPoint y: 317, endPoint x: 523, endPoint y: 320, distance: 123.0
click at [523, 320] on div "Accessibility Document the prerequisites for building an accessible component […" at bounding box center [756, 745] width 998 height 1094
click at [976, 318] on button "button" at bounding box center [971, 316] width 15 height 15
click at [974, 355] on icon "Send" at bounding box center [969, 352] width 11 height 11
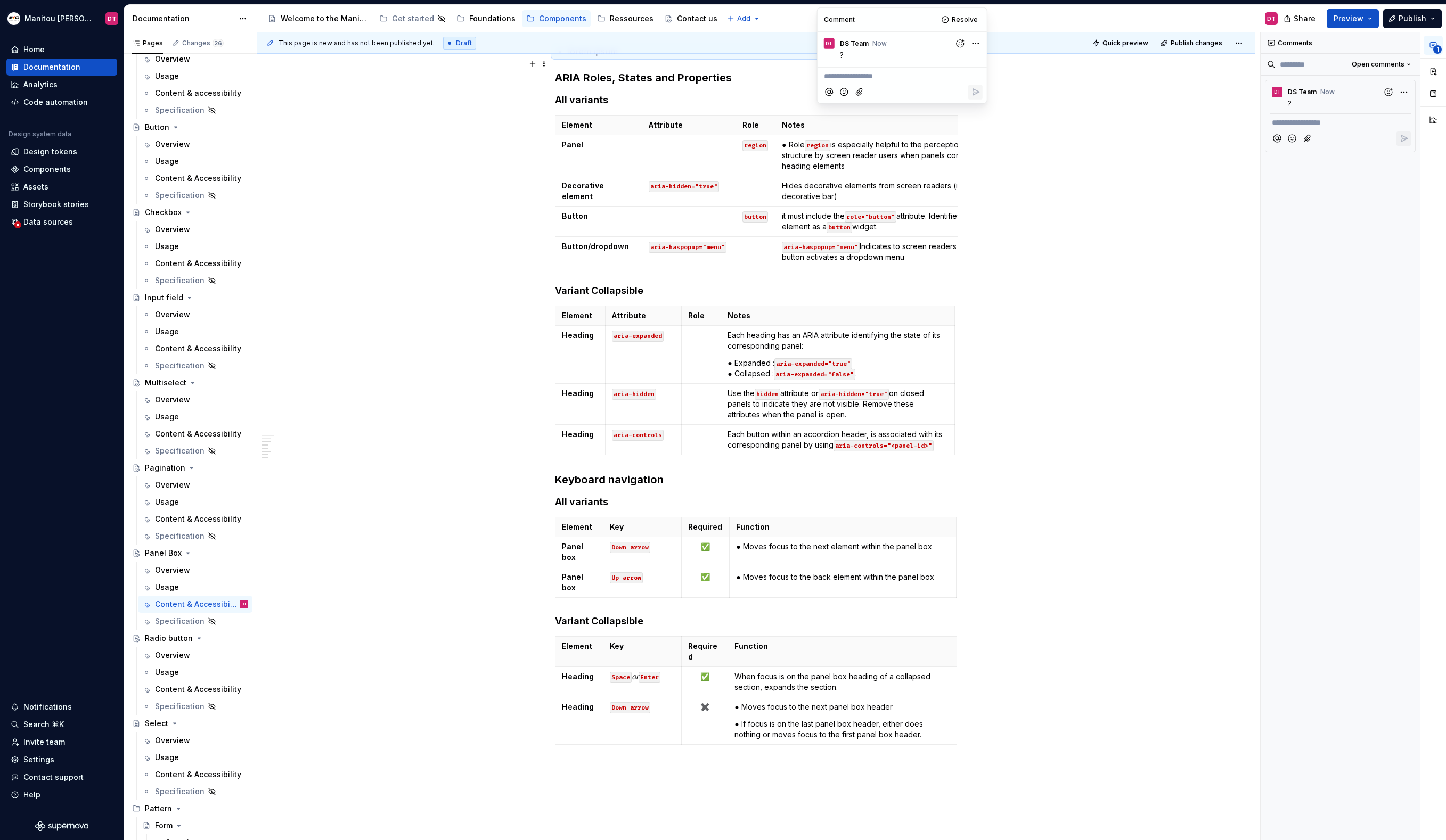
scroll to position [358, 0]
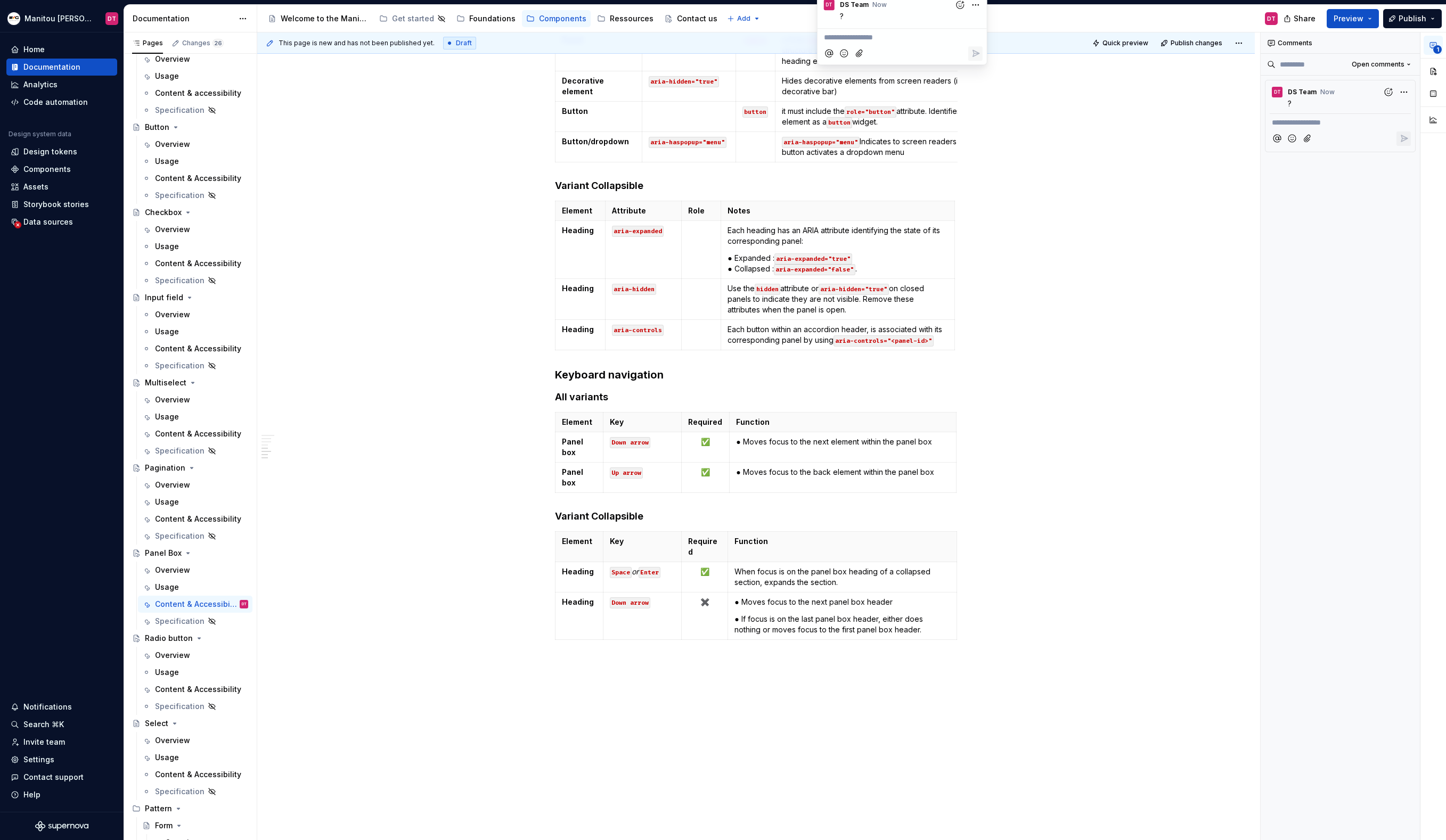
click at [873, 676] on div "Accessibility Document the prerequisites for building an accessible component […" at bounding box center [756, 274] width 403 height 817
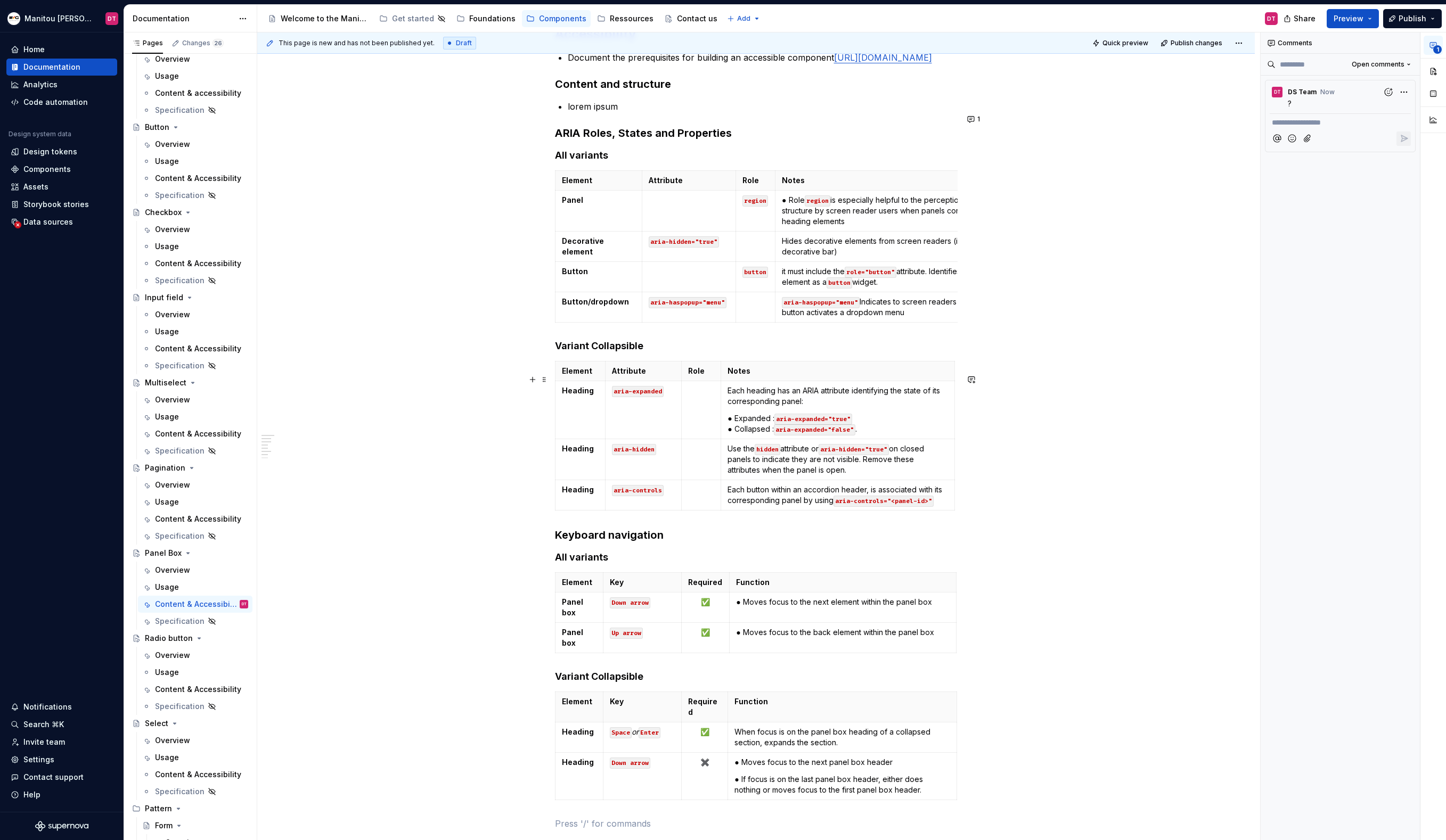
scroll to position [0, 0]
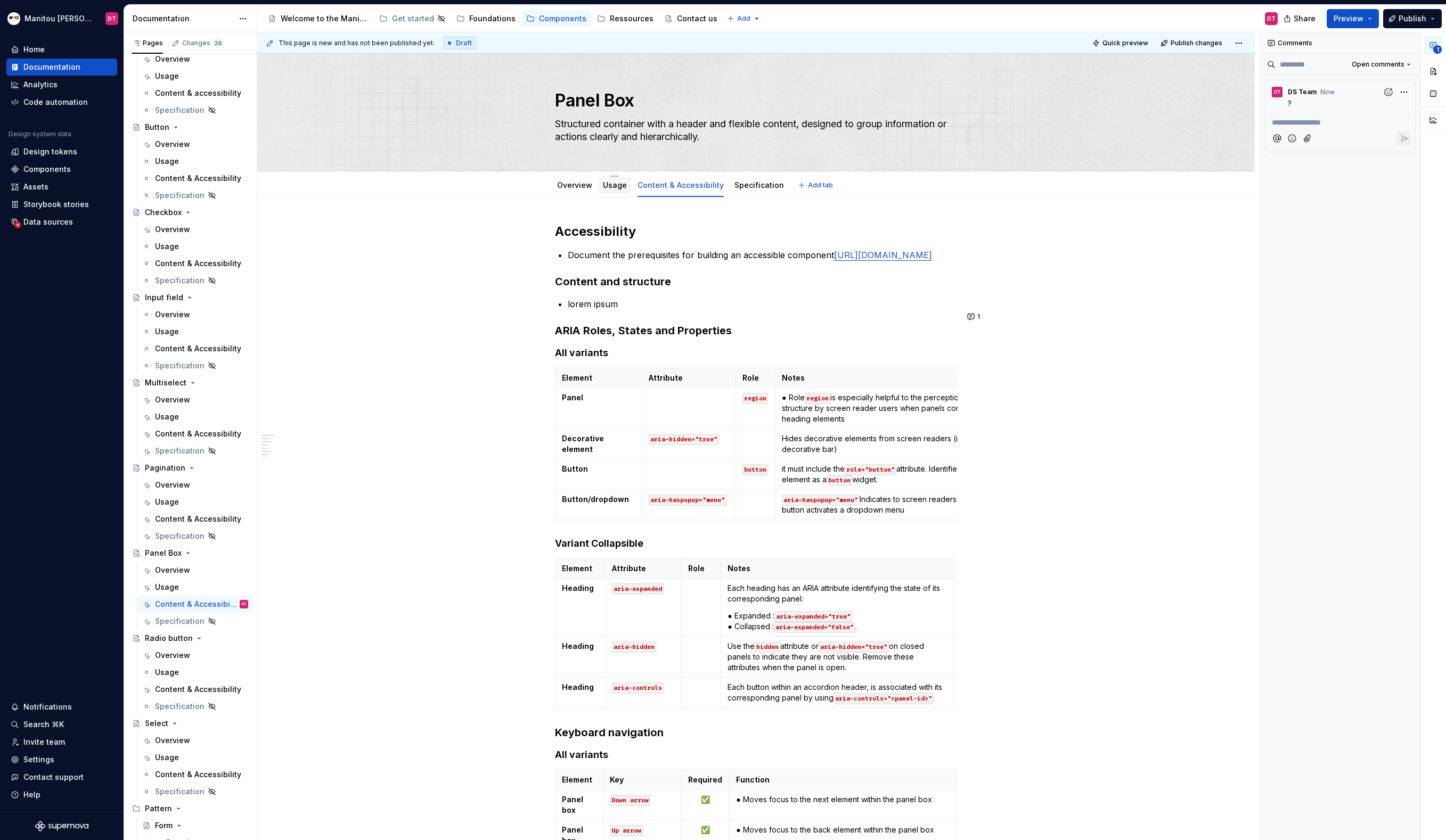
click at [620, 192] on div "Usage" at bounding box center [615, 186] width 24 height 13
click at [612, 189] on link "Usage" at bounding box center [615, 185] width 24 height 9
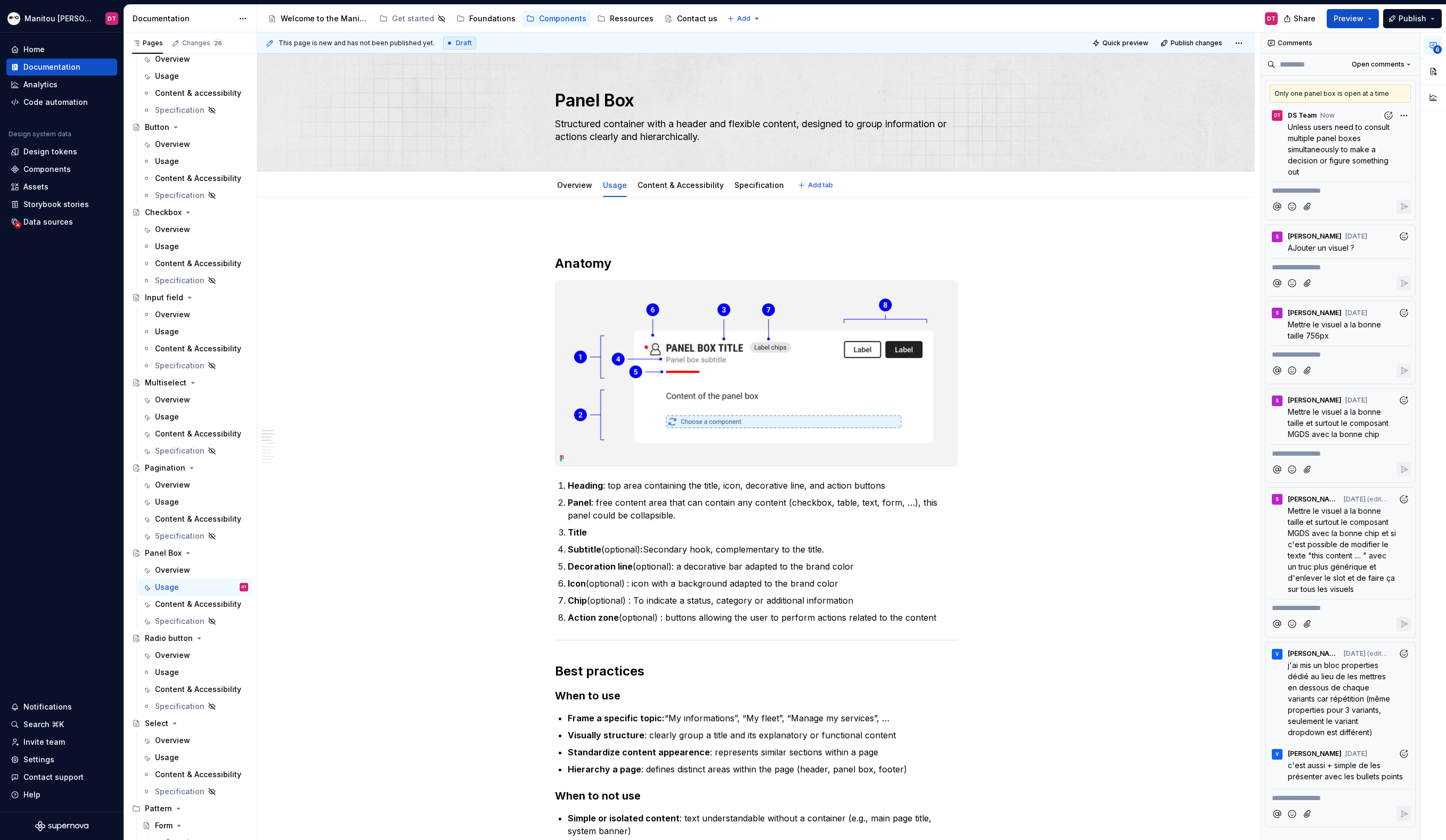
type textarea "*"
